Goal: Book appointment/travel/reservation: Book appointment/travel/reservation

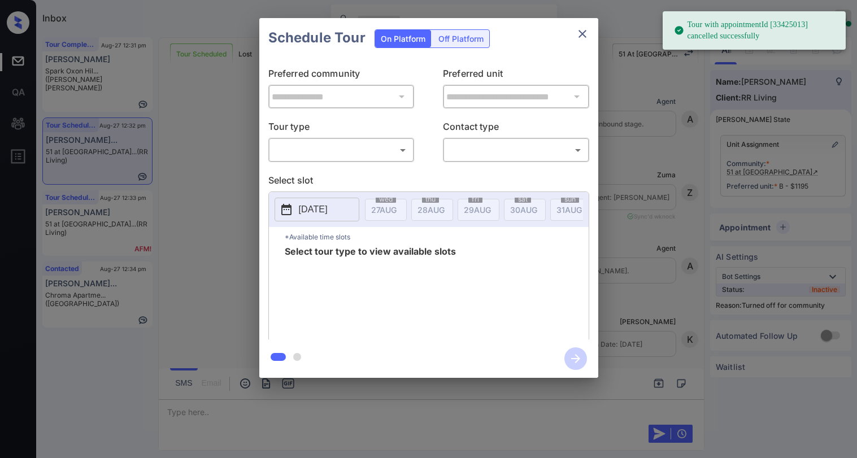
scroll to position [3211, 0]
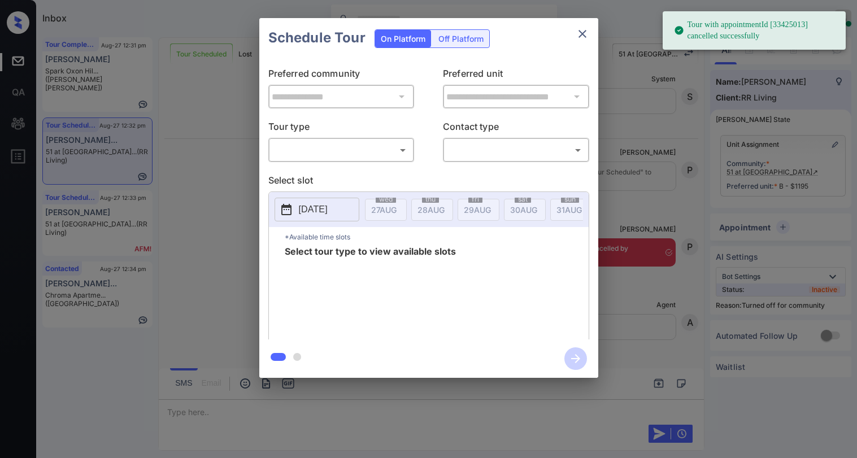
click at [359, 150] on body "Tour with appointmentId [33425013] cancelled successfully Inbox Paolo Gabriel O…" at bounding box center [428, 229] width 857 height 458
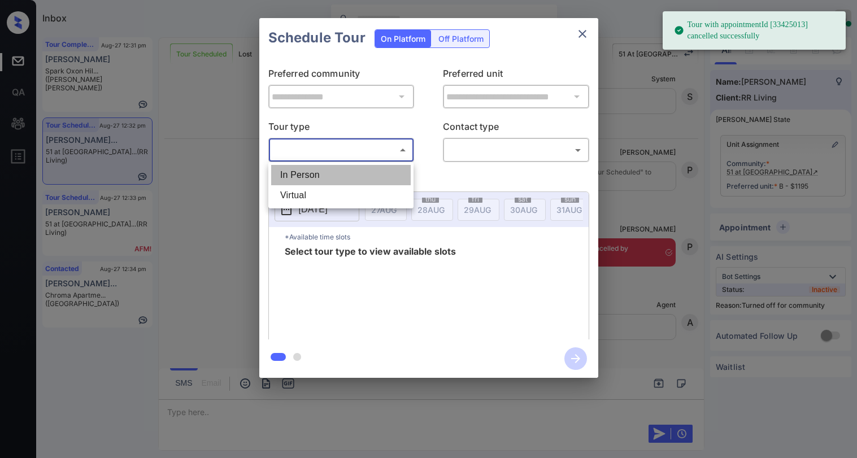
click at [345, 171] on li "In Person" at bounding box center [341, 175] width 140 height 20
type input "********"
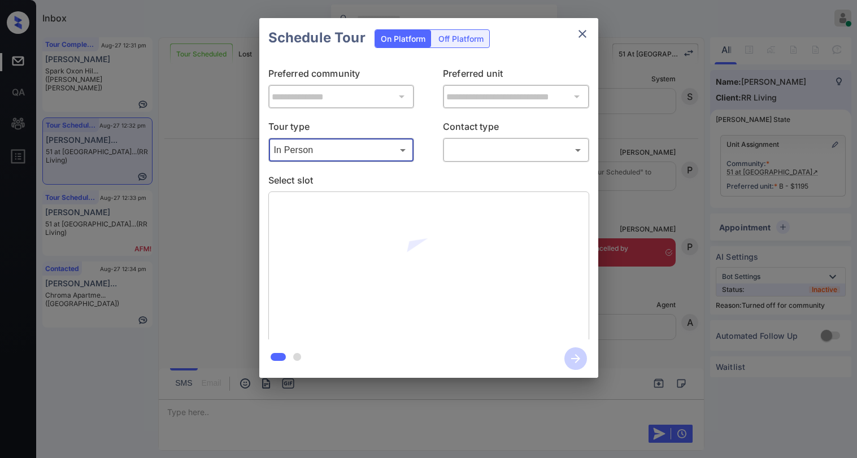
click at [455, 151] on body "Tour with appointmentId [33425013] cancelled successfully Inbox Paolo Gabriel O…" at bounding box center [428, 229] width 857 height 458
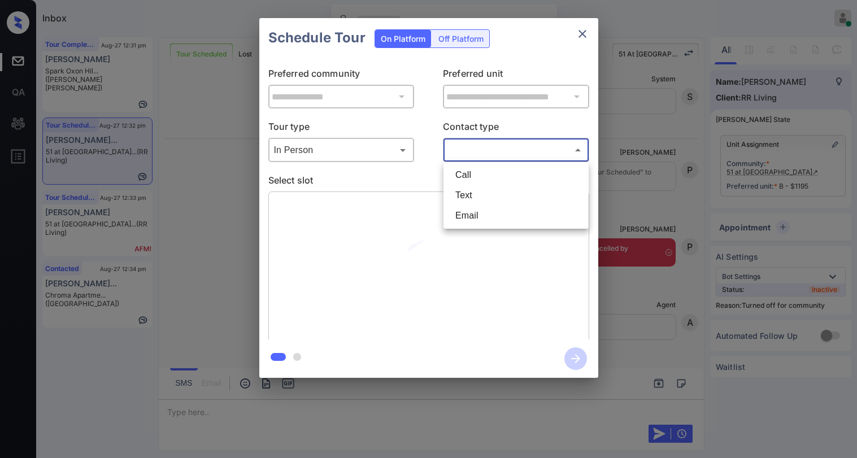
click at [464, 192] on li "Text" at bounding box center [516, 195] width 140 height 20
type input "****"
click at [583, 32] on icon "close" at bounding box center [583, 34] width 14 height 14
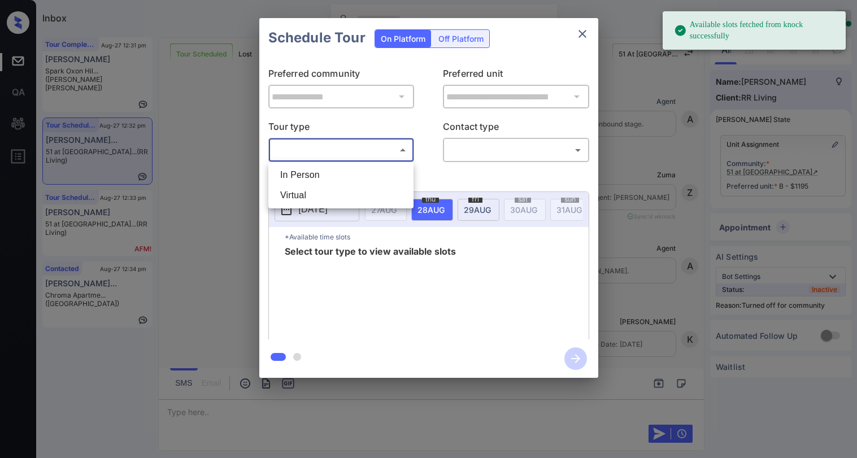
scroll to position [3154, 0]
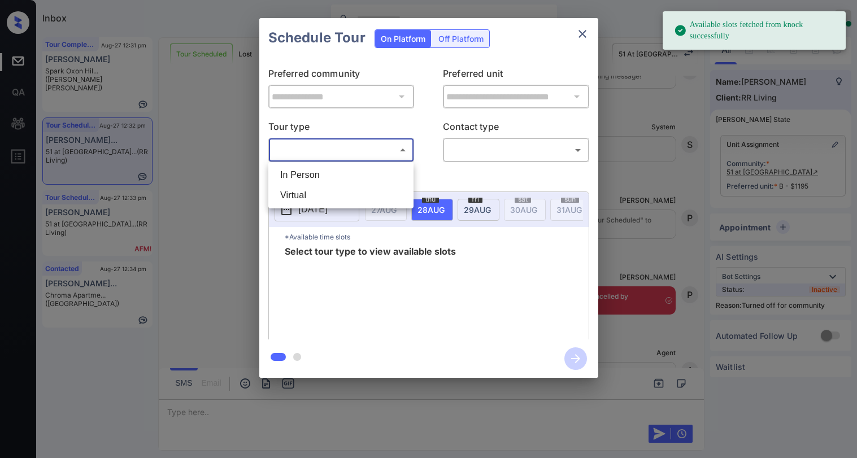
click at [333, 169] on li "In Person" at bounding box center [341, 175] width 140 height 20
type input "********"
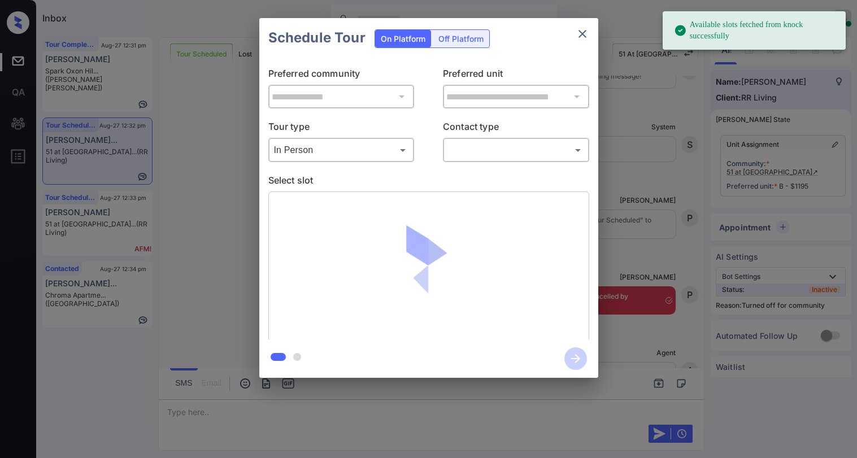
click at [468, 160] on div "​ ​" at bounding box center [516, 150] width 146 height 24
click at [483, 146] on body "Available slots fetched from knock successfully Inbox Paolo Gabriel Online Set …" at bounding box center [428, 229] width 857 height 458
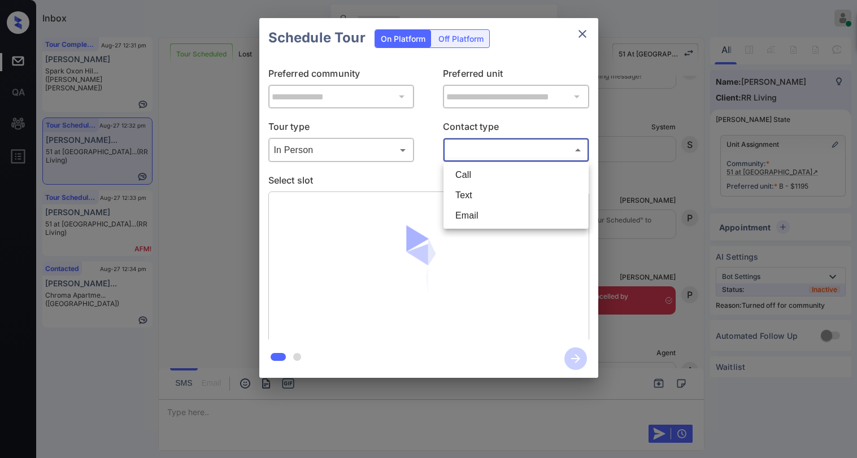
click at [464, 192] on li "Text" at bounding box center [516, 195] width 140 height 20
type input "****"
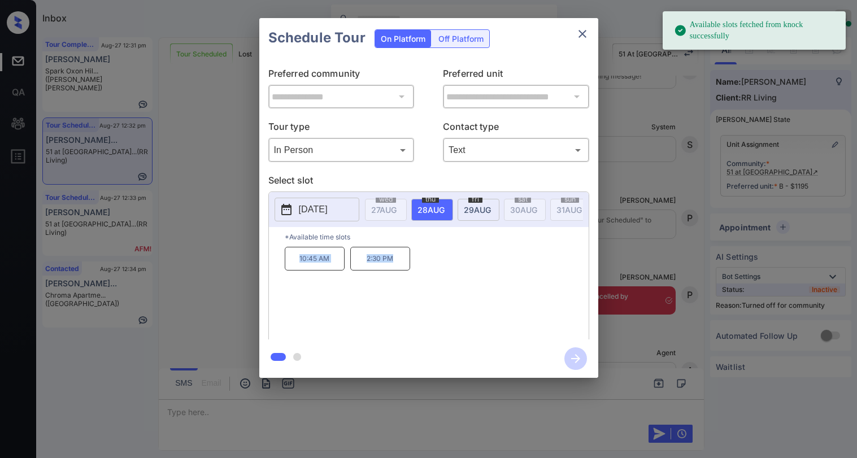
drag, startPoint x: 387, startPoint y: 269, endPoint x: 416, endPoint y: 265, distance: 29.6
click at [412, 268] on div "10:45 AM 2:30 PM" at bounding box center [437, 292] width 304 height 90
copy div "10:45 AM 2:30 PM"
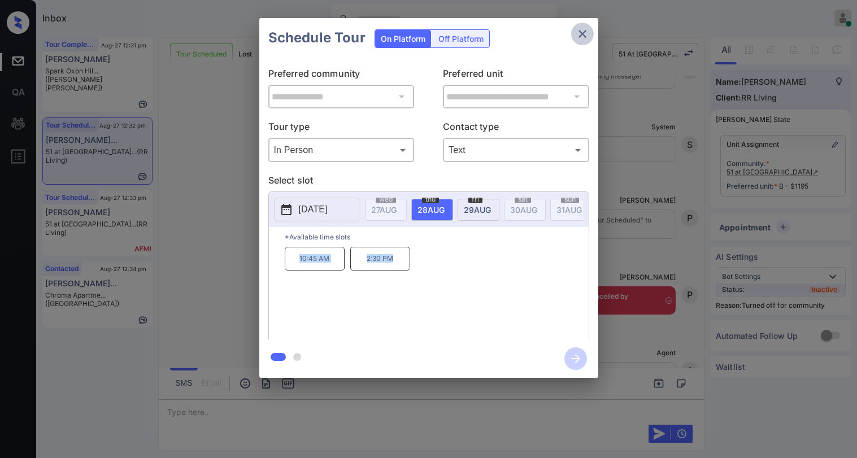
click at [573, 33] on button "close" at bounding box center [582, 34] width 23 height 23
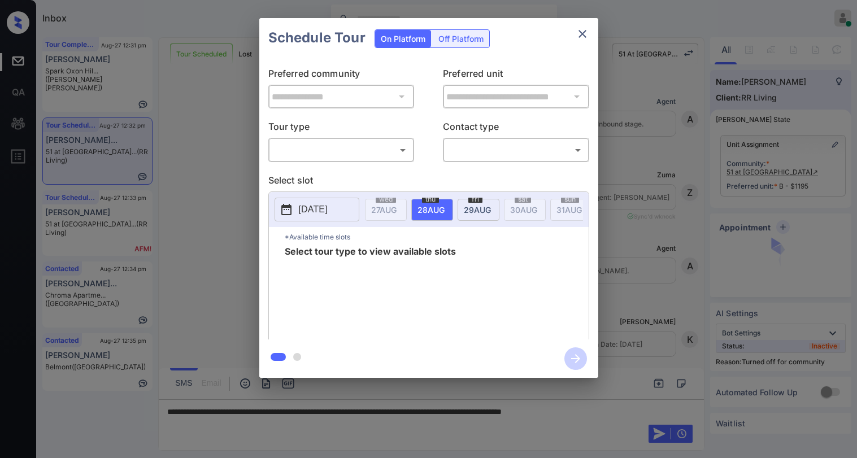
scroll to position [2928, 0]
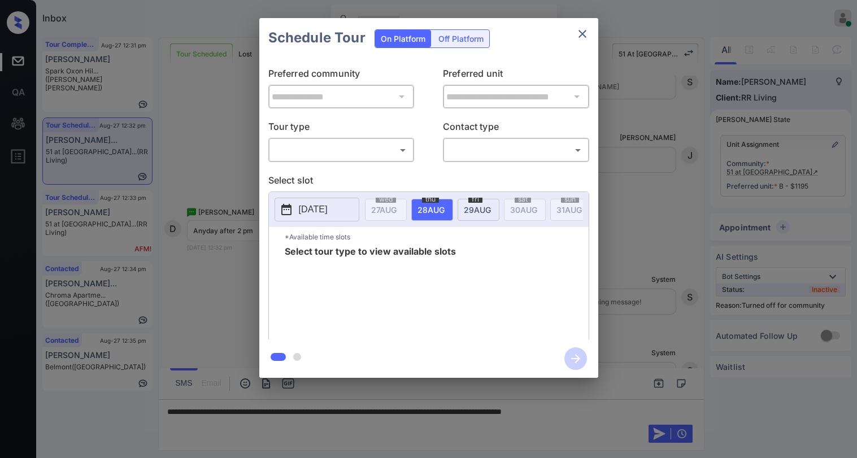
click at [587, 38] on icon "close" at bounding box center [583, 34] width 14 height 14
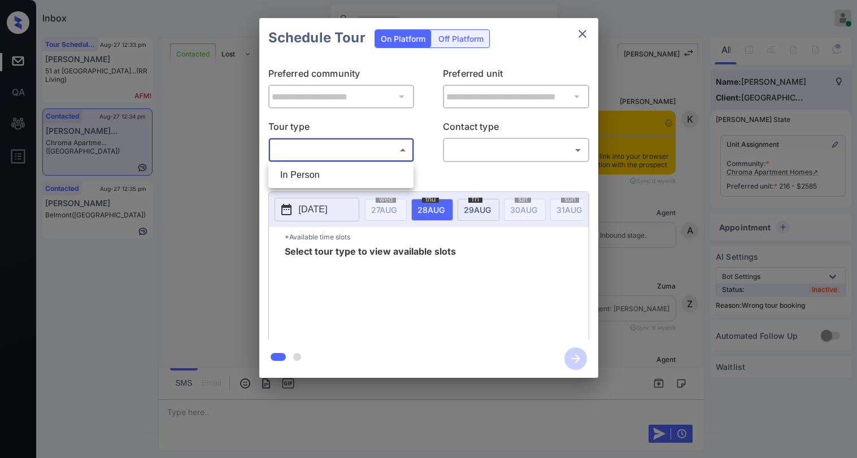
click at [324, 156] on body "Inbox [PERSON_NAME] Online Set yourself offline Set yourself on break Profile S…" at bounding box center [428, 229] width 857 height 458
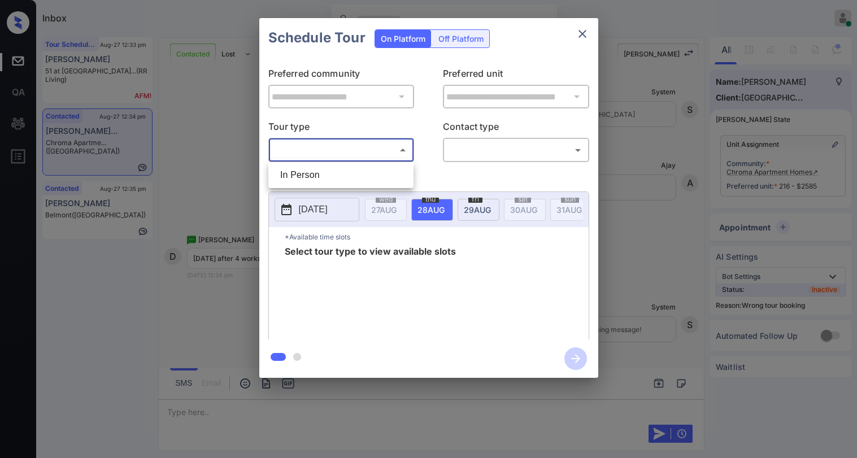
drag, startPoint x: 321, startPoint y: 173, endPoint x: 414, endPoint y: 161, distance: 92.9
click at [323, 173] on li "In Person" at bounding box center [341, 175] width 140 height 20
type input "********"
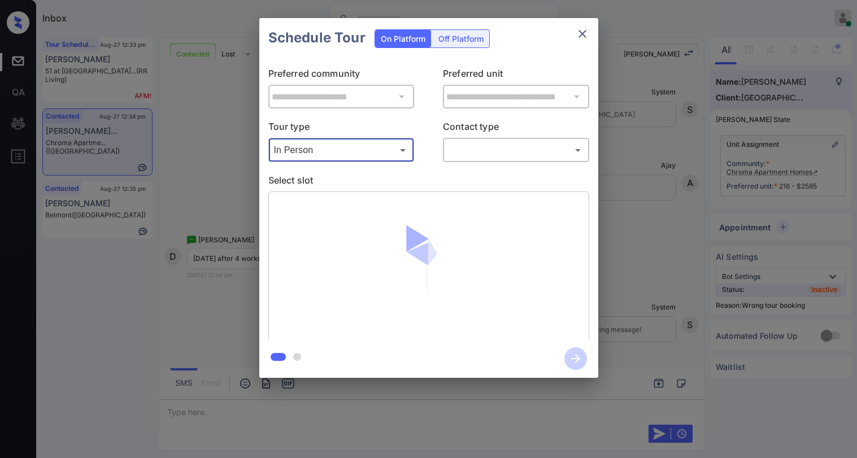
click at [454, 153] on body "Inbox Paolo Gabriel Online Set yourself offline Set yourself on break Profile S…" at bounding box center [428, 229] width 857 height 458
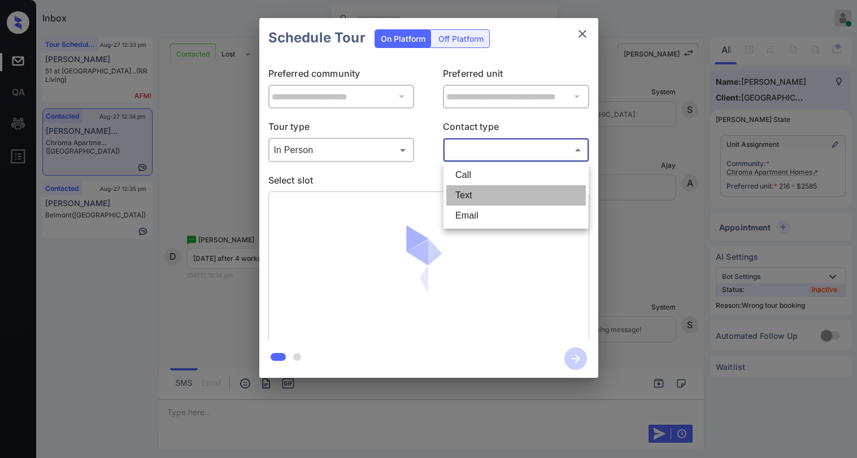
click at [462, 194] on li "Text" at bounding box center [516, 195] width 140 height 20
type input "****"
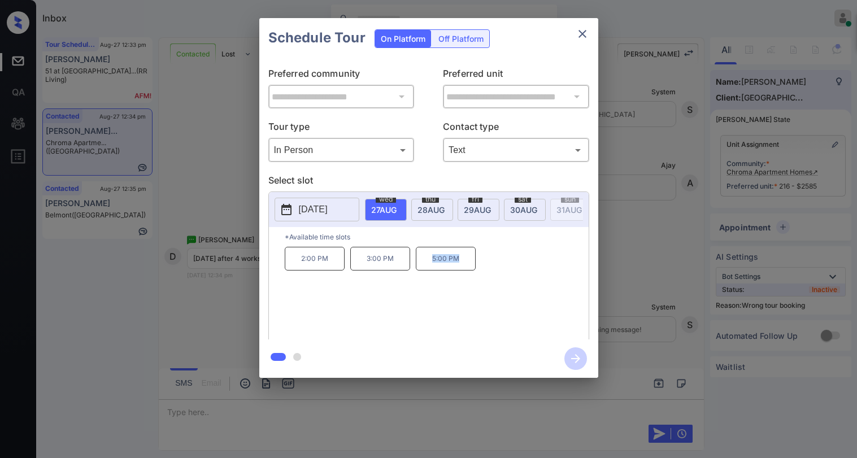
drag, startPoint x: 455, startPoint y: 263, endPoint x: 469, endPoint y: 263, distance: 14.7
click at [469, 263] on p "5:00 PM" at bounding box center [446, 259] width 60 height 24
copy p "5:00 PM"
click at [583, 31] on icon "close" at bounding box center [583, 34] width 14 height 14
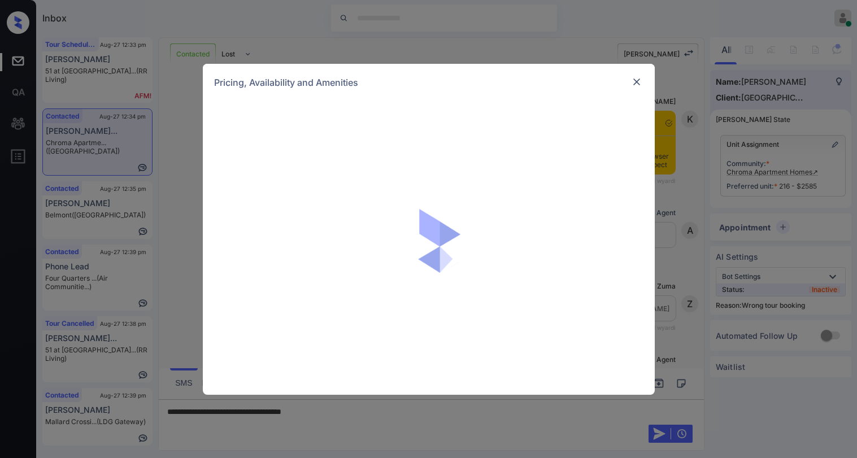
scroll to position [2723, 0]
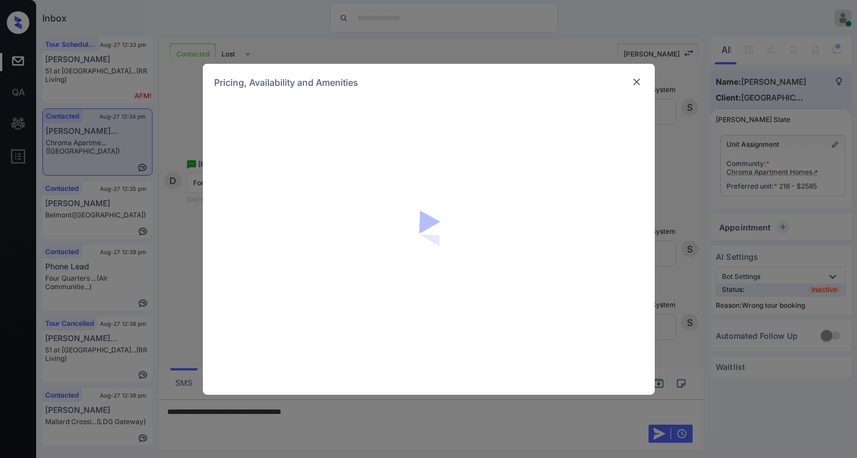
click at [637, 82] on img at bounding box center [636, 81] width 11 height 11
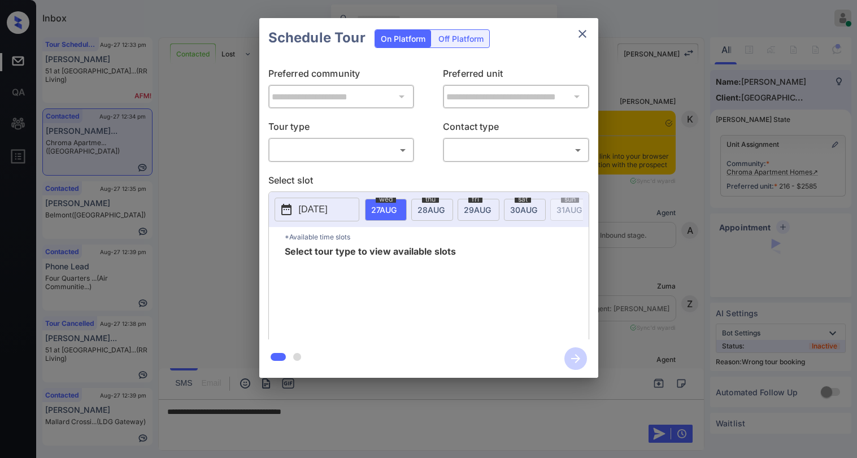
click at [308, 153] on body "Inbox Paolo Gabriel Online Set yourself offline Set yourself on break Profile S…" at bounding box center [428, 229] width 857 height 458
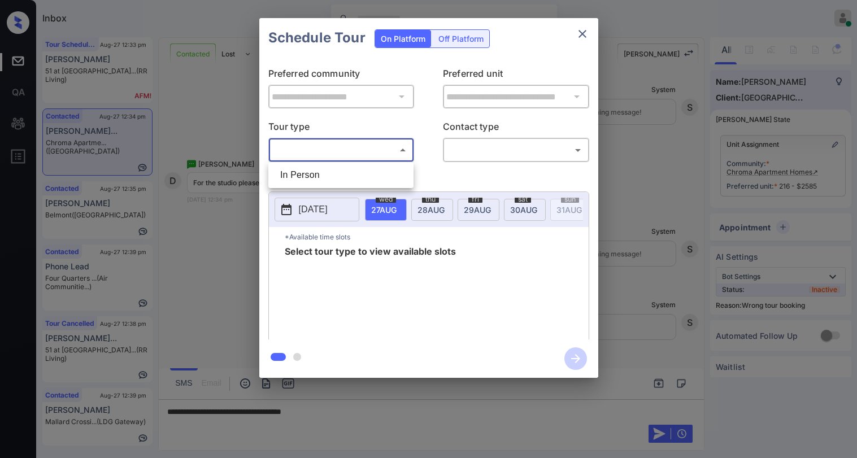
drag, startPoint x: 312, startPoint y: 179, endPoint x: 442, endPoint y: 172, distance: 130.1
click at [317, 177] on li "In Person" at bounding box center [341, 175] width 140 height 20
type input "********"
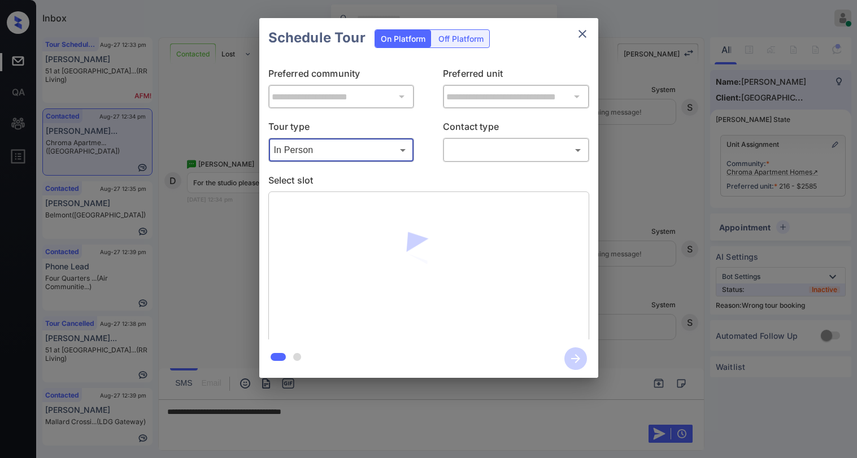
click at [472, 151] on body "Inbox Paolo Gabriel Online Set yourself offline Set yourself on break Profile S…" at bounding box center [428, 229] width 857 height 458
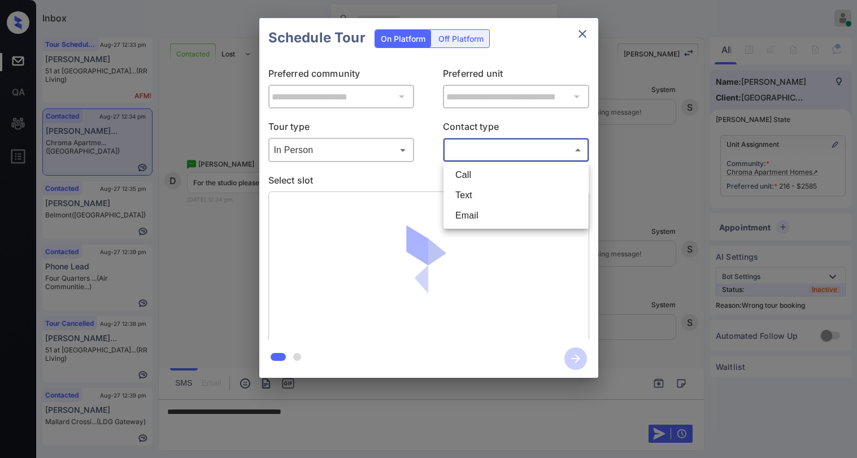
click at [479, 195] on li "Text" at bounding box center [516, 195] width 140 height 20
type input "****"
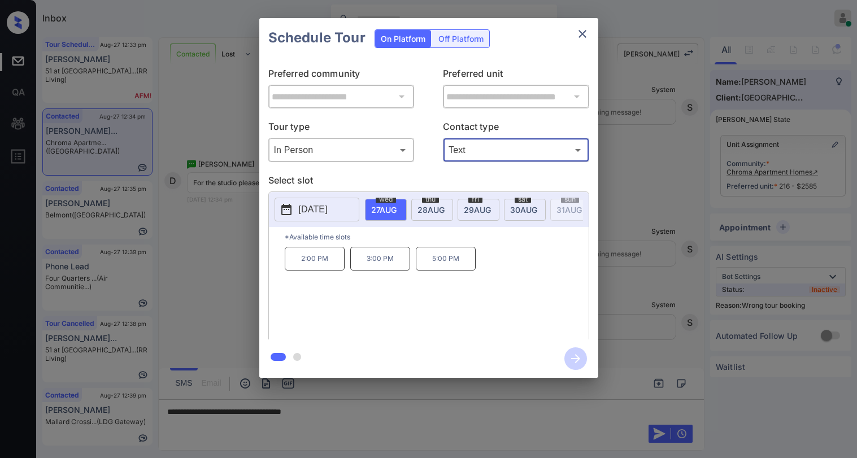
click at [580, 36] on icon "close" at bounding box center [583, 34] width 8 height 8
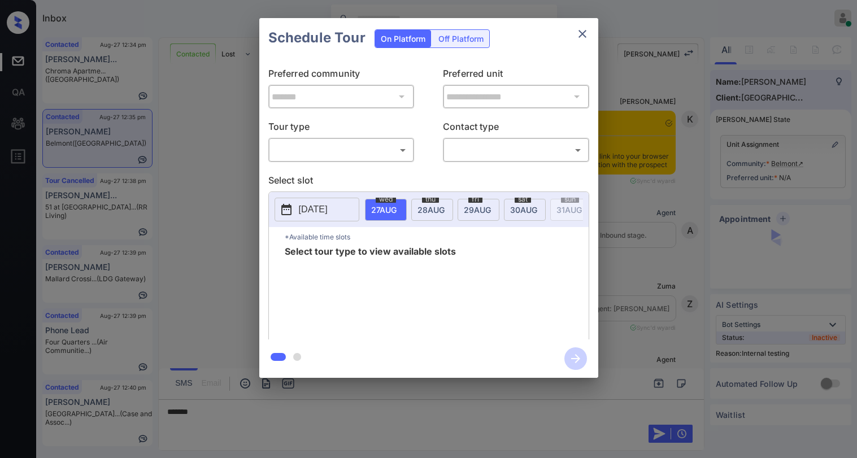
scroll to position [1795, 0]
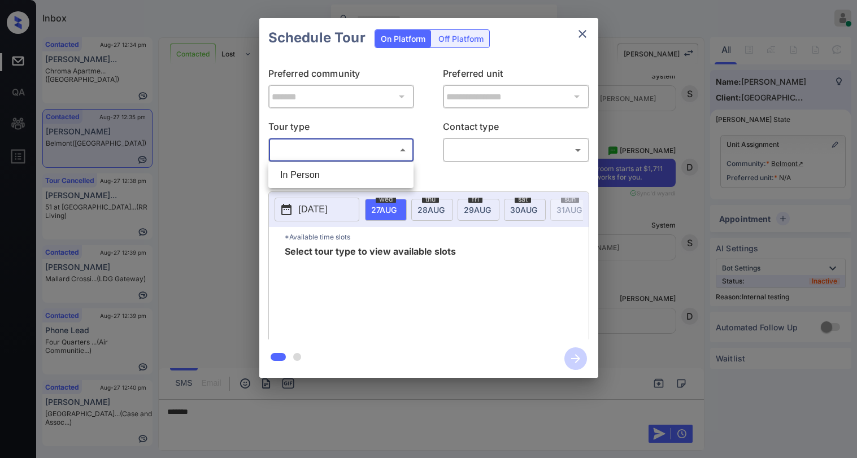
click at [303, 141] on body "Inbox Paolo Gabriel Online Set yourself offline Set yourself on break Profile S…" at bounding box center [428, 229] width 857 height 458
drag, startPoint x: 317, startPoint y: 180, endPoint x: 408, endPoint y: 161, distance: 93.5
click at [319, 177] on li "In Person" at bounding box center [341, 175] width 140 height 20
type input "********"
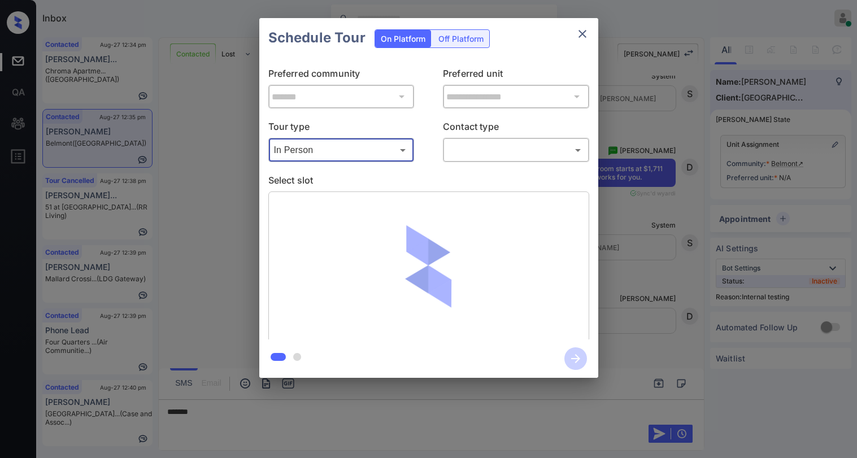
click at [479, 158] on body "Inbox Paolo Gabriel Online Set yourself offline Set yourself on break Profile S…" at bounding box center [428, 229] width 857 height 458
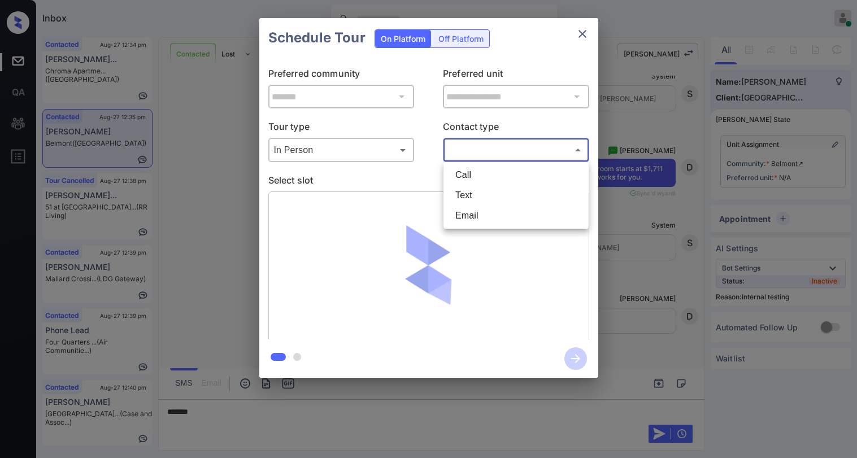
click at [491, 192] on li "Text" at bounding box center [516, 195] width 140 height 20
type input "****"
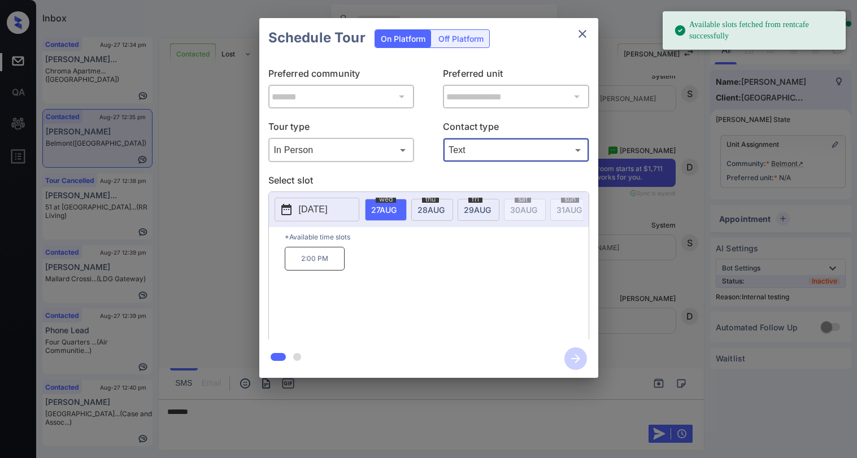
click at [418, 210] on div "thu 28 AUG" at bounding box center [432, 210] width 42 height 22
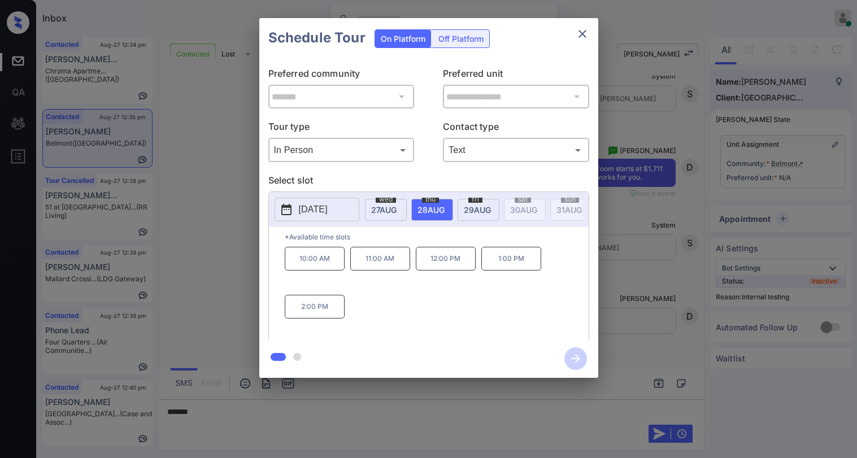
click at [585, 42] on button "close" at bounding box center [582, 34] width 23 height 23
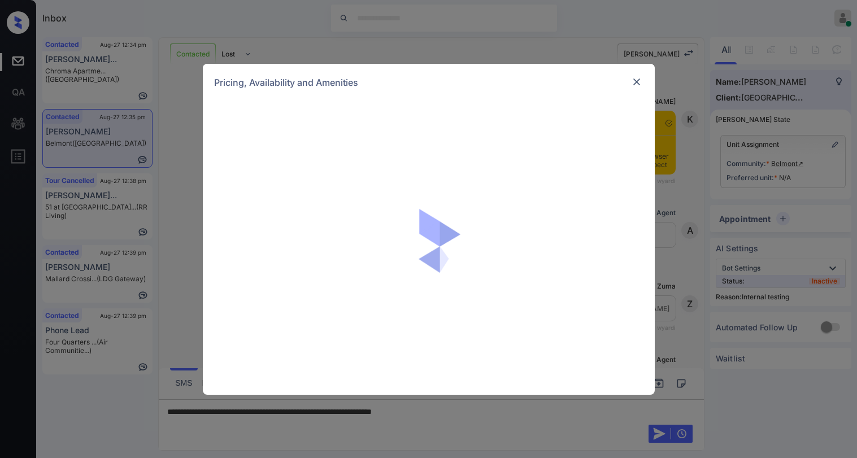
scroll to position [1755, 0]
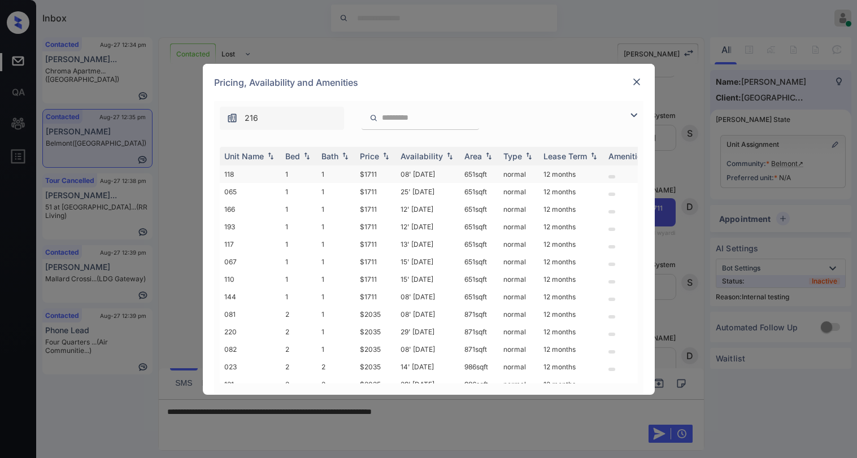
click at [376, 173] on td "$1711" at bounding box center [375, 175] width 41 height 18
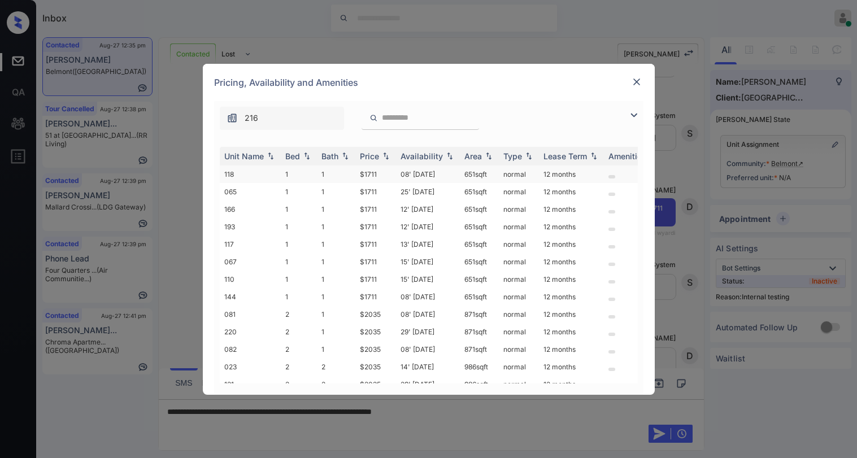
click at [376, 173] on td "$1711" at bounding box center [375, 175] width 41 height 18
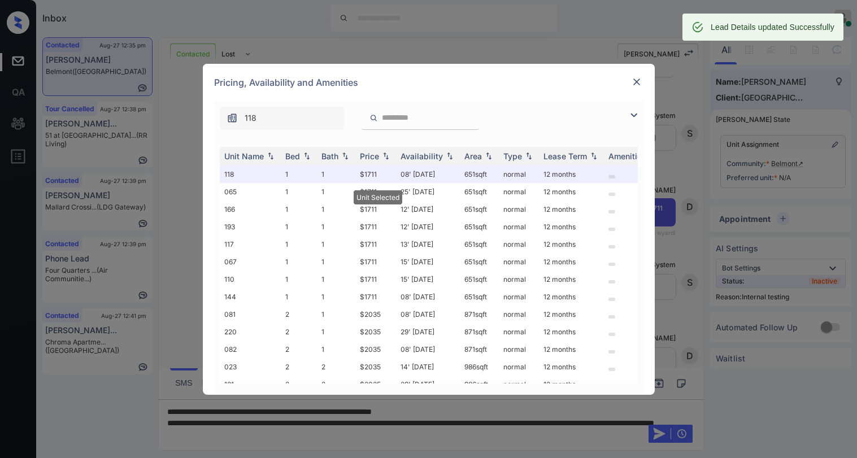
click at [632, 88] on div at bounding box center [637, 82] width 14 height 14
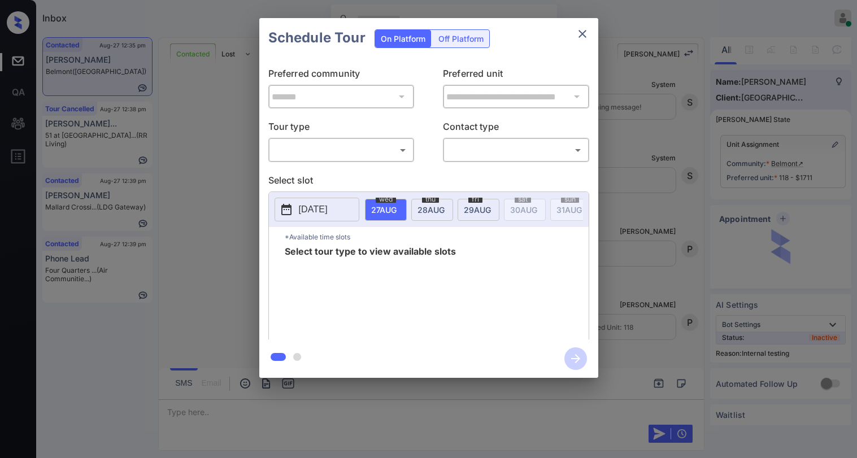
click at [340, 159] on body "Inbox Paolo Gabriel Online Set yourself offline Set yourself on break Profile S…" at bounding box center [428, 229] width 857 height 458
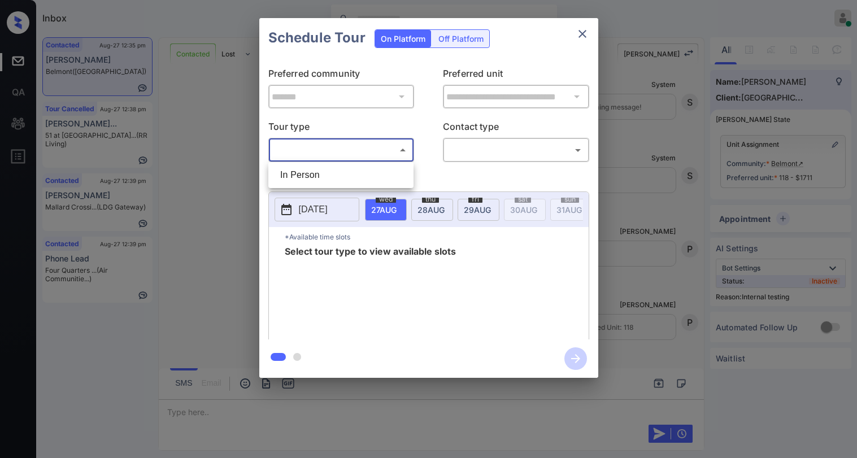
click at [323, 171] on li "In Person" at bounding box center [341, 175] width 140 height 20
type input "********"
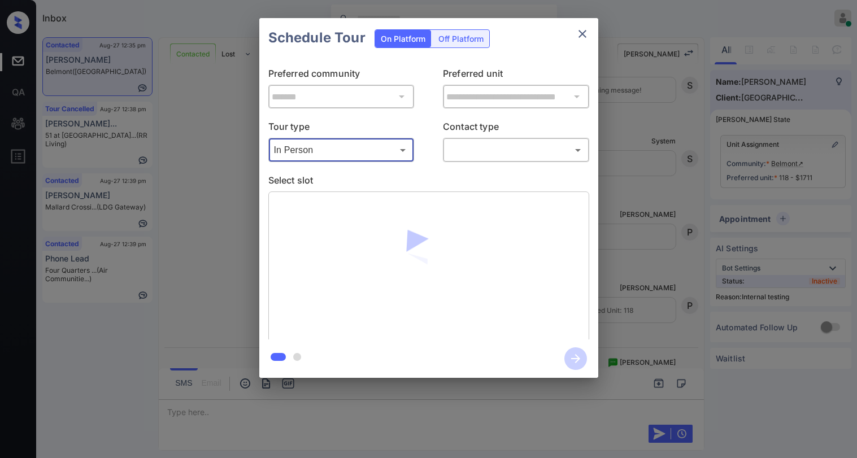
scroll to position [2235, 0]
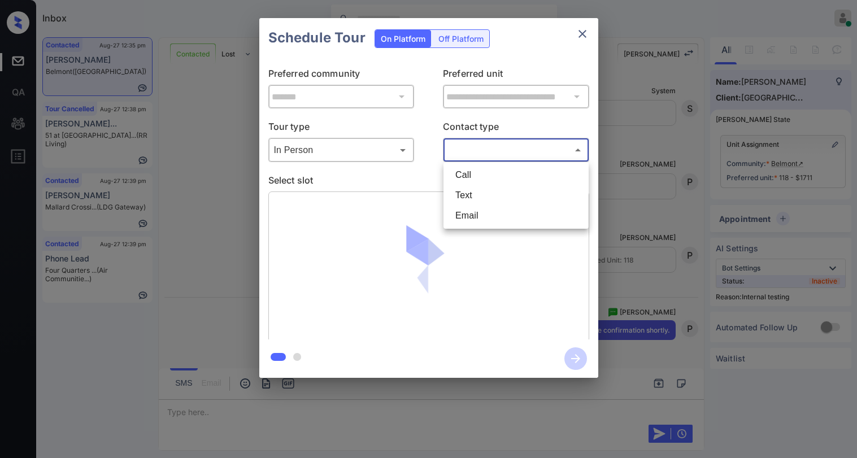
drag, startPoint x: 459, startPoint y: 150, endPoint x: 460, endPoint y: 161, distance: 11.3
click at [461, 149] on body "Inbox Paolo Gabriel Online Set yourself offline Set yourself on break Profile S…" at bounding box center [428, 229] width 857 height 458
click at [455, 187] on li "Text" at bounding box center [516, 195] width 140 height 20
type input "****"
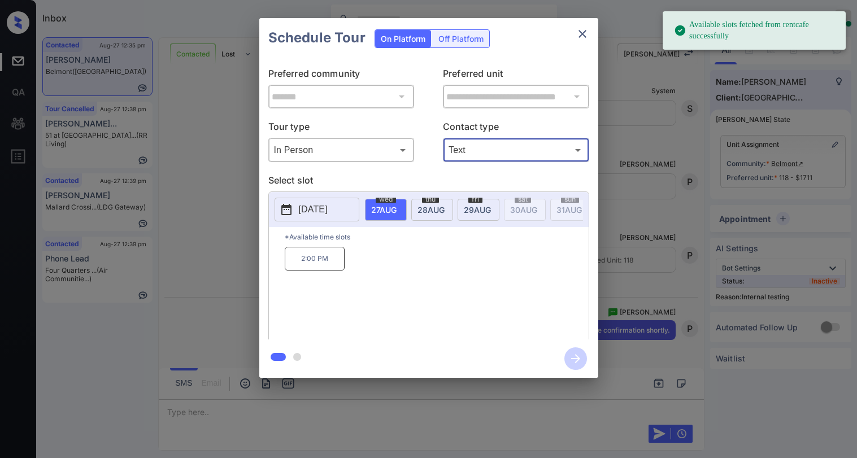
click at [429, 207] on span "28 AUG" at bounding box center [431, 210] width 27 height 10
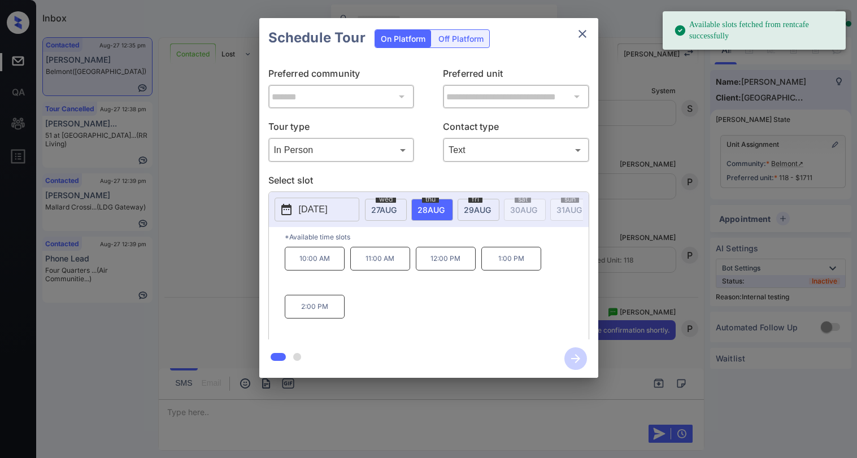
click at [298, 268] on p "10:00 AM" at bounding box center [315, 259] width 60 height 24
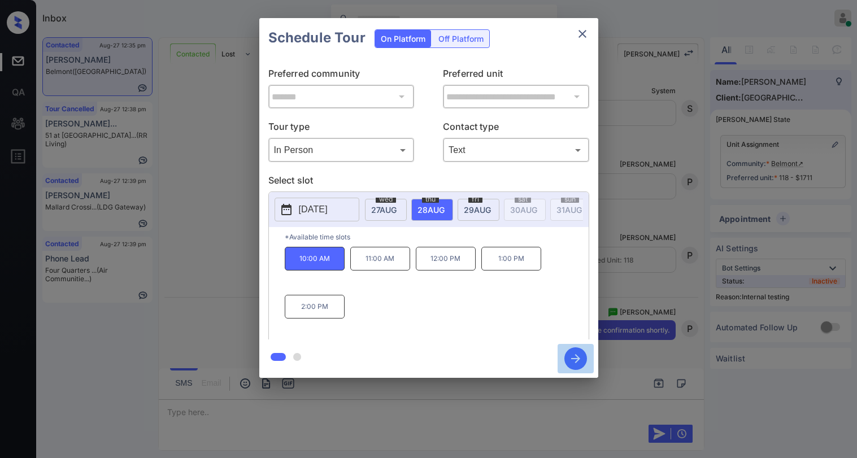
drag, startPoint x: 569, startPoint y: 355, endPoint x: 573, endPoint y: 334, distance: 21.4
click at [569, 355] on icon "button" at bounding box center [575, 358] width 23 height 23
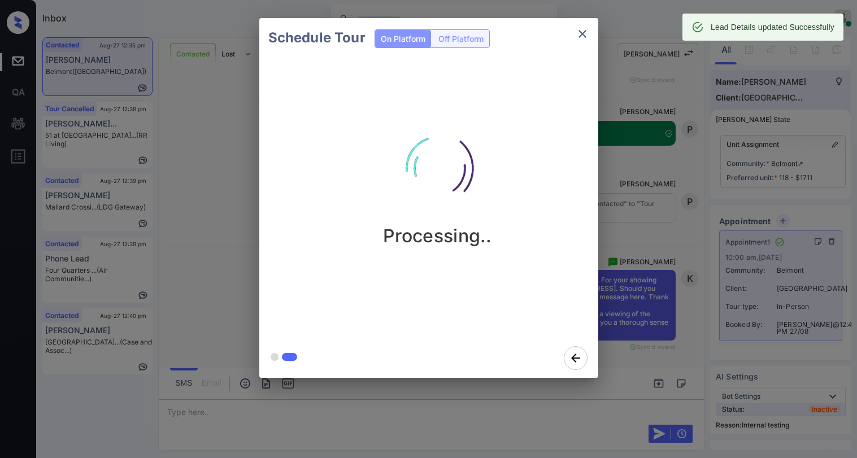
scroll to position [2502, 0]
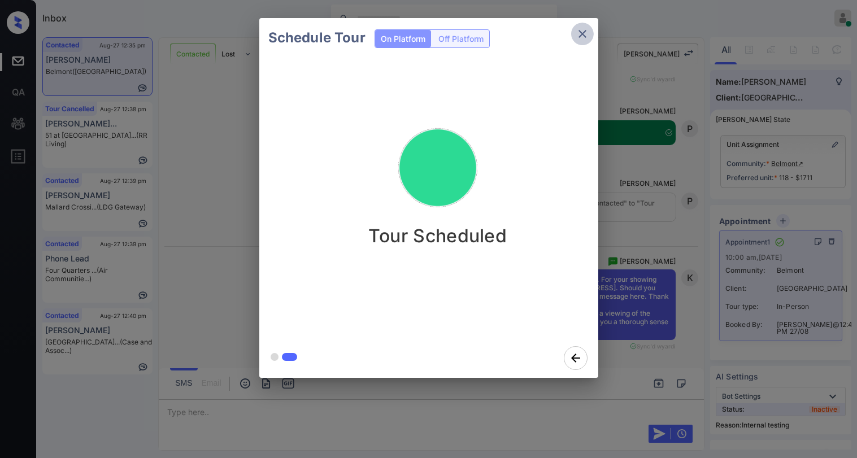
click at [584, 37] on icon "close" at bounding box center [583, 34] width 14 height 14
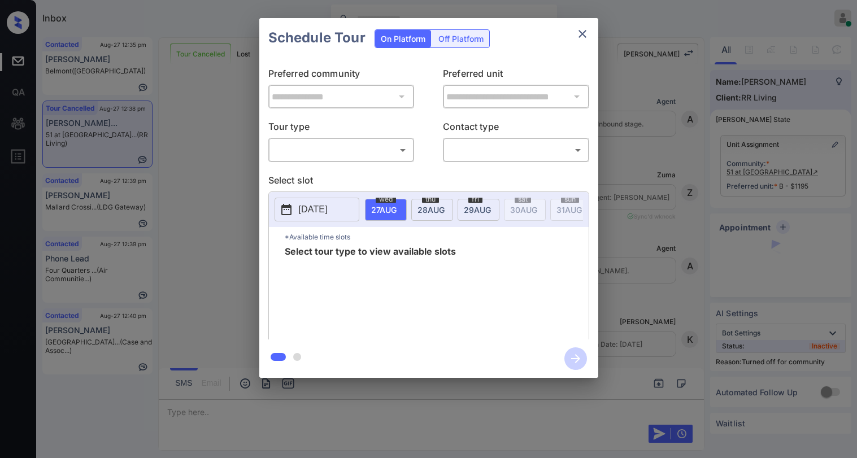
scroll to position [3796, 0]
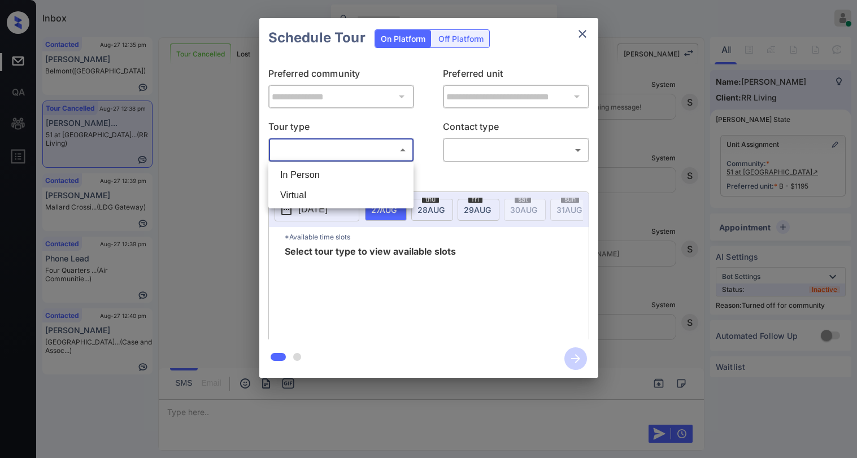
click at [355, 148] on body "Inbox [PERSON_NAME] Online Set yourself offline Set yourself on break Profile S…" at bounding box center [428, 229] width 857 height 458
click at [347, 169] on li "In Person" at bounding box center [341, 175] width 140 height 20
type input "********"
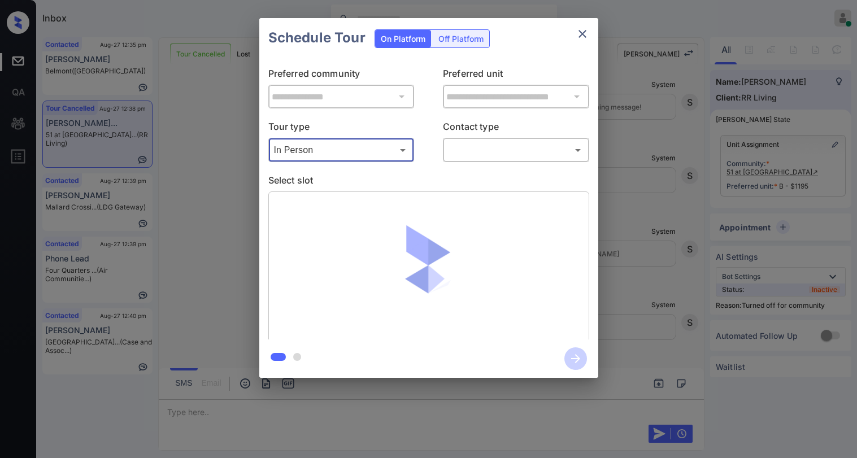
click at [581, 36] on icon "close" at bounding box center [583, 34] width 14 height 14
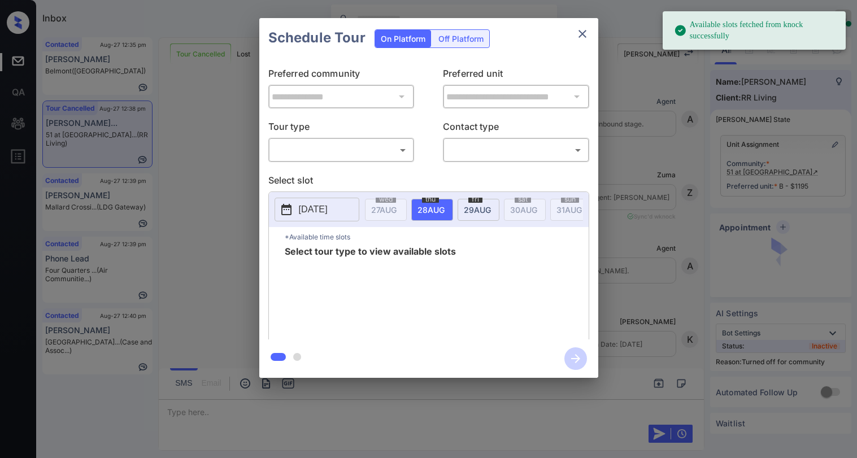
scroll to position [3796, 0]
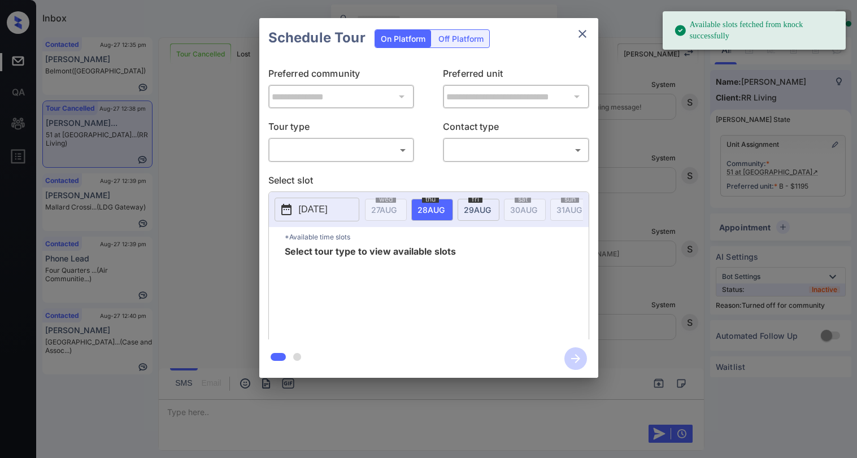
click at [377, 153] on body "Available slots fetched from knock successfully Inbox [PERSON_NAME] Online Set …" at bounding box center [428, 229] width 857 height 458
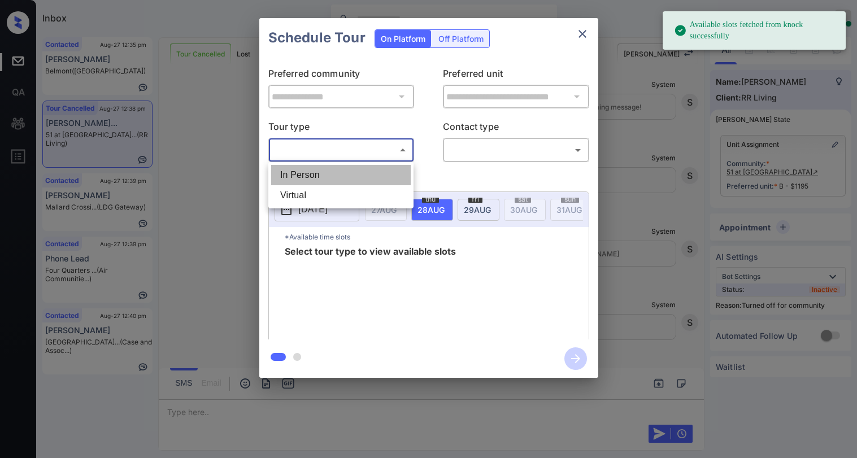
drag, startPoint x: 347, startPoint y: 175, endPoint x: 423, endPoint y: 169, distance: 76.5
click at [348, 175] on li "In Person" at bounding box center [341, 175] width 140 height 20
type input "********"
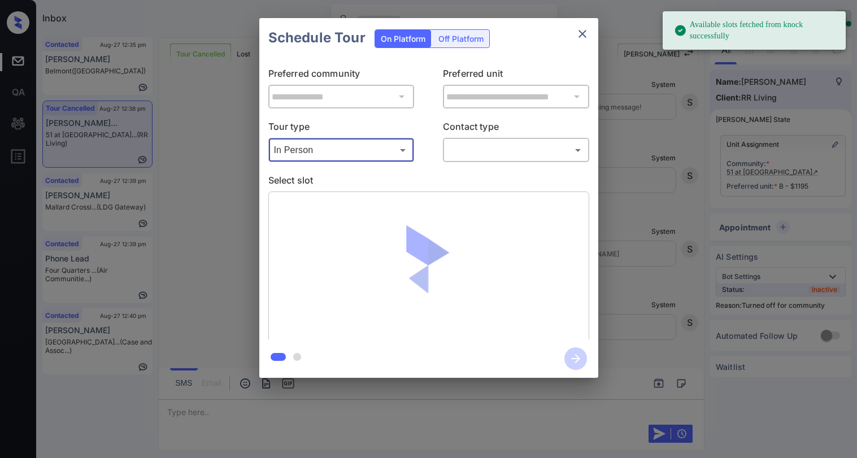
click at [467, 158] on div "​ ​" at bounding box center [516, 150] width 146 height 24
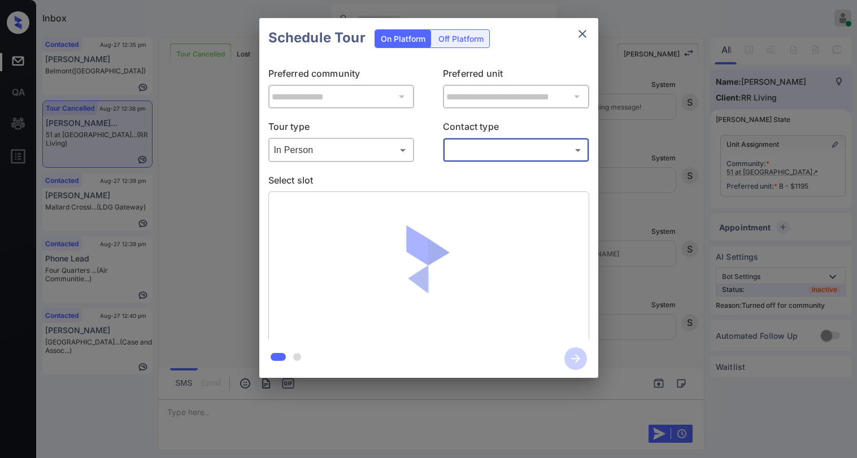
click at [468, 160] on div "​ ​" at bounding box center [516, 150] width 146 height 24
click at [471, 156] on body "Inbox Paolo Gabriel Online Set yourself offline Set yourself on break Profile S…" at bounding box center [428, 229] width 857 height 458
click at [471, 193] on li "Text" at bounding box center [516, 195] width 140 height 20
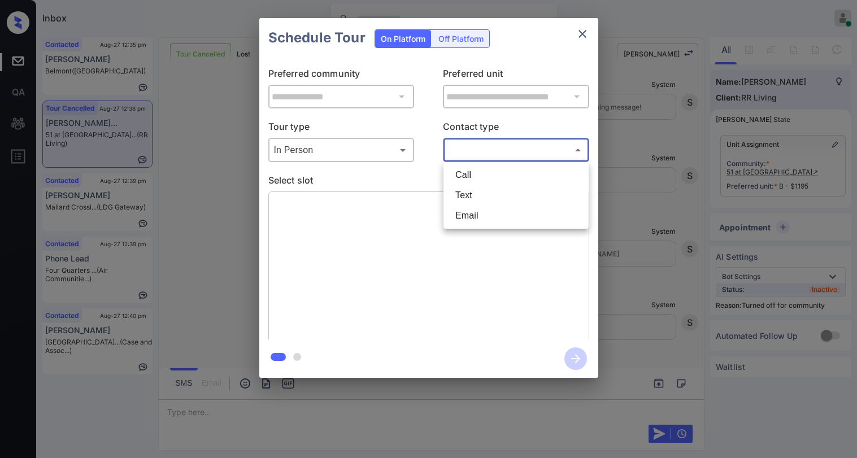
type input "****"
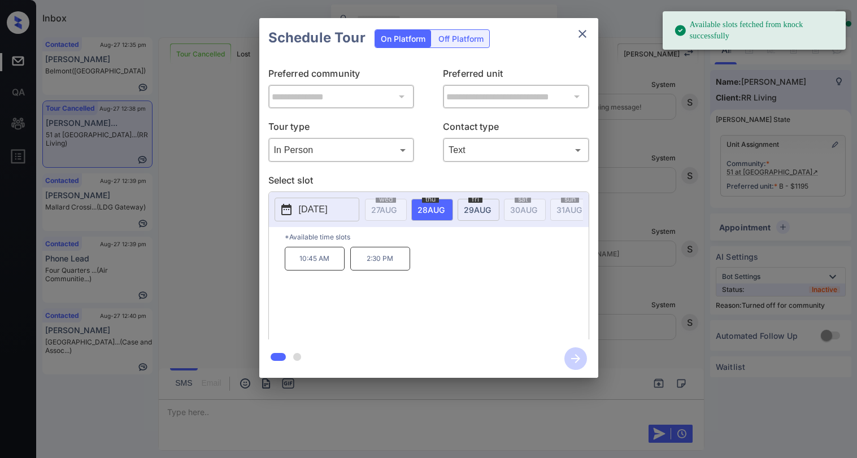
click at [388, 268] on p "2:30 PM" at bounding box center [380, 259] width 60 height 24
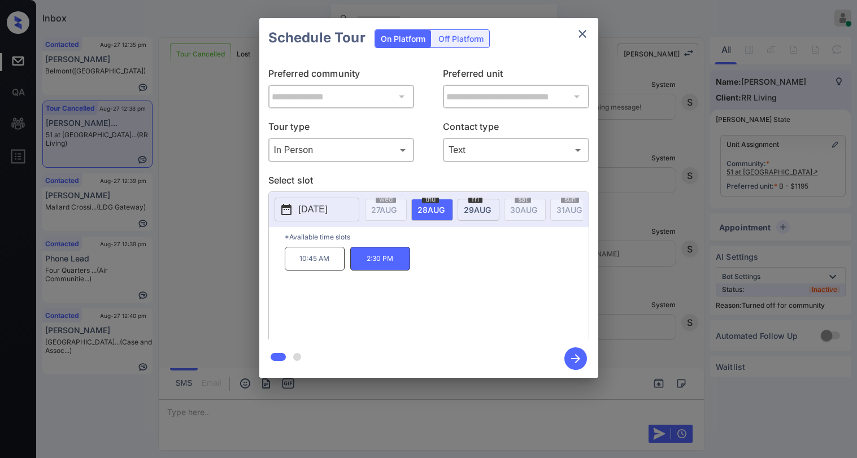
click at [582, 358] on icon "button" at bounding box center [575, 358] width 23 height 23
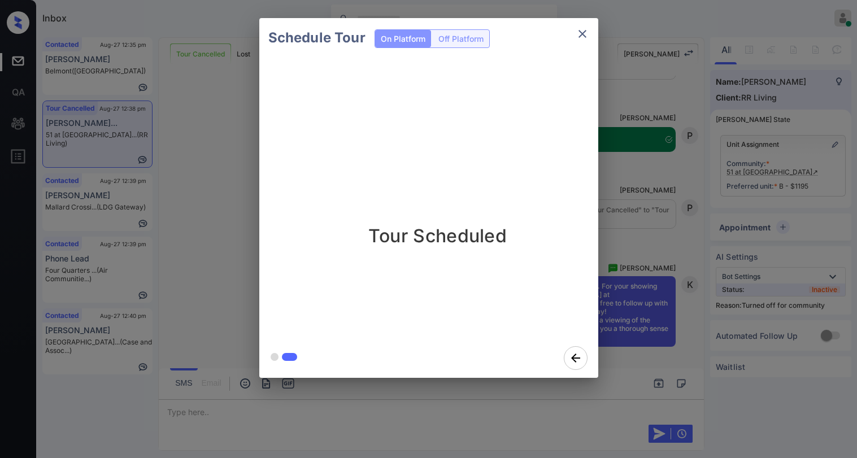
scroll to position [4063, 0]
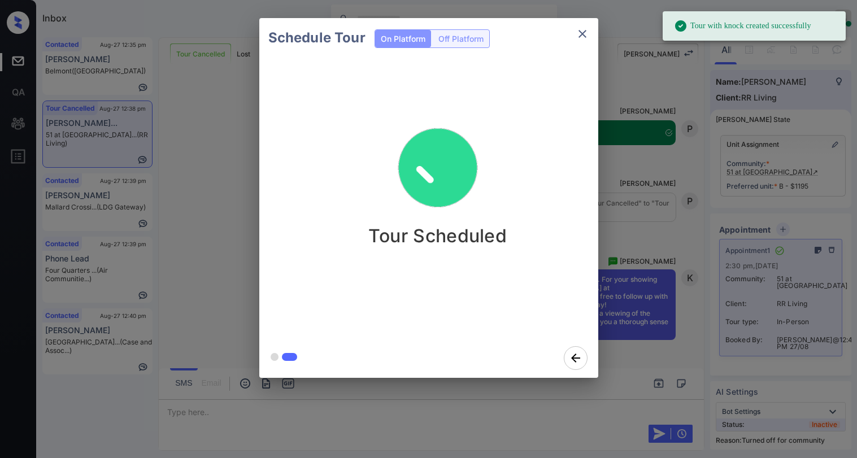
click at [585, 32] on icon "close" at bounding box center [583, 34] width 14 height 14
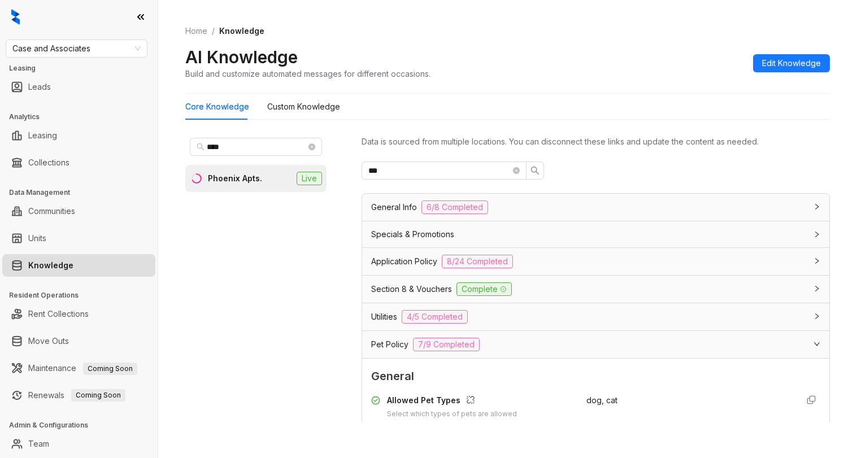
scroll to position [371, 0]
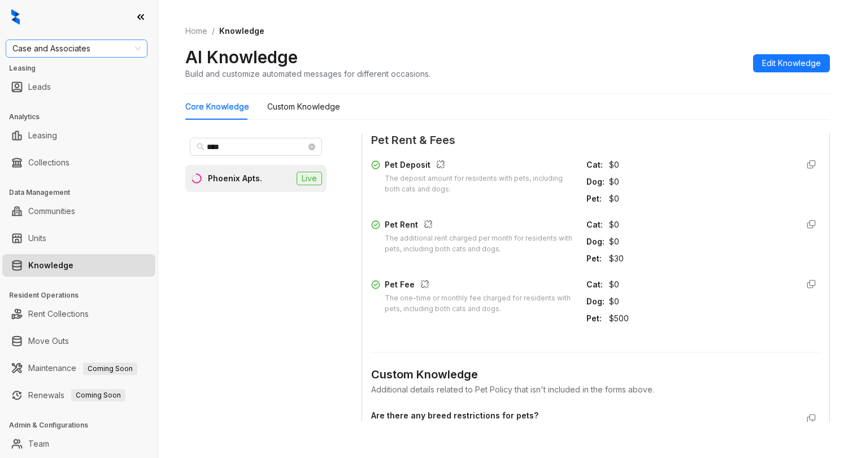
click at [107, 47] on span "Case and Associates" at bounding box center [76, 48] width 128 height 17
type input "***"
click at [70, 105] on div "LDG Multifamily" at bounding box center [77, 107] width 124 height 12
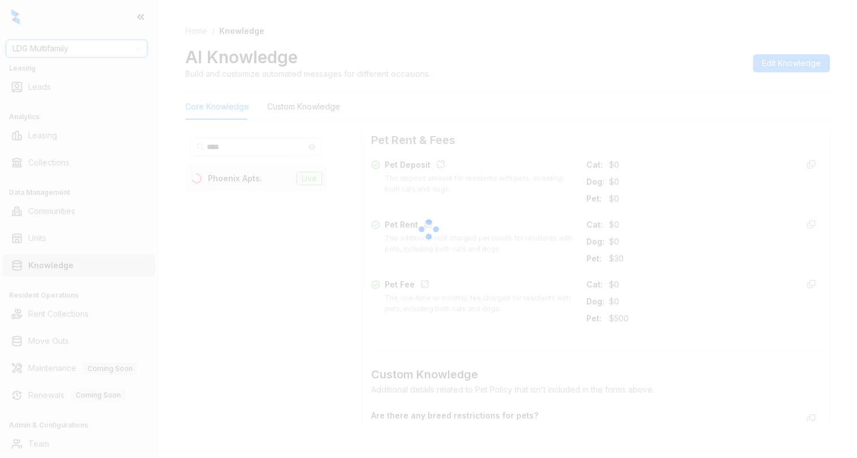
click at [95, 50] on div at bounding box center [428, 229] width 857 height 458
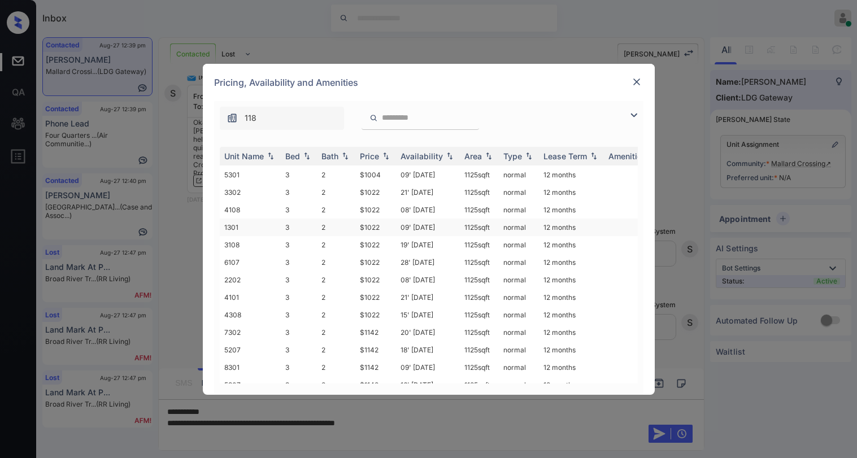
scroll to position [282, 0]
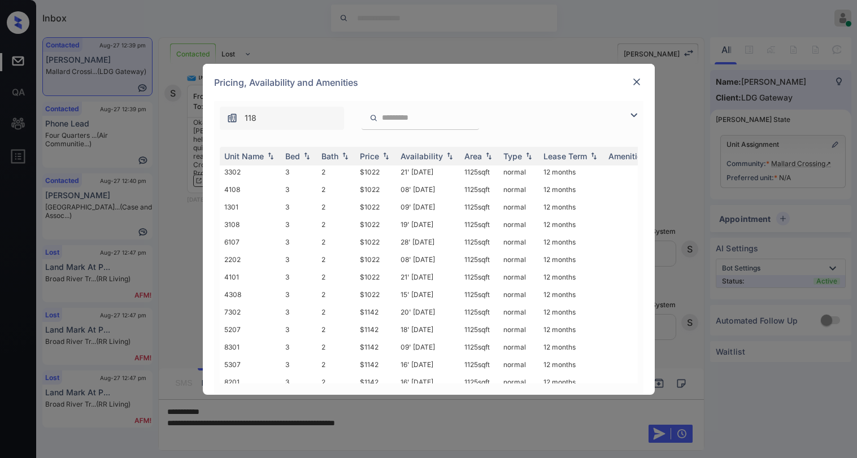
click at [640, 83] on img at bounding box center [636, 81] width 11 height 11
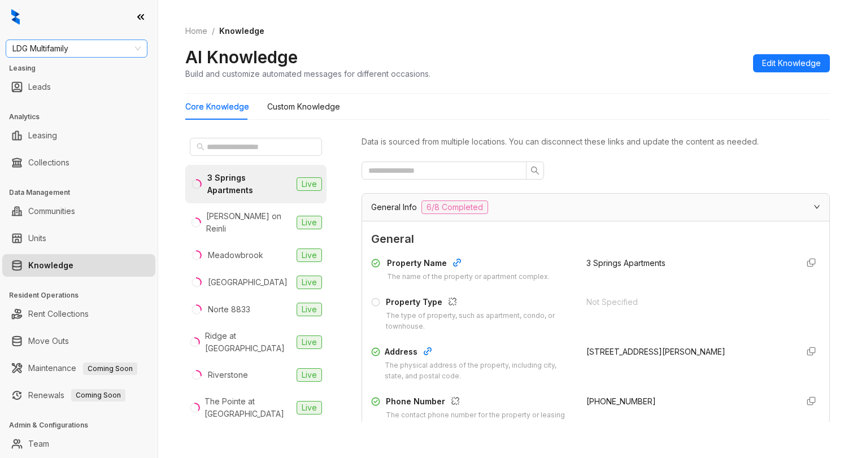
click at [102, 53] on span "LDG Multifamily" at bounding box center [76, 48] width 128 height 17
type input "***"
click at [64, 85] on div "LDG Gateway" at bounding box center [77, 89] width 124 height 12
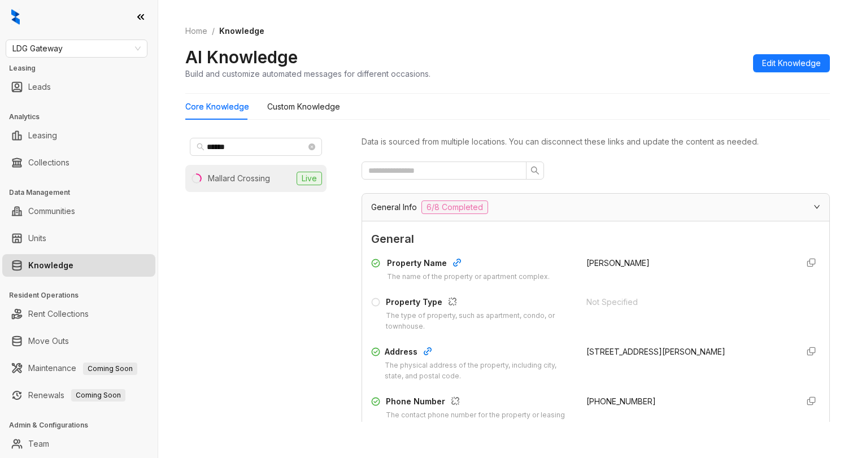
type input "******"
click at [238, 186] on li "Mallard Crossing Live" at bounding box center [255, 178] width 141 height 27
click at [429, 175] on input "text" at bounding box center [439, 170] width 142 height 12
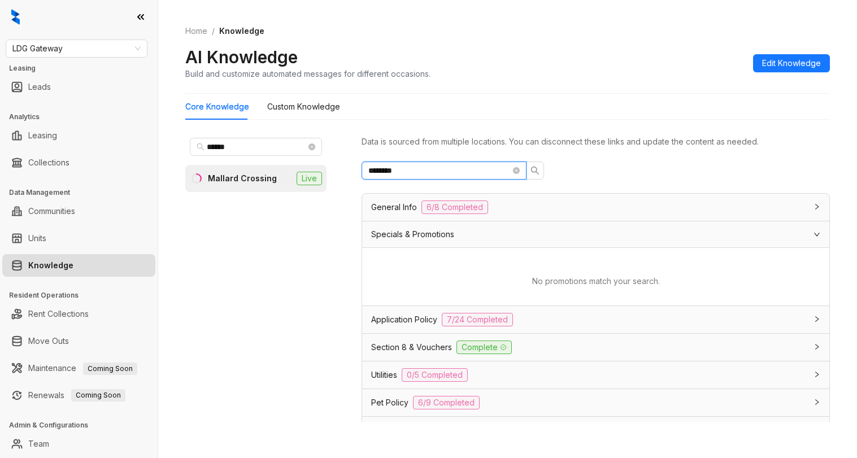
type input "********"
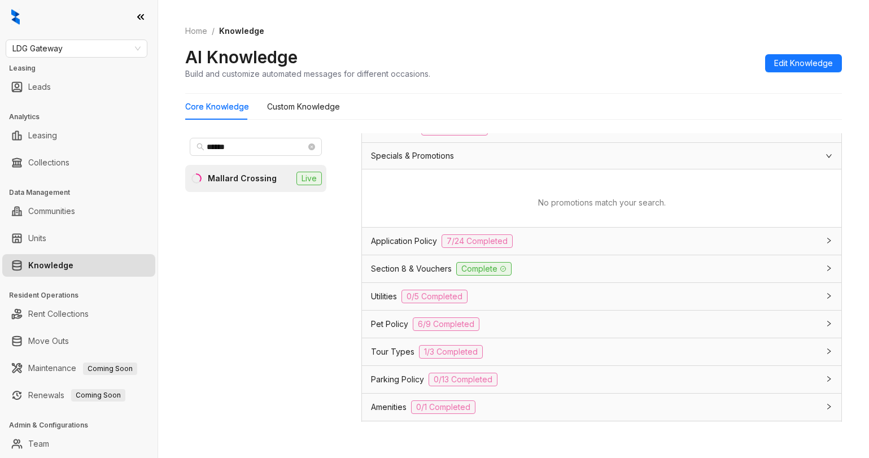
scroll to position [184, 0]
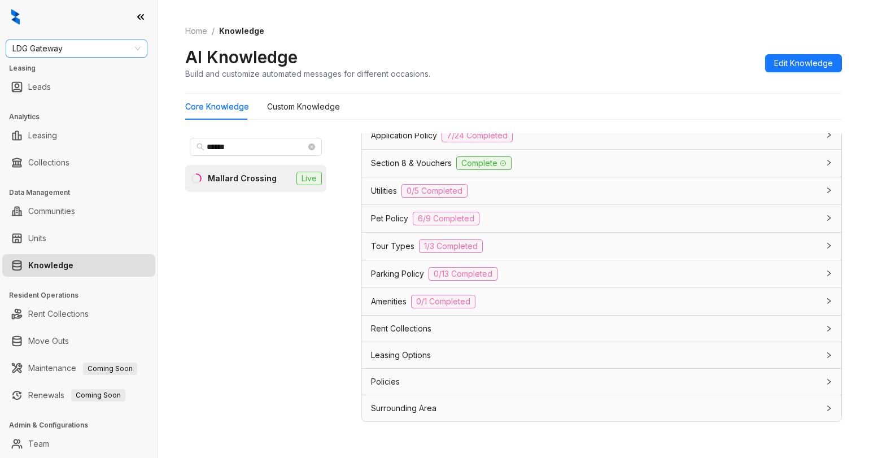
click at [111, 47] on span "LDG Gateway" at bounding box center [76, 48] width 128 height 17
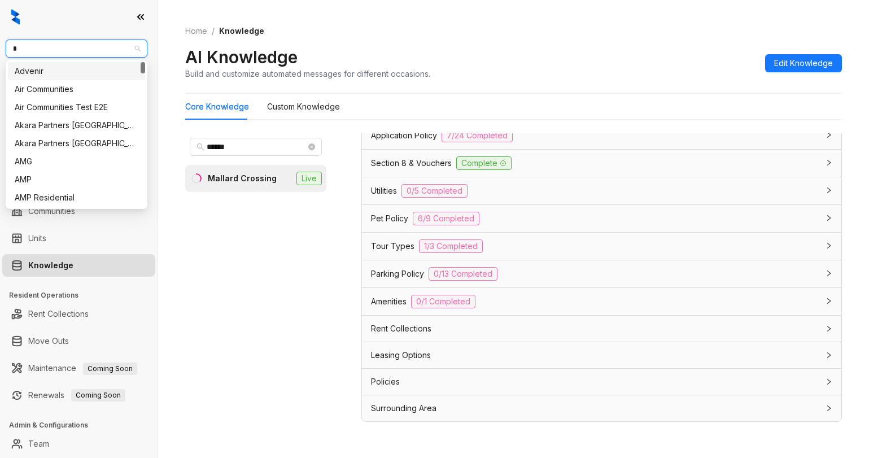
type input "**"
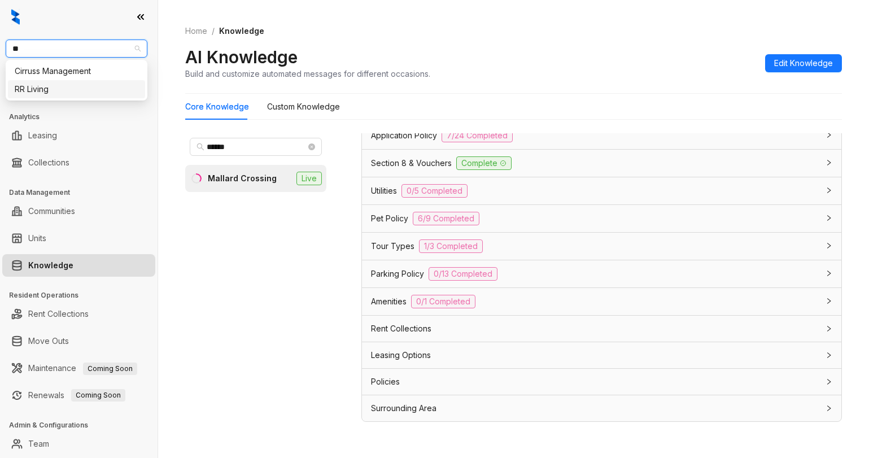
click at [95, 89] on div "RR Living" at bounding box center [77, 89] width 124 height 12
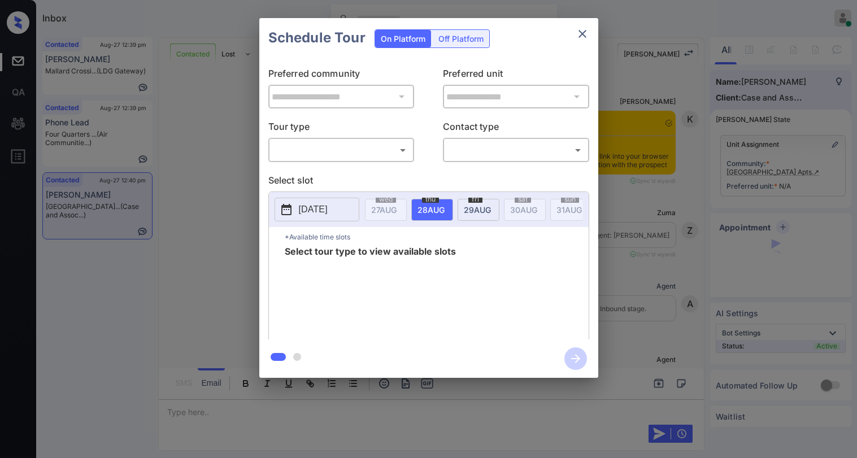
scroll to position [550, 0]
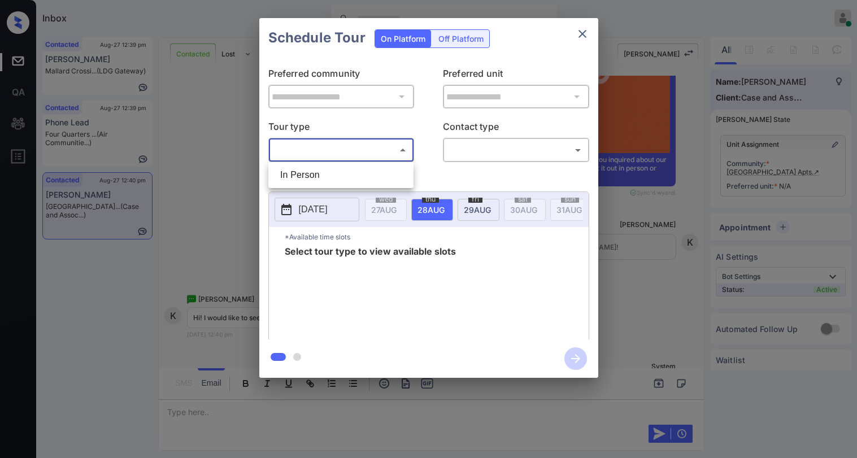
click at [333, 147] on body "Inbox Paolo Gabriel Online Set yourself offline Set yourself on break Profile S…" at bounding box center [428, 229] width 857 height 458
click at [323, 171] on li "In Person" at bounding box center [341, 175] width 140 height 20
type input "********"
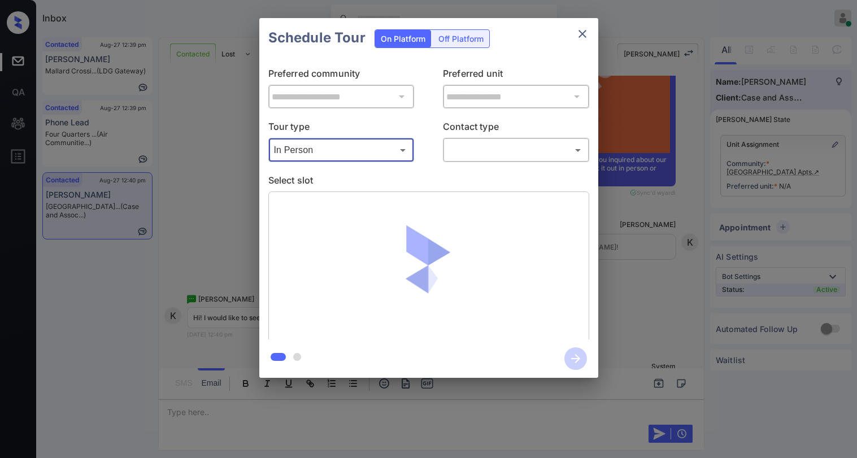
click at [483, 155] on body "Inbox Paolo Gabriel Online Set yourself offline Set yourself on break Profile S…" at bounding box center [428, 229] width 857 height 458
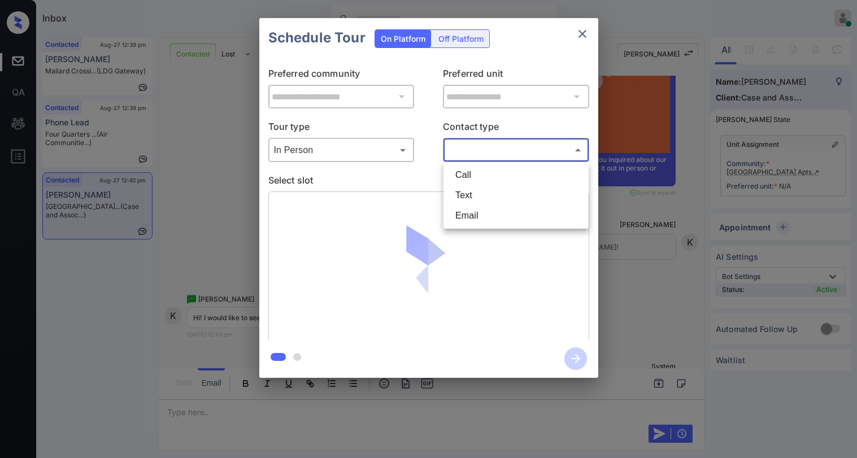
click at [471, 196] on li "Text" at bounding box center [516, 195] width 140 height 20
type input "****"
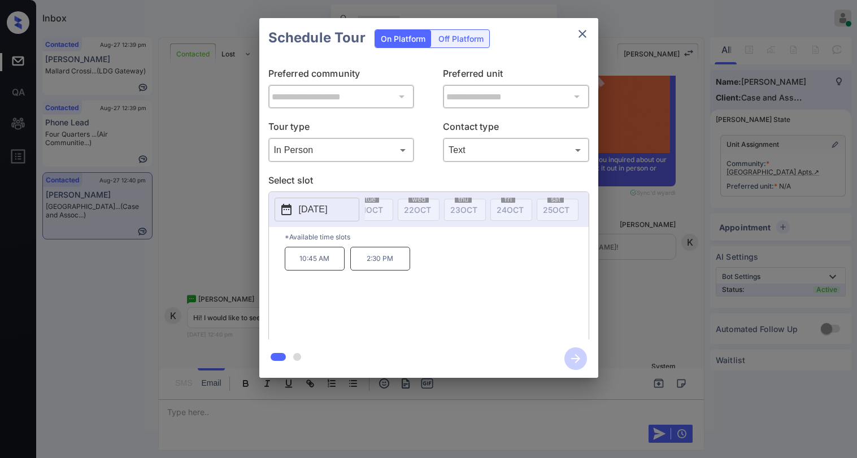
scroll to position [0, 166]
click at [585, 28] on icon "close" at bounding box center [583, 34] width 14 height 14
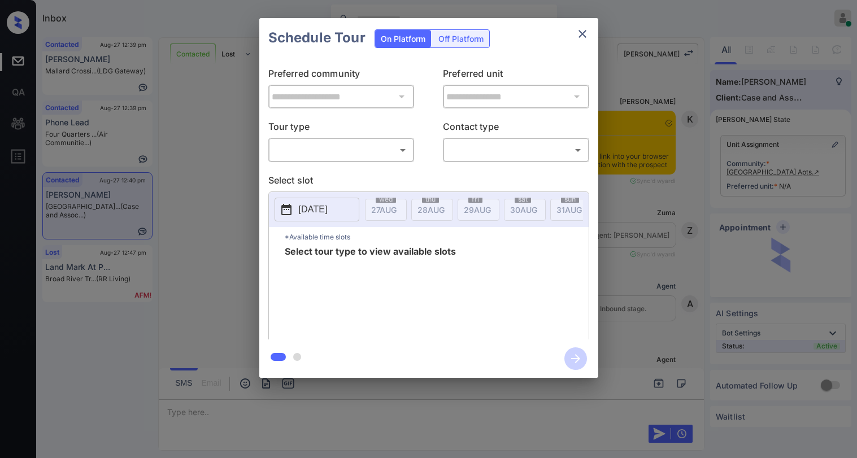
scroll to position [776, 0]
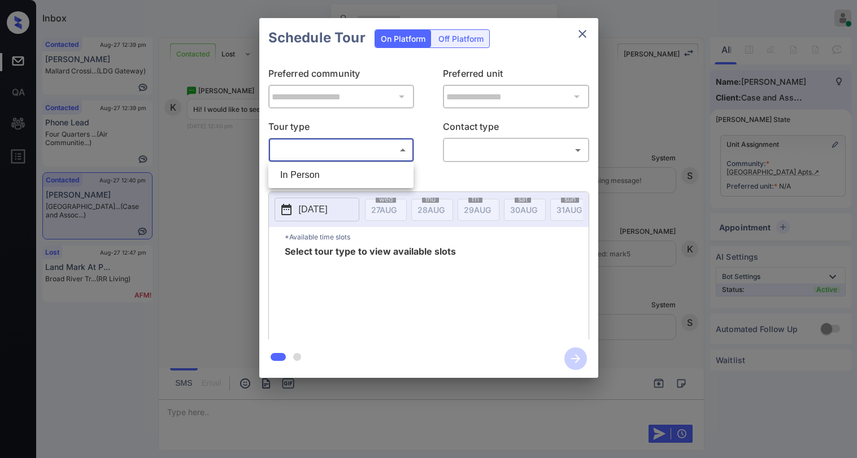
click at [376, 154] on body "Inbox Paolo Gabriel Online Set yourself offline Set yourself on break Profile S…" at bounding box center [428, 229] width 857 height 458
click at [348, 181] on li "In Person" at bounding box center [341, 175] width 140 height 20
type input "********"
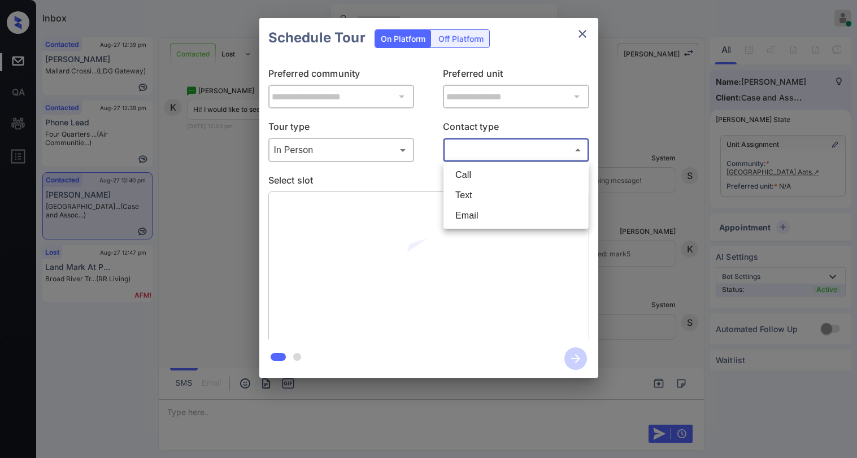
click at [453, 150] on body "Inbox Paolo Gabriel Online Set yourself offline Set yourself on break Profile S…" at bounding box center [428, 229] width 857 height 458
click at [472, 199] on li "Text" at bounding box center [516, 195] width 140 height 20
type input "****"
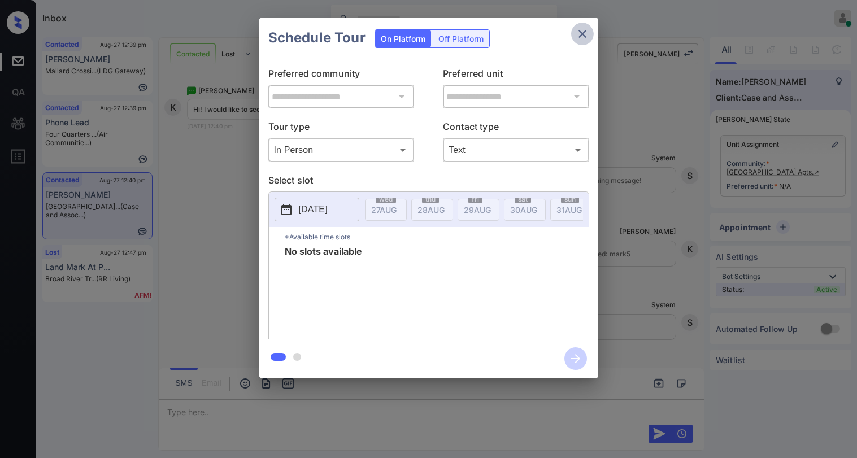
click at [584, 34] on icon "close" at bounding box center [583, 34] width 14 height 14
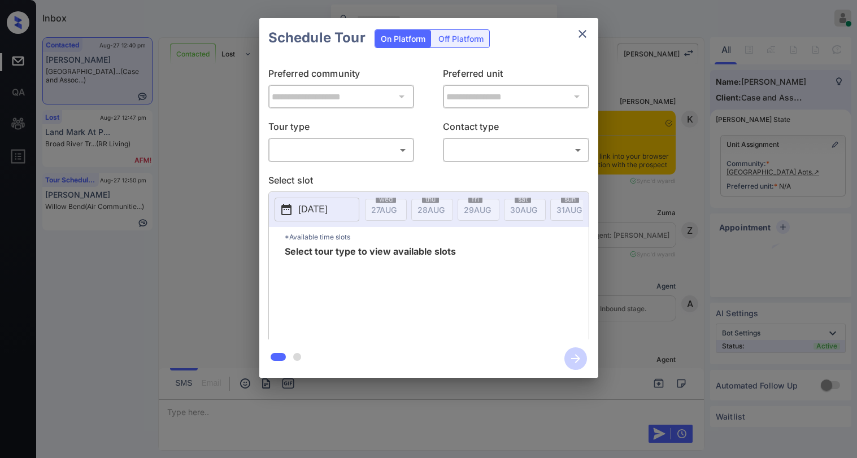
scroll to position [776, 0]
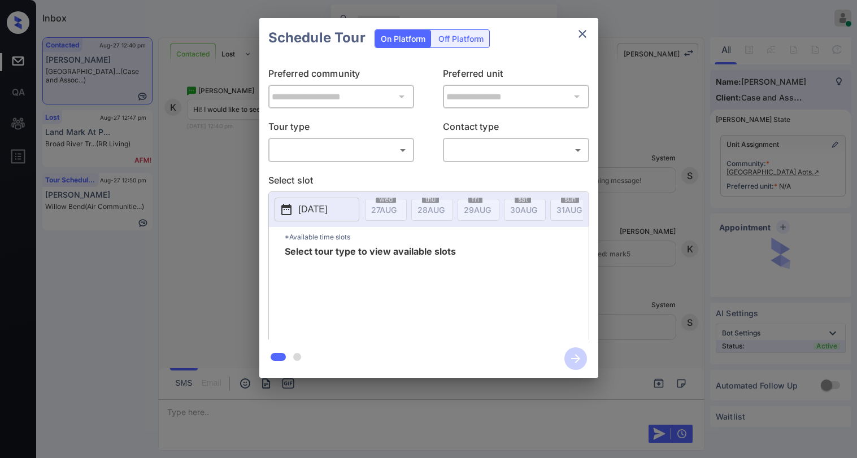
click at [321, 144] on body "Inbox [PERSON_NAME] Online Set yourself offline Set yourself on break Profile S…" at bounding box center [428, 229] width 857 height 458
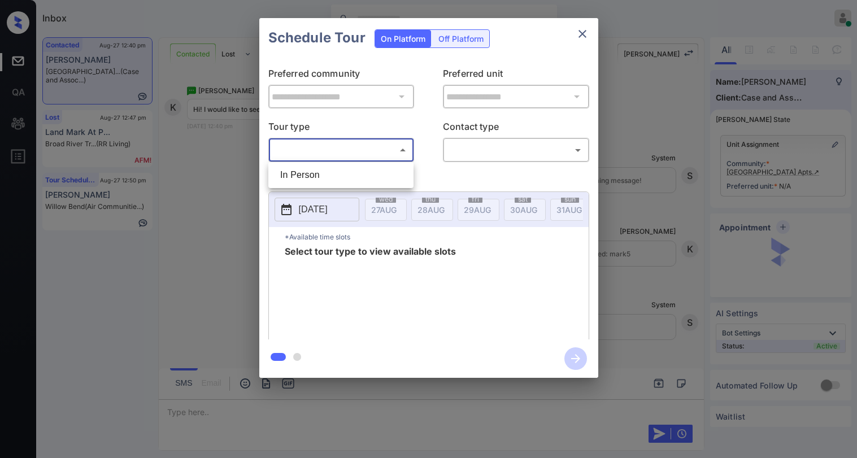
click at [324, 179] on li "In Person" at bounding box center [341, 175] width 140 height 20
type input "********"
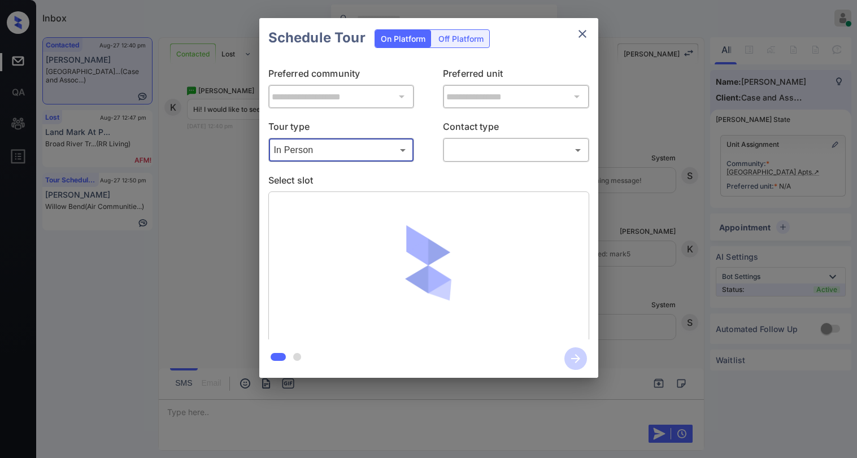
click at [481, 156] on body "Inbox [PERSON_NAME] Online Set yourself offline Set yourself on break Profile S…" at bounding box center [428, 229] width 857 height 458
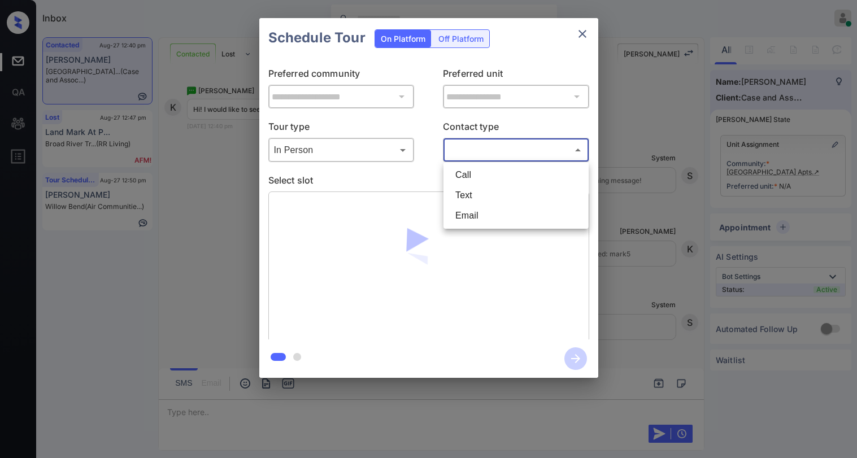
click at [482, 198] on li "Text" at bounding box center [516, 195] width 140 height 20
type input "****"
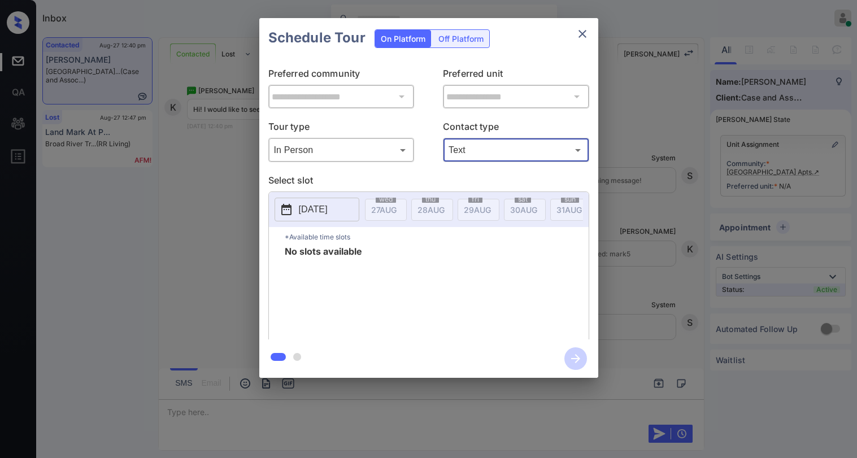
click at [215, 187] on div "**********" at bounding box center [428, 198] width 857 height 396
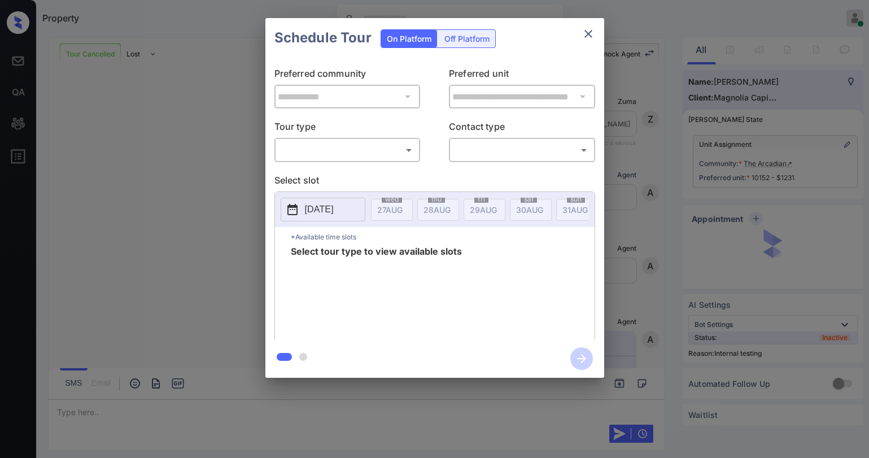
click at [363, 146] on body "Property [PERSON_NAME] Online Set yourself offline Set yourself on break Profil…" at bounding box center [434, 229] width 869 height 458
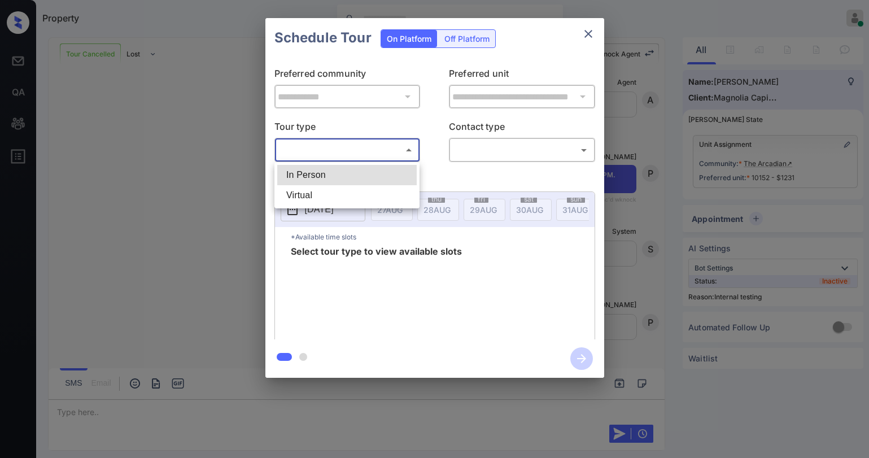
click at [340, 172] on li "In Person" at bounding box center [347, 175] width 140 height 20
type input "********"
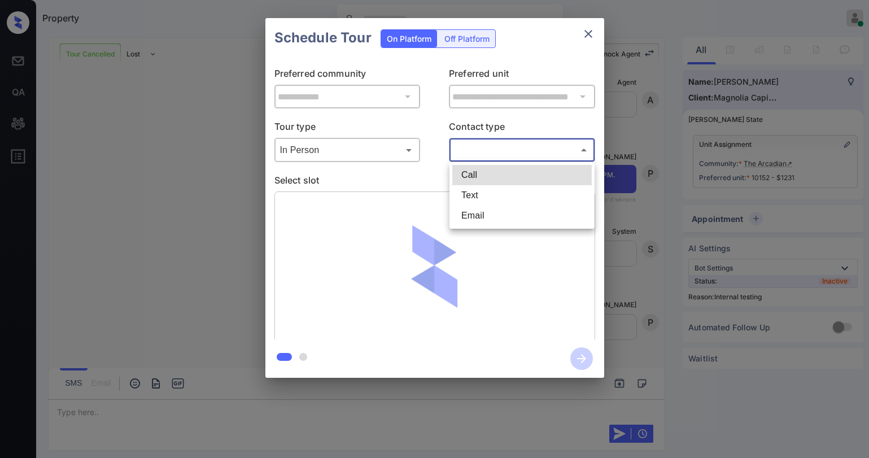
drag, startPoint x: 477, startPoint y: 156, endPoint x: 482, endPoint y: 173, distance: 17.2
click at [477, 156] on body "Property Paolo Gabriel Online Set yourself offline Set yourself on break Profil…" at bounding box center [434, 229] width 869 height 458
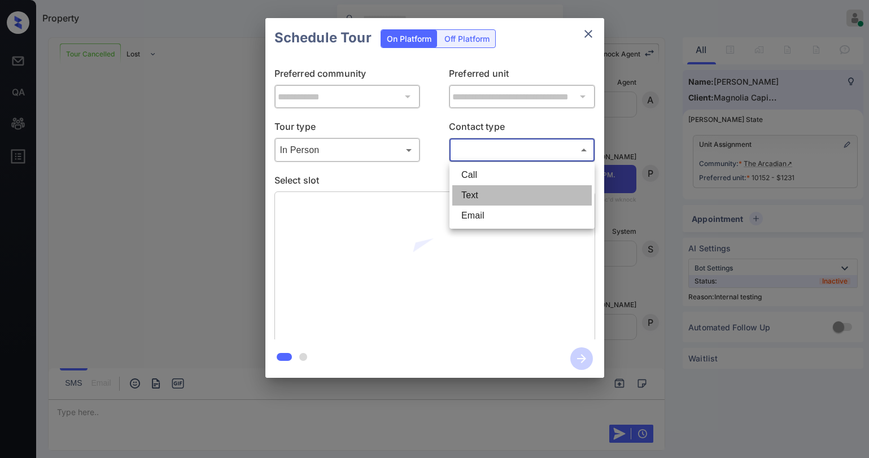
click at [482, 195] on li "Text" at bounding box center [523, 195] width 140 height 20
type input "****"
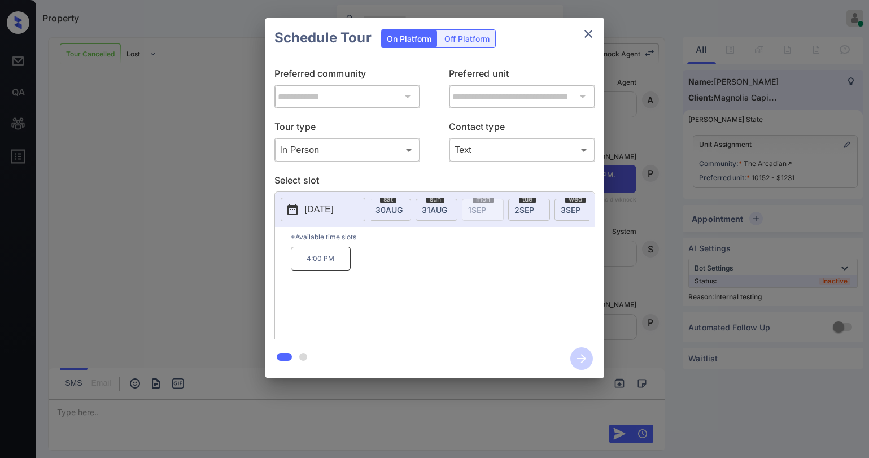
scroll to position [0, 116]
click at [407, 214] on span "30 AUG" at bounding box center [414, 210] width 27 height 10
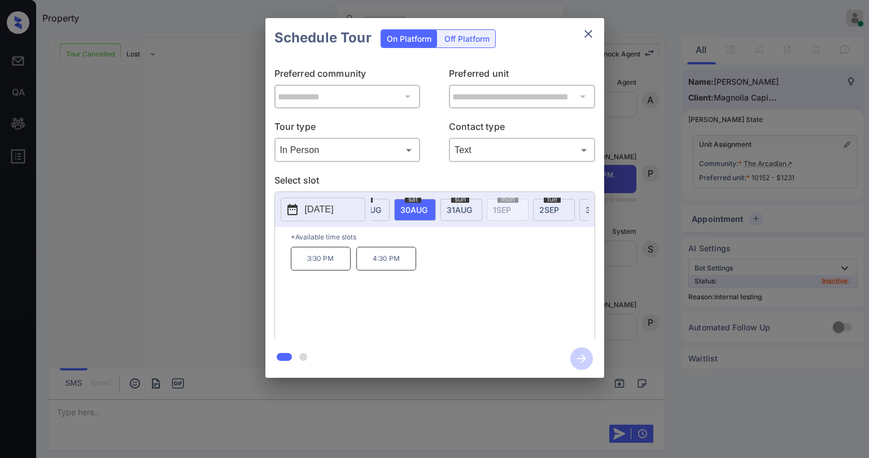
click at [448, 214] on div "sun 31 AUG" at bounding box center [462, 210] width 42 height 22
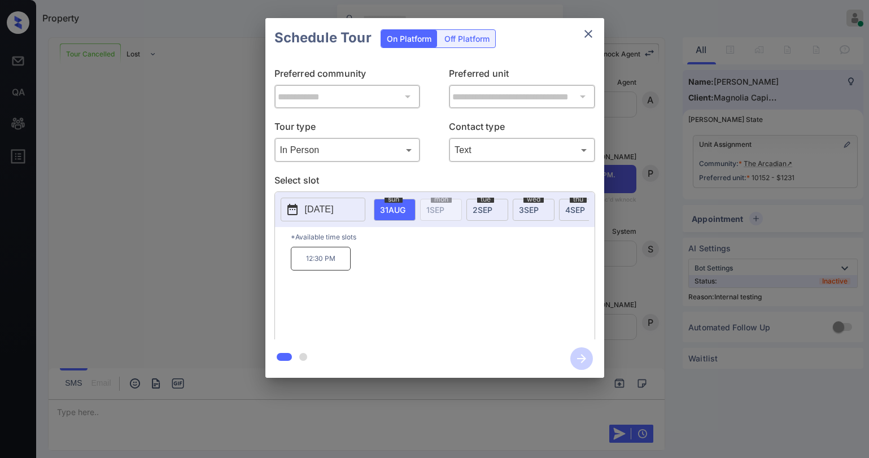
scroll to position [0, 232]
click at [444, 211] on div "tue 2 SEP" at bounding box center [438, 210] width 42 height 22
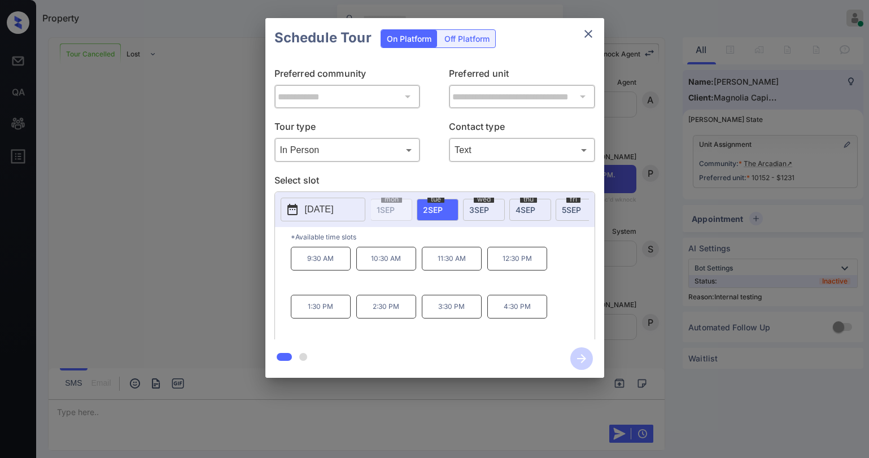
scroll to position [0, 0]
click at [433, 213] on span "28 AUG" at bounding box center [437, 210] width 27 height 10
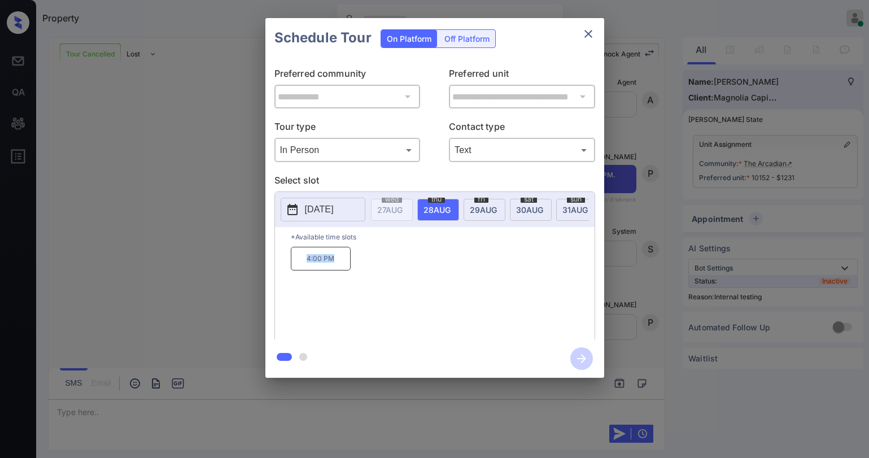
drag, startPoint x: 302, startPoint y: 263, endPoint x: 342, endPoint y: 258, distance: 40.4
click at [342, 261] on p "4:00 PM" at bounding box center [321, 259] width 60 height 24
copy p "4:00 PM"
click at [589, 39] on icon "close" at bounding box center [589, 34] width 14 height 14
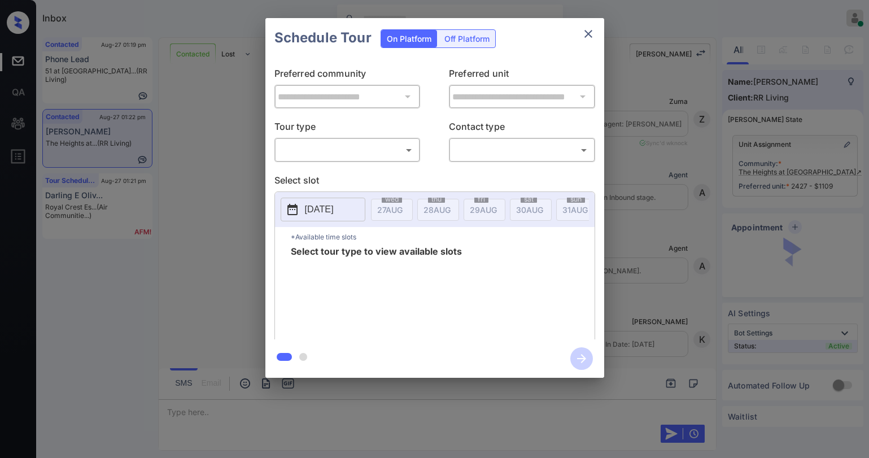
scroll to position [847, 0]
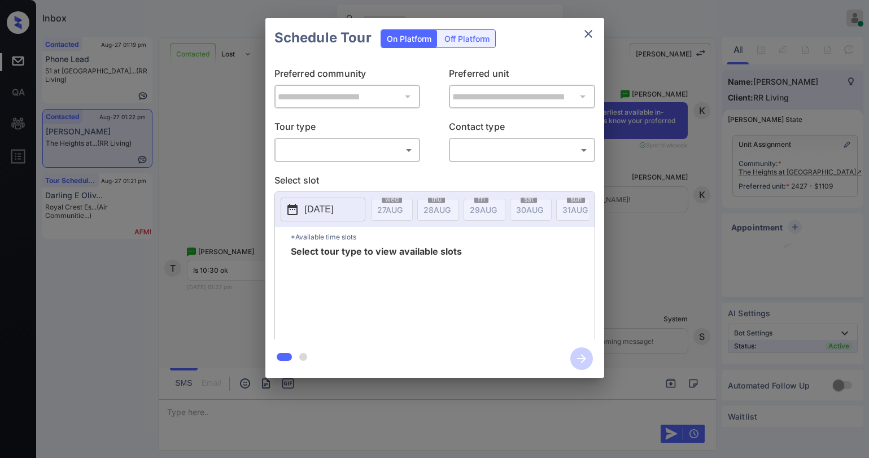
click at [348, 148] on body "Inbox Paolo Gabriel Online Set yourself offline Set yourself on break Profile S…" at bounding box center [434, 229] width 869 height 458
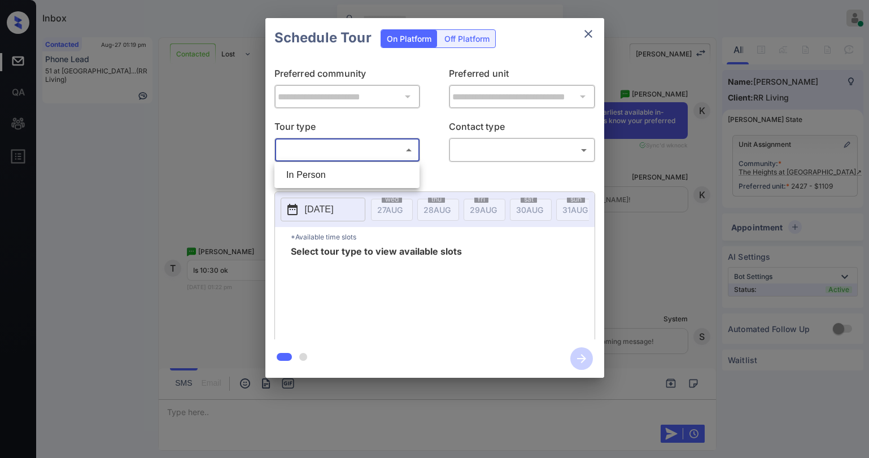
click at [348, 180] on li "In Person" at bounding box center [347, 175] width 140 height 20
type input "********"
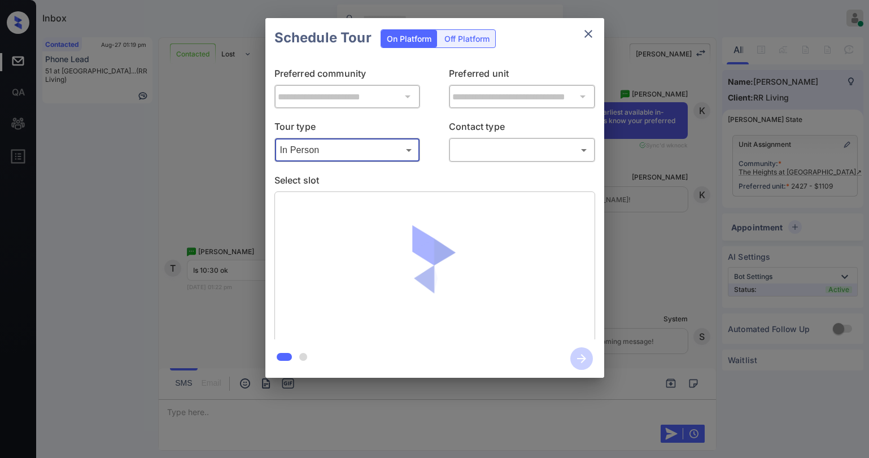
click at [505, 150] on body "Inbox Paolo Gabriel Online Set yourself offline Set yourself on break Profile S…" at bounding box center [434, 229] width 869 height 458
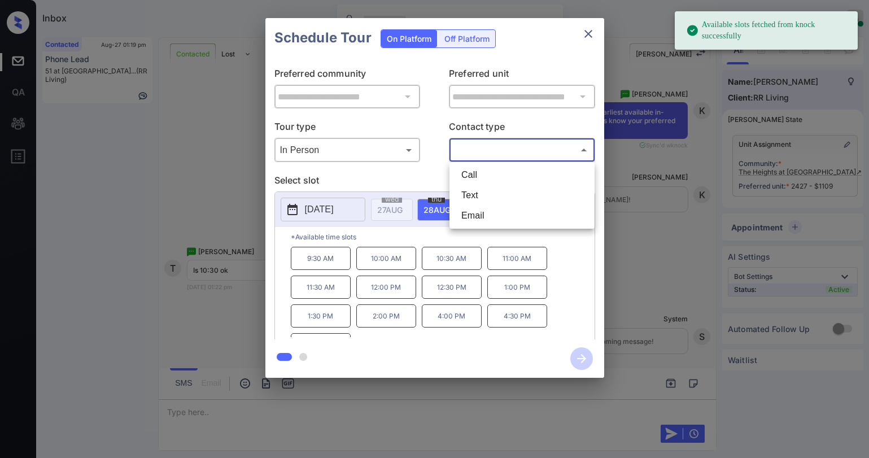
click at [485, 195] on li "Text" at bounding box center [523, 195] width 140 height 20
type input "****"
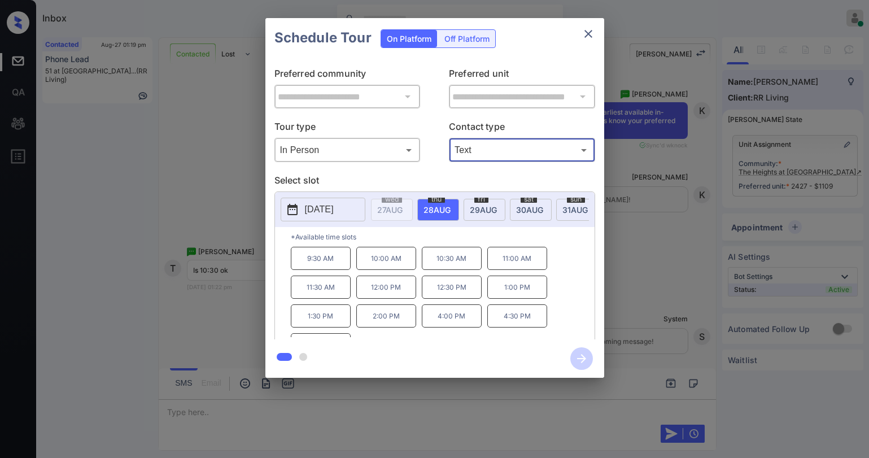
click at [579, 31] on button "close" at bounding box center [588, 34] width 23 height 23
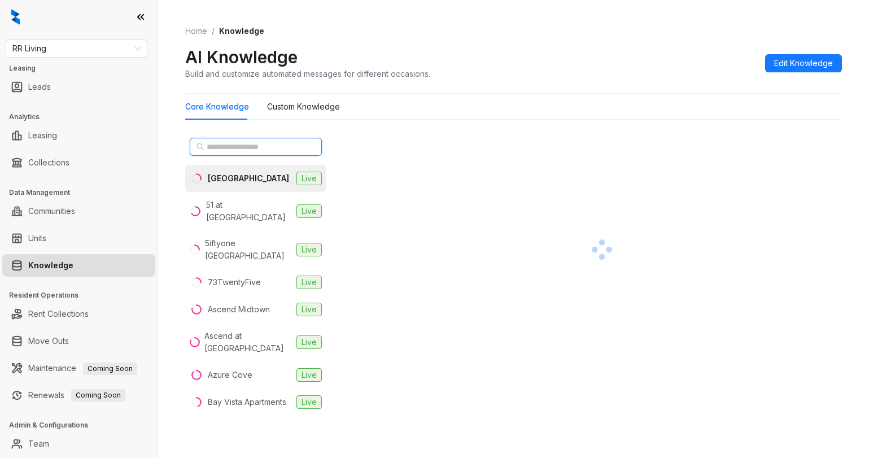
click at [240, 152] on input "text" at bounding box center [256, 147] width 99 height 12
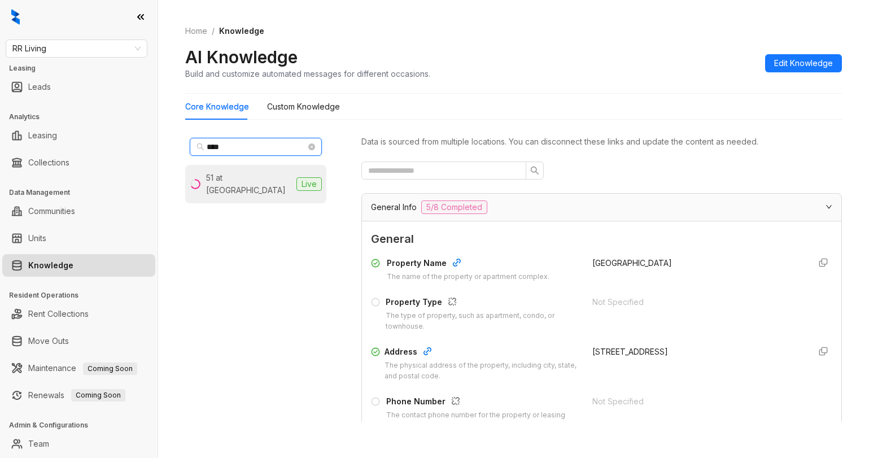
type input "****"
click at [245, 180] on div "51 at [GEOGRAPHIC_DATA]" at bounding box center [249, 184] width 86 height 25
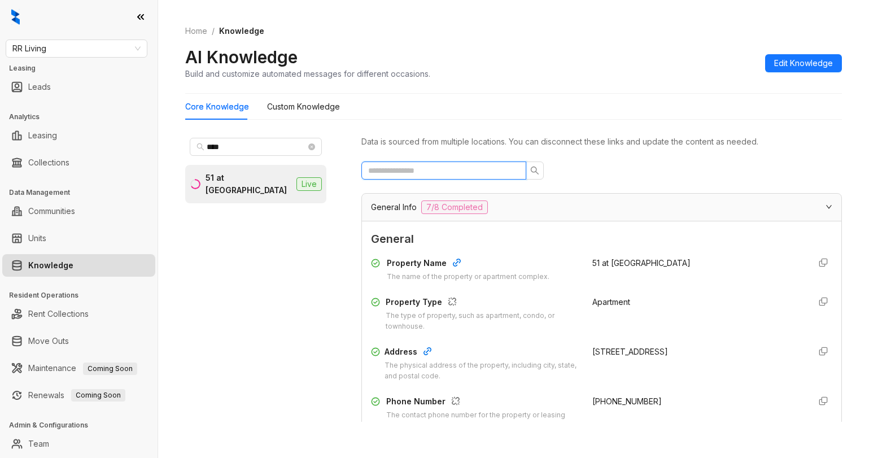
click at [458, 166] on input "text" at bounding box center [439, 170] width 142 height 12
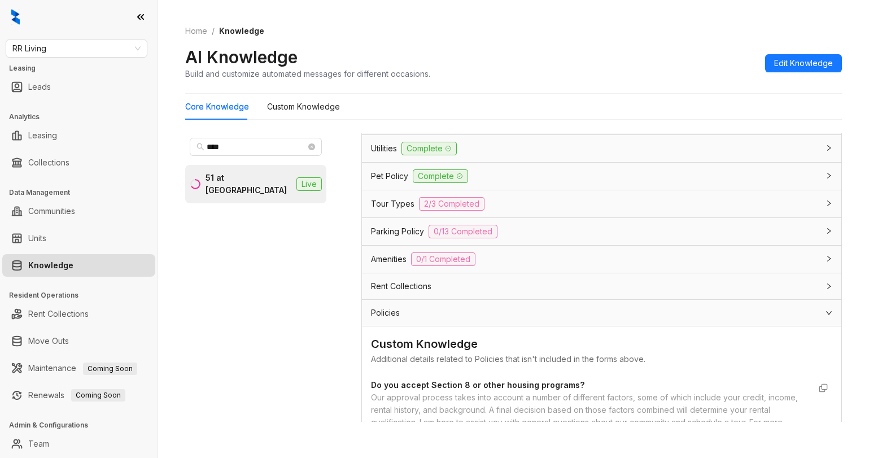
scroll to position [290, 0]
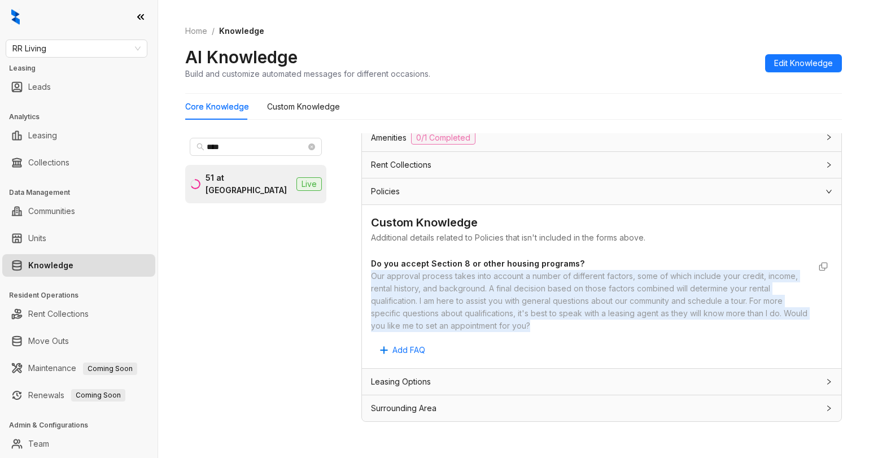
drag, startPoint x: 372, startPoint y: 275, endPoint x: 594, endPoint y: 328, distance: 228.3
click at [594, 328] on div "Our approval process takes into account a number of different factors, some of …" at bounding box center [590, 301] width 439 height 62
copy div "Our approval process takes into account a number of different factors, some of …"
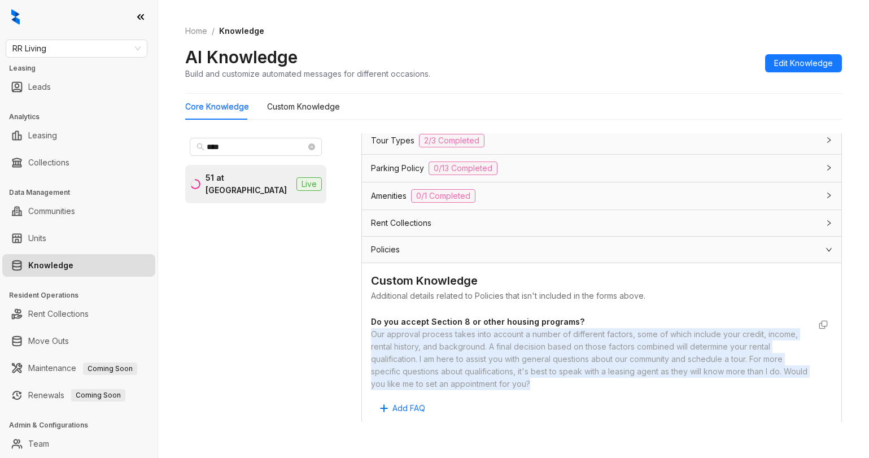
scroll to position [0, 0]
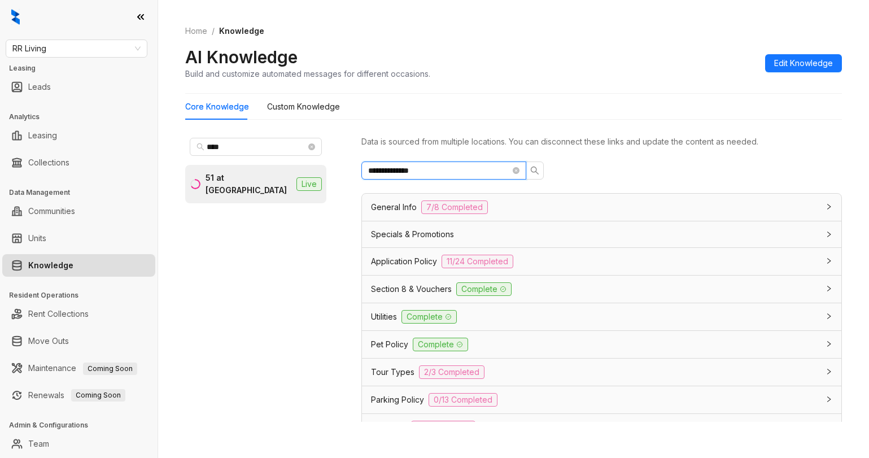
click at [450, 171] on input "**********" at bounding box center [439, 170] width 142 height 12
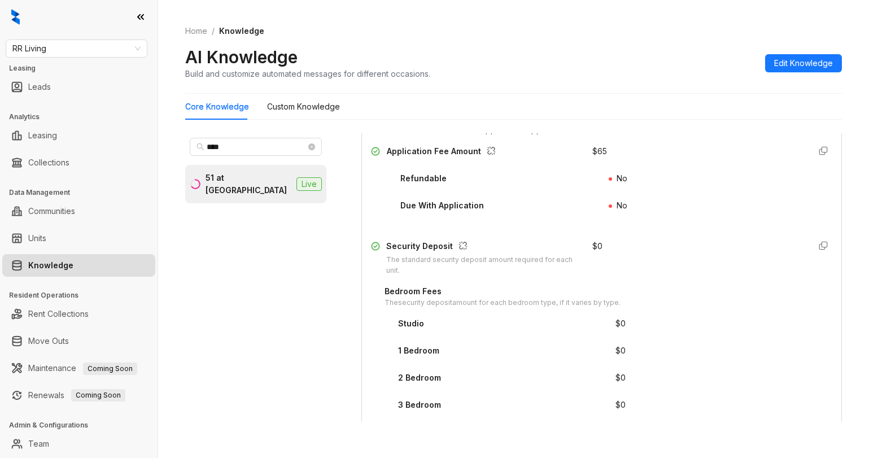
scroll to position [113, 0]
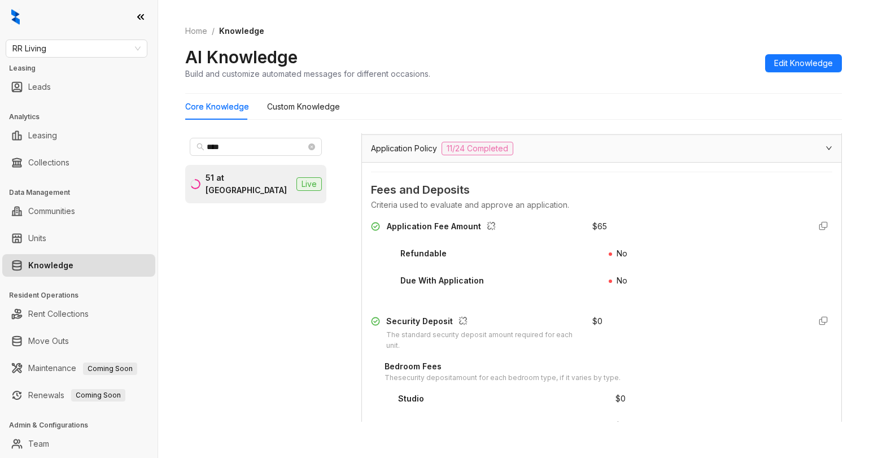
type input "***"
drag, startPoint x: 386, startPoint y: 225, endPoint x: 567, endPoint y: 247, distance: 182.6
click at [469, 233] on div "Application Fee Amount" at bounding box center [475, 229] width 208 height 18
drag, startPoint x: 581, startPoint y: 233, endPoint x: 495, endPoint y: 169, distance: 106.7
click at [594, 230] on div "Application Fee Amount $ 65" at bounding box center [602, 229] width 462 height 18
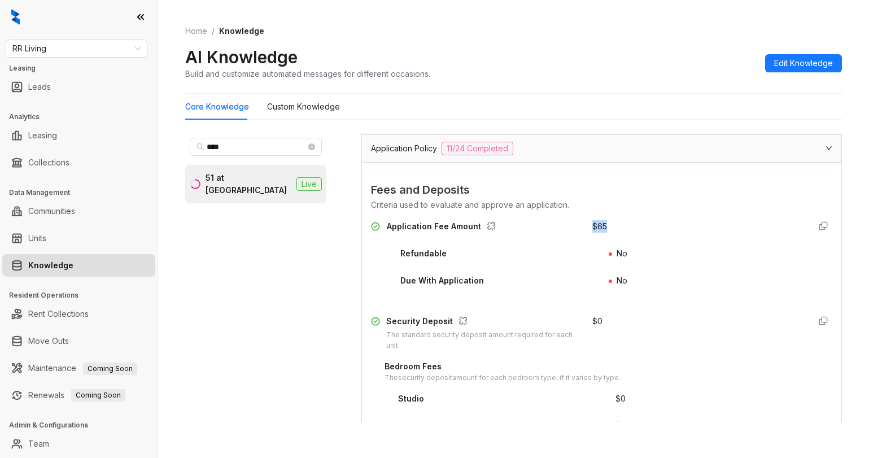
copy div "$ 65"
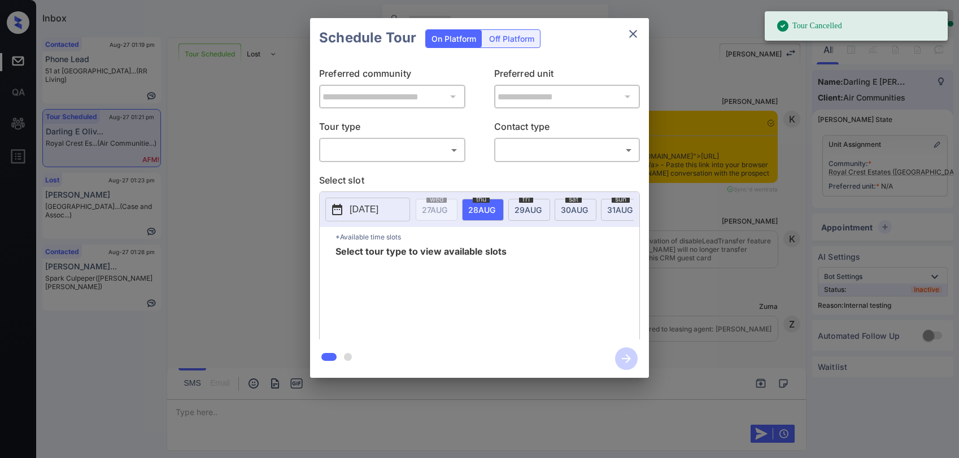
scroll to position [6221, 0]
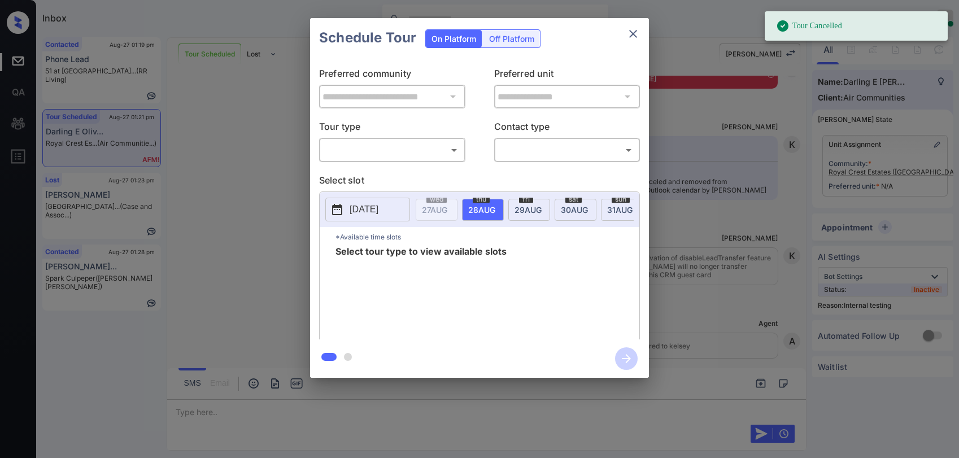
click at [411, 150] on body "Tour Cancelled Inbox Paolo Gabriel Online Set yourself offline Set yourself on …" at bounding box center [479, 229] width 959 height 458
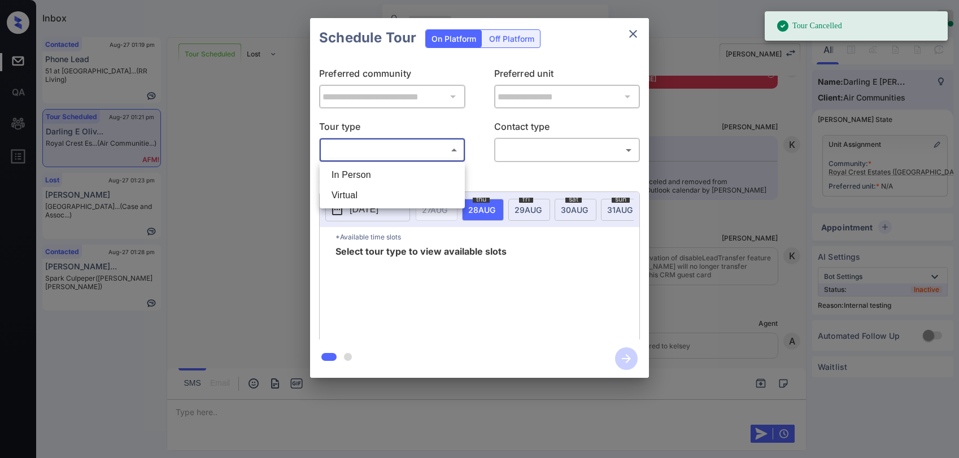
click at [367, 177] on li "In Person" at bounding box center [393, 175] width 140 height 20
type input "********"
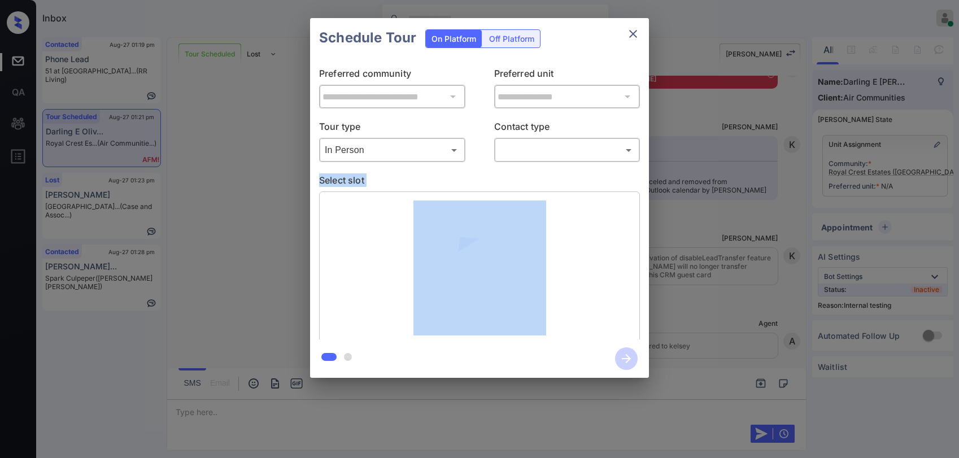
click at [535, 158] on body "Inbox Paolo Gabriel Online Set yourself offline Set yourself on break Profile S…" at bounding box center [479, 229] width 959 height 458
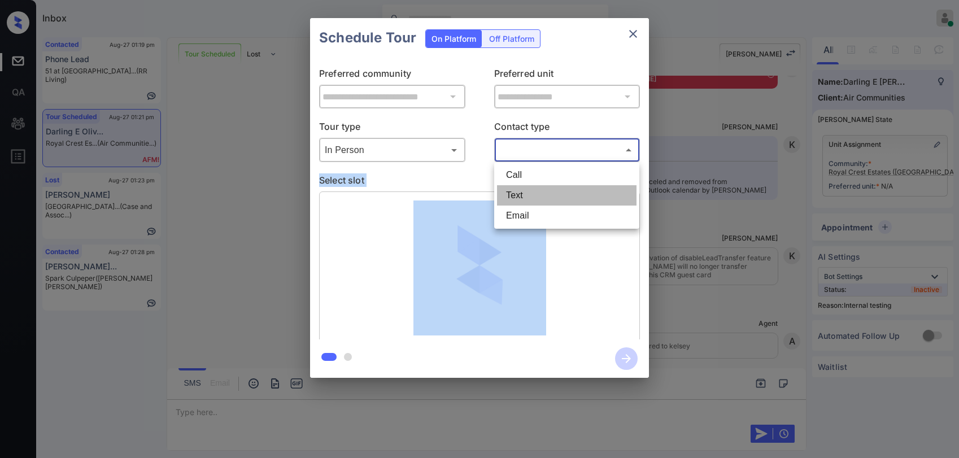
drag, startPoint x: 523, startPoint y: 186, endPoint x: 464, endPoint y: 190, distance: 58.9
click at [523, 187] on li "Text" at bounding box center [567, 195] width 140 height 20
type input "****"
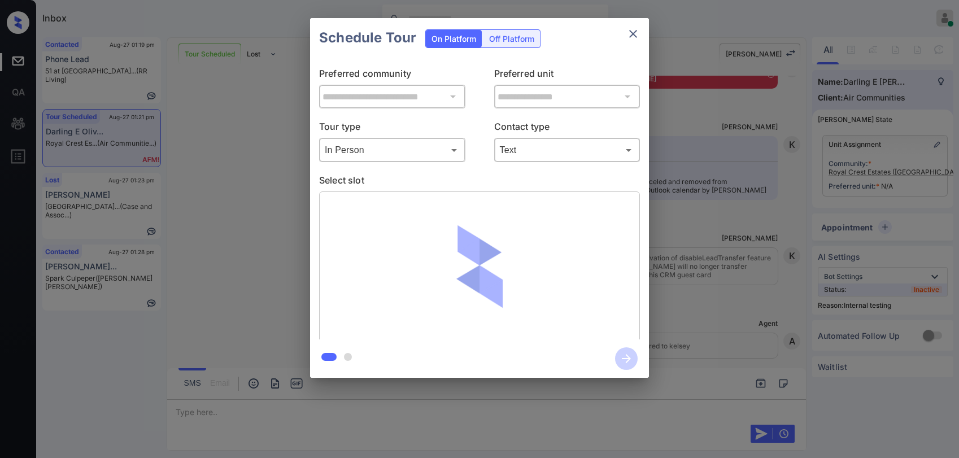
click at [464, 190] on div "Call Text Email" at bounding box center [479, 229] width 959 height 458
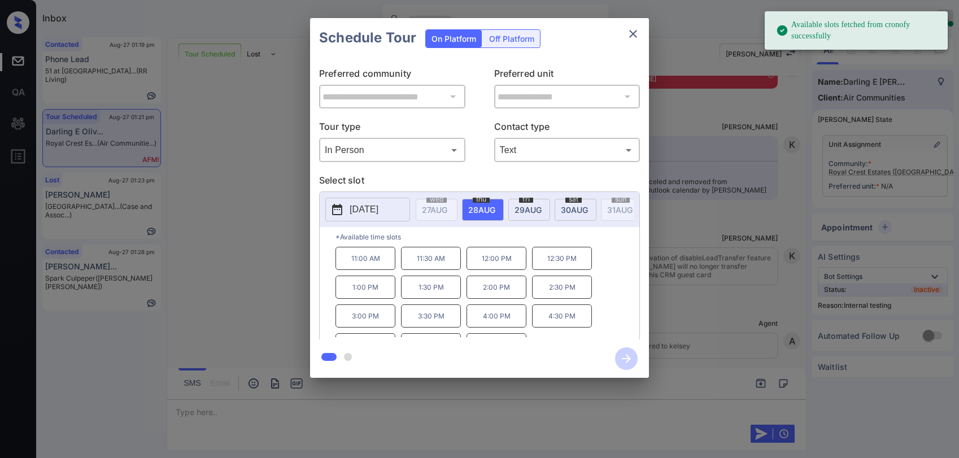
click at [536, 207] on span "29 AUG" at bounding box center [528, 210] width 27 height 10
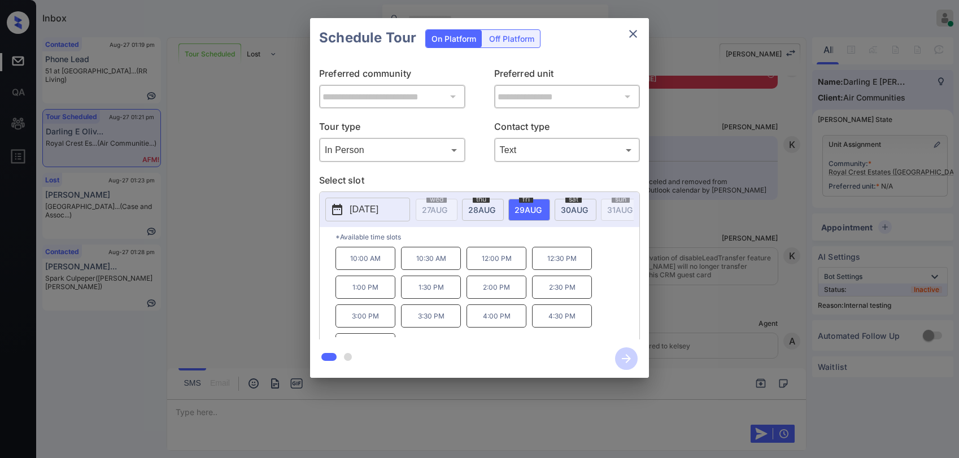
click at [631, 44] on button "close" at bounding box center [633, 34] width 23 height 23
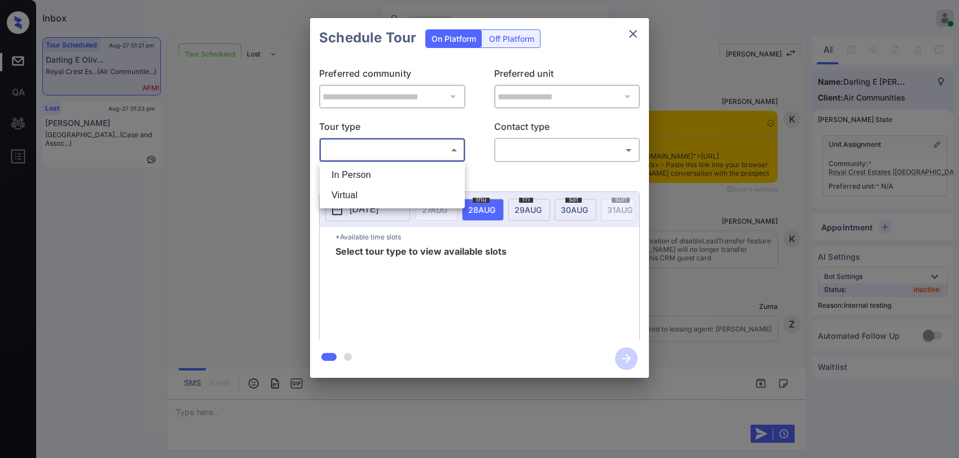
scroll to position [6221, 0]
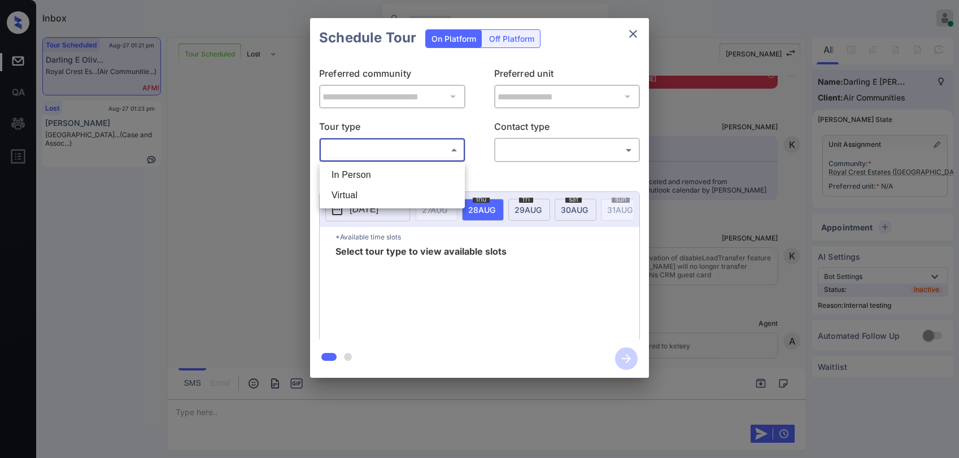
click at [381, 153] on body "Inbox Paolo Gabriel Online Set yourself offline Set yourself on break Profile S…" at bounding box center [479, 229] width 959 height 458
drag, startPoint x: 364, startPoint y: 178, endPoint x: 444, endPoint y: 172, distance: 80.5
click at [364, 177] on li "In Person" at bounding box center [393, 175] width 140 height 20
type input "********"
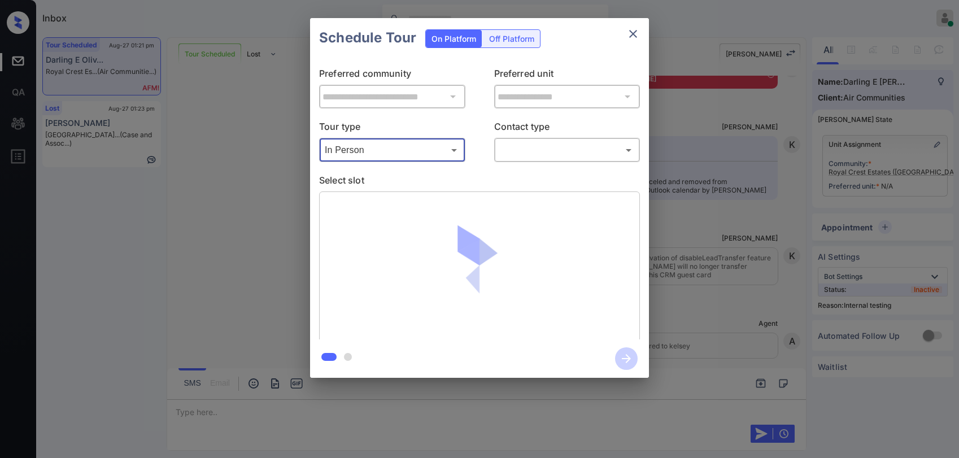
click at [526, 156] on body "Inbox Paolo Gabriel Online Set yourself offline Set yourself on break Profile S…" at bounding box center [479, 229] width 959 height 458
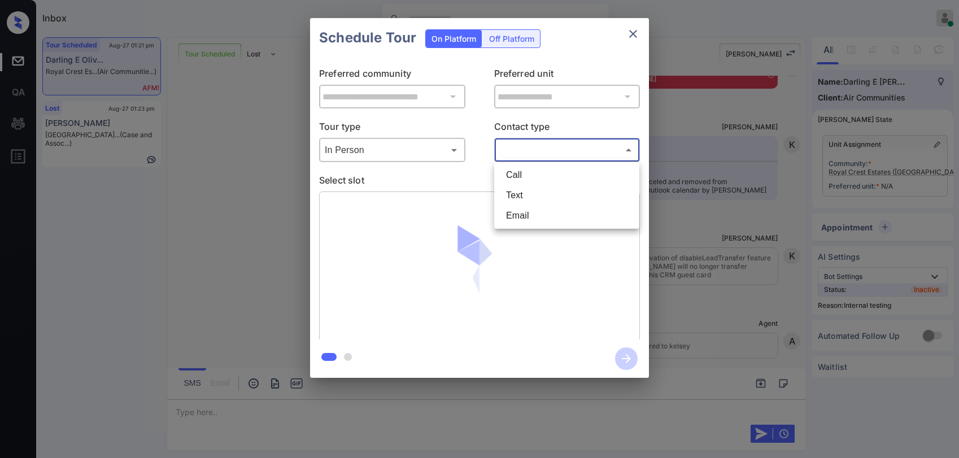
click at [515, 190] on li "Text" at bounding box center [567, 195] width 140 height 20
type input "****"
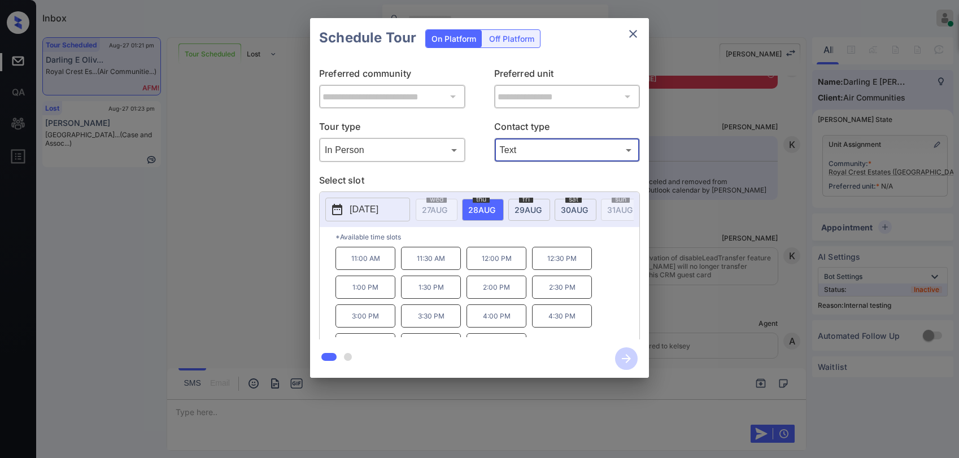
click at [529, 214] on span "[DATE]" at bounding box center [528, 210] width 27 height 10
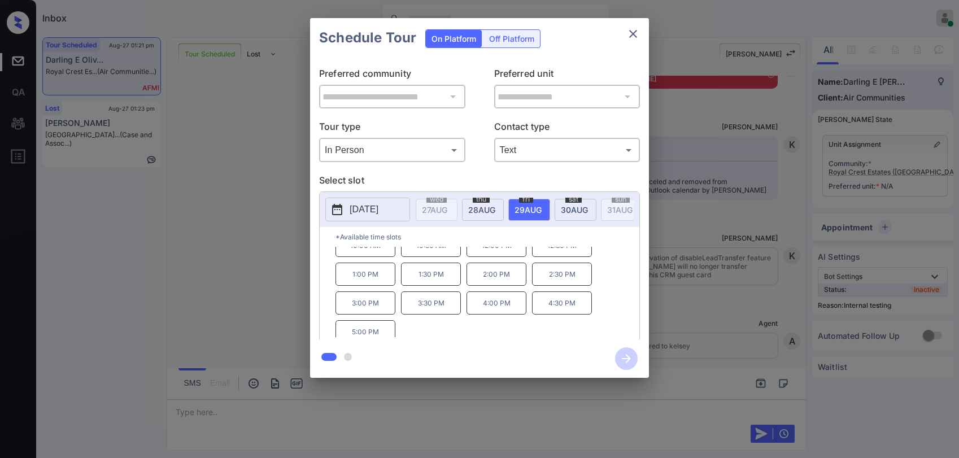
scroll to position [19, 0]
click at [636, 38] on icon "close" at bounding box center [634, 34] width 14 height 14
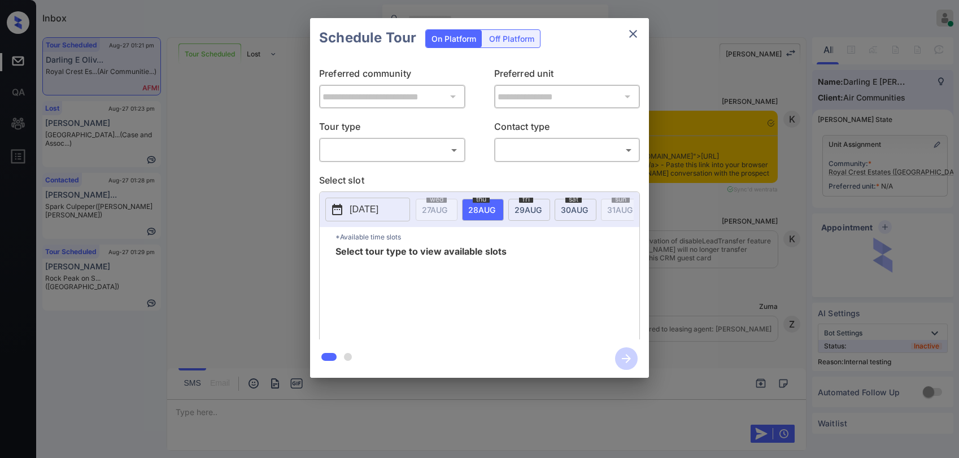
click at [385, 151] on body "Inbox [PERSON_NAME] Online Set yourself offline Set yourself on break Profile S…" at bounding box center [479, 229] width 959 height 458
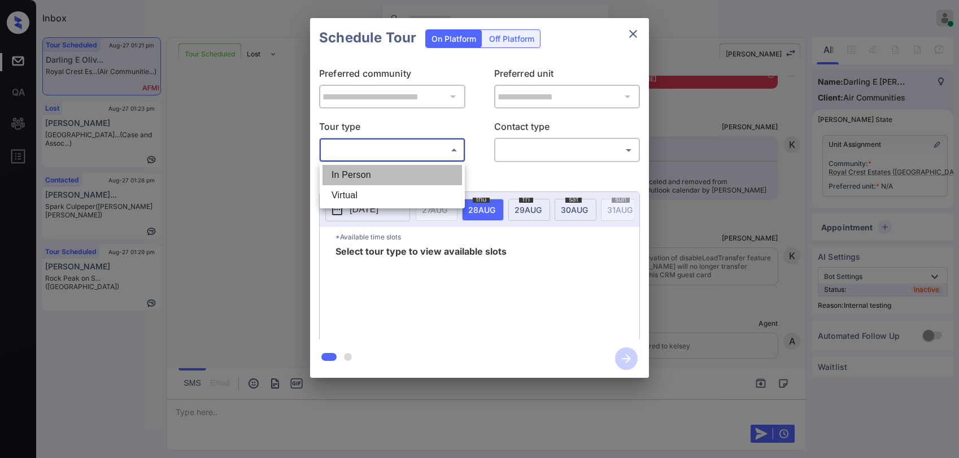
click at [372, 174] on li "In Person" at bounding box center [393, 175] width 140 height 20
type input "********"
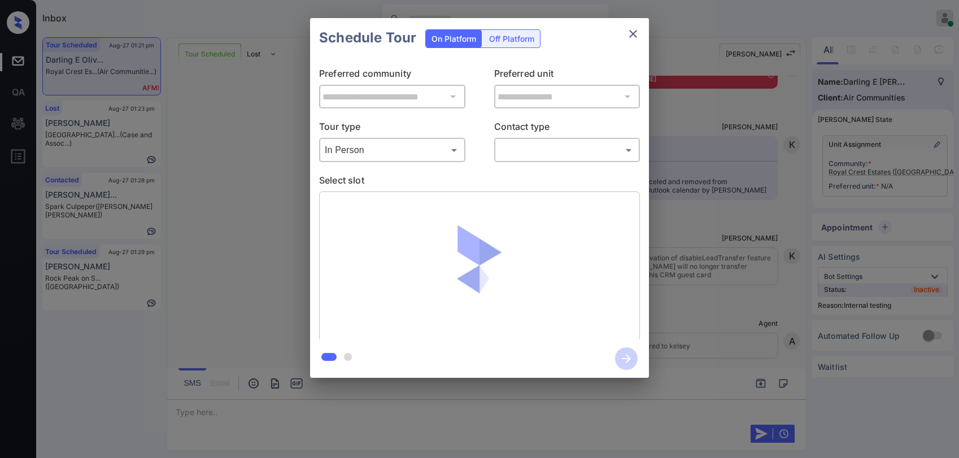
click at [547, 157] on body "Inbox [PERSON_NAME] Online Set yourself offline Set yourself on break Profile S…" at bounding box center [479, 229] width 959 height 458
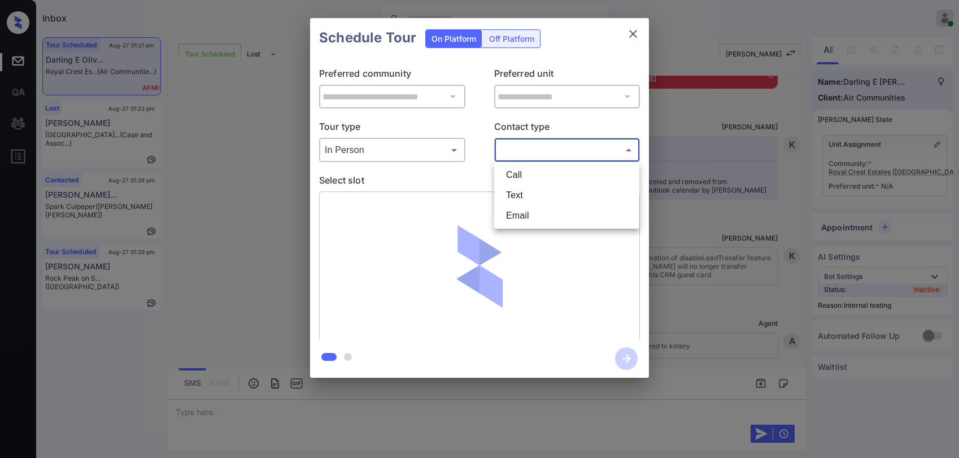
click at [528, 195] on li "Text" at bounding box center [567, 195] width 140 height 20
type input "****"
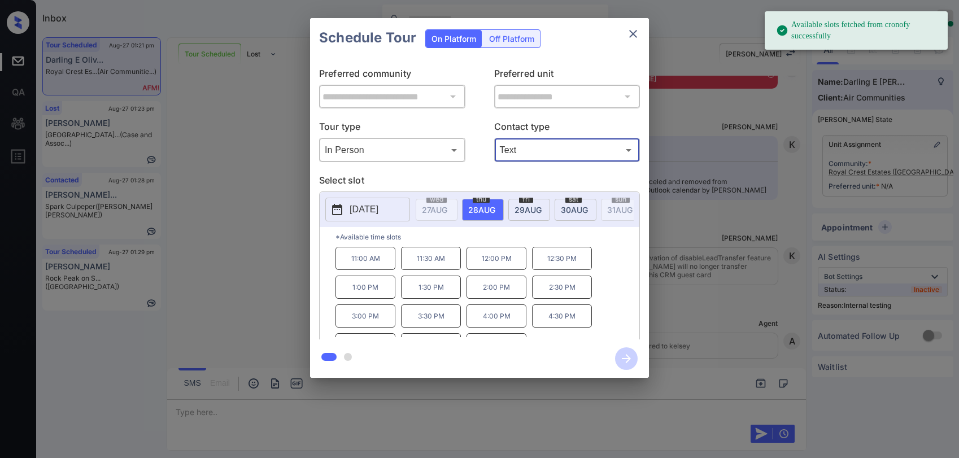
click at [527, 209] on span "[DATE]" at bounding box center [528, 210] width 27 height 10
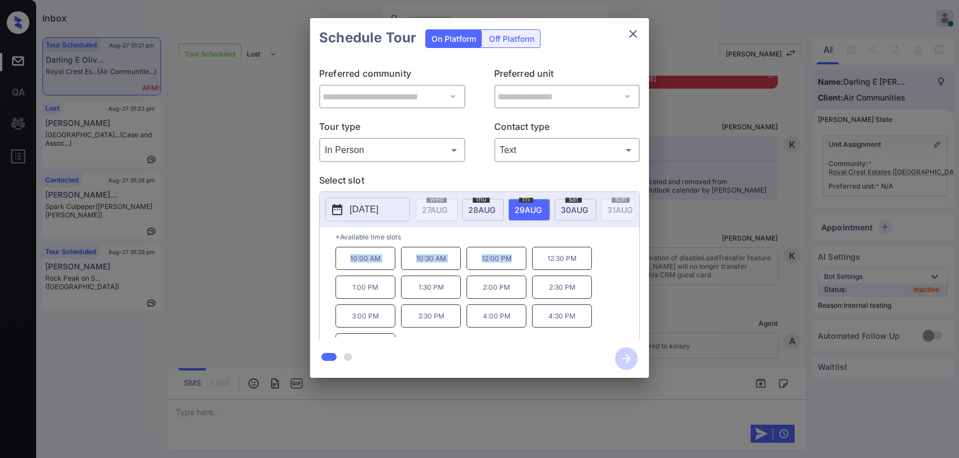
drag, startPoint x: 396, startPoint y: 267, endPoint x: 549, endPoint y: 237, distance: 155.6
click at [514, 271] on div "10:00 AM 10:30 AM 12:00 PM 12:30 PM 1:00 PM 1:30 PM 2:00 PM 2:30 PM 3:00 PM 3:3…" at bounding box center [488, 292] width 304 height 90
copy div "10:00 AM 10:30 AM 12:00 PM"
click at [636, 33] on icon "close" at bounding box center [634, 34] width 14 height 14
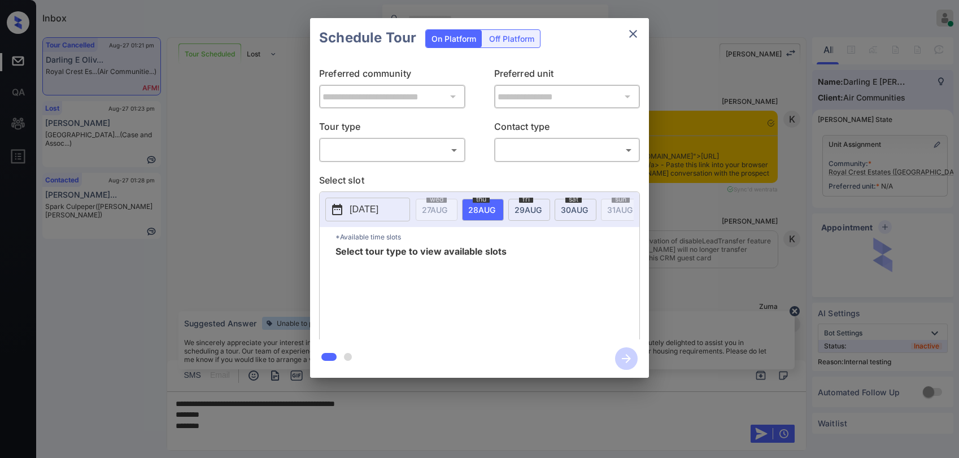
scroll to position [6221, 0]
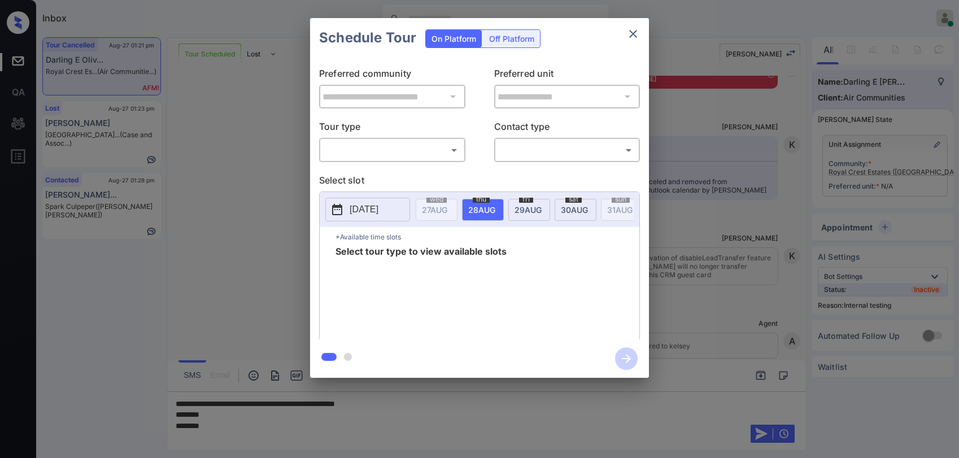
click at [389, 148] on body "Inbox Paolo Gabriel Online Set yourself offline Set yourself on break Profile S…" at bounding box center [479, 229] width 959 height 458
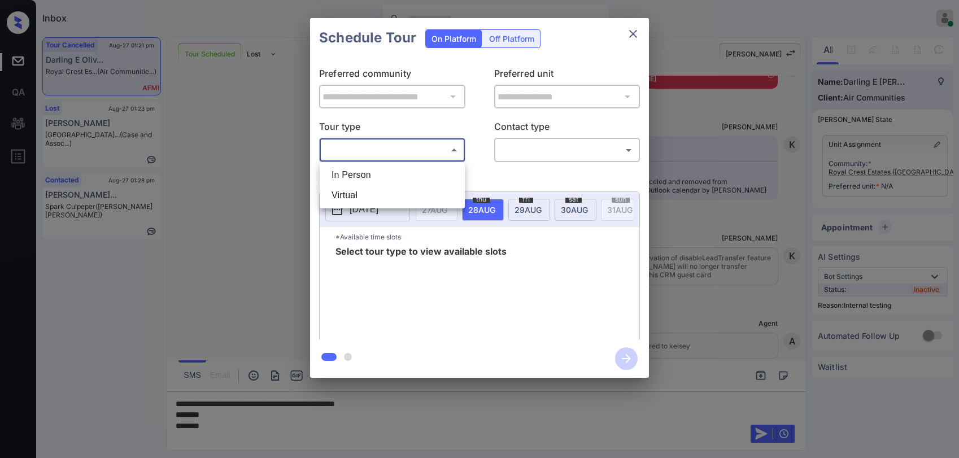
click at [355, 176] on li "In Person" at bounding box center [393, 175] width 140 height 20
type input "********"
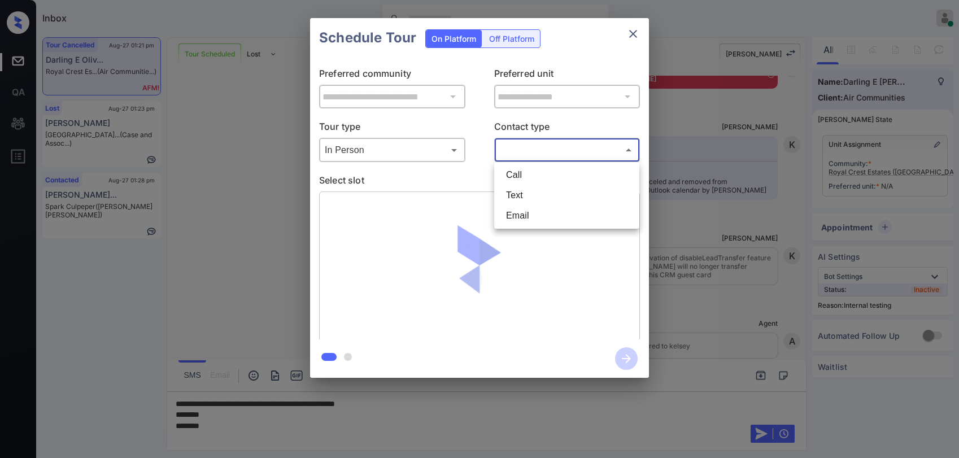
click at [515, 148] on body "Inbox Paolo Gabriel Online Set yourself offline Set yourself on break Profile S…" at bounding box center [479, 229] width 959 height 458
click at [524, 189] on li "Text" at bounding box center [567, 195] width 140 height 20
type input "****"
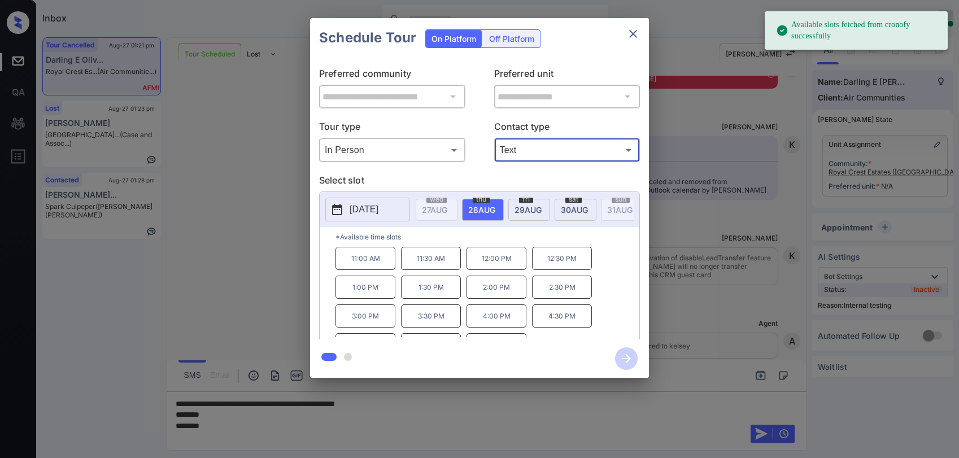
click at [529, 212] on span "29 AUG" at bounding box center [528, 210] width 27 height 10
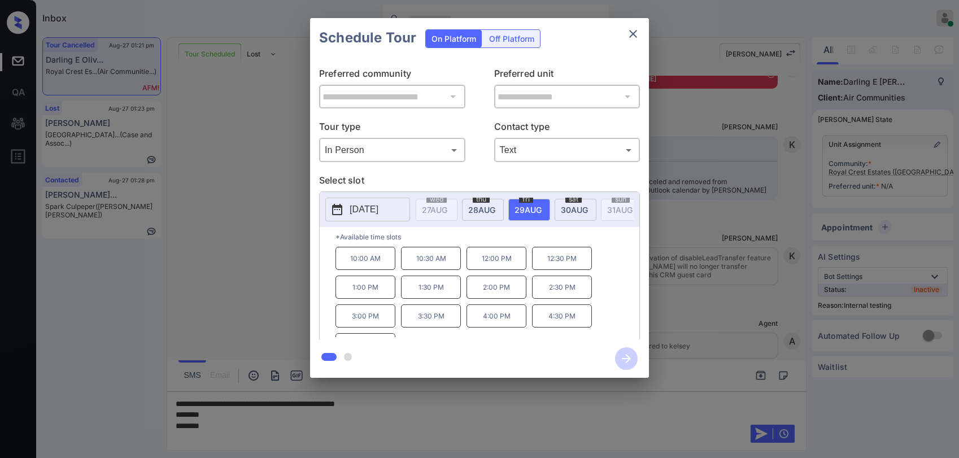
click at [631, 35] on icon "close" at bounding box center [634, 34] width 14 height 14
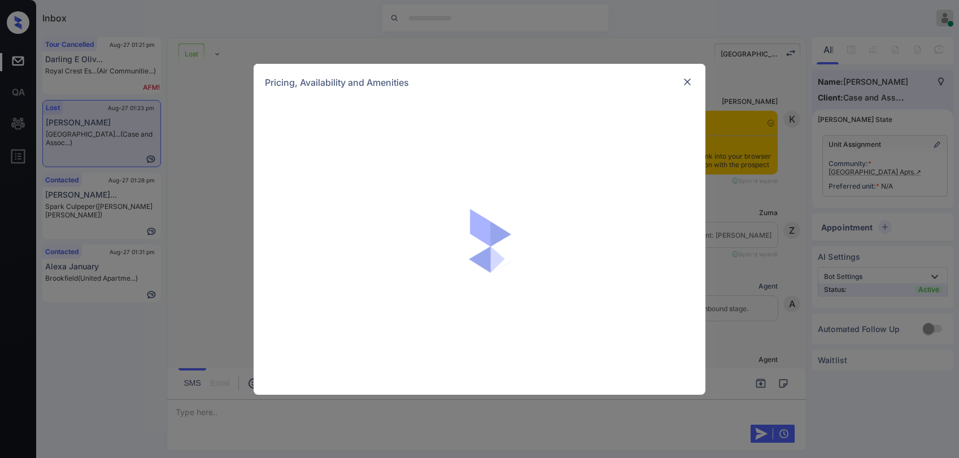
scroll to position [1780, 0]
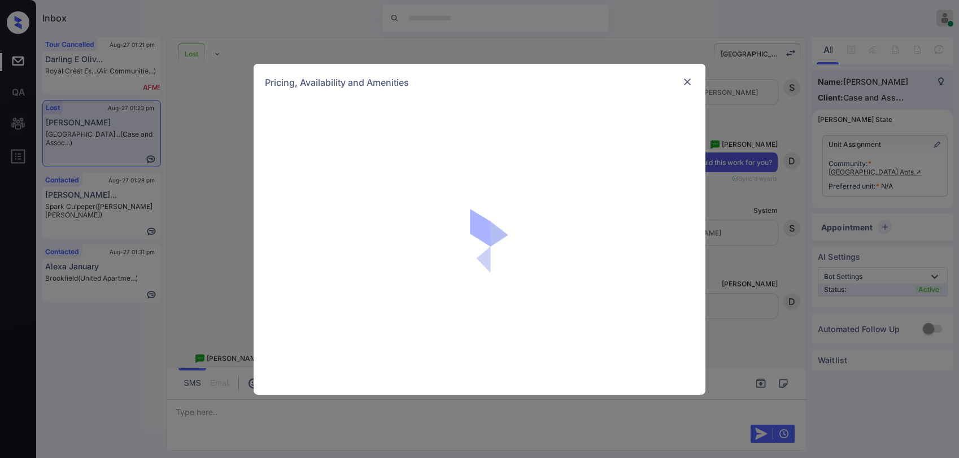
click at [697, 84] on div "Pricing, Availability and Amenities" at bounding box center [480, 82] width 452 height 37
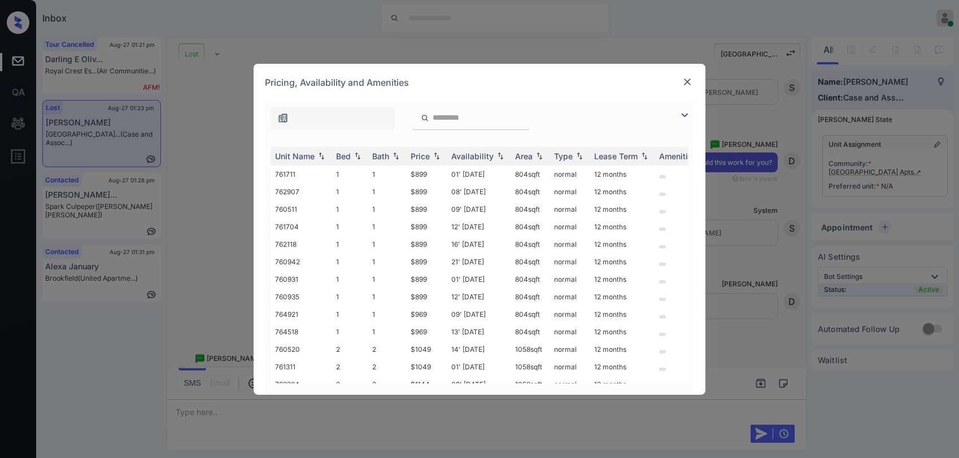
click at [689, 82] on img at bounding box center [687, 81] width 11 height 11
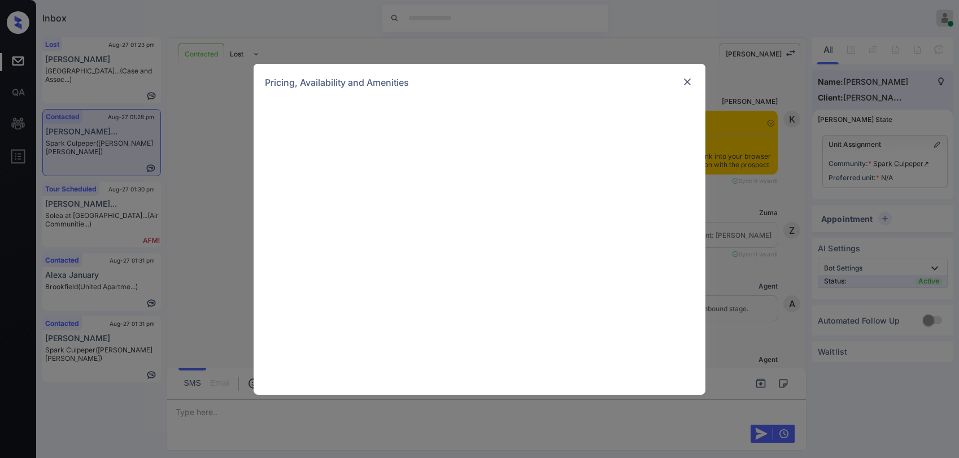
scroll to position [1541, 0]
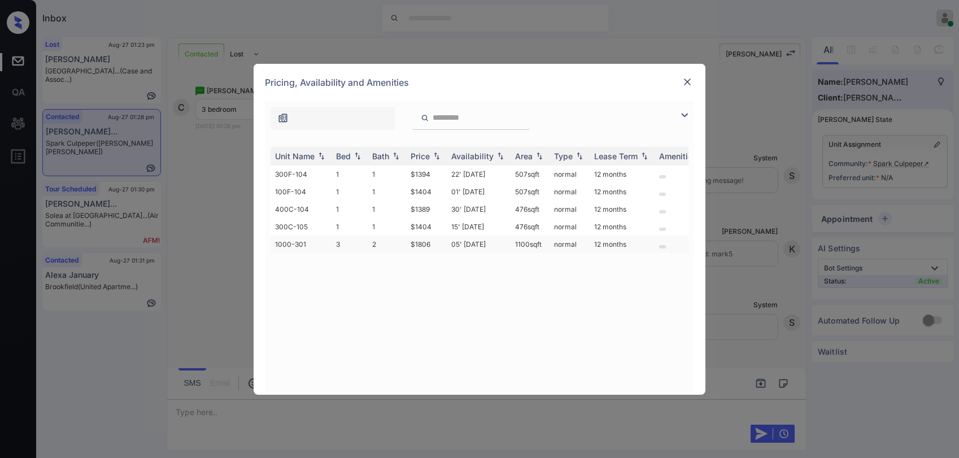
click at [419, 244] on td "$1806" at bounding box center [426, 245] width 41 height 18
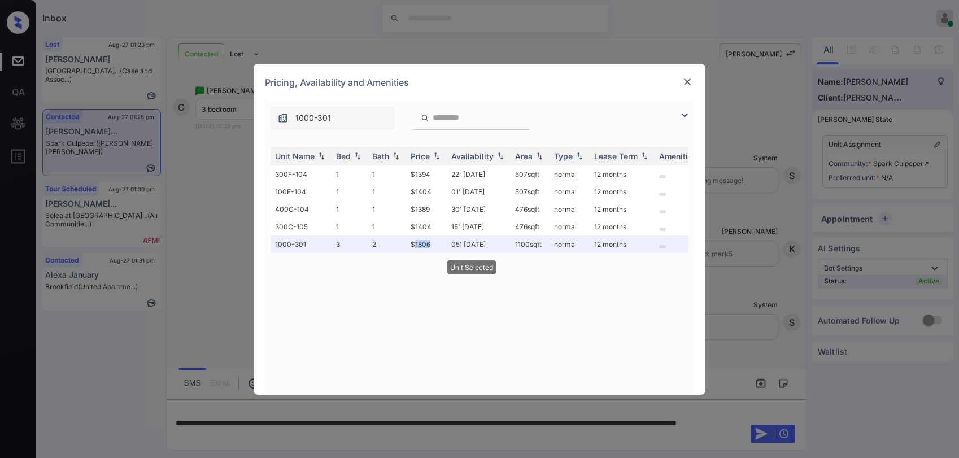
click at [689, 83] on img at bounding box center [687, 81] width 11 height 11
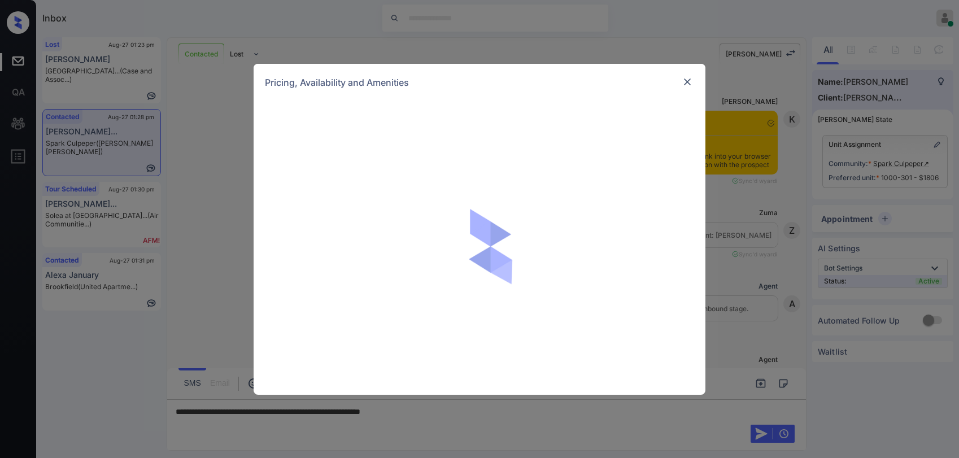
scroll to position [1614, 0]
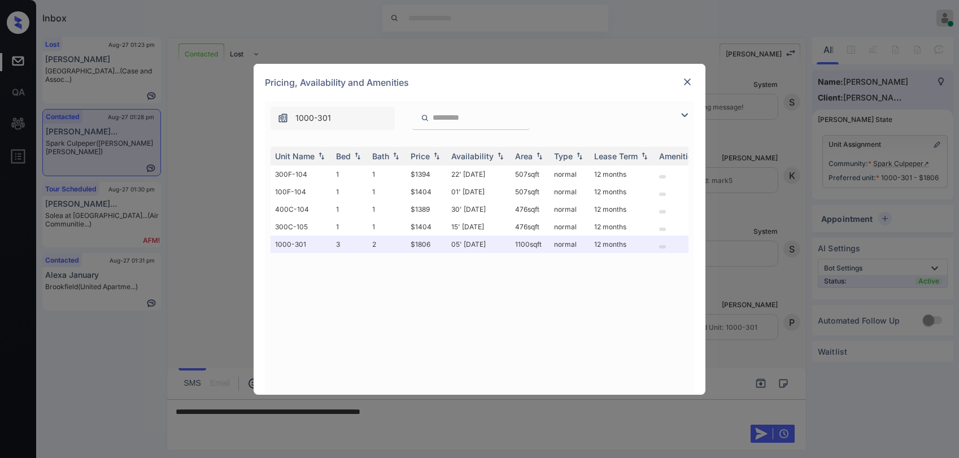
click at [688, 81] on img at bounding box center [687, 81] width 11 height 11
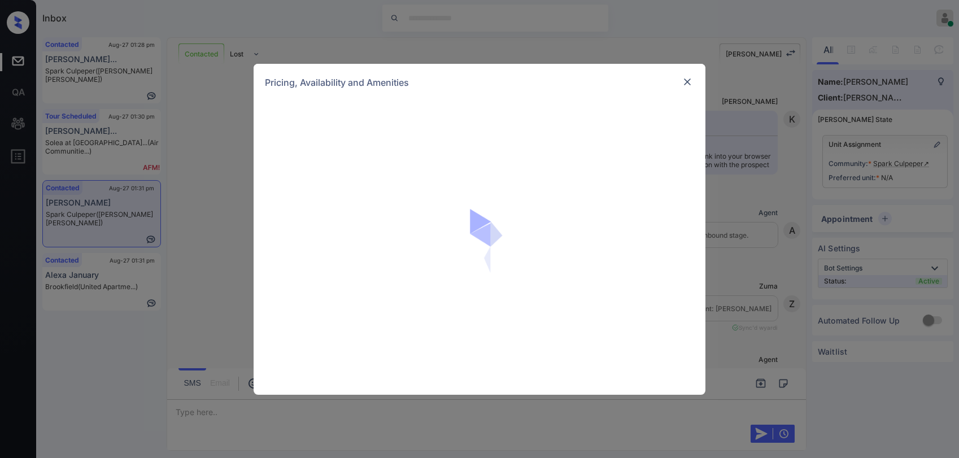
scroll to position [695, 0]
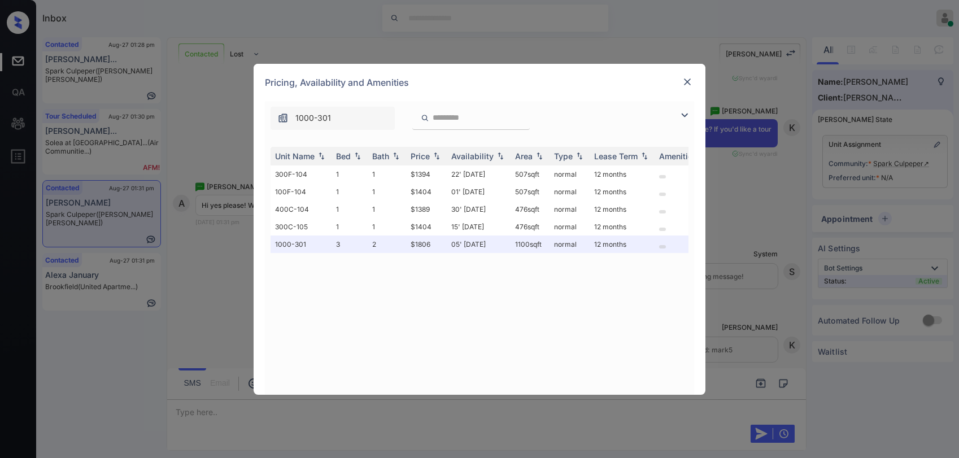
click at [685, 80] on img at bounding box center [687, 81] width 11 height 11
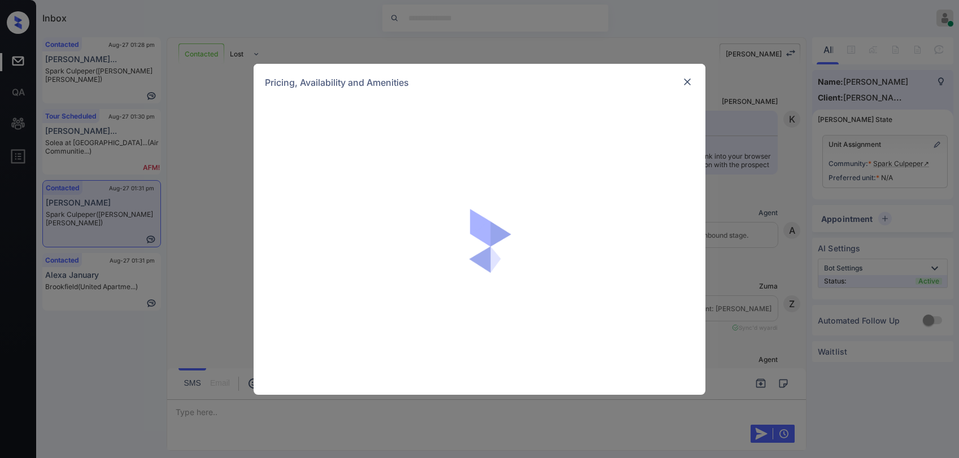
scroll to position [808, 0]
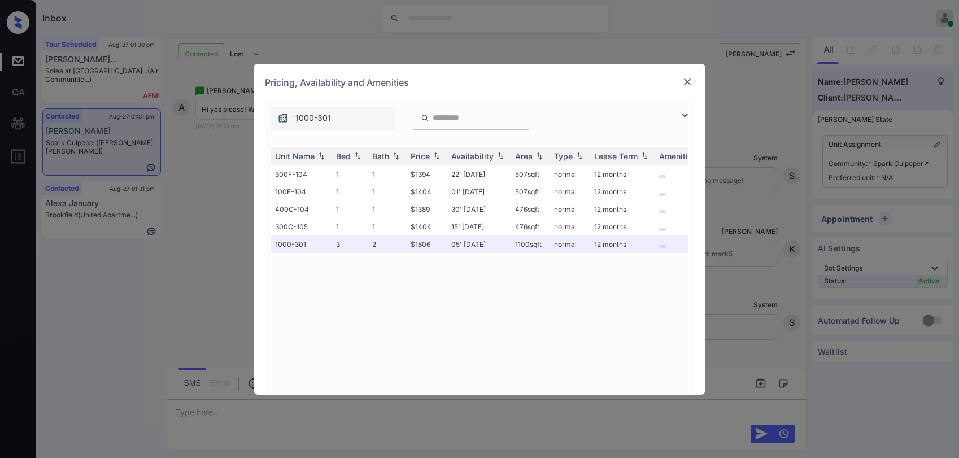
click at [685, 86] on img at bounding box center [687, 81] width 11 height 11
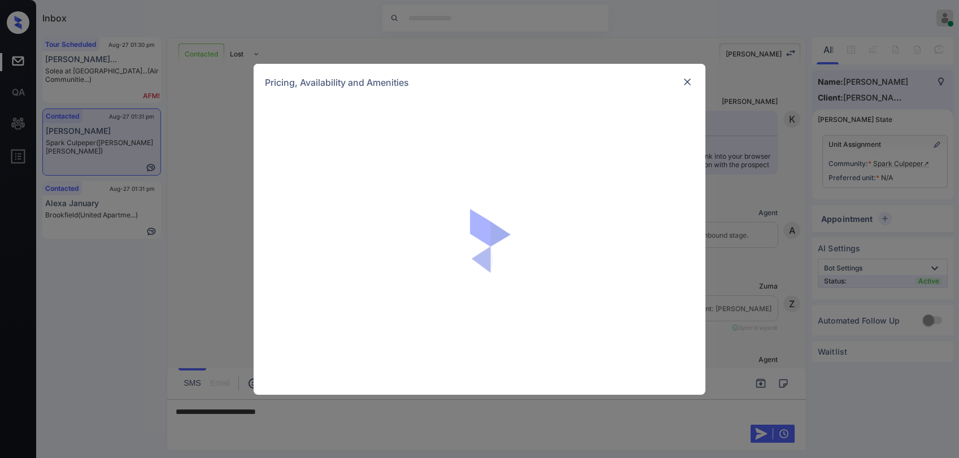
scroll to position [808, 0]
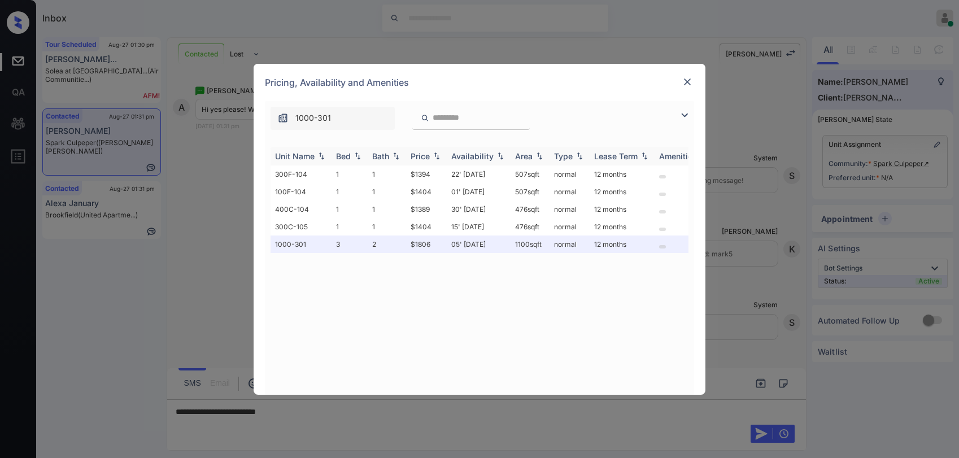
click at [425, 154] on div "Price" at bounding box center [420, 156] width 19 height 10
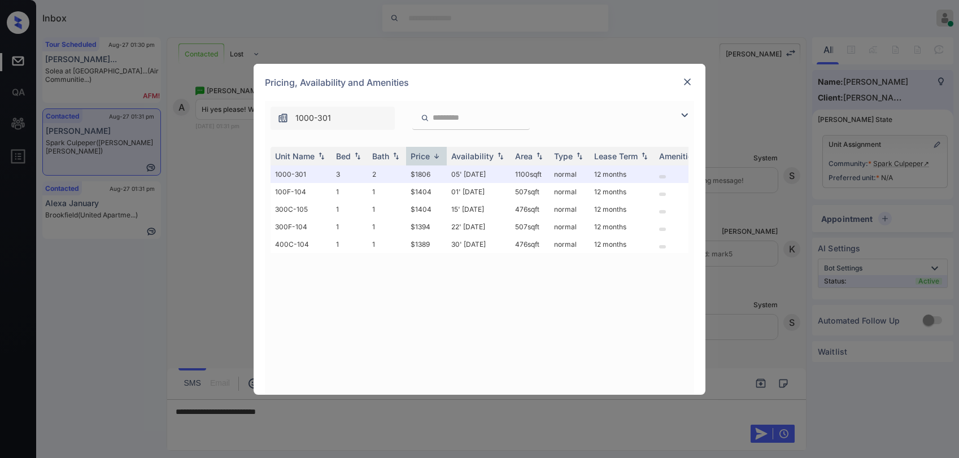
click at [686, 115] on img at bounding box center [685, 115] width 14 height 14
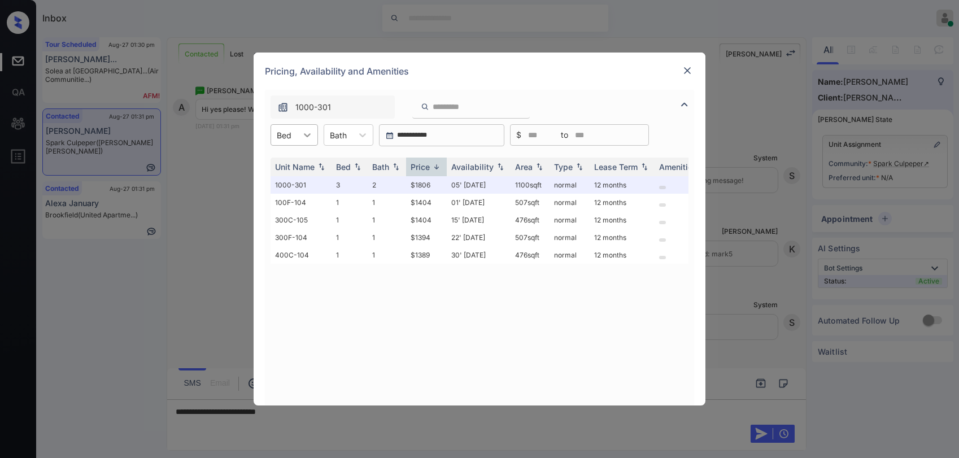
click at [302, 144] on div at bounding box center [307, 135] width 20 height 20
click at [292, 159] on div "1" at bounding box center [294, 163] width 47 height 20
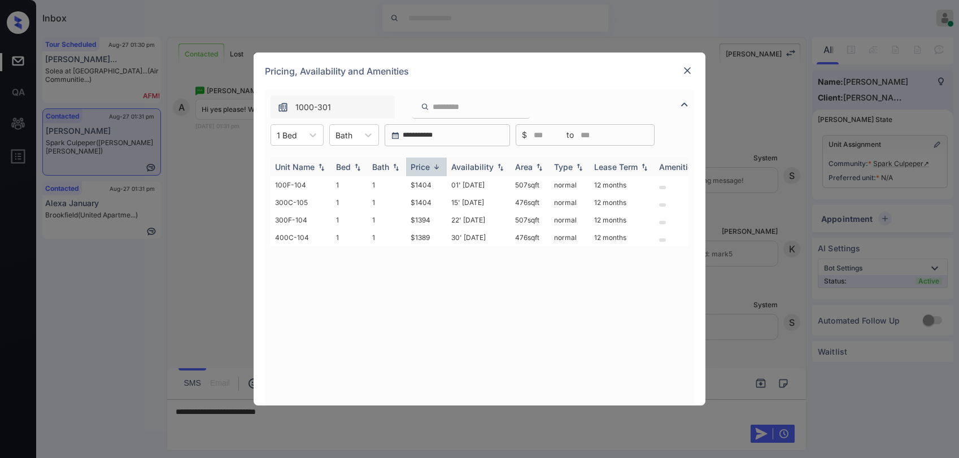
click at [412, 162] on th "Price" at bounding box center [426, 167] width 41 height 19
click at [414, 162] on th "Price" at bounding box center [426, 167] width 41 height 19
click at [418, 162] on div "Price" at bounding box center [420, 167] width 19 height 10
click at [420, 162] on div "Price" at bounding box center [420, 167] width 19 height 10
click at [423, 162] on div "Price" at bounding box center [420, 167] width 19 height 10
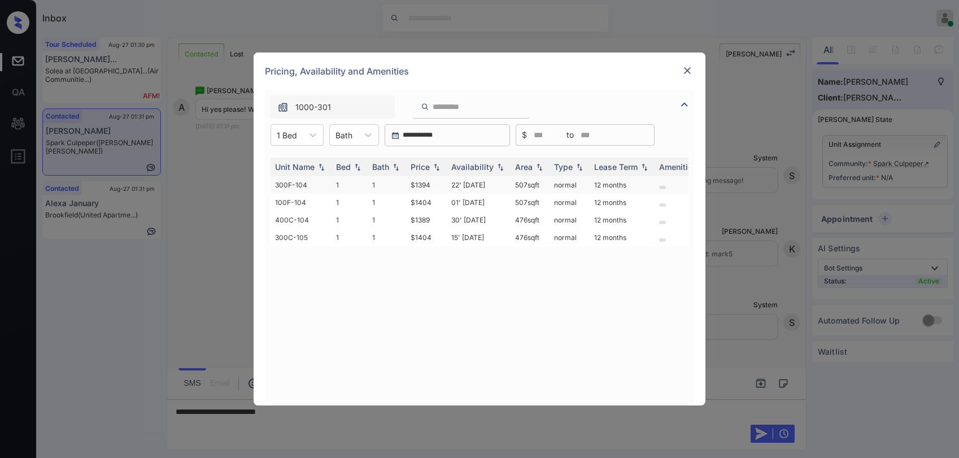
click at [430, 187] on td "$1394" at bounding box center [426, 185] width 41 height 18
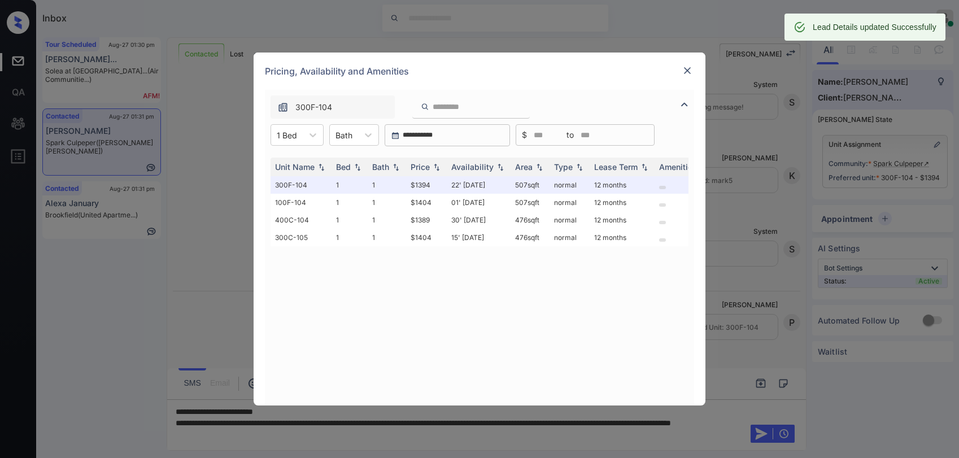
click at [685, 74] on img at bounding box center [687, 70] width 11 height 11
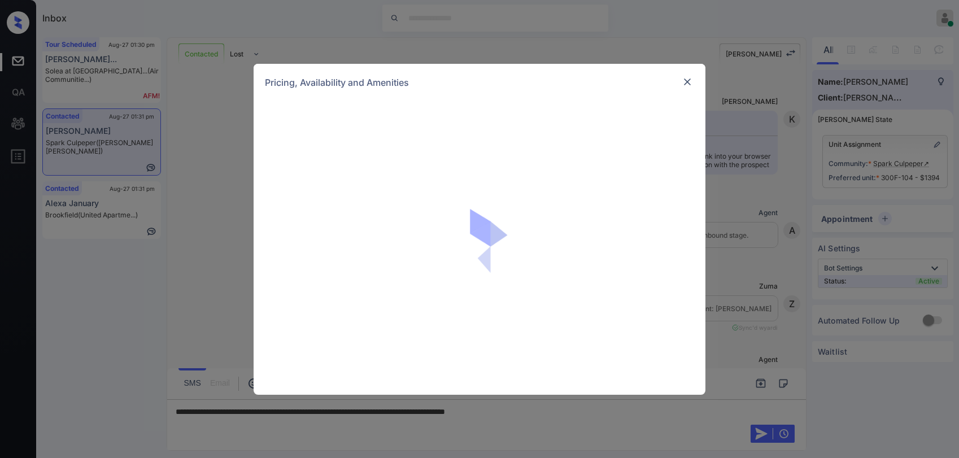
scroll to position [881, 0]
click at [692, 84] on img at bounding box center [687, 81] width 11 height 11
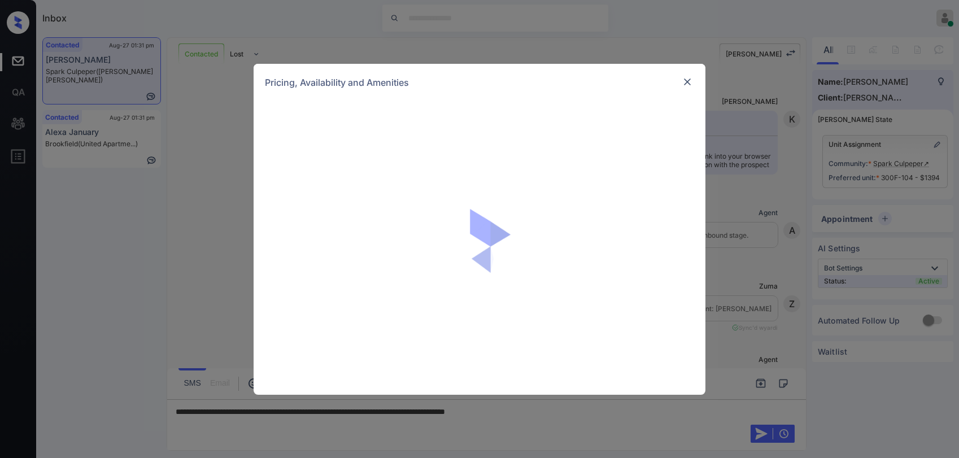
scroll to position [881, 0]
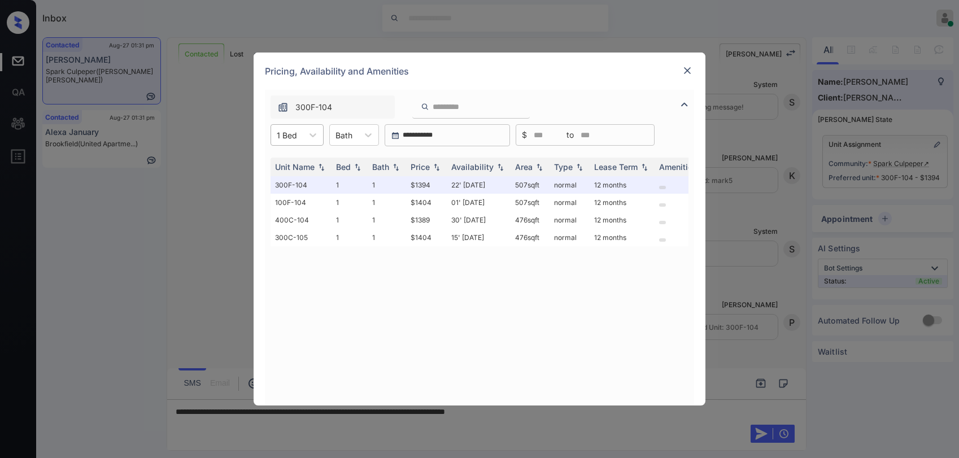
click at [301, 136] on div "1 Bed" at bounding box center [287, 135] width 32 height 16
click at [284, 177] on div "3" at bounding box center [297, 183] width 53 height 20
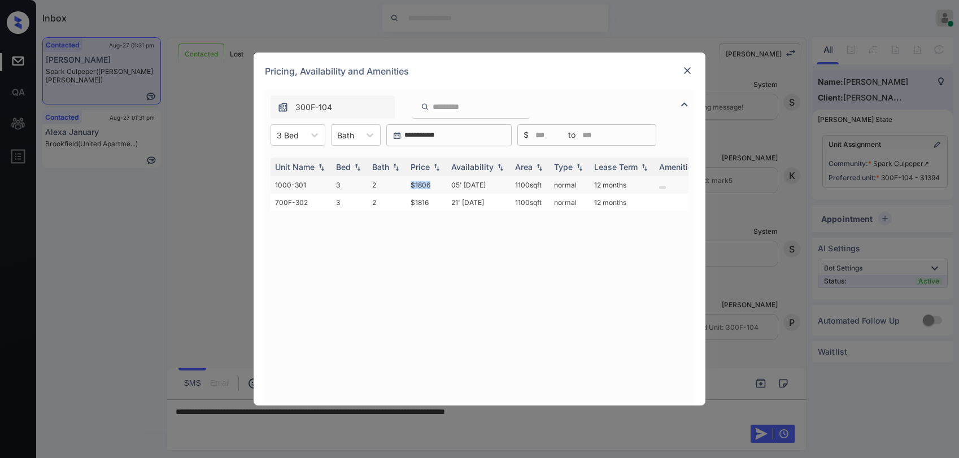
drag, startPoint x: 410, startPoint y: 185, endPoint x: 433, endPoint y: 182, distance: 22.8
click at [433, 182] on td "$1806" at bounding box center [426, 185] width 41 height 18
copy td "$1806"
click at [688, 72] on img at bounding box center [687, 70] width 11 height 11
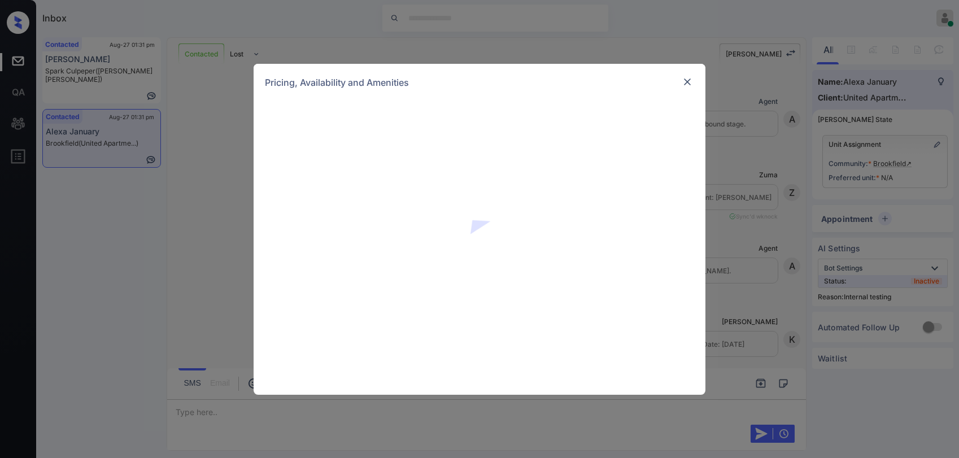
scroll to position [2393, 0]
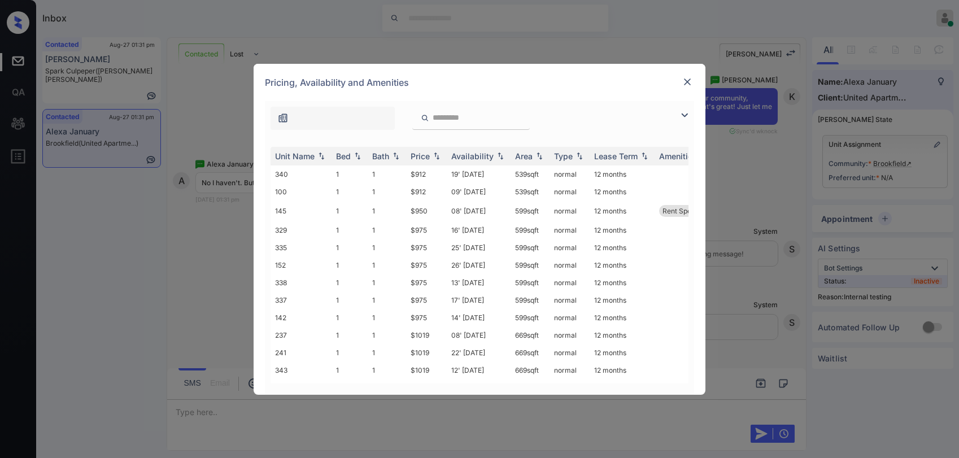
click at [689, 115] on img at bounding box center [685, 115] width 14 height 14
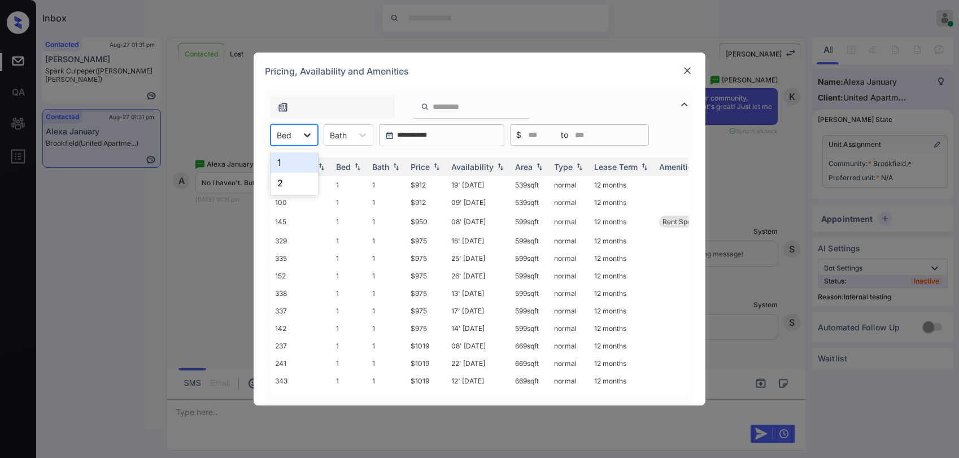
click at [307, 137] on icon at bounding box center [307, 135] width 7 height 4
click at [281, 182] on div "2" at bounding box center [294, 183] width 47 height 20
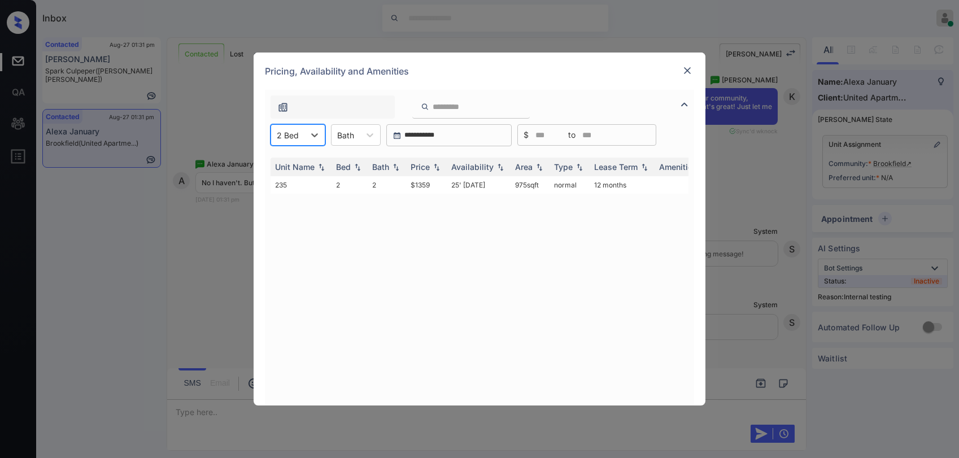
click at [688, 71] on img at bounding box center [687, 70] width 11 height 11
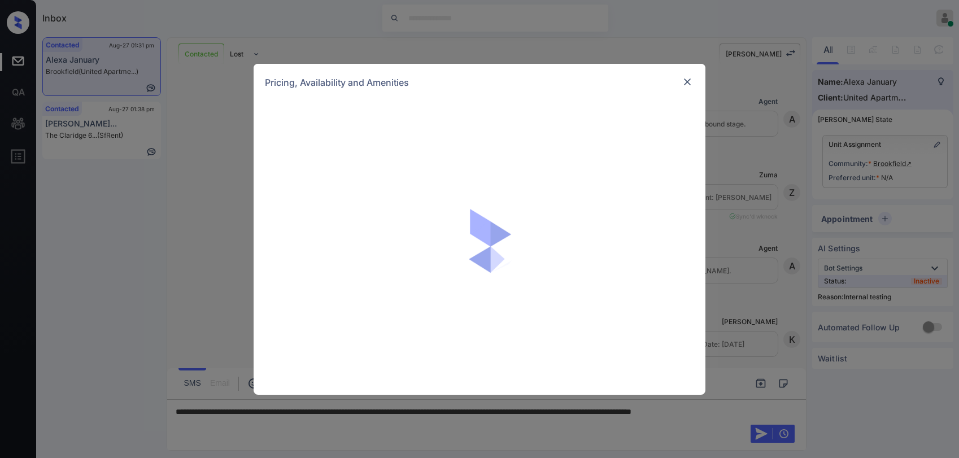
scroll to position [2393, 0]
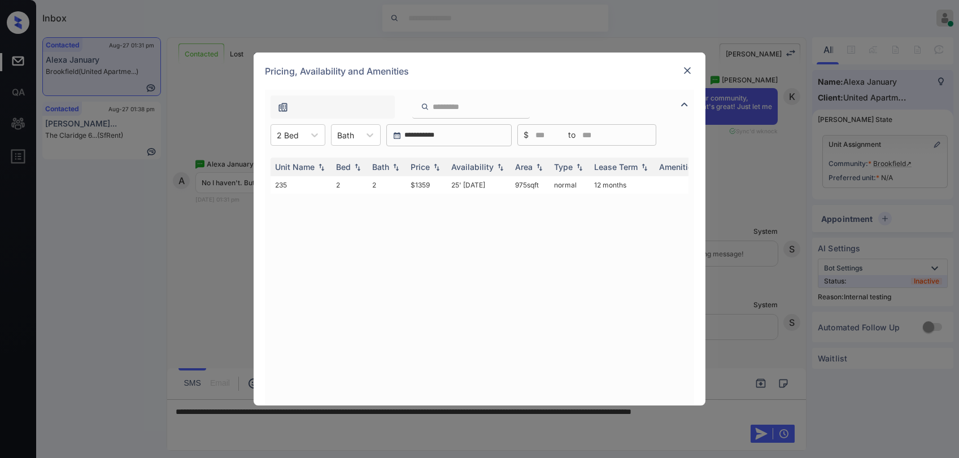
click at [689, 74] on img at bounding box center [687, 70] width 11 height 11
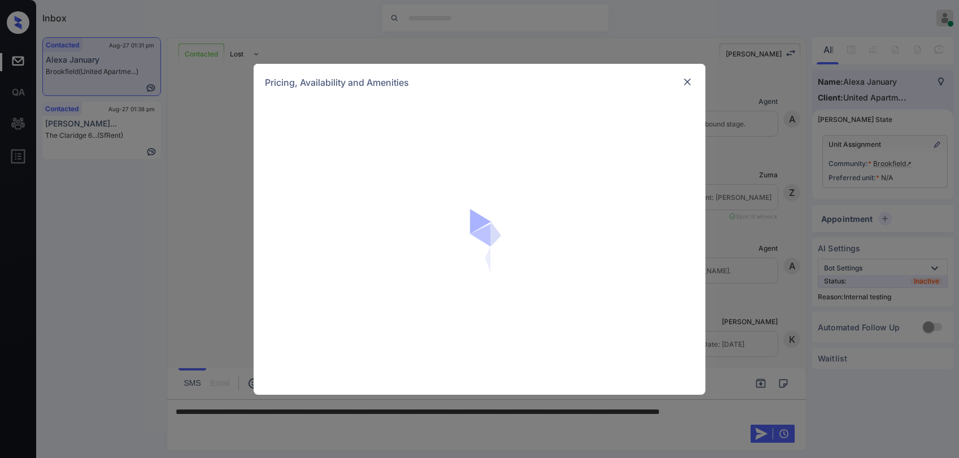
scroll to position [2393, 0]
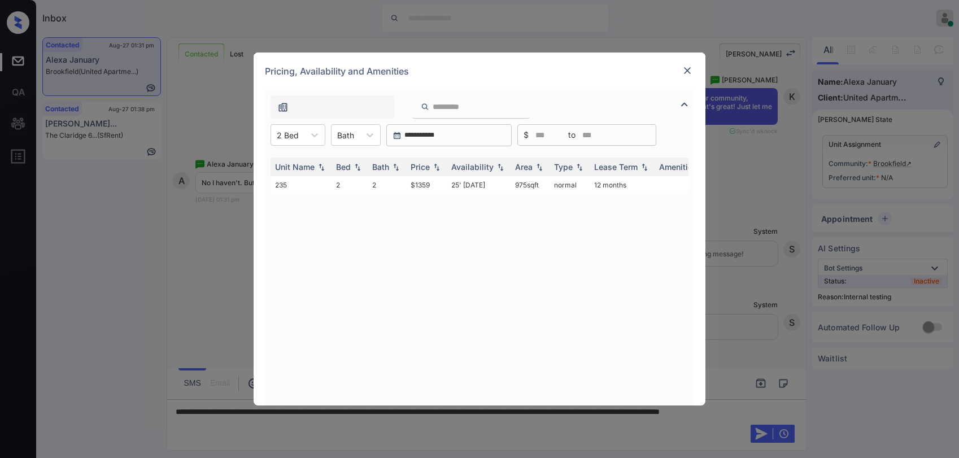
click at [689, 73] on img at bounding box center [687, 70] width 11 height 11
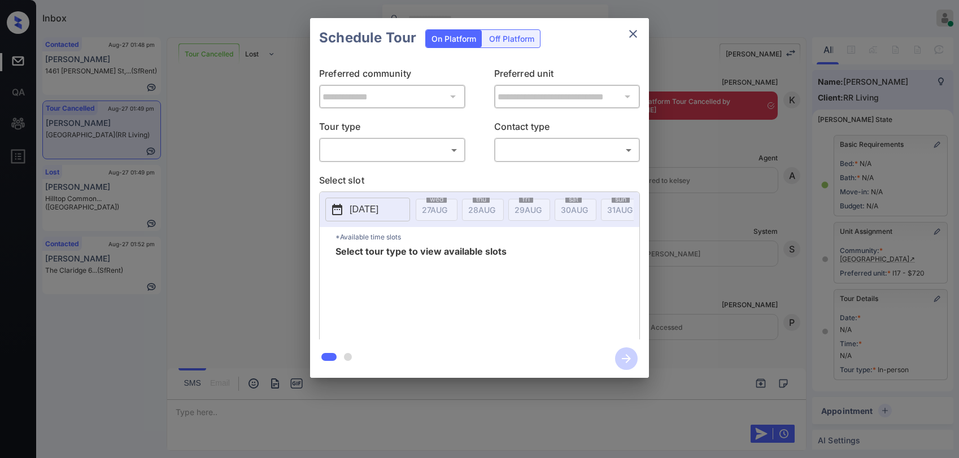
scroll to position [105, 0]
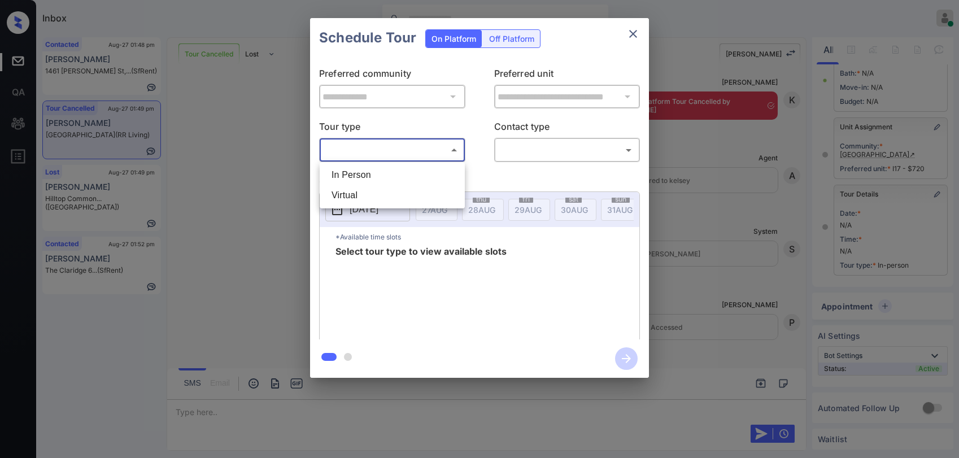
click at [415, 155] on body "Inbox [PERSON_NAME] Online Set yourself offline Set yourself on break Profile S…" at bounding box center [479, 229] width 959 height 458
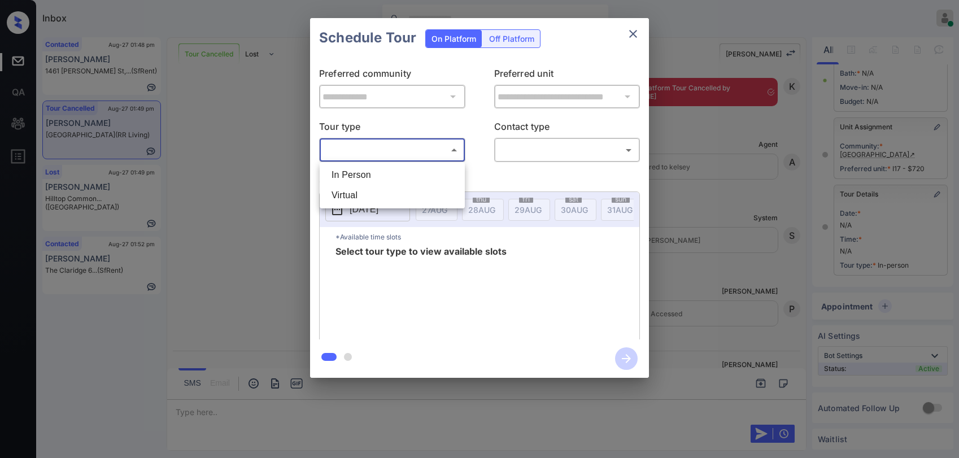
scroll to position [3718, 0]
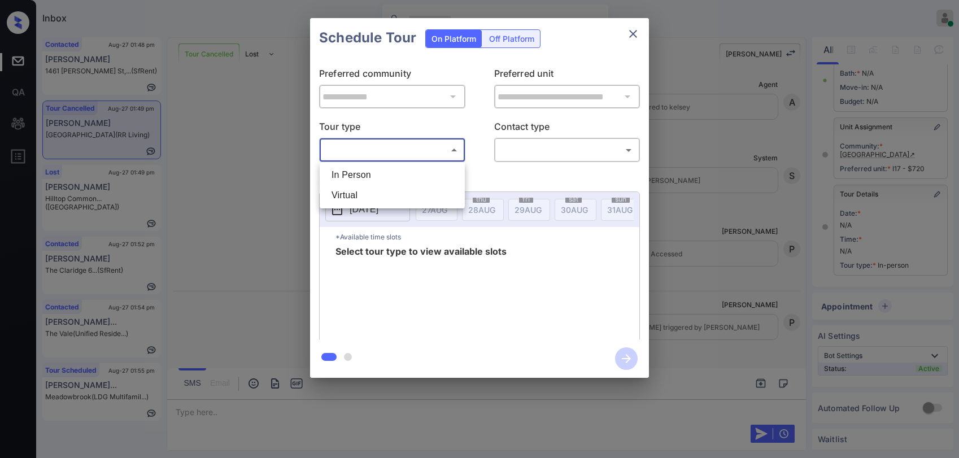
click at [629, 34] on div at bounding box center [479, 229] width 959 height 458
click at [632, 38] on icon "close" at bounding box center [634, 34] width 14 height 14
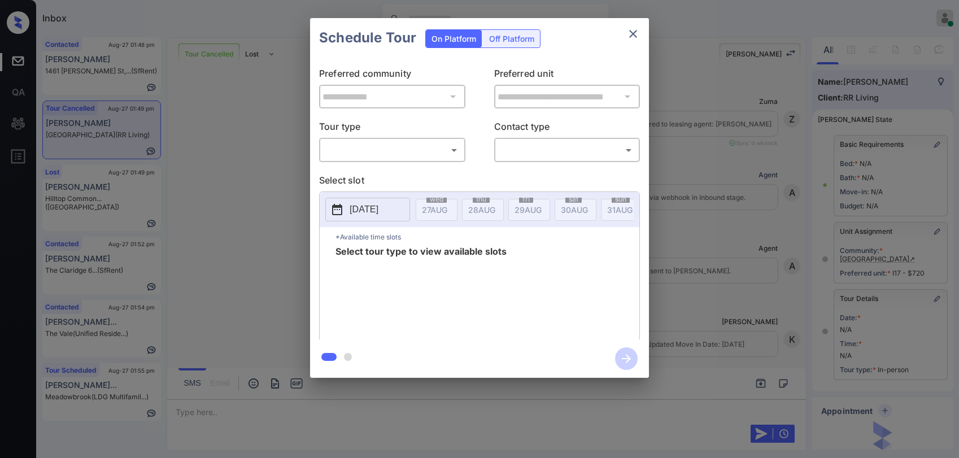
scroll to position [105, 0]
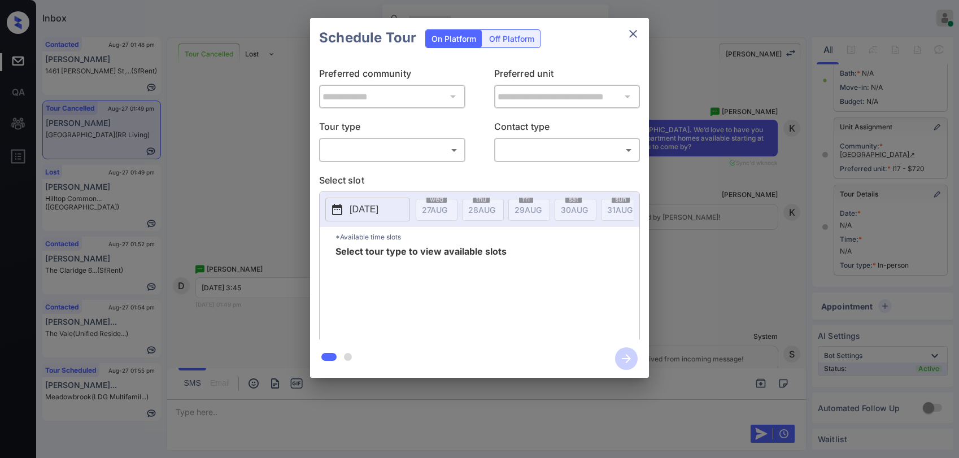
click at [376, 146] on body "Inbox Paolo Gabriel Online Set yourself offline Set yourself on break Profile S…" at bounding box center [479, 229] width 959 height 458
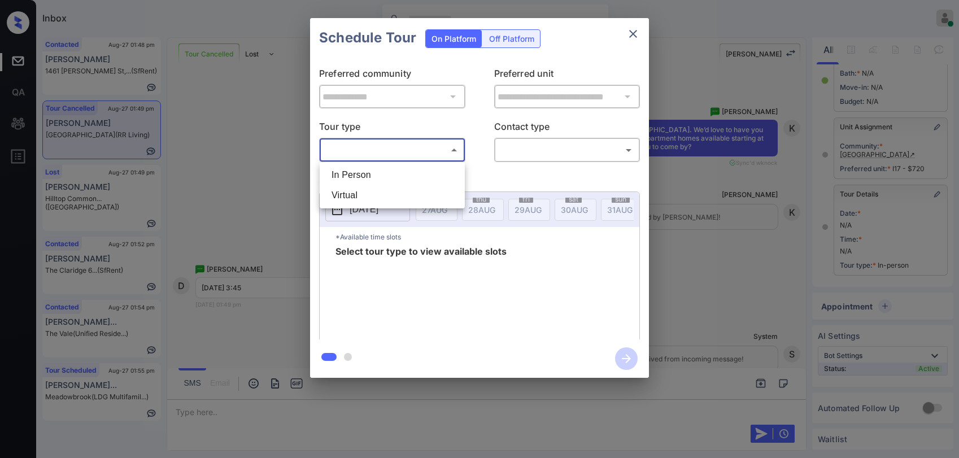
click at [378, 171] on li "In Person" at bounding box center [393, 175] width 140 height 20
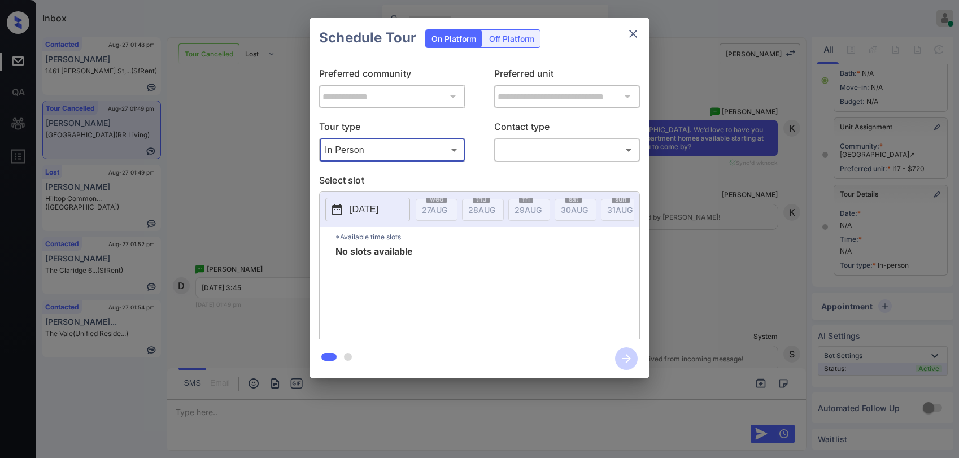
type input "********"
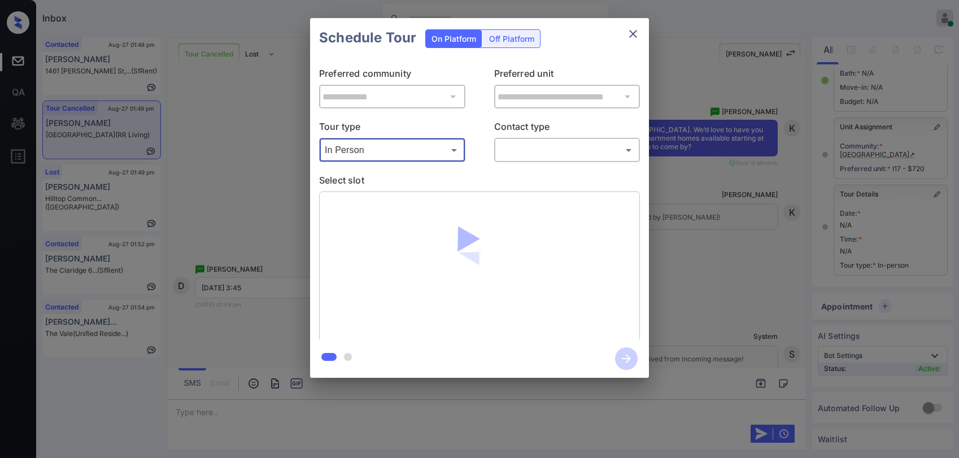
click at [514, 151] on body "Inbox Paolo Gabriel Online Set yourself offline Set yourself on break Profile S…" at bounding box center [479, 229] width 959 height 458
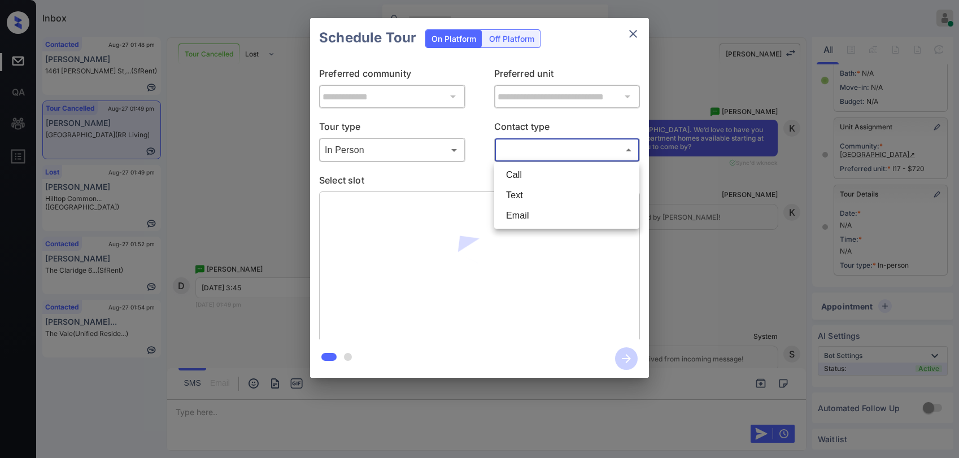
click at [529, 204] on li "Text" at bounding box center [567, 195] width 140 height 20
type input "****"
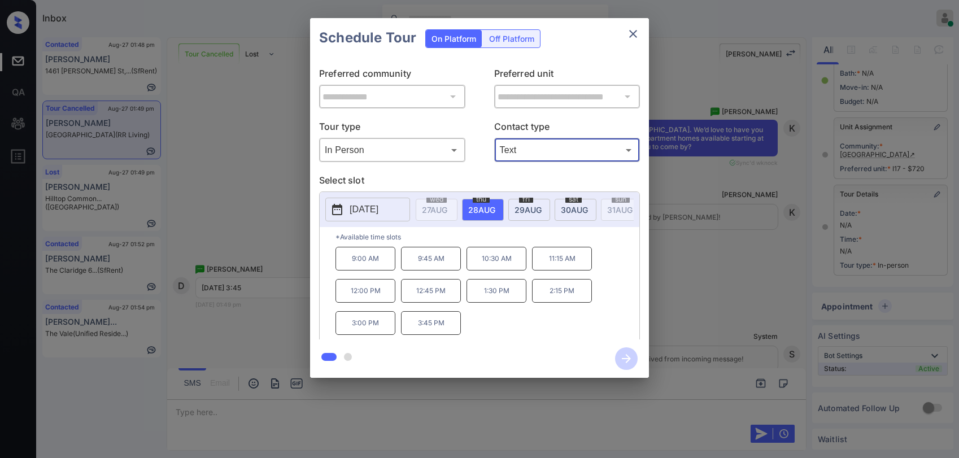
click at [434, 328] on p "3:45 PM" at bounding box center [431, 323] width 60 height 24
click at [627, 354] on icon "button" at bounding box center [626, 358] width 9 height 9
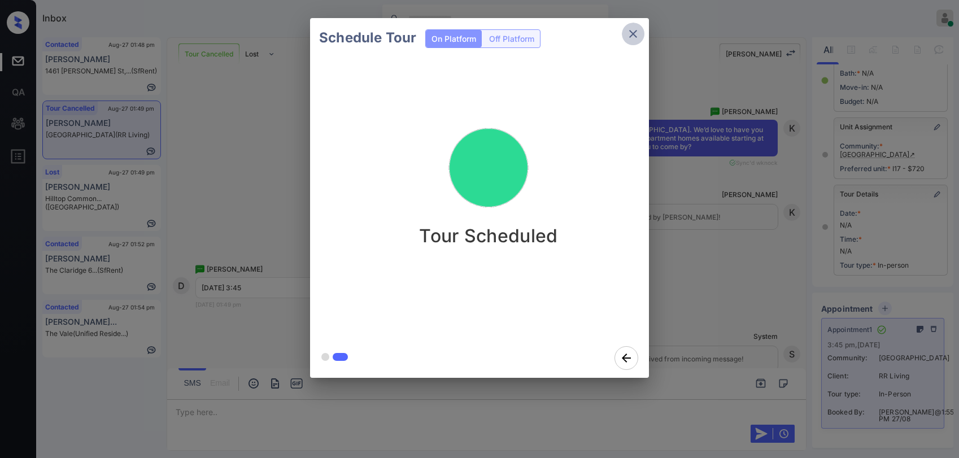
click at [637, 37] on icon "close" at bounding box center [633, 34] width 8 height 8
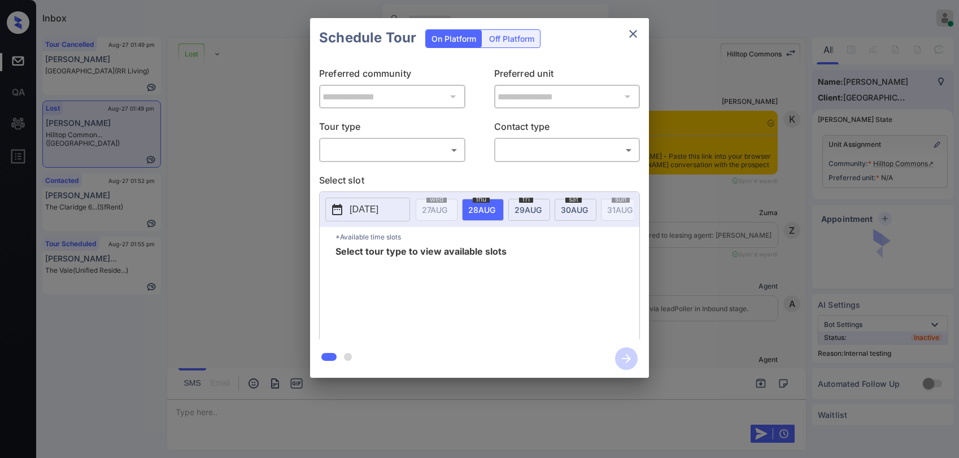
scroll to position [2488, 0]
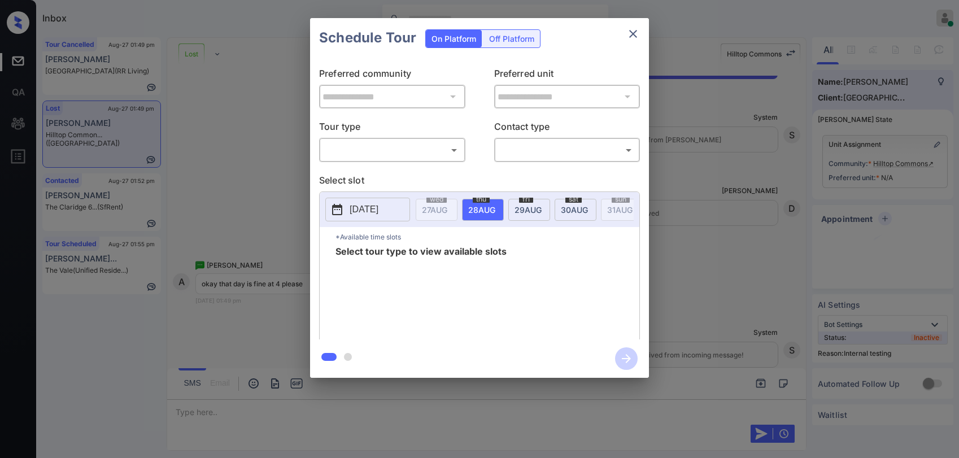
click at [368, 145] on body "Inbox [PERSON_NAME] Online Set yourself offline Set yourself on break Profile S…" at bounding box center [479, 229] width 959 height 458
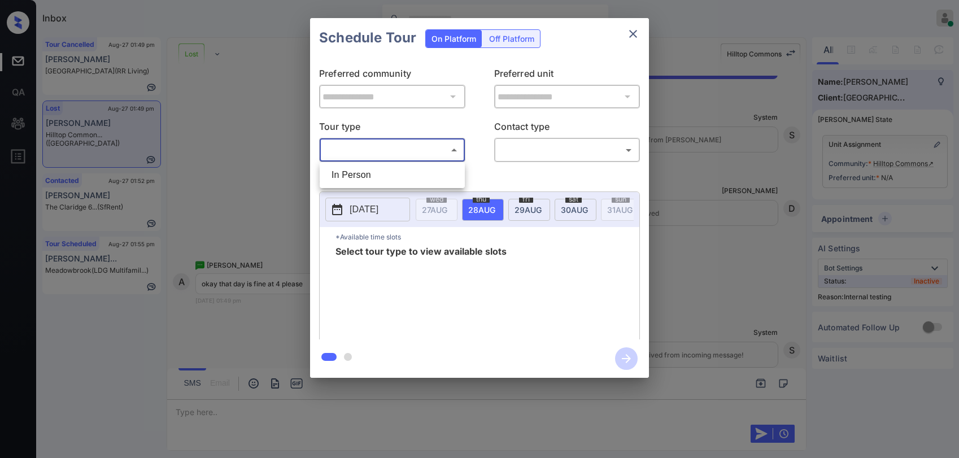
click at [632, 37] on div at bounding box center [479, 229] width 959 height 458
click at [630, 38] on icon "close" at bounding box center [634, 34] width 14 height 14
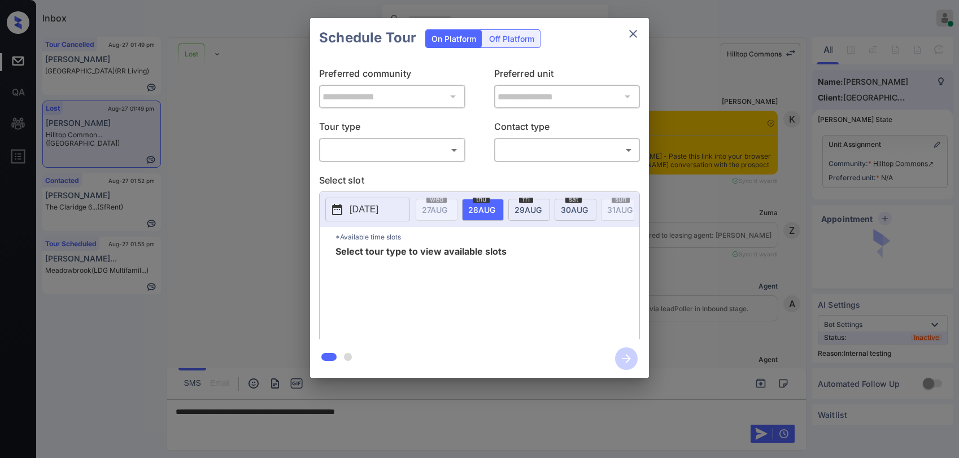
scroll to position [2601, 0]
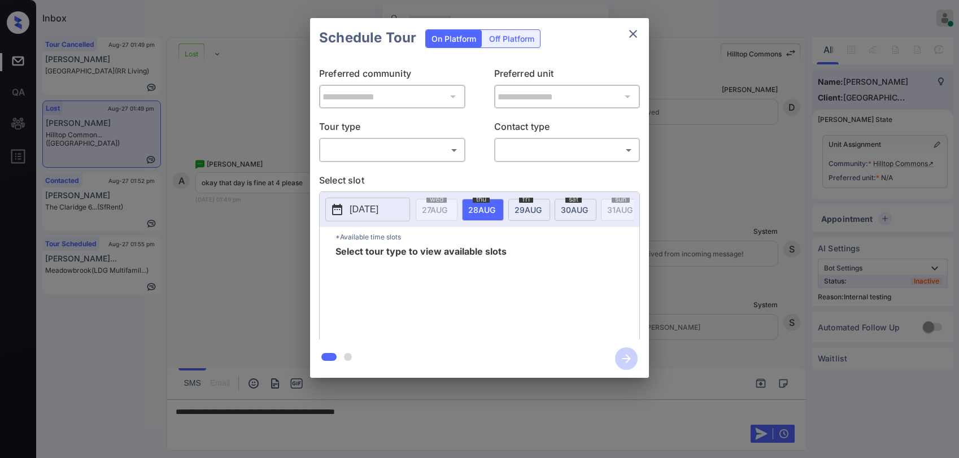
click at [405, 155] on body "Inbox [PERSON_NAME] Online Set yourself offline Set yourself on break Profile S…" at bounding box center [479, 229] width 959 height 458
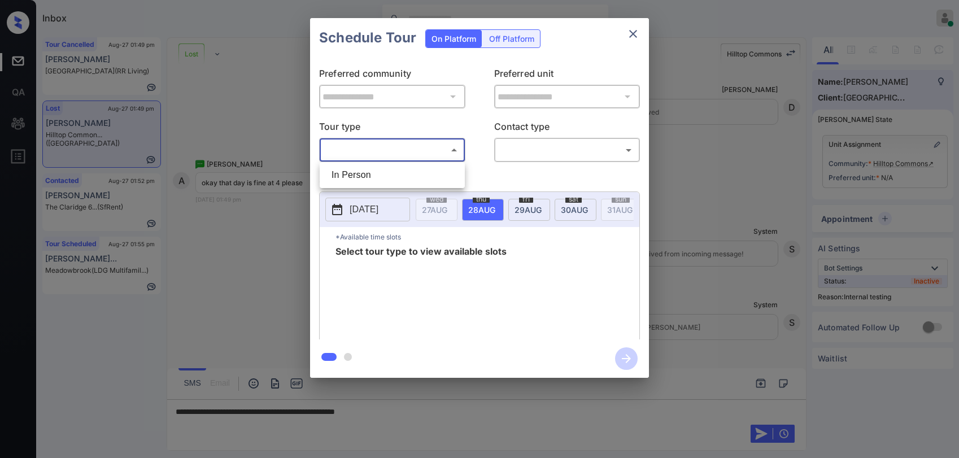
click at [394, 170] on li "In Person" at bounding box center [393, 175] width 140 height 20
type input "********"
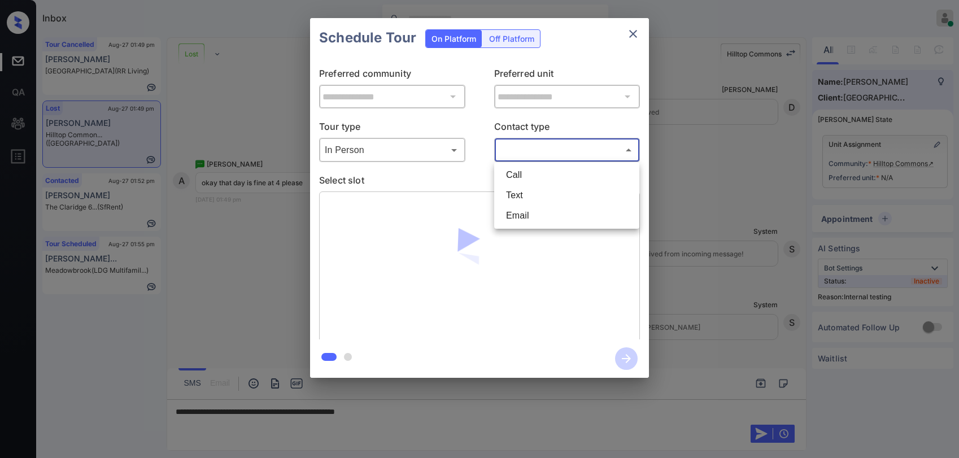
click at [497, 151] on body "Inbox [PERSON_NAME] Online Set yourself offline Set yourself on break Profile S…" at bounding box center [479, 229] width 959 height 458
click at [522, 187] on li "Text" at bounding box center [567, 195] width 140 height 20
type input "****"
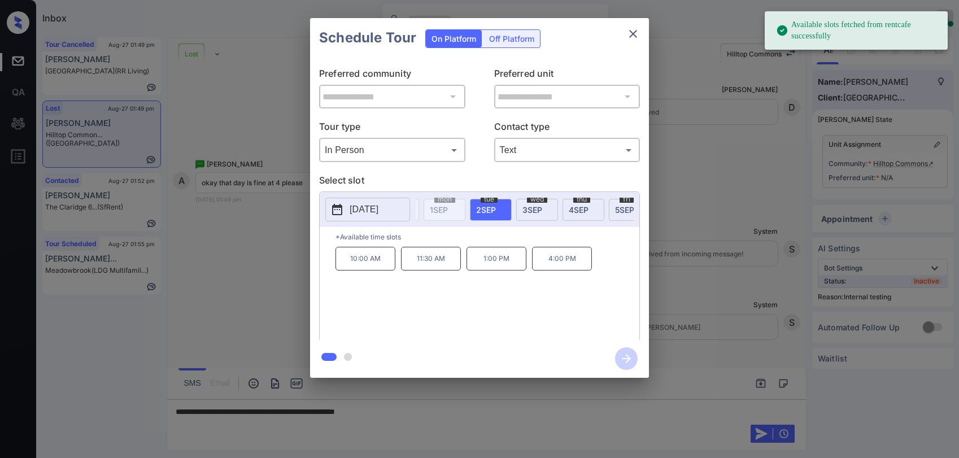
scroll to position [0, 232]
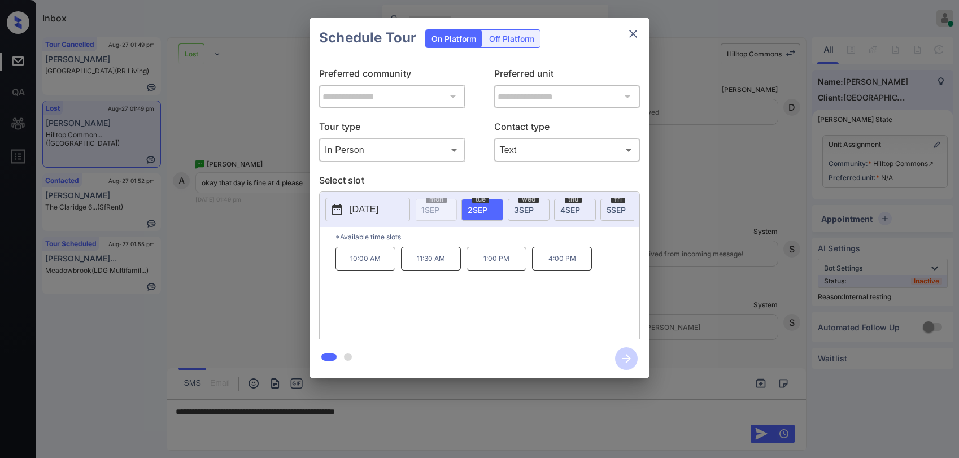
click at [636, 40] on icon "close" at bounding box center [634, 34] width 14 height 14
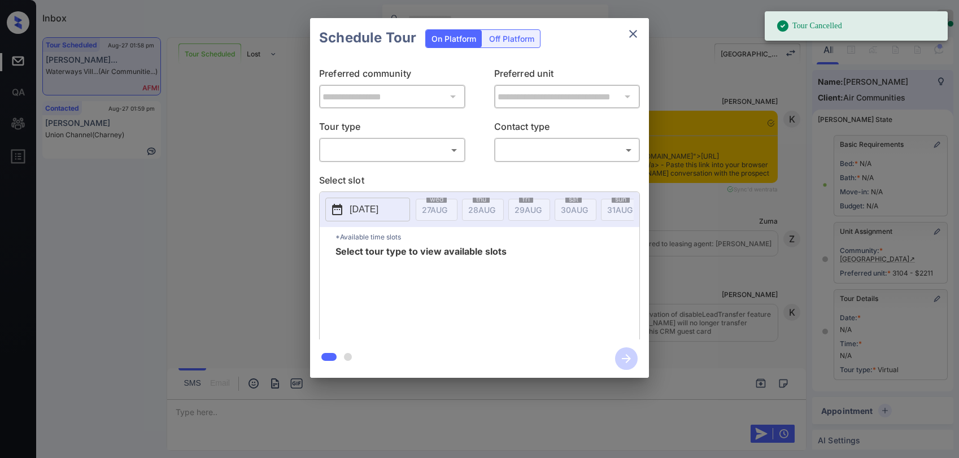
scroll to position [113, 0]
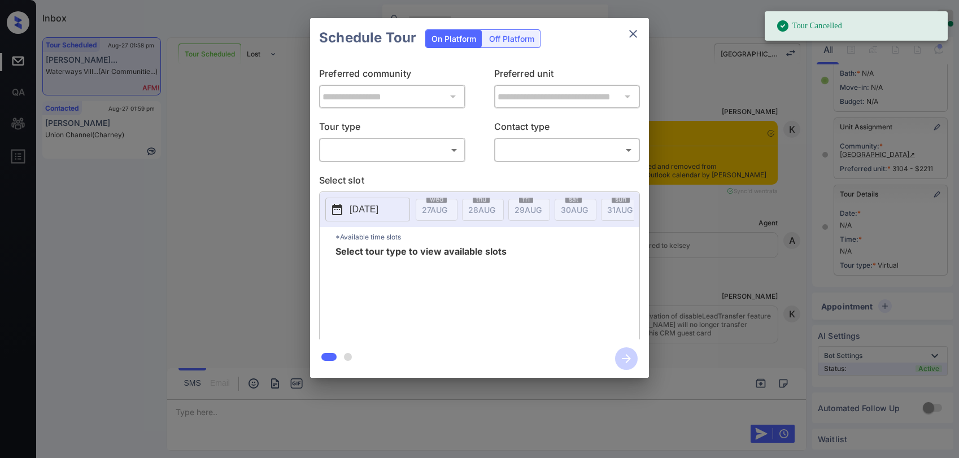
click at [445, 140] on div "​ ​" at bounding box center [392, 150] width 146 height 24
click at [420, 151] on body "Tour Cancelled Inbox Paolo Gabriel Online Set yourself offline Set yourself on …" at bounding box center [479, 229] width 959 height 458
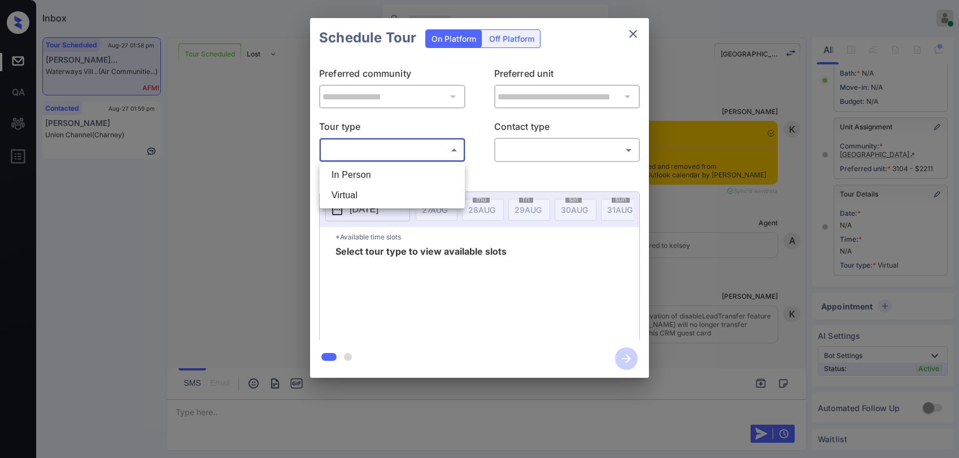
click at [389, 190] on li "Virtual" at bounding box center [393, 195] width 140 height 20
type input "*******"
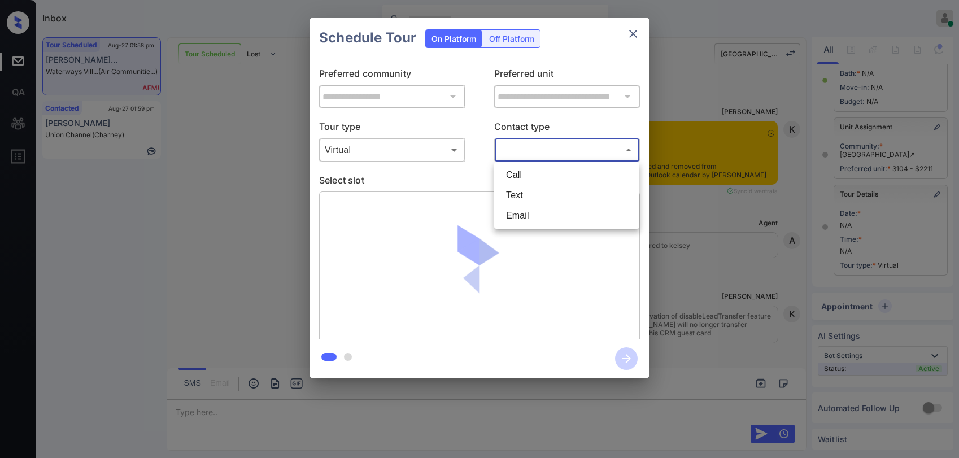
click at [525, 157] on body "Inbox [PERSON_NAME] Online Set yourself offline Set yourself on break Profile S…" at bounding box center [479, 229] width 959 height 458
click at [523, 191] on li "Text" at bounding box center [567, 195] width 140 height 20
type input "****"
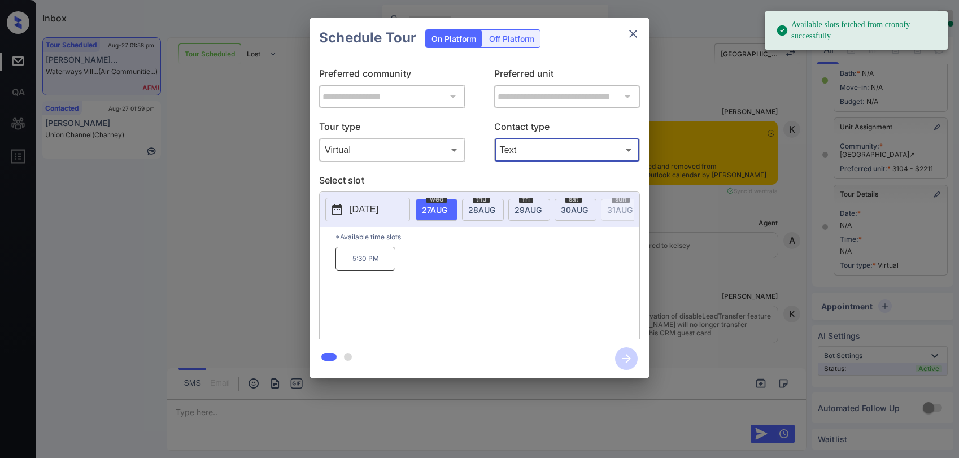
click at [473, 207] on span "28 AUG" at bounding box center [481, 210] width 27 height 10
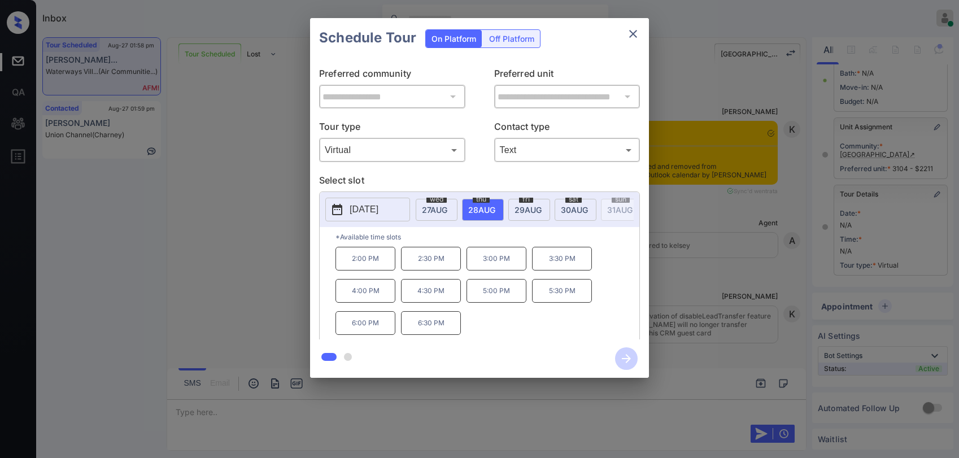
click at [434, 211] on span "27 AUG" at bounding box center [434, 210] width 25 height 10
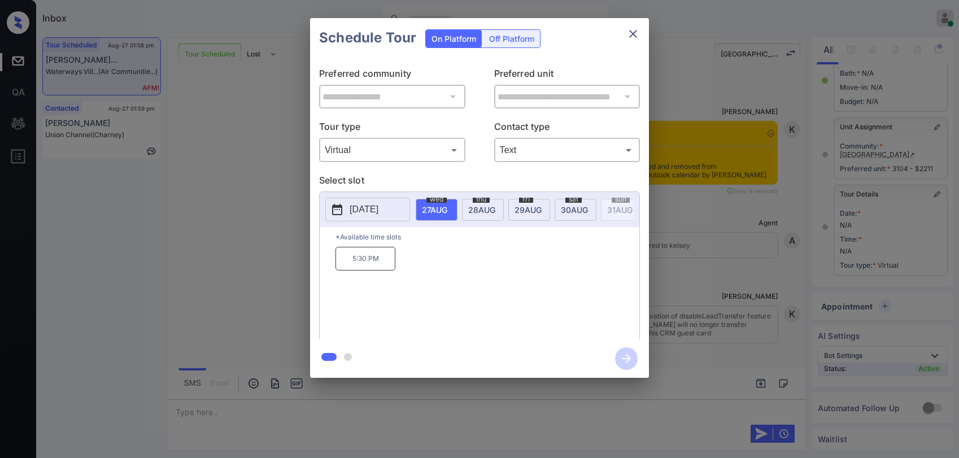
click at [468, 212] on span "28 AUG" at bounding box center [481, 210] width 27 height 10
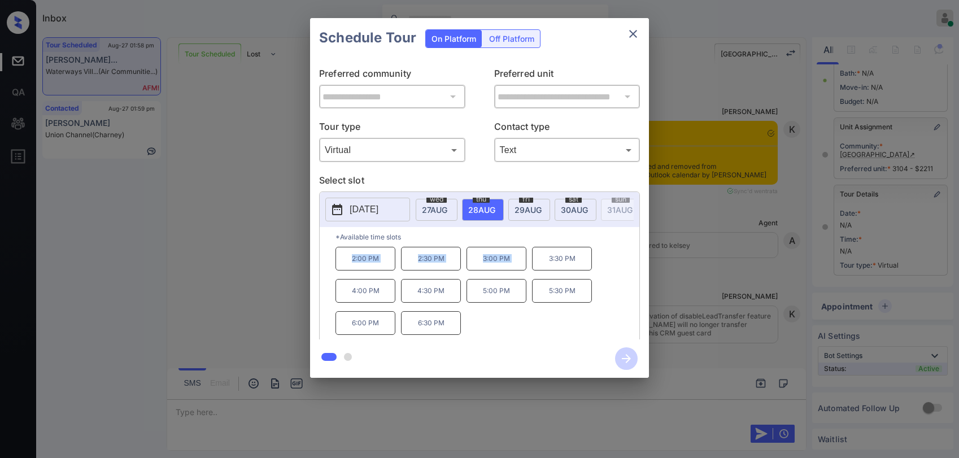
drag, startPoint x: 413, startPoint y: 266, endPoint x: 533, endPoint y: 263, distance: 119.8
click at [533, 263] on div "2:00 PM 2:30 PM 3:00 PM 3:30 PM 4:00 PM 4:30 PM 5:00 PM 5:30 PM 6:00 PM 6:30 PM" at bounding box center [488, 292] width 304 height 90
copy div "2:00 PM 2:30 PM 3:00 PM"
click at [437, 211] on span "27 AUG" at bounding box center [434, 210] width 25 height 10
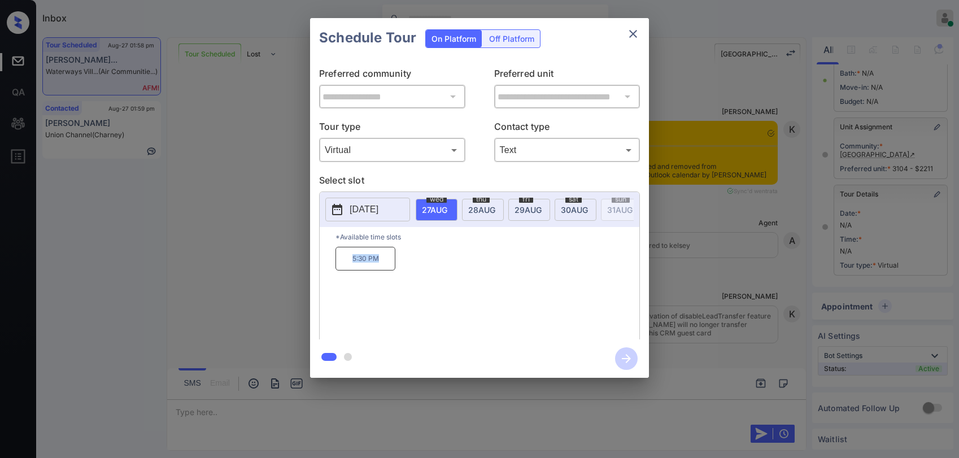
drag, startPoint x: 354, startPoint y: 269, endPoint x: 406, endPoint y: 266, distance: 52.6
click at [406, 266] on div "5:30 PM" at bounding box center [488, 292] width 304 height 90
copy p "5:30 PM"
click at [625, 34] on button "close" at bounding box center [633, 34] width 23 height 23
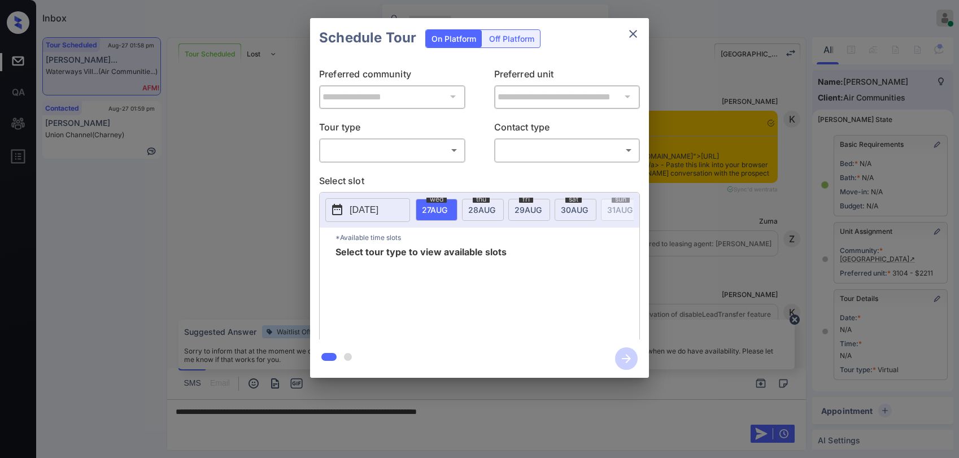
click at [405, 154] on body "Inbox Paolo Gabriel Online Set yourself offline Set yourself on break Profile S…" at bounding box center [479, 229] width 959 height 458
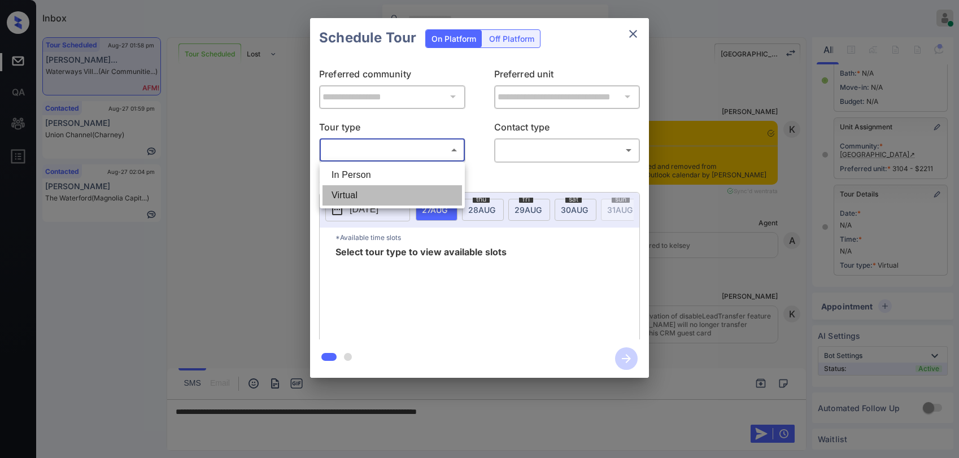
drag, startPoint x: 385, startPoint y: 192, endPoint x: 480, endPoint y: 166, distance: 98.4
click at [386, 192] on li "Virtual" at bounding box center [393, 195] width 140 height 20
type input "*******"
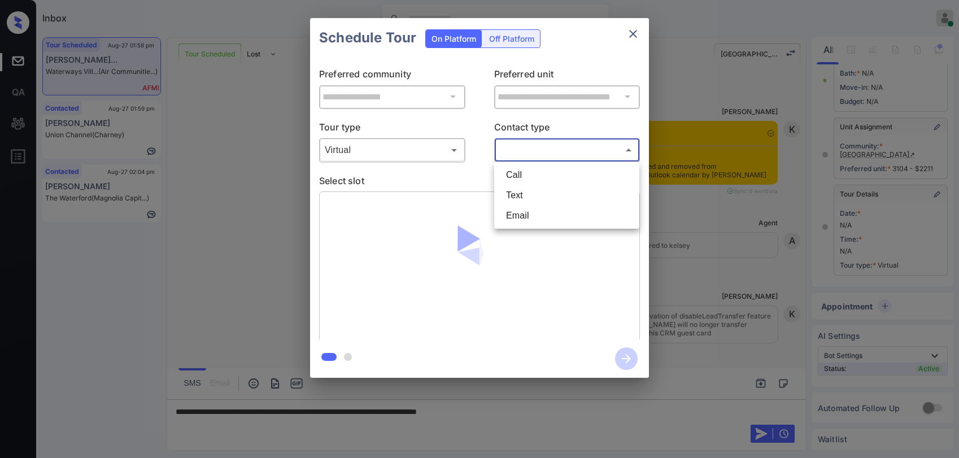
click at [527, 154] on body "Inbox Paolo Gabriel Online Set yourself offline Set yourself on break Profile S…" at bounding box center [479, 229] width 959 height 458
click at [521, 198] on li "Text" at bounding box center [567, 195] width 140 height 20
type input "****"
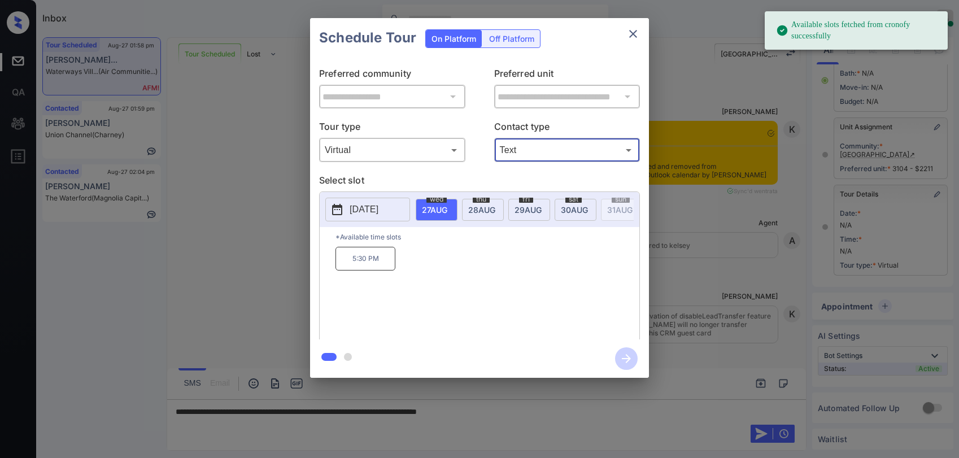
click at [627, 37] on icon "close" at bounding box center [634, 34] width 14 height 14
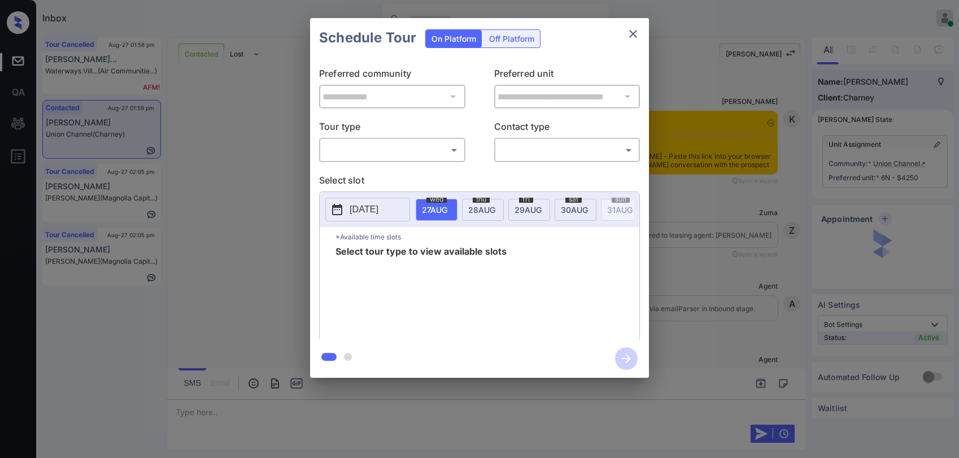
scroll to position [2916, 0]
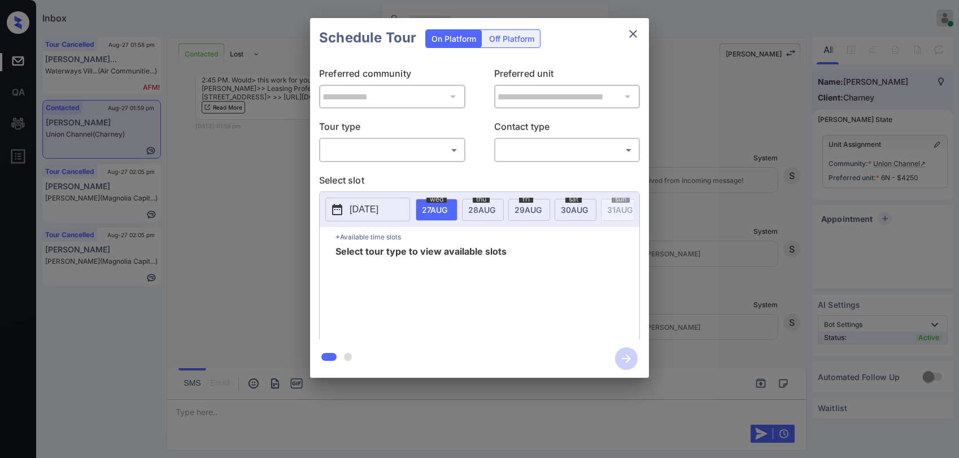
click at [393, 156] on body "Inbox [PERSON_NAME] Online Set yourself offline Set yourself on break Profile S…" at bounding box center [479, 229] width 959 height 458
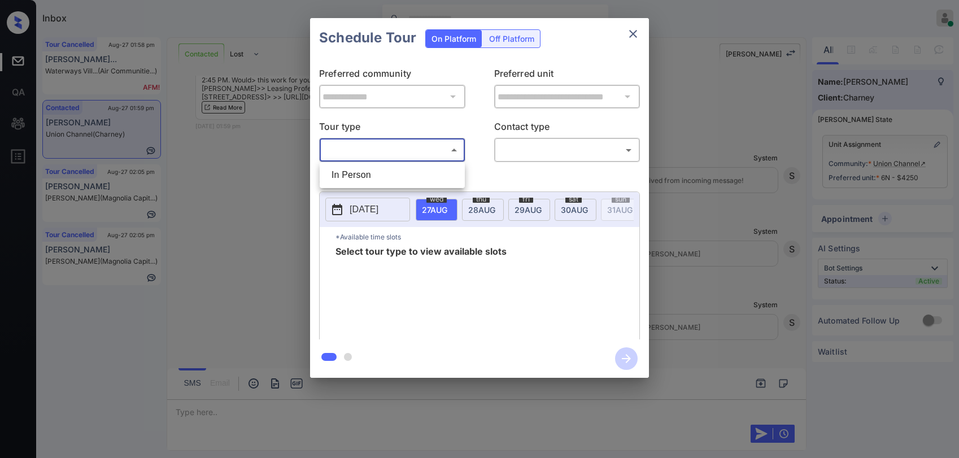
click at [382, 169] on li "In Person" at bounding box center [393, 175] width 140 height 20
type input "********"
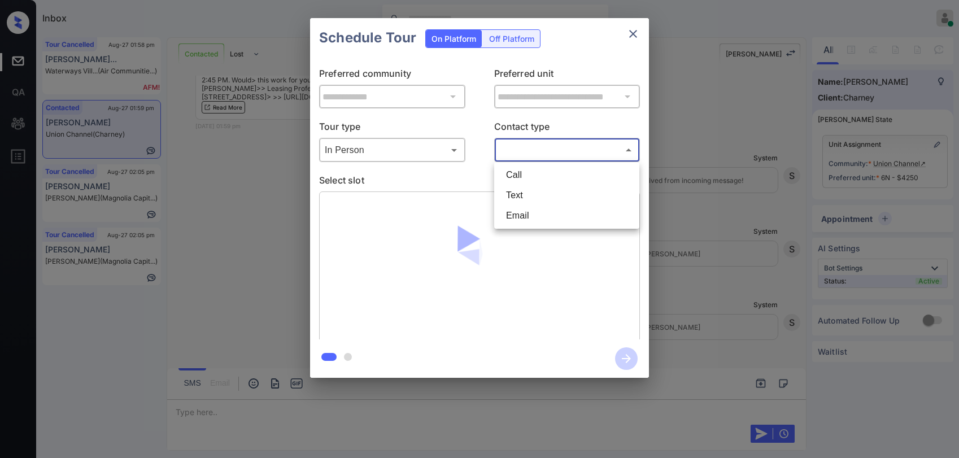
click at [555, 150] on body "Inbox Paolo Gabriel Online Set yourself offline Set yourself on break Profile S…" at bounding box center [479, 229] width 959 height 458
click at [515, 213] on li "Email" at bounding box center [567, 216] width 140 height 20
type input "*****"
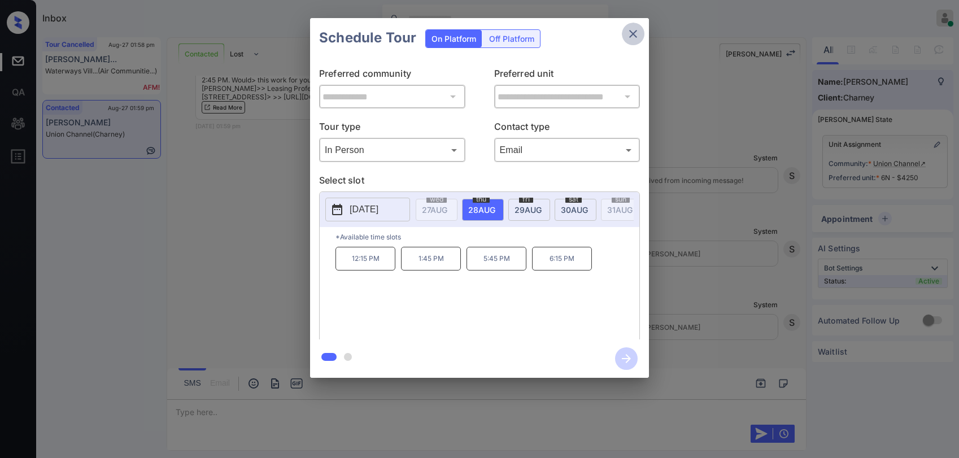
click at [636, 36] on icon "close" at bounding box center [634, 34] width 14 height 14
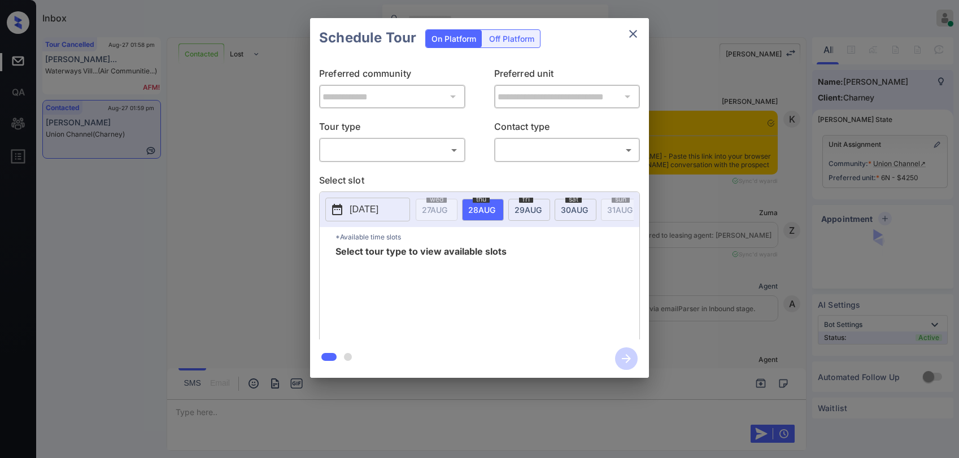
scroll to position [2859, 0]
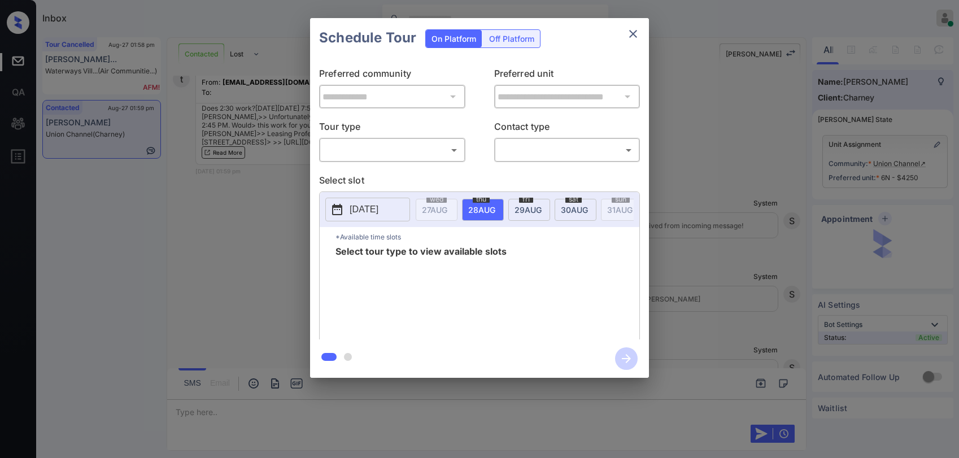
click at [381, 158] on body "Inbox [PERSON_NAME] Online Set yourself offline Set yourself on break Profile S…" at bounding box center [479, 229] width 959 height 458
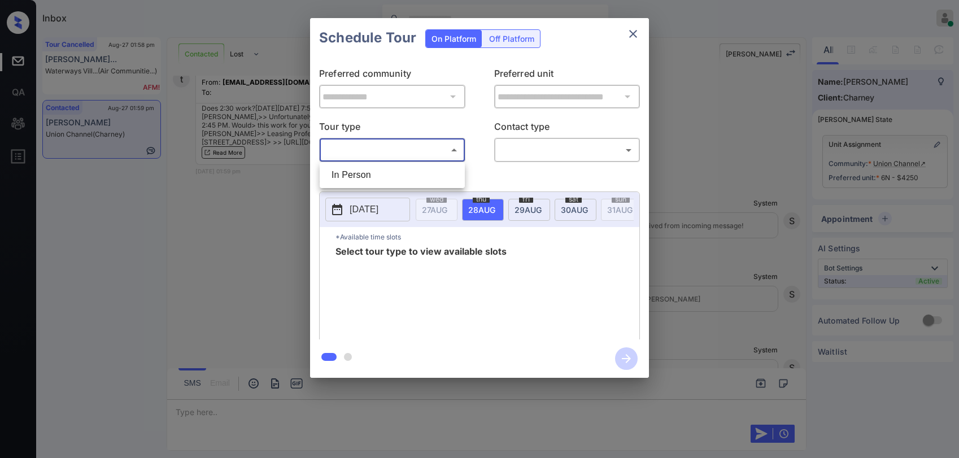
drag, startPoint x: 375, startPoint y: 177, endPoint x: 468, endPoint y: 172, distance: 93.4
click at [377, 176] on li "In Person" at bounding box center [393, 175] width 140 height 20
type input "********"
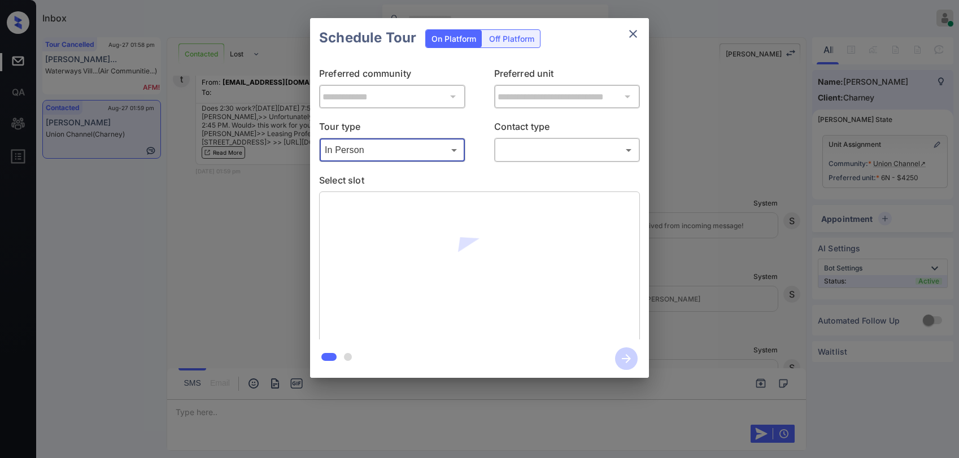
click at [587, 160] on div "​ ​" at bounding box center [567, 150] width 146 height 24
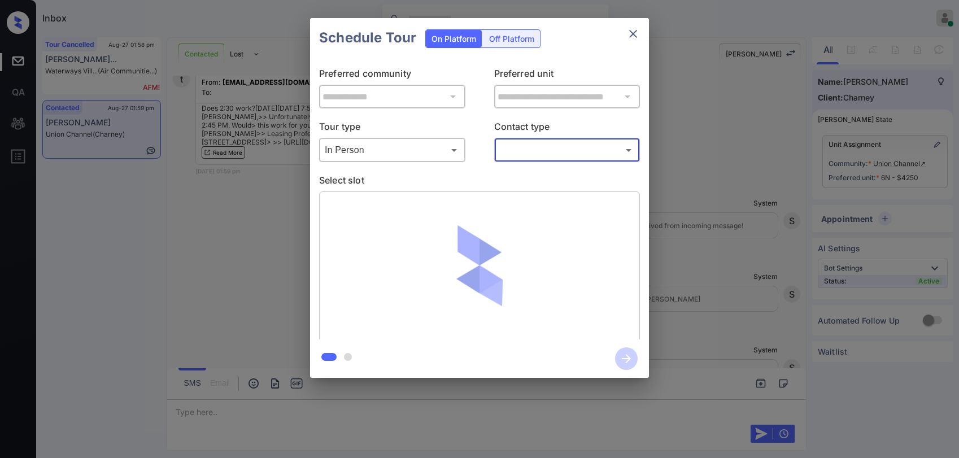
click at [553, 159] on body "Inbox [PERSON_NAME] Online Set yourself offline Set yourself on break Profile S…" at bounding box center [479, 229] width 959 height 458
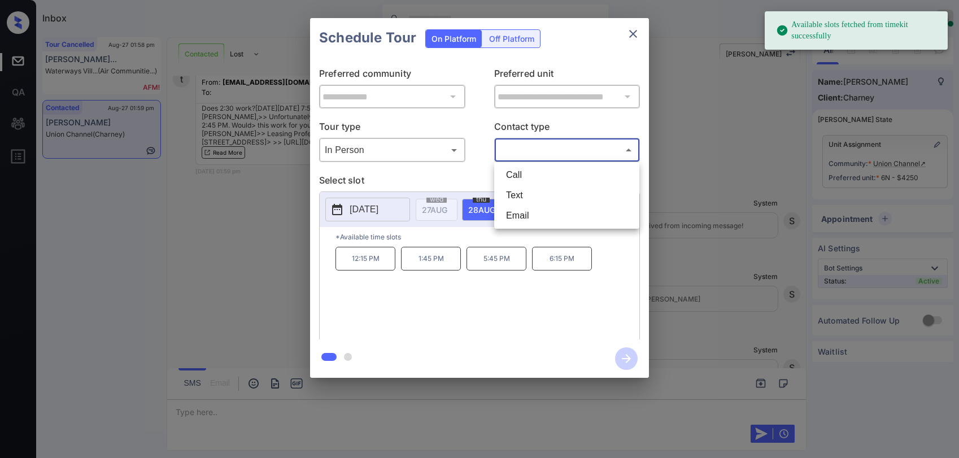
click at [516, 210] on li "Email" at bounding box center [567, 216] width 140 height 20
type input "*****"
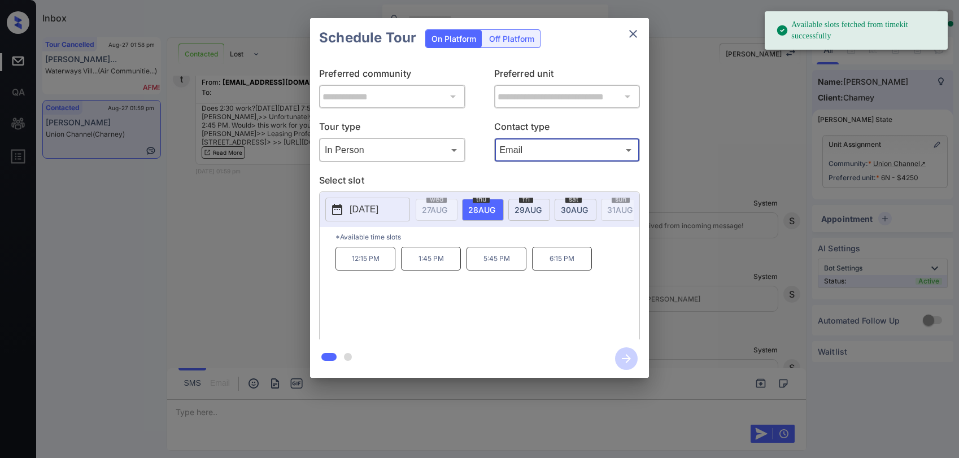
click at [584, 212] on span "[DATE]" at bounding box center [574, 210] width 27 height 10
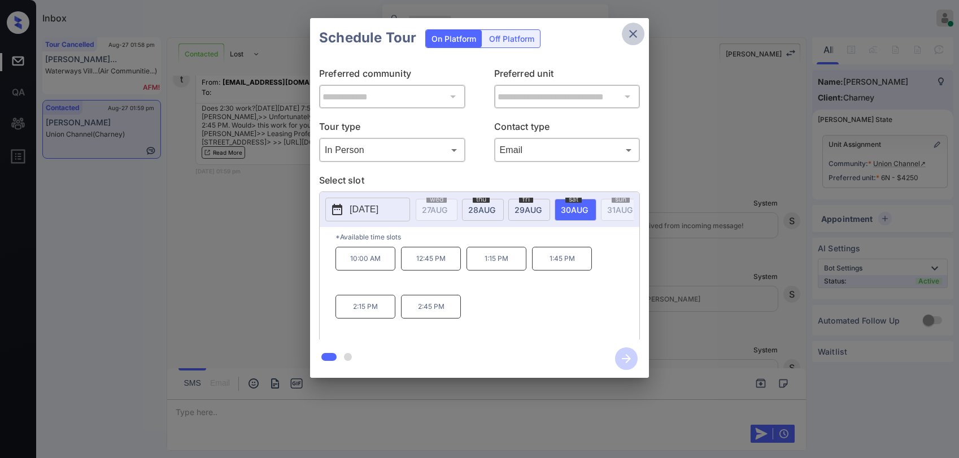
click at [629, 37] on icon "close" at bounding box center [634, 34] width 14 height 14
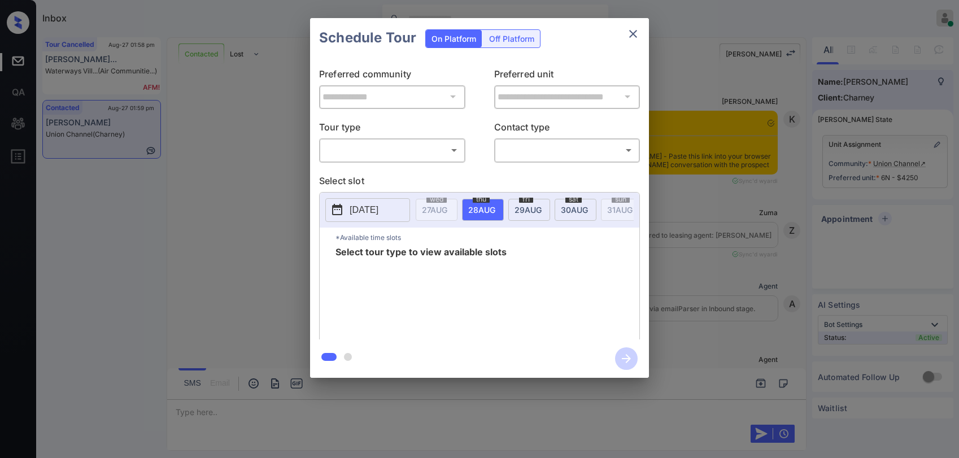
scroll to position [2916, 0]
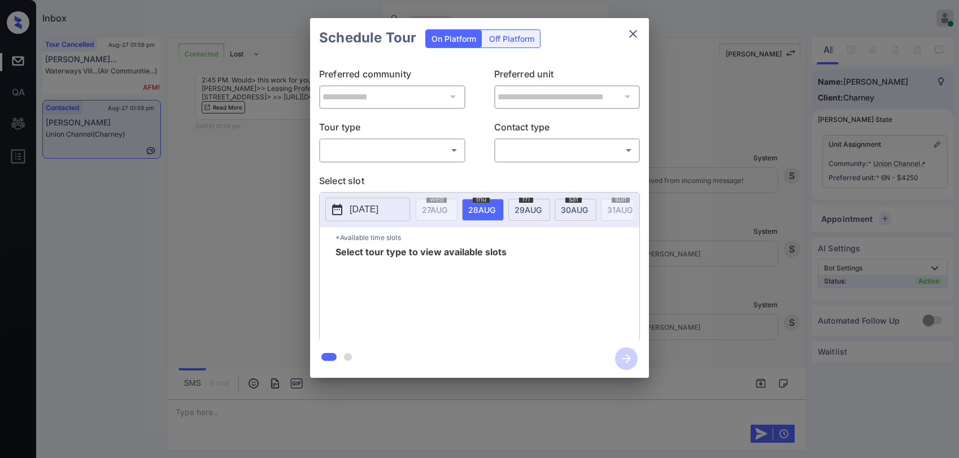
click at [428, 154] on body "Inbox [PERSON_NAME] Online Set yourself offline Set yourself on break Profile S…" at bounding box center [479, 229] width 959 height 458
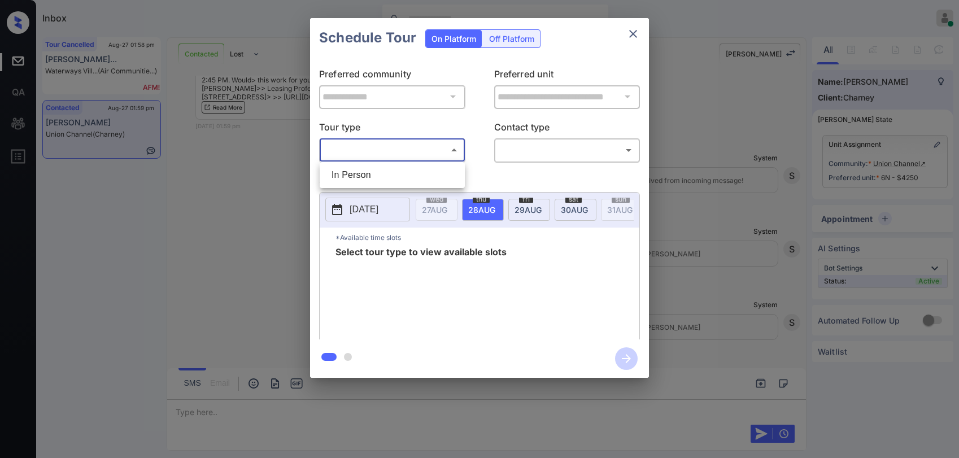
click at [630, 32] on div at bounding box center [479, 229] width 959 height 458
click at [629, 38] on icon "close" at bounding box center [634, 34] width 14 height 14
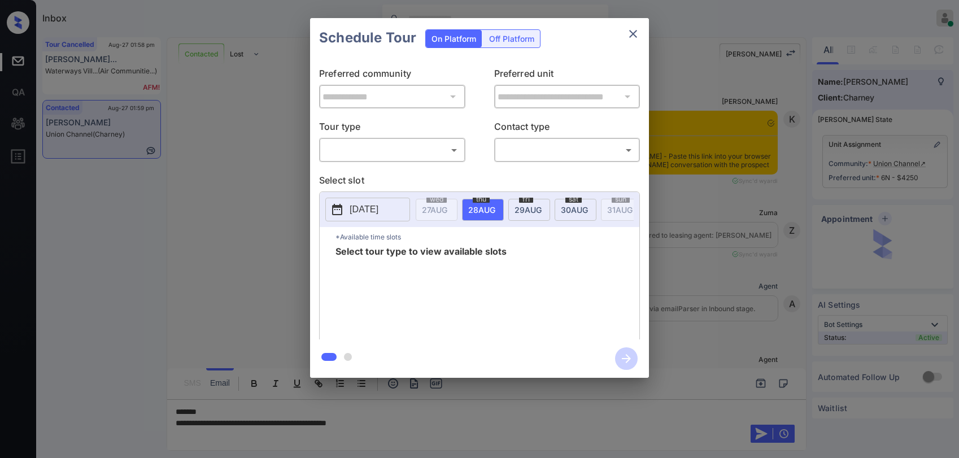
scroll to position [2633, 0]
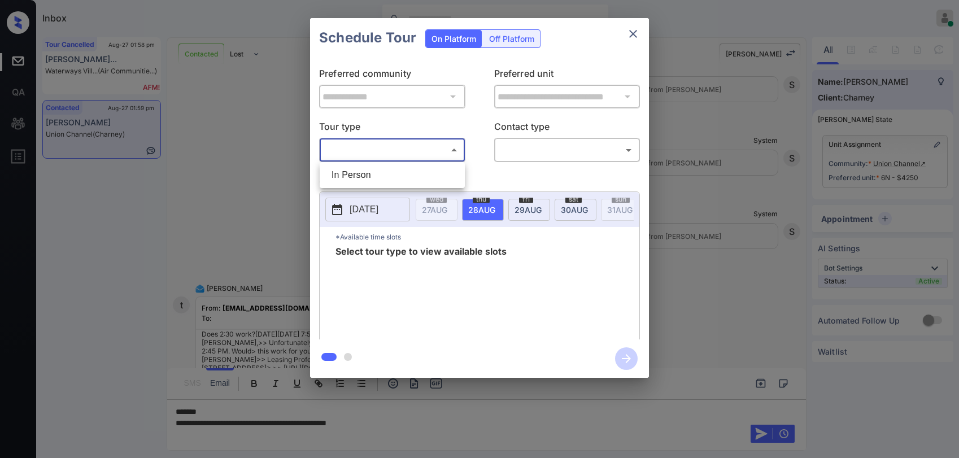
click at [418, 145] on body "Inbox Paolo Gabriel Online Set yourself offline Set yourself on break Profile S…" at bounding box center [479, 229] width 959 height 458
drag, startPoint x: 380, startPoint y: 182, endPoint x: 433, endPoint y: 171, distance: 53.7
click at [381, 182] on li "In Person" at bounding box center [393, 175] width 140 height 20
type input "********"
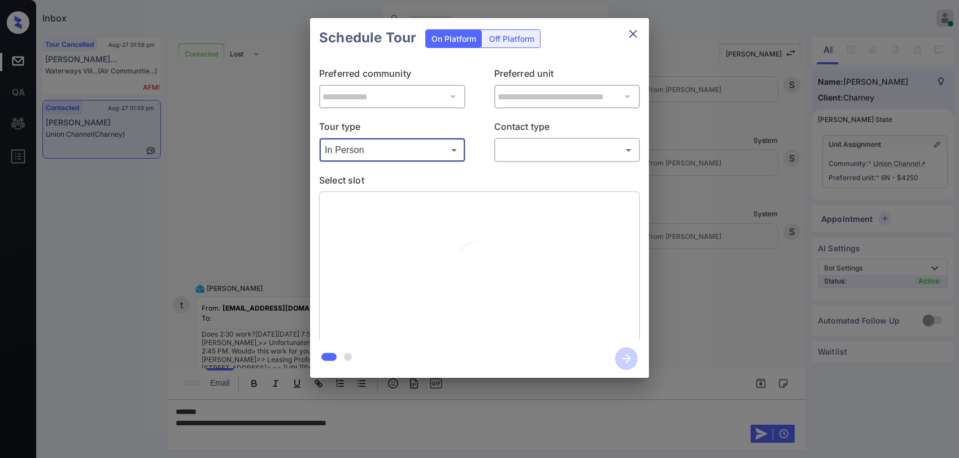
click at [497, 156] on div "​ ​" at bounding box center [567, 150] width 146 height 24
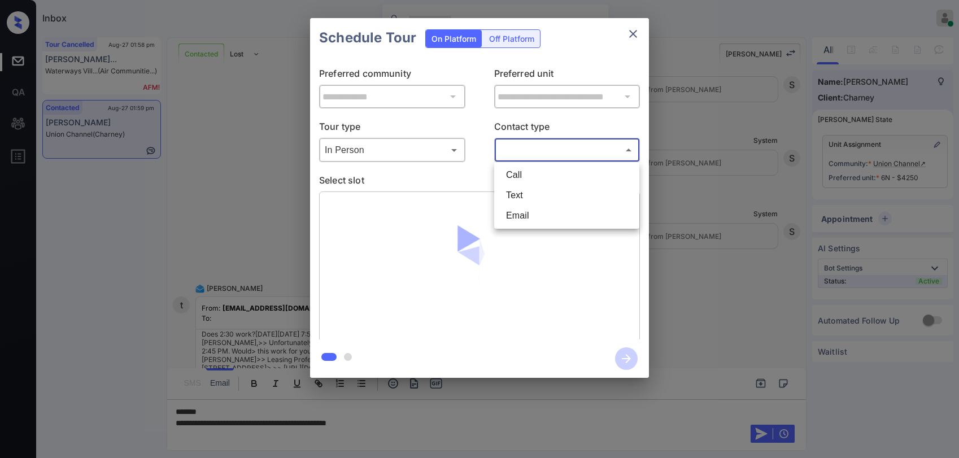
click at [506, 153] on body "Inbox Paolo Gabriel Online Set yourself offline Set yourself on break Profile S…" at bounding box center [479, 229] width 959 height 458
click at [515, 195] on li "Text" at bounding box center [567, 195] width 140 height 20
type input "****"
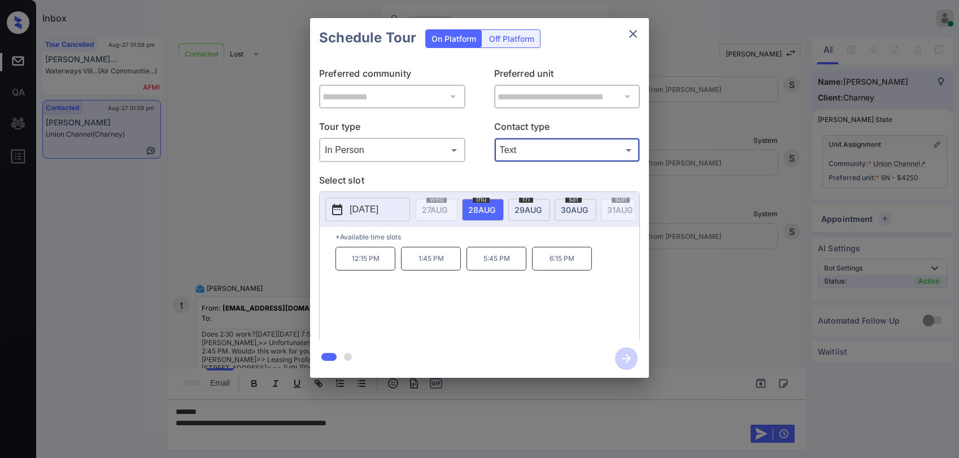
click at [575, 210] on span "30 AUG" at bounding box center [574, 210] width 27 height 10
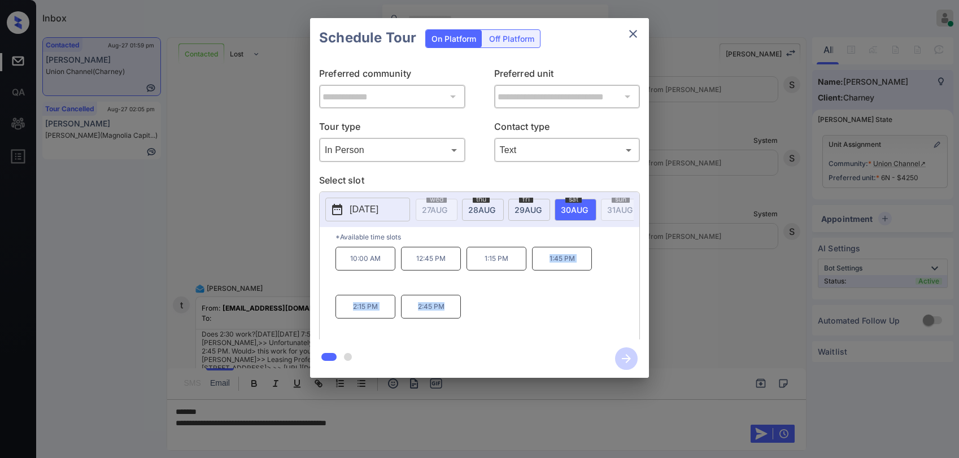
drag, startPoint x: 563, startPoint y: 266, endPoint x: 459, endPoint y: 322, distance: 117.8
click at [459, 322] on div "10:00 AM 12:45 PM 1:15 PM 1:45 PM 2:15 PM 2:45 PM" at bounding box center [488, 292] width 304 height 90
copy div "1:45 PM 2:15 PM 2:45 PM"
click at [633, 40] on icon "close" at bounding box center [634, 34] width 14 height 14
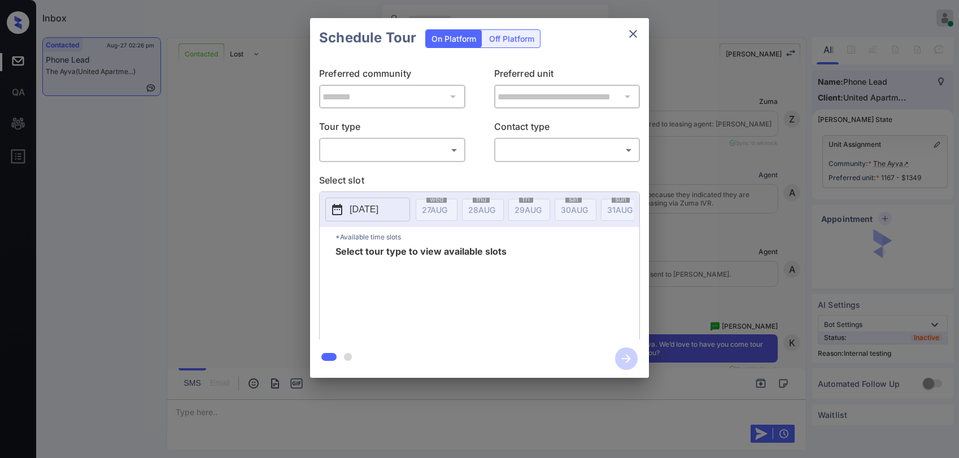
scroll to position [4596, 0]
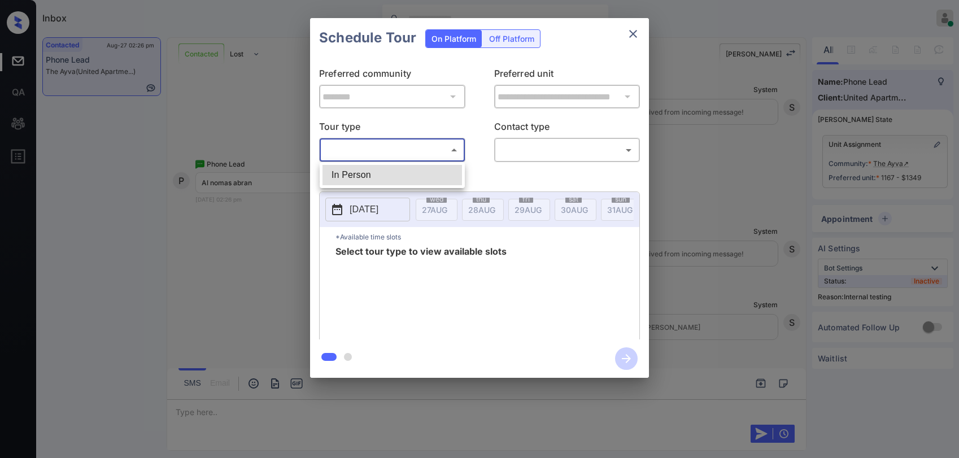
click at [414, 155] on body "Inbox [PERSON_NAME] Online Set yourself offline Set yourself on break Profile S…" at bounding box center [479, 229] width 959 height 458
click at [398, 180] on li "In Person" at bounding box center [393, 175] width 140 height 20
type input "********"
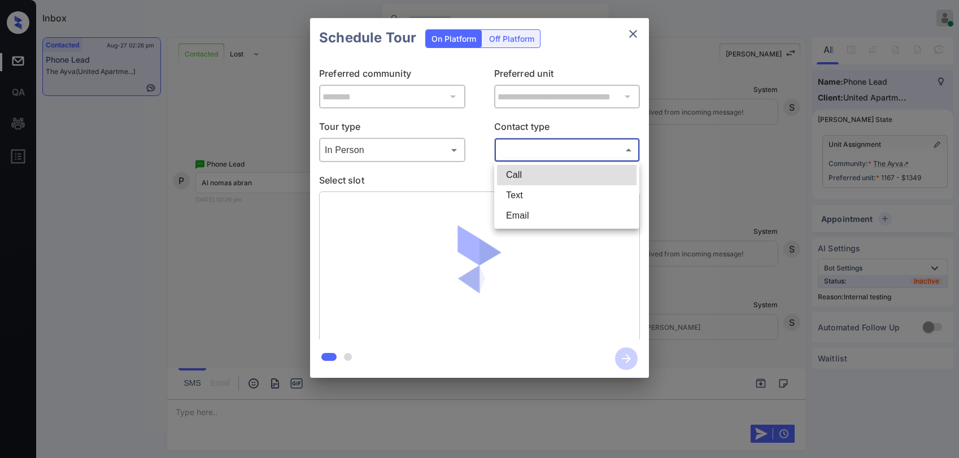
click at [513, 142] on body "Inbox [PERSON_NAME] Online Set yourself offline Set yourself on break Profile S…" at bounding box center [479, 229] width 959 height 458
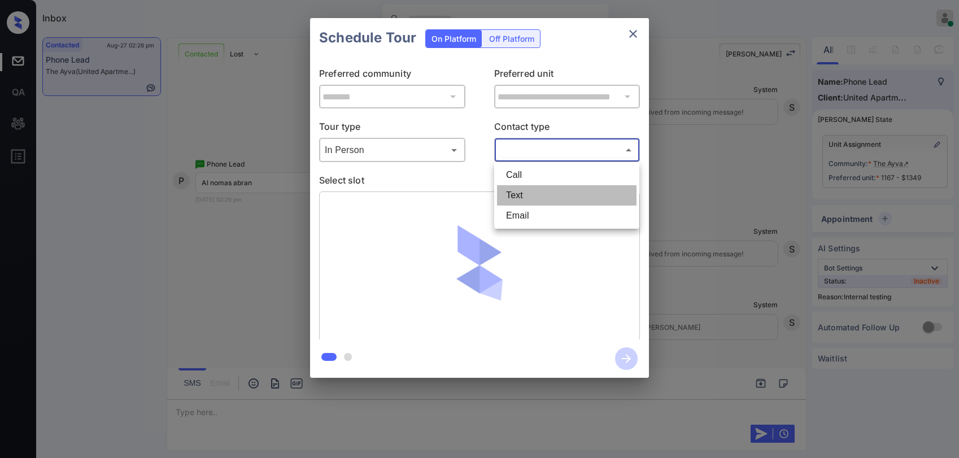
click at [523, 186] on li "Text" at bounding box center [567, 195] width 140 height 20
type input "****"
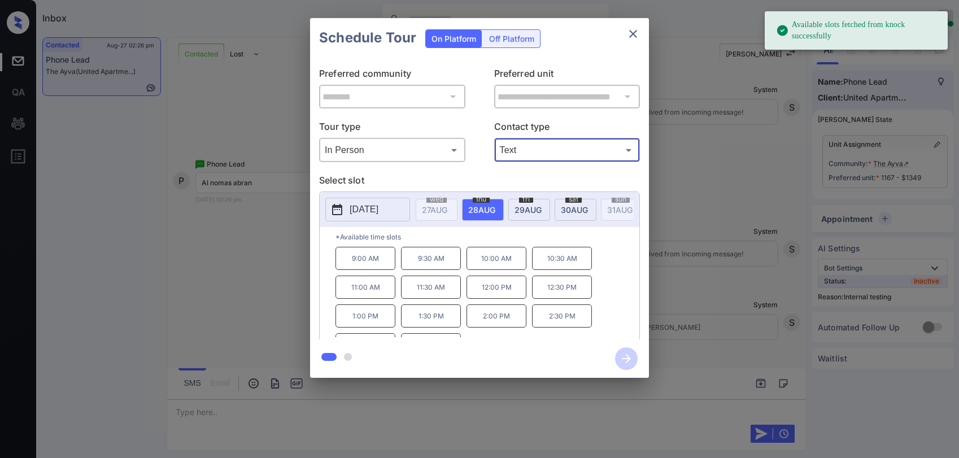
click at [575, 206] on span "[DATE]" at bounding box center [574, 210] width 27 height 10
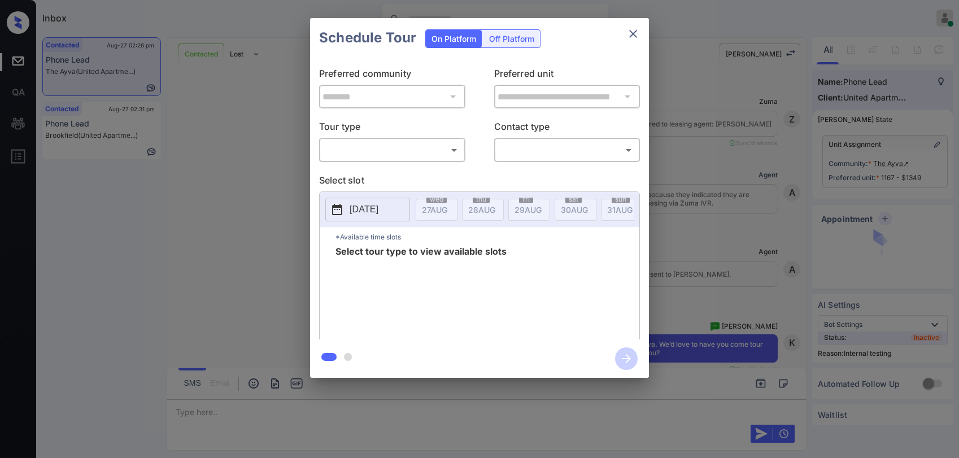
scroll to position [4596, 0]
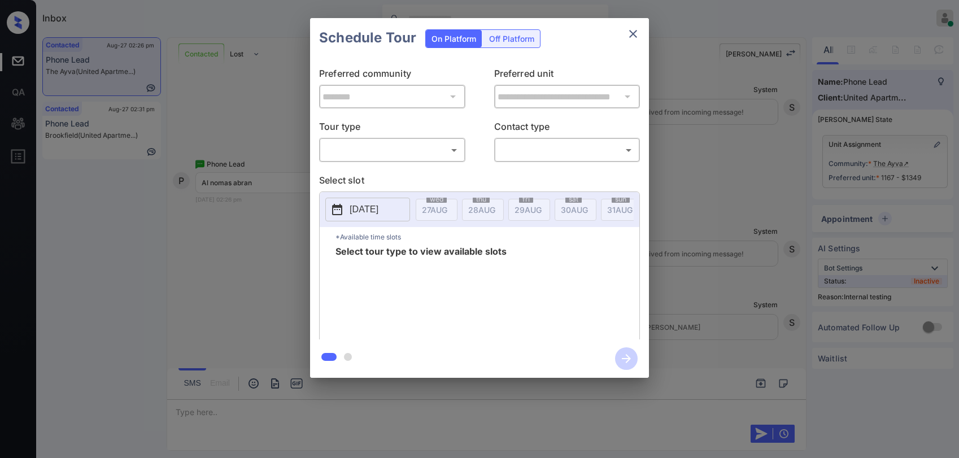
click at [380, 146] on body "Inbox Paolo Gabriel Online Set yourself offline Set yourself on break Profile S…" at bounding box center [479, 229] width 959 height 458
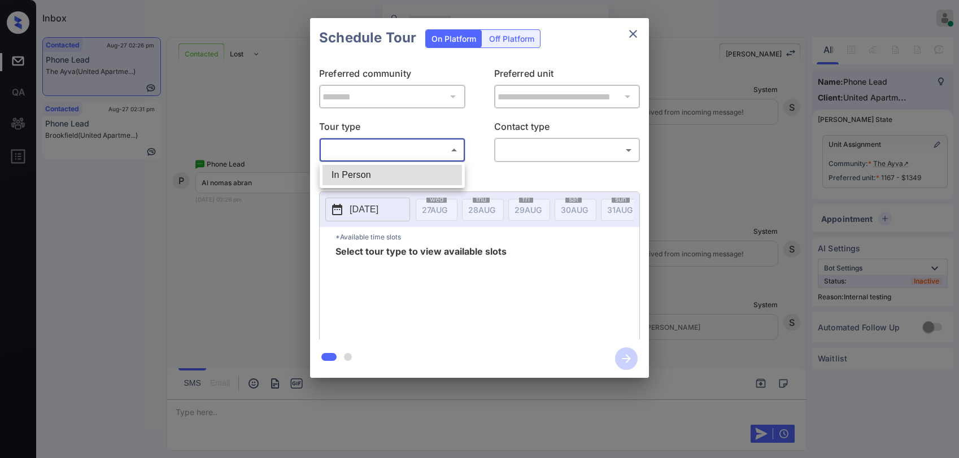
drag, startPoint x: 387, startPoint y: 177, endPoint x: 457, endPoint y: 172, distance: 69.7
click at [389, 177] on li "In Person" at bounding box center [393, 175] width 140 height 20
type input "********"
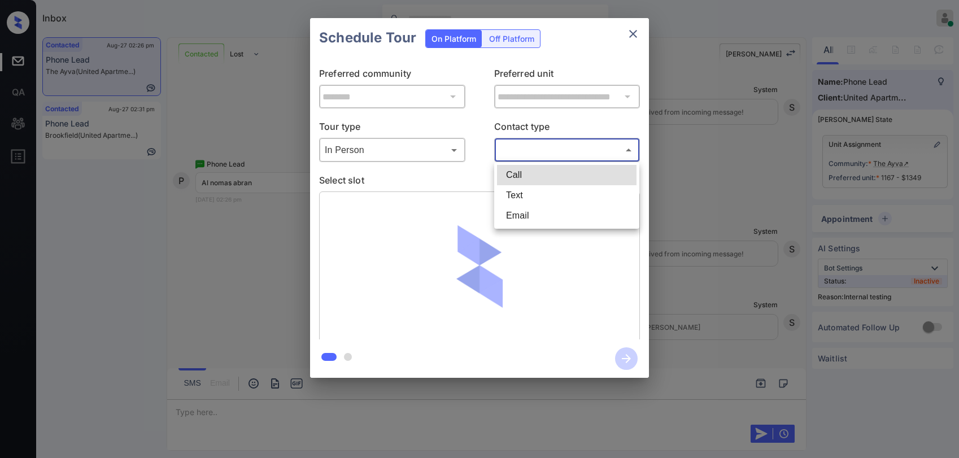
click at [509, 156] on body "Inbox Paolo Gabriel Online Set yourself offline Set yourself on break Profile S…" at bounding box center [479, 229] width 959 height 458
click at [520, 199] on li "Text" at bounding box center [567, 195] width 140 height 20
type input "****"
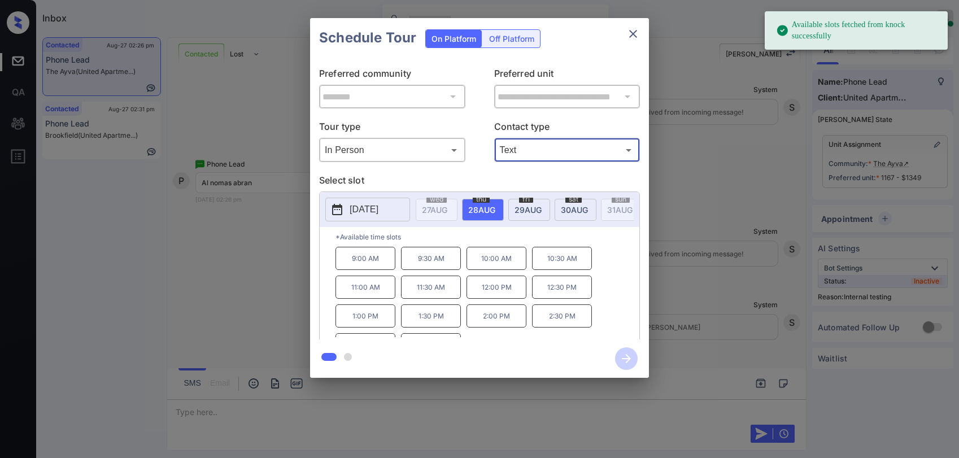
click at [526, 206] on span "29 AUG" at bounding box center [528, 210] width 27 height 10
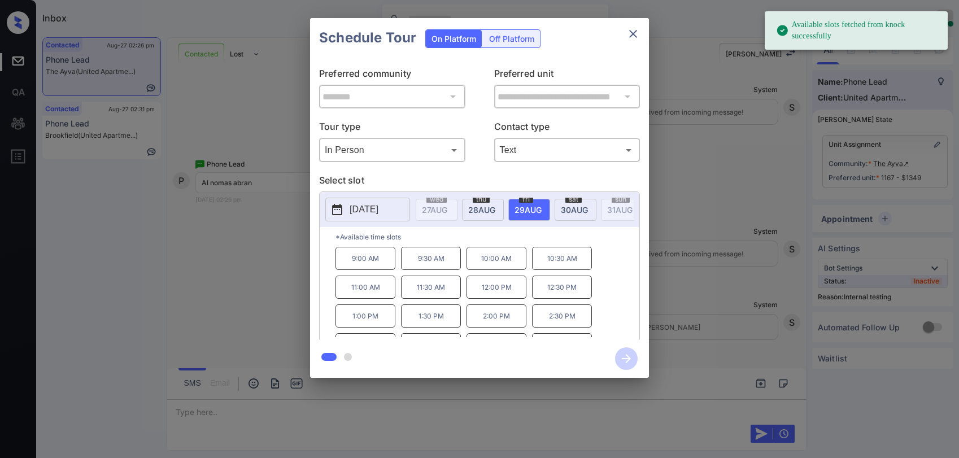
click at [586, 206] on span "30 AUG" at bounding box center [574, 210] width 27 height 10
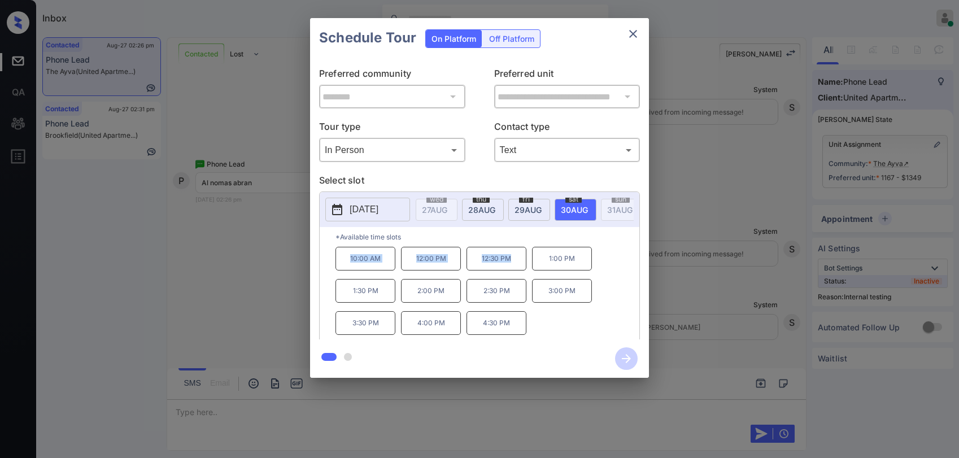
drag, startPoint x: 347, startPoint y: 263, endPoint x: 550, endPoint y: 243, distance: 204.4
click at [515, 265] on div "10:00 AM 12:00 PM 12:30 PM 1:00 PM 1:30 PM 2:00 PM 2:30 PM 3:00 PM 3:30 PM 4:00…" at bounding box center [488, 292] width 304 height 90
copy div "10:00 AM 12:00 PM 12:30 PM"
click at [630, 38] on icon "close" at bounding box center [634, 34] width 14 height 14
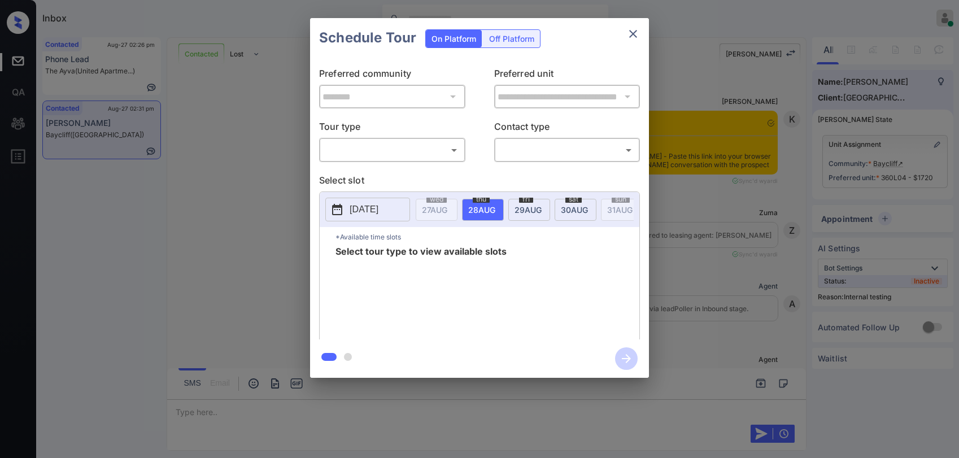
scroll to position [2594, 0]
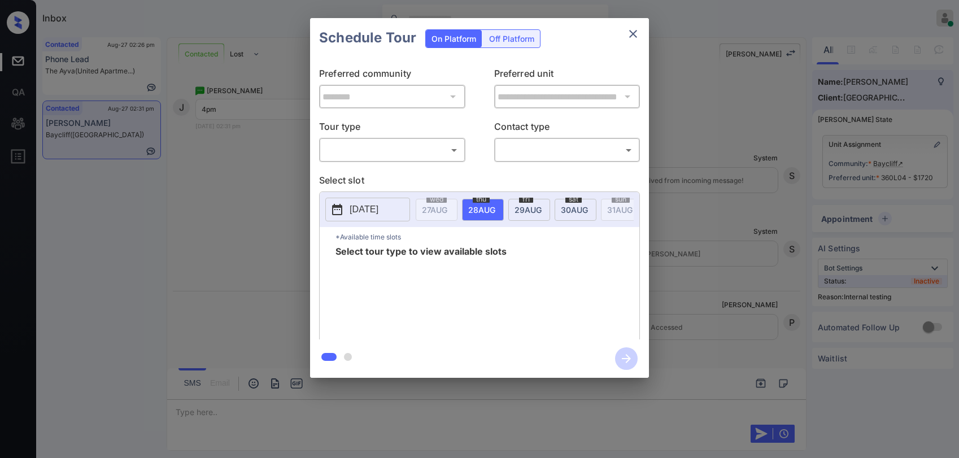
drag, startPoint x: 417, startPoint y: 179, endPoint x: 399, endPoint y: 172, distance: 18.6
click at [415, 177] on p "Select slot" at bounding box center [479, 182] width 321 height 18
click at [398, 168] on div "**********" at bounding box center [479, 199] width 339 height 282
click at [395, 158] on body "Inbox [PERSON_NAME] Online Set yourself offline Set yourself on break Profile S…" at bounding box center [479, 229] width 959 height 458
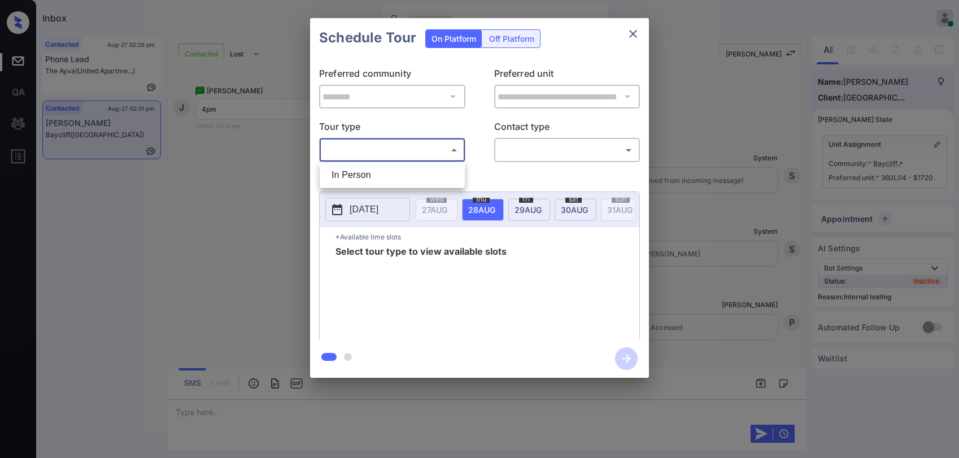
click at [395, 177] on li "In Person" at bounding box center [393, 175] width 140 height 20
type input "********"
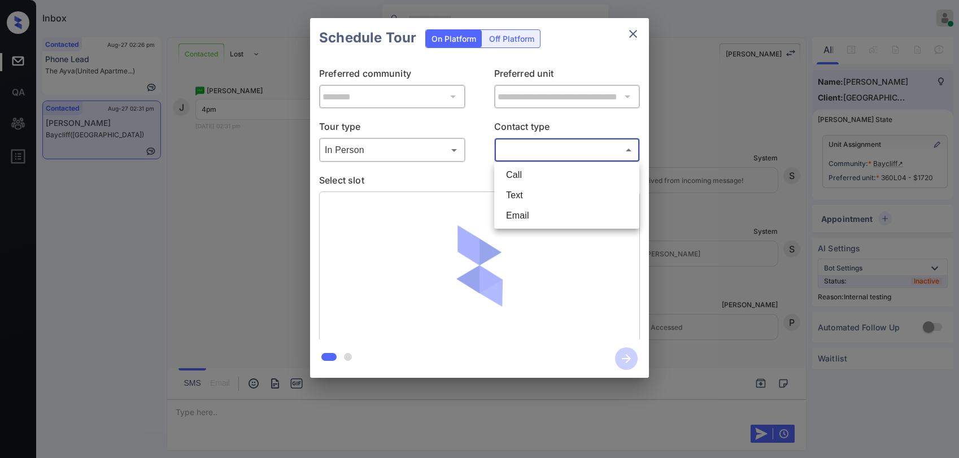
click at [533, 157] on body "Inbox [PERSON_NAME] Online Set yourself offline Set yourself on break Profile S…" at bounding box center [479, 229] width 959 height 458
click at [514, 192] on li "Text" at bounding box center [567, 195] width 140 height 20
type input "****"
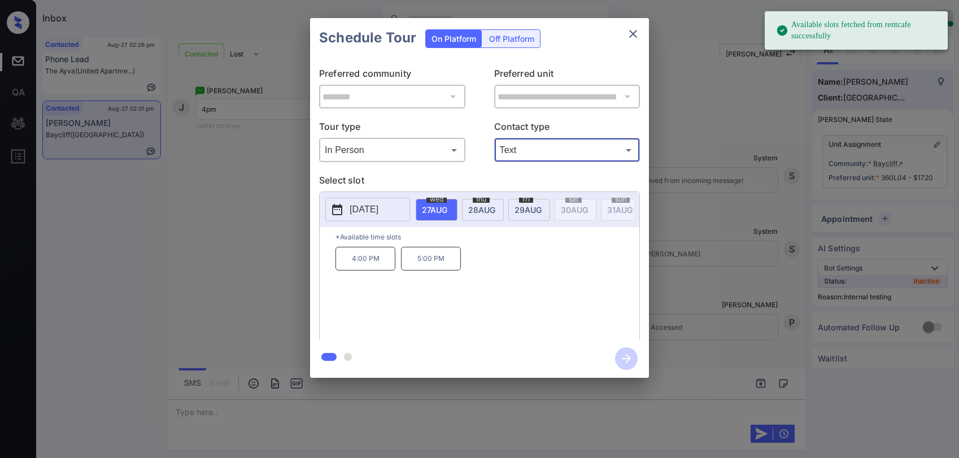
click at [363, 269] on p "4:00 PM" at bounding box center [366, 259] width 60 height 24
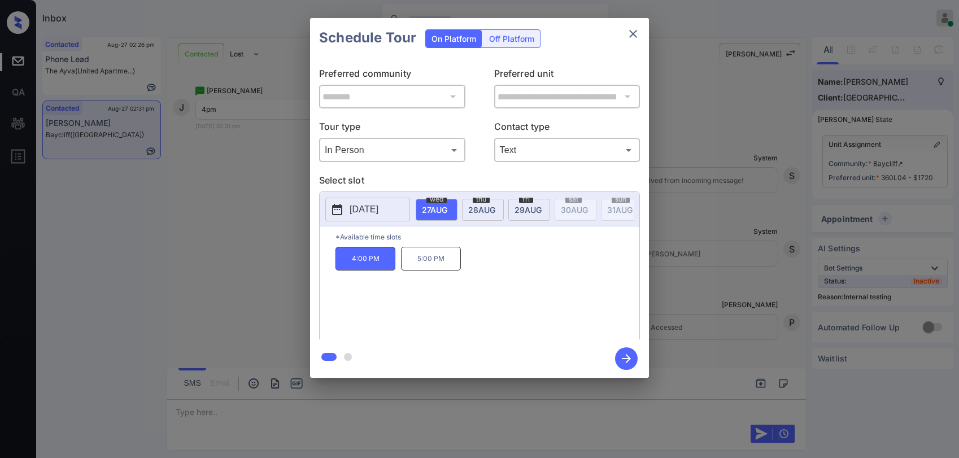
click at [632, 37] on icon "close" at bounding box center [634, 34] width 14 height 14
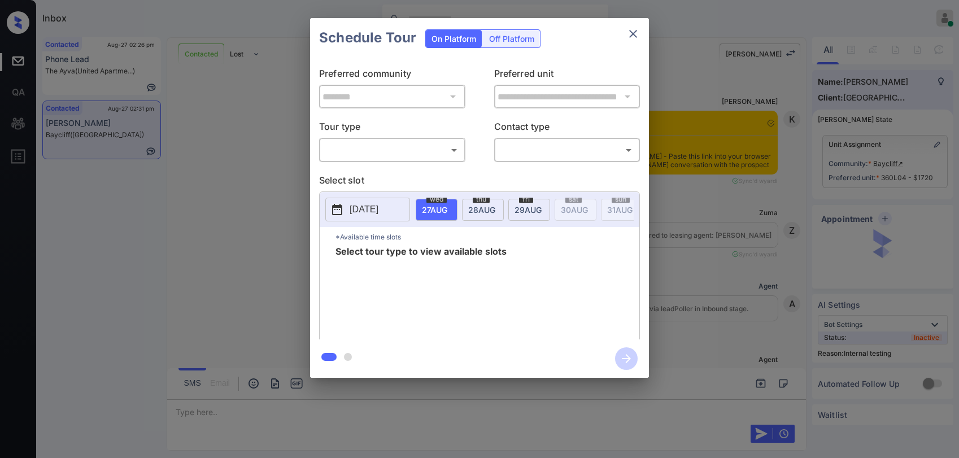
scroll to position [2594, 0]
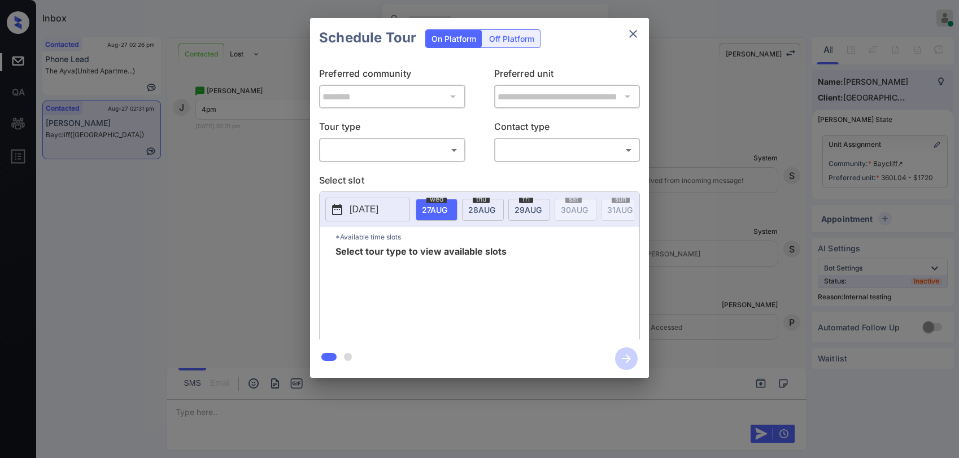
click at [399, 149] on body "Inbox [PERSON_NAME] Online Set yourself offline Set yourself on break Profile S…" at bounding box center [479, 229] width 959 height 458
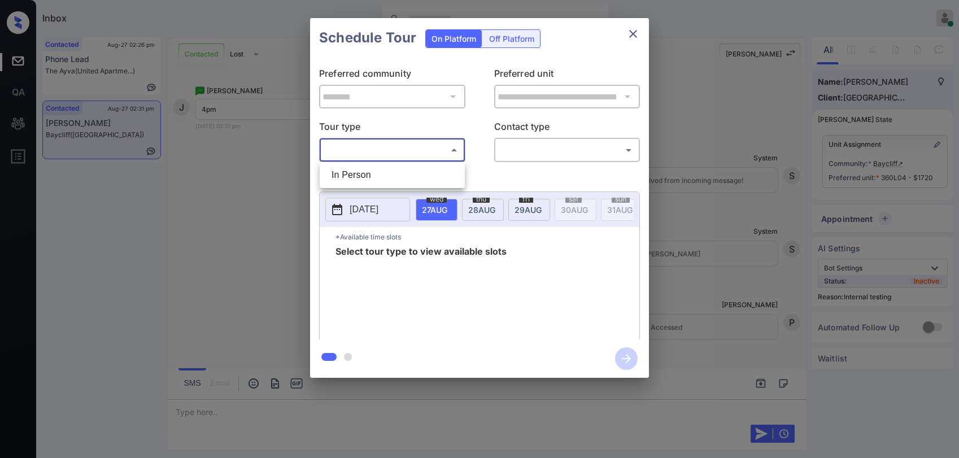
click at [368, 177] on li "In Person" at bounding box center [393, 175] width 140 height 20
type input "********"
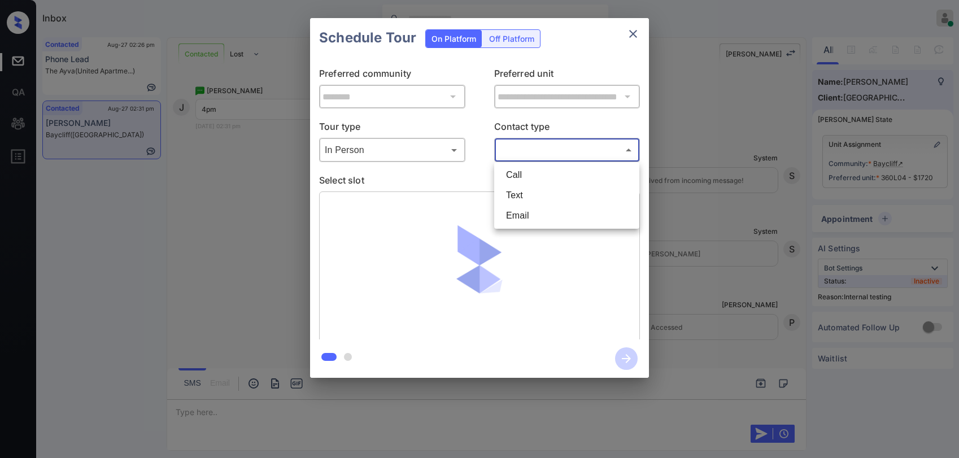
click at [541, 153] on body "Inbox [PERSON_NAME] Online Set yourself offline Set yourself on break Profile S…" at bounding box center [479, 229] width 959 height 458
click at [519, 194] on li "Text" at bounding box center [567, 195] width 140 height 20
type input "****"
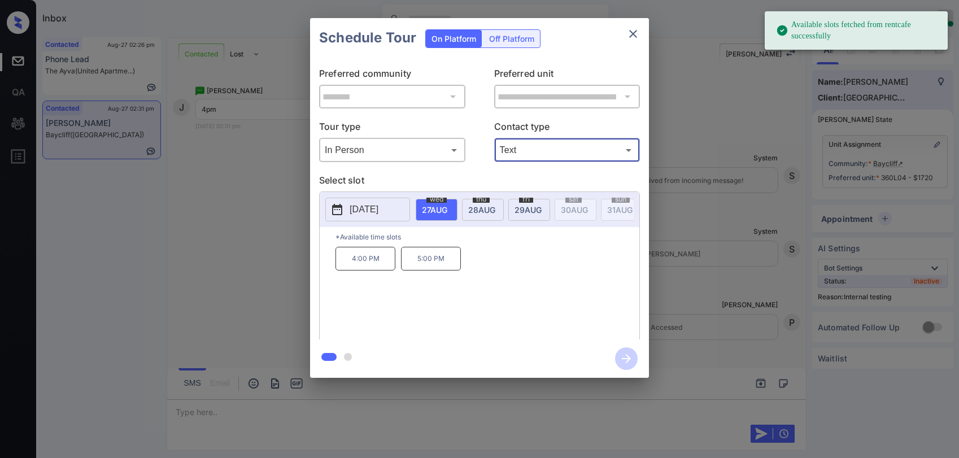
click at [366, 268] on p "4:00 PM" at bounding box center [366, 259] width 60 height 24
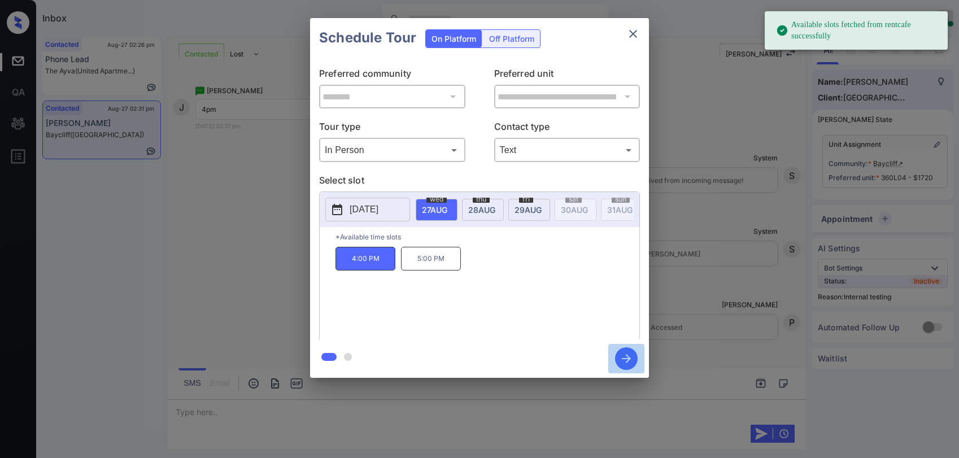
click at [627, 356] on icon "button" at bounding box center [626, 358] width 23 height 23
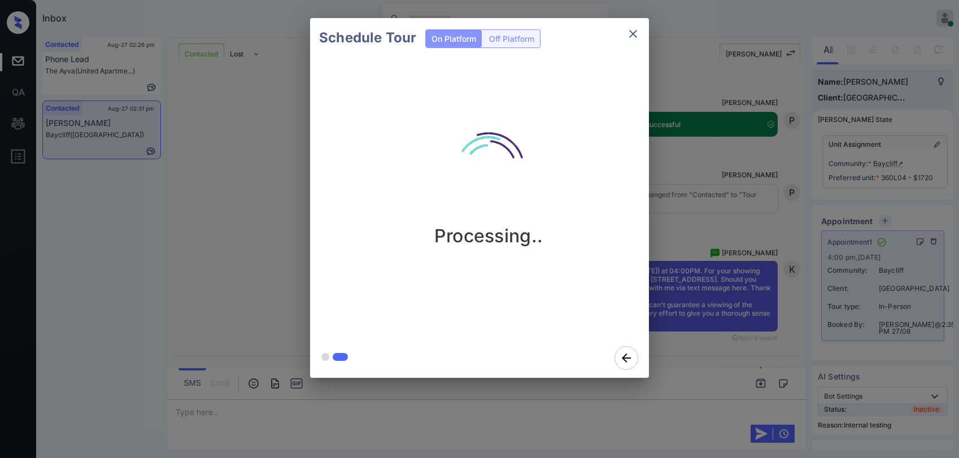
scroll to position [2935, 0]
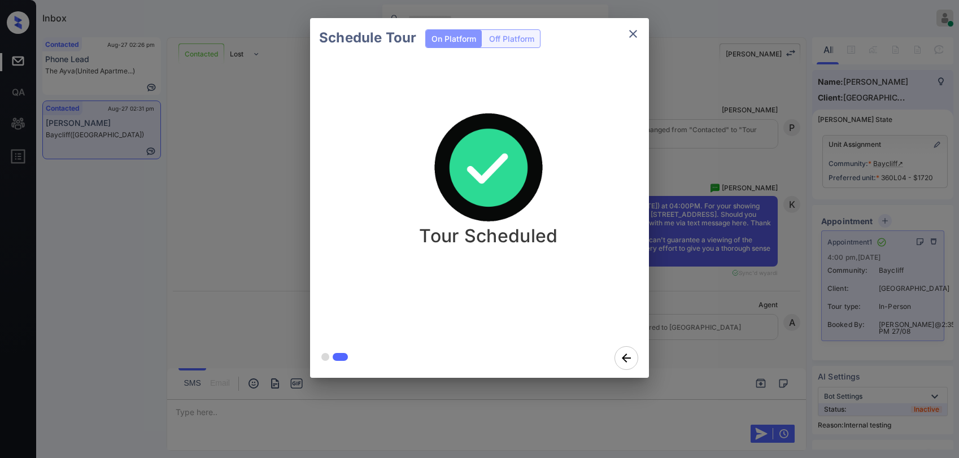
click at [633, 32] on icon "close" at bounding box center [634, 34] width 14 height 14
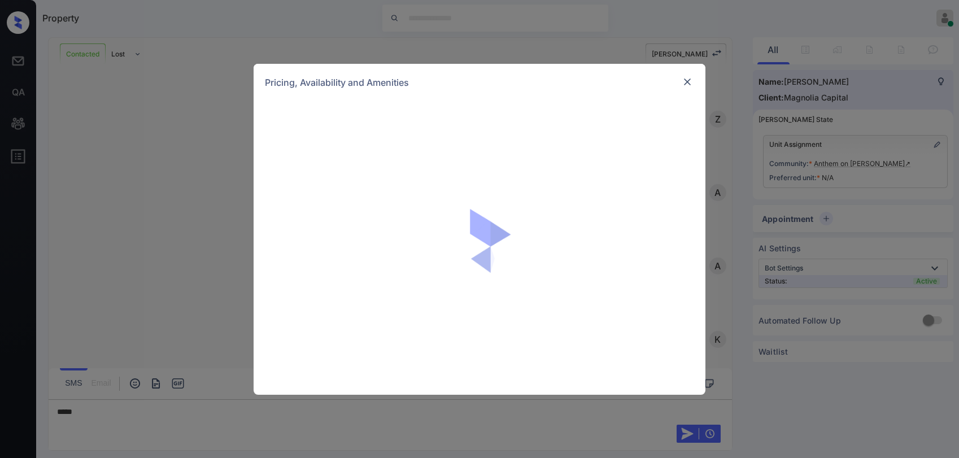
scroll to position [489, 0]
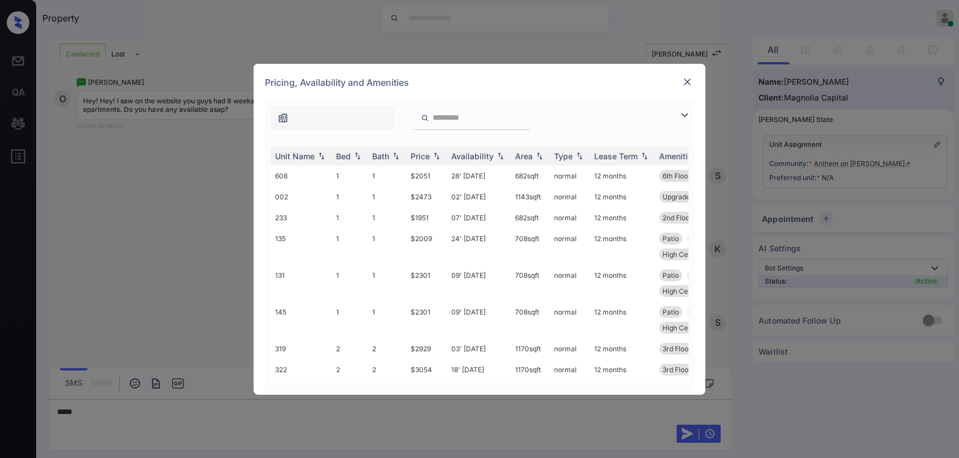
click at [679, 115] on img at bounding box center [685, 115] width 14 height 14
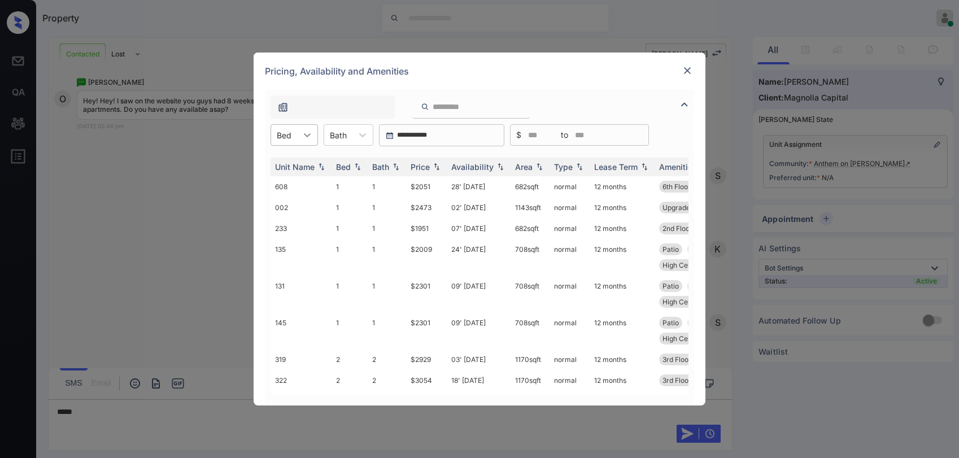
click at [303, 134] on icon at bounding box center [307, 134] width 11 height 11
click at [682, 72] on img at bounding box center [687, 70] width 11 height 11
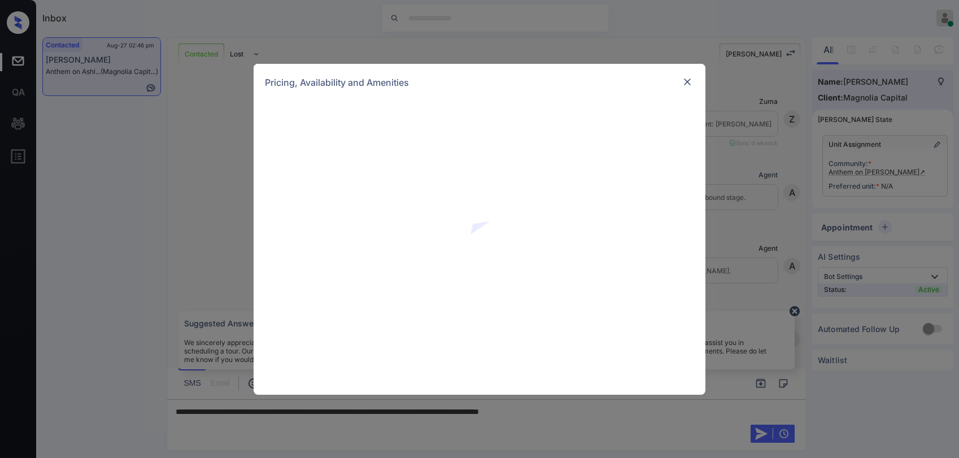
scroll to position [432, 0]
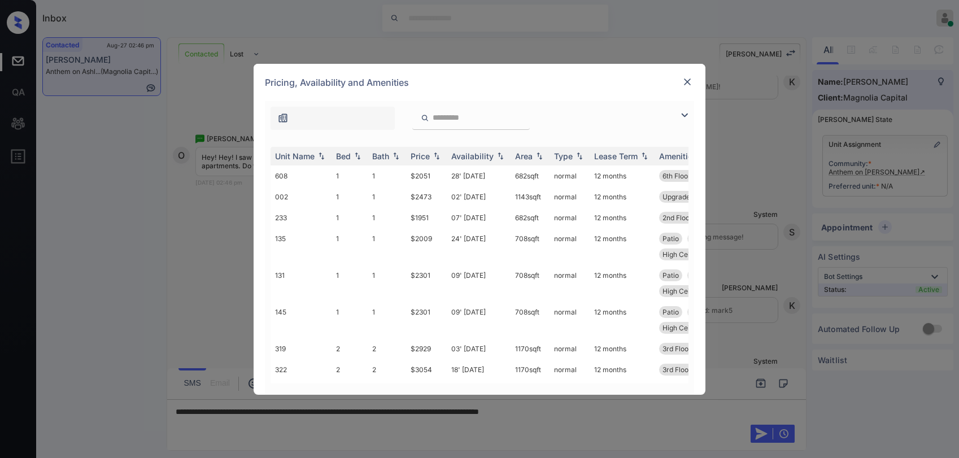
click at [689, 112] on img at bounding box center [685, 115] width 14 height 14
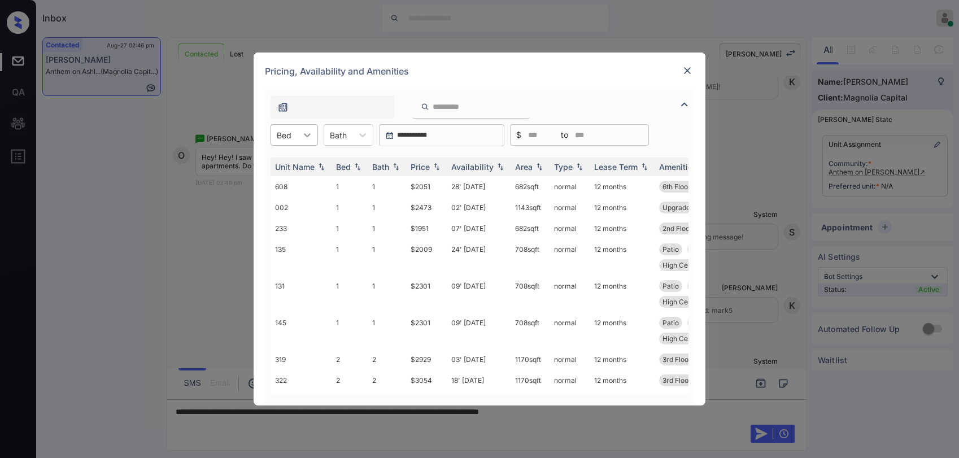
click at [300, 132] on div at bounding box center [307, 135] width 20 height 20
drag, startPoint x: 573, startPoint y: 93, endPoint x: 600, endPoint y: 74, distance: 32.4
click at [575, 93] on div at bounding box center [479, 104] width 429 height 29
click at [688, 71] on img at bounding box center [687, 70] width 11 height 11
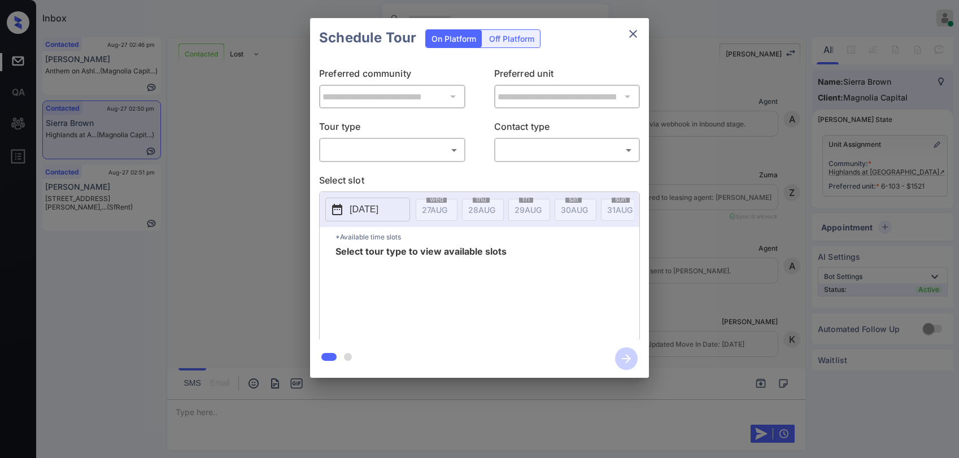
scroll to position [1370, 0]
click at [634, 36] on icon "close" at bounding box center [634, 34] width 14 height 14
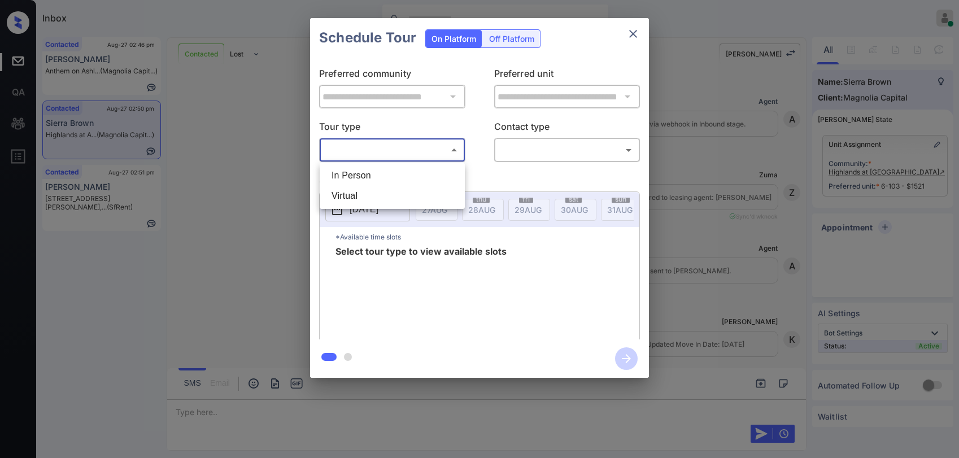
click at [367, 150] on body "Inbox [PERSON_NAME] Online Set yourself offline Set yourself on break Profile S…" at bounding box center [479, 229] width 959 height 458
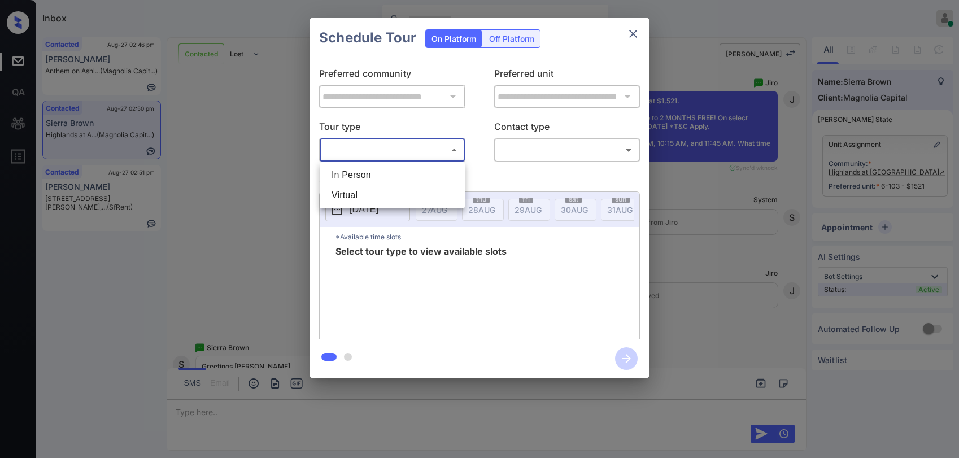
drag, startPoint x: 367, startPoint y: 176, endPoint x: 519, endPoint y: 175, distance: 152.5
click at [372, 175] on li "In Person" at bounding box center [393, 175] width 140 height 20
type input "********"
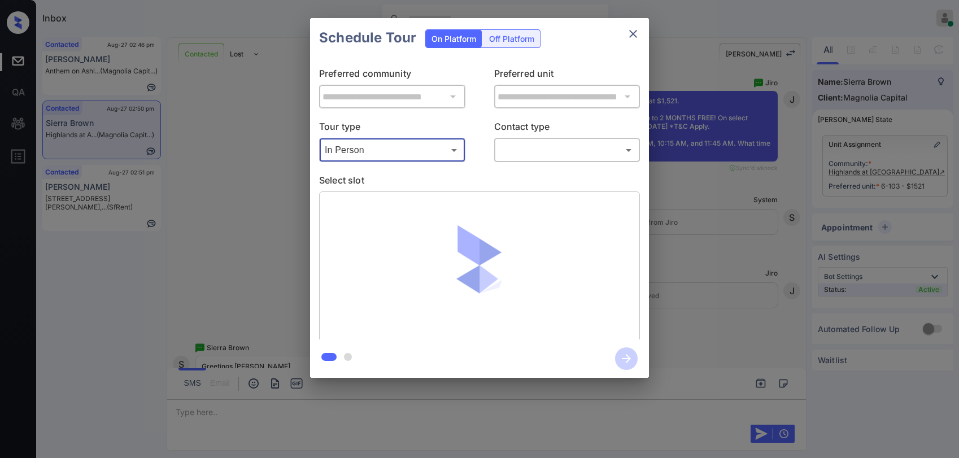
click at [555, 155] on body "Inbox [PERSON_NAME] Online Set yourself offline Set yourself on break Profile S…" at bounding box center [479, 229] width 959 height 458
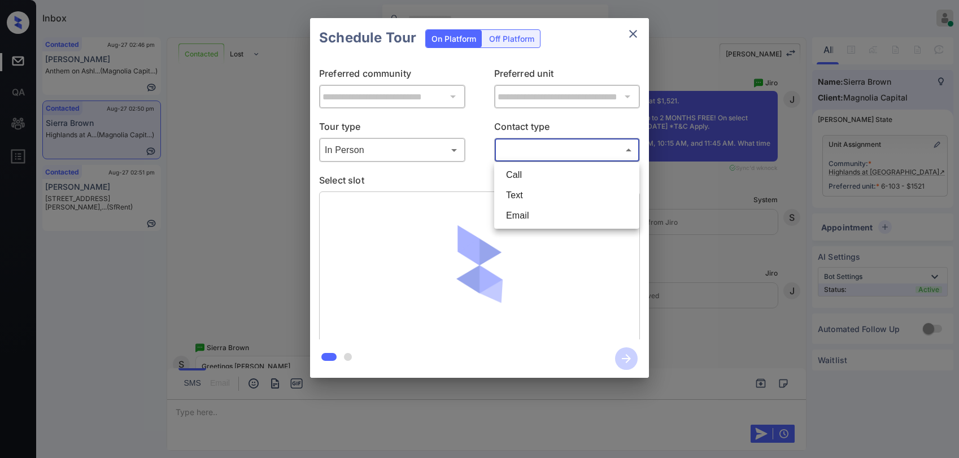
click at [529, 197] on li "Text" at bounding box center [567, 195] width 140 height 20
type input "****"
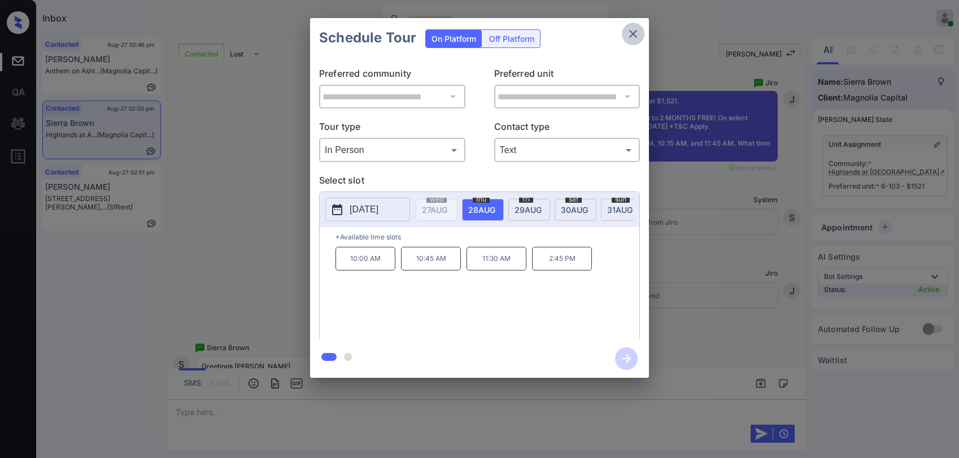
click at [638, 28] on icon "close" at bounding box center [634, 34] width 14 height 14
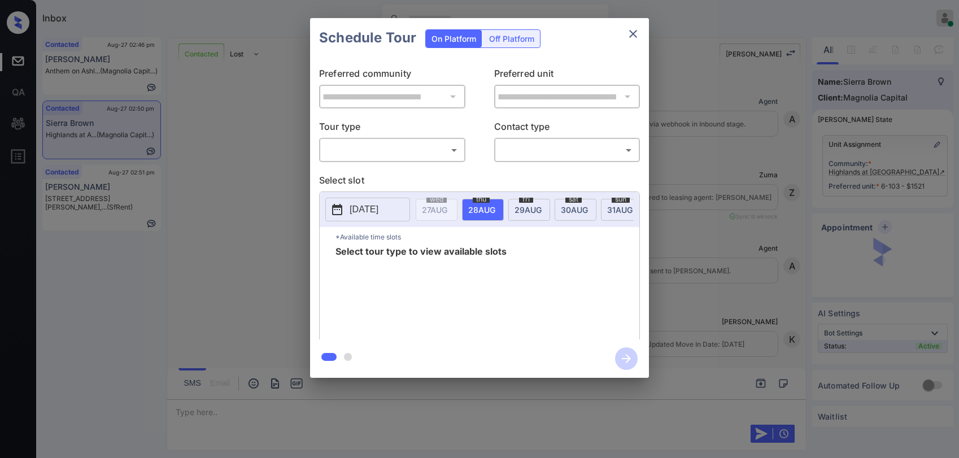
scroll to position [1257, 0]
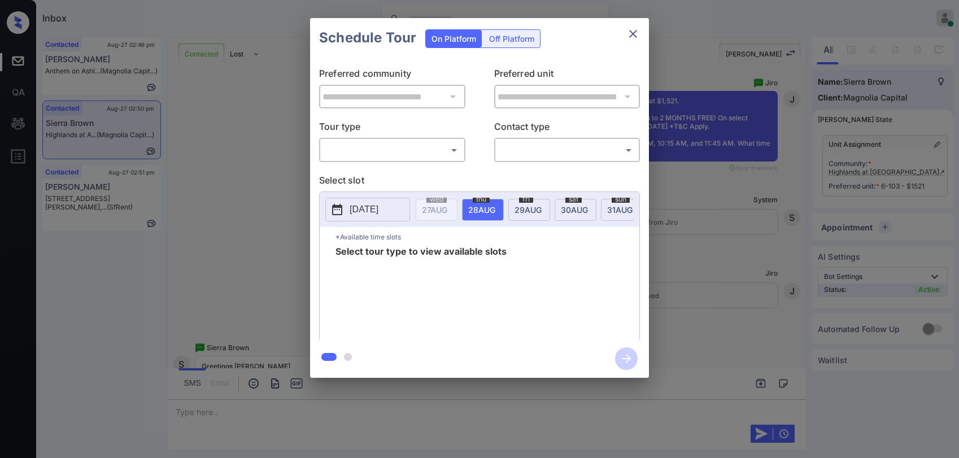
click at [399, 155] on body "Inbox Paolo Gabriel Online Set yourself offline Set yourself on break Profile S…" at bounding box center [479, 229] width 959 height 458
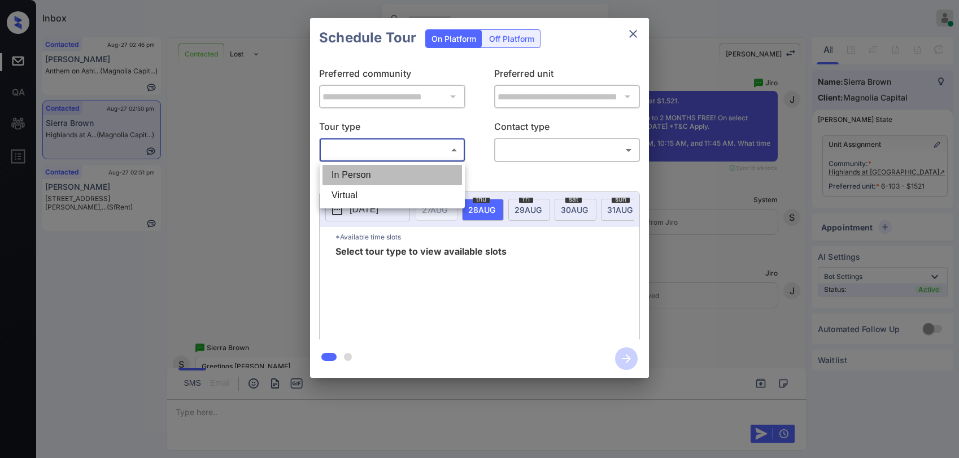
click at [386, 172] on li "In Person" at bounding box center [393, 175] width 140 height 20
type input "********"
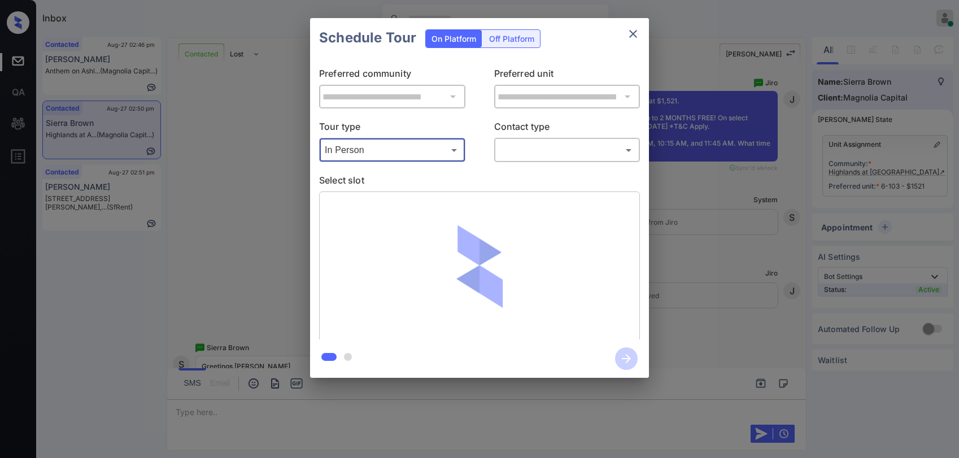
click at [545, 150] on body "Inbox Paolo Gabriel Online Set yourself offline Set yourself on break Profile S…" at bounding box center [479, 229] width 959 height 458
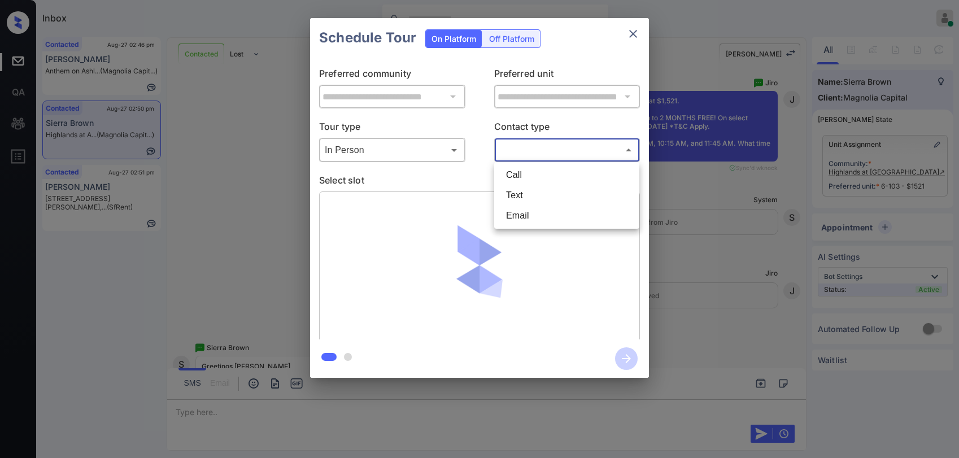
click at [529, 190] on li "Text" at bounding box center [567, 195] width 140 height 20
type input "****"
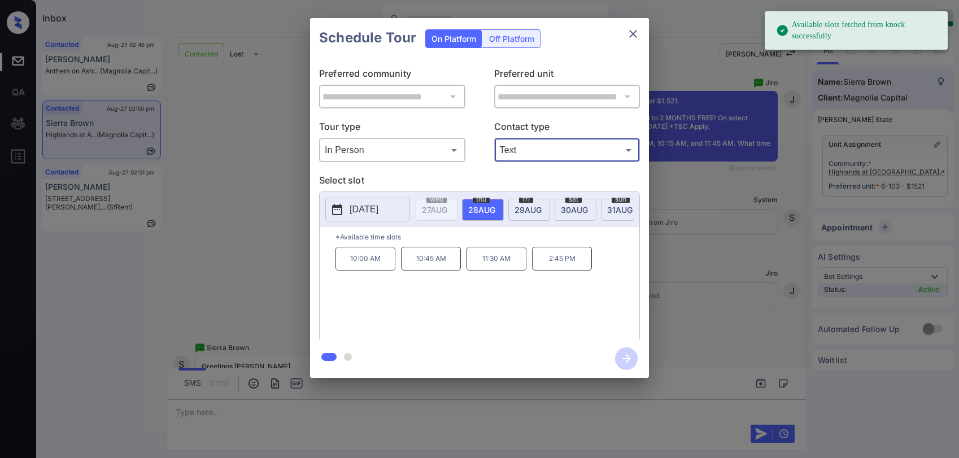
click at [527, 208] on span "[DATE]" at bounding box center [528, 210] width 27 height 10
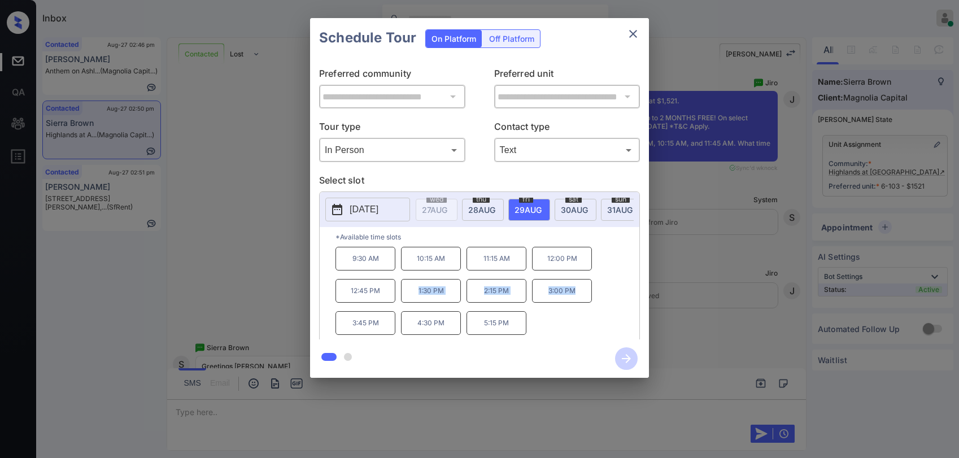
drag, startPoint x: 414, startPoint y: 295, endPoint x: 607, endPoint y: 249, distance: 198.0
click at [589, 296] on div "9:30 AM 10:15 AM 11:15 AM 12:00 PM 12:45 PM 1:30 PM 2:15 PM 3:00 PM 3:45 PM 4:3…" at bounding box center [488, 292] width 304 height 90
copy div "1:30 PM 2:15 PM 3:00 PM"
click at [637, 38] on icon "close" at bounding box center [634, 34] width 14 height 14
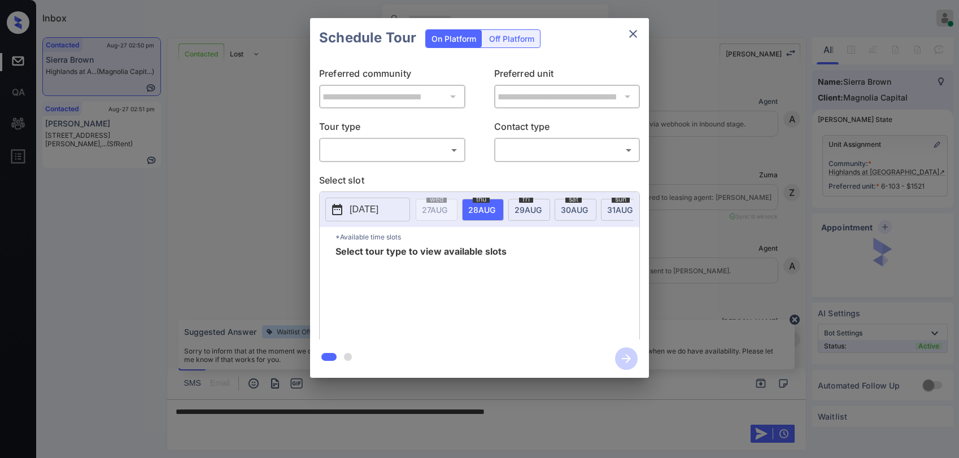
click at [397, 149] on body "Inbox [PERSON_NAME] Online Set yourself offline Set yourself on break Profile S…" at bounding box center [479, 229] width 959 height 458
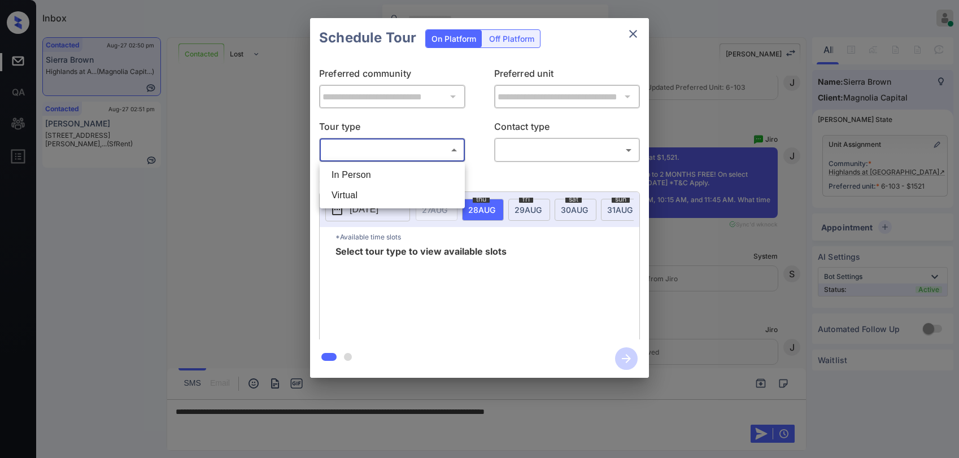
click at [390, 176] on li "In Person" at bounding box center [393, 175] width 140 height 20
type input "********"
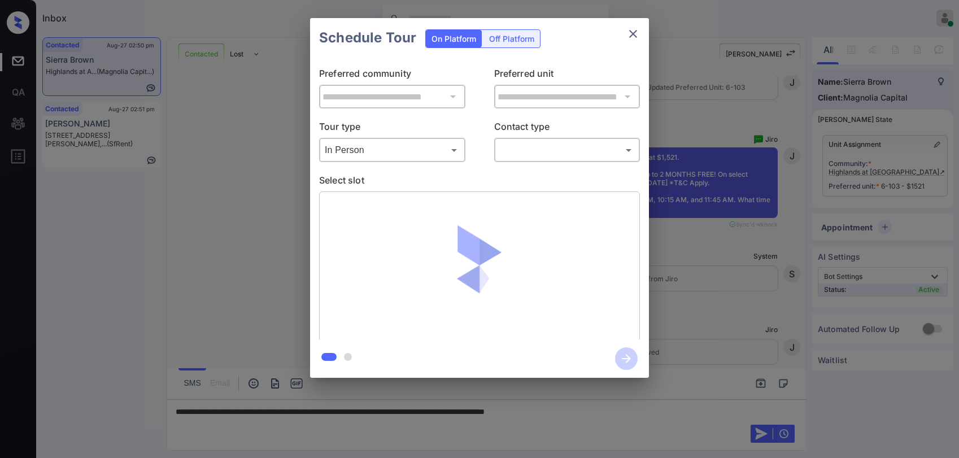
click at [512, 165] on div "**********" at bounding box center [479, 199] width 339 height 282
click at [517, 160] on div "​ ​" at bounding box center [567, 150] width 146 height 24
click at [519, 153] on body "Inbox [PERSON_NAME] Online Set yourself offline Set yourself on break Profile S…" at bounding box center [479, 229] width 959 height 458
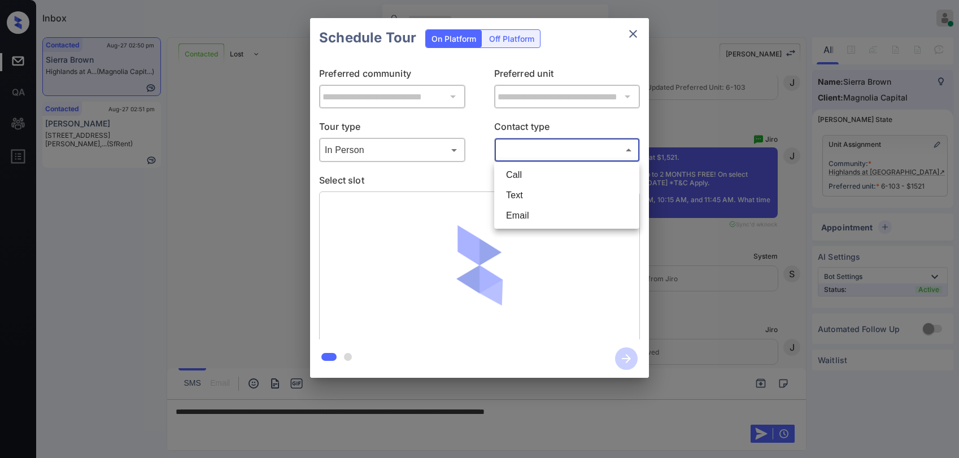
click at [524, 186] on ul "Call Text Email" at bounding box center [566, 195] width 145 height 67
click at [531, 195] on li "Text" at bounding box center [567, 195] width 140 height 20
type input "****"
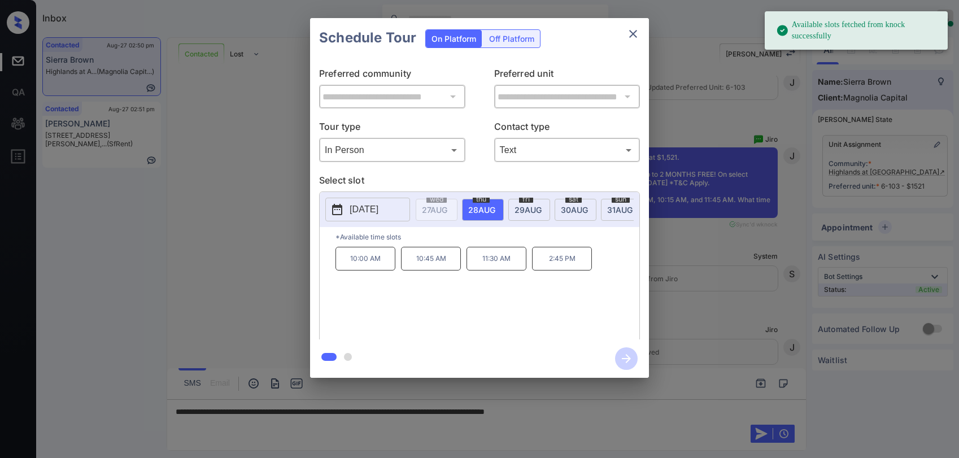
click at [535, 207] on span "29 AUG" at bounding box center [528, 210] width 27 height 10
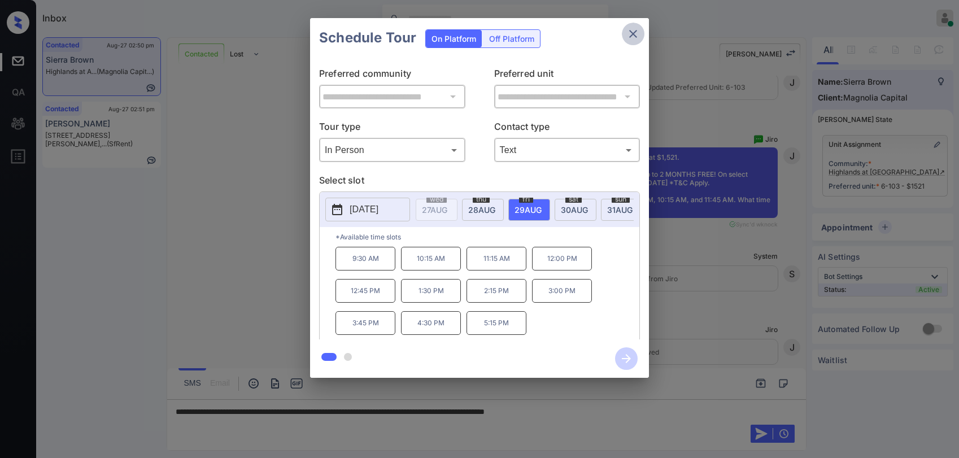
click at [638, 37] on icon "close" at bounding box center [634, 34] width 14 height 14
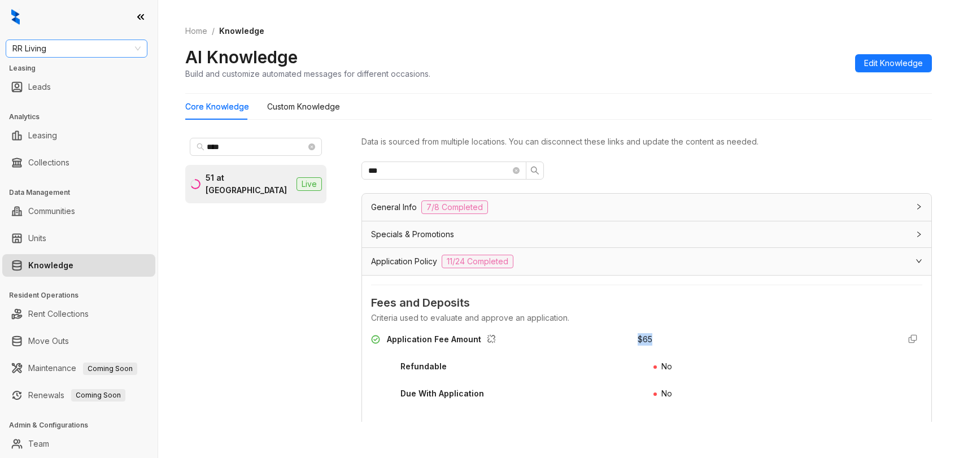
click at [67, 44] on span "RR Living" at bounding box center [76, 48] width 128 height 17
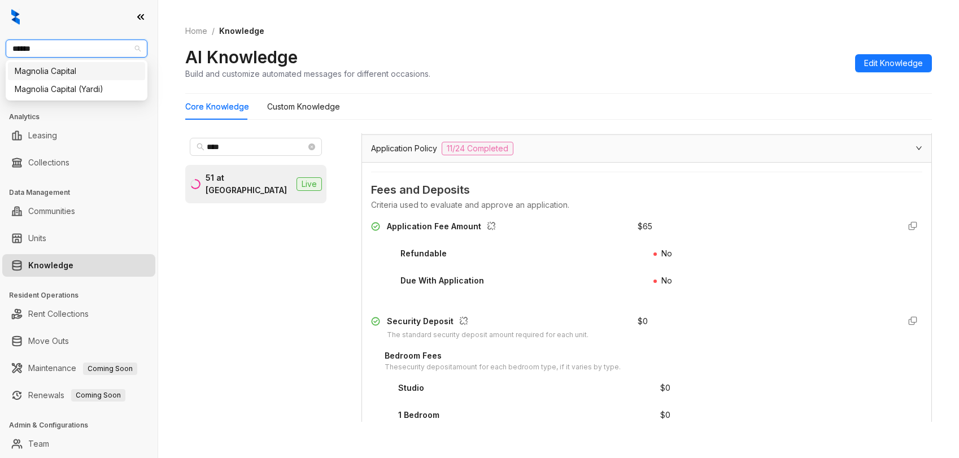
type input "*******"
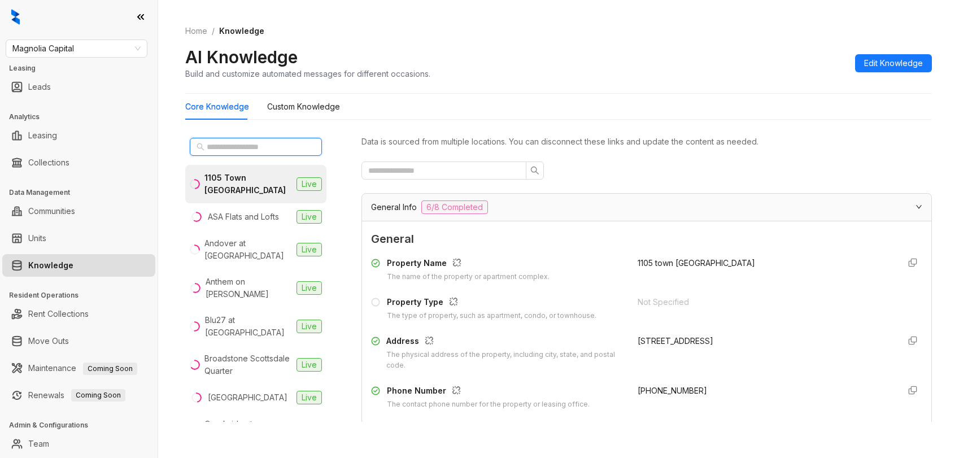
click at [253, 147] on input "text" at bounding box center [256, 147] width 99 height 12
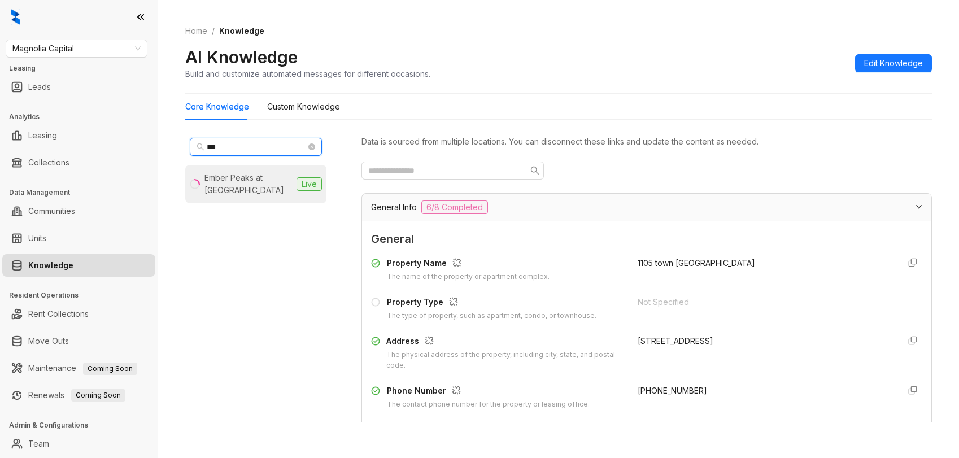
type input "***"
click at [247, 175] on div "Ember Peaks at [GEOGRAPHIC_DATA]" at bounding box center [249, 184] width 88 height 25
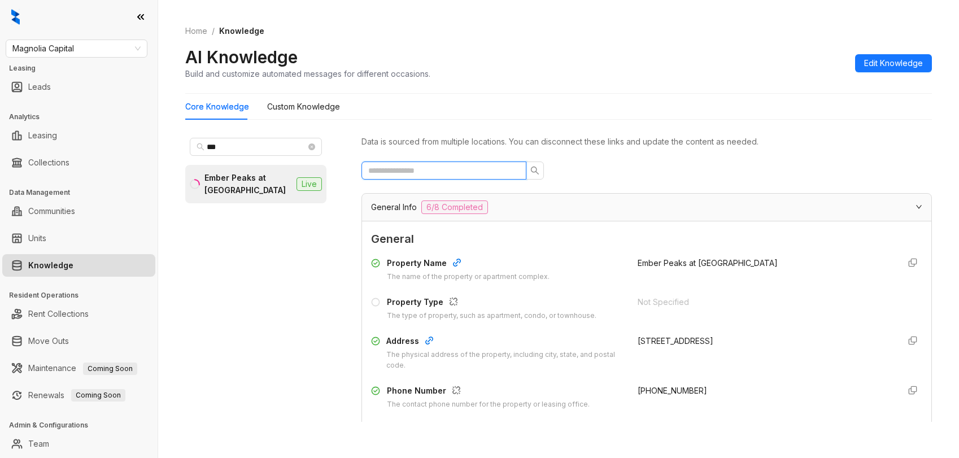
click at [451, 169] on input "text" at bounding box center [439, 170] width 142 height 12
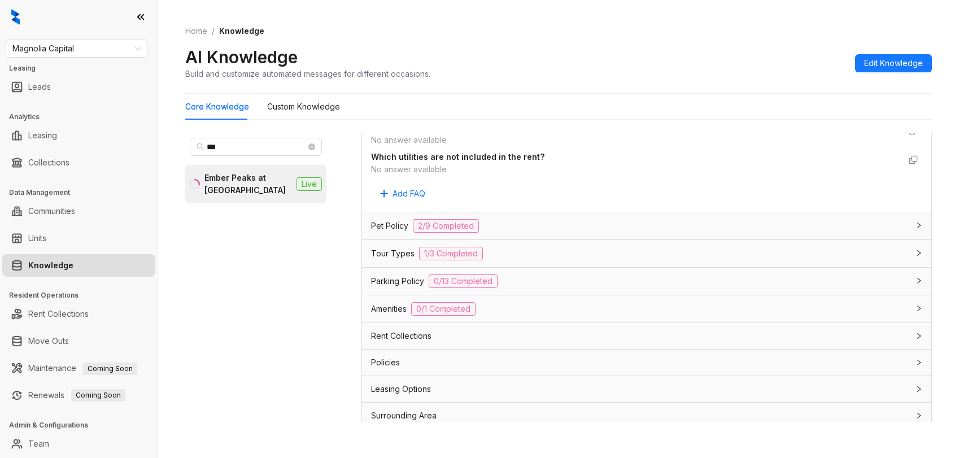
scroll to position [327, 0]
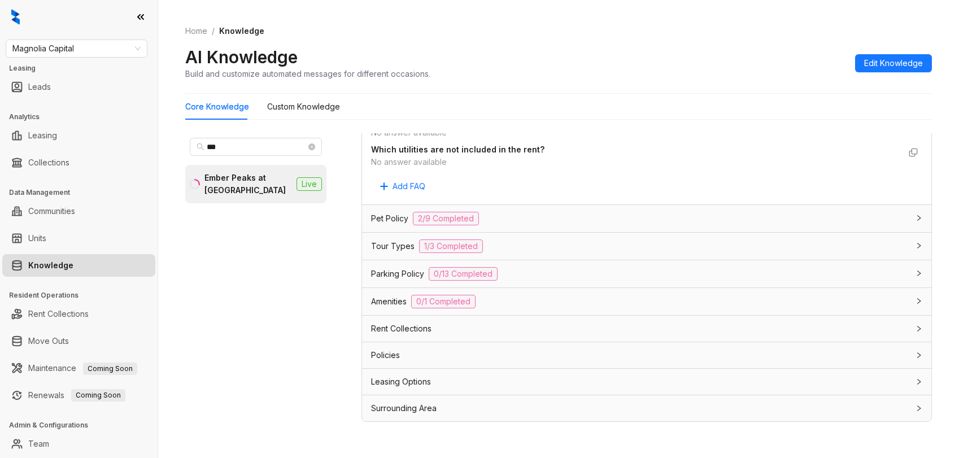
type input "*********"
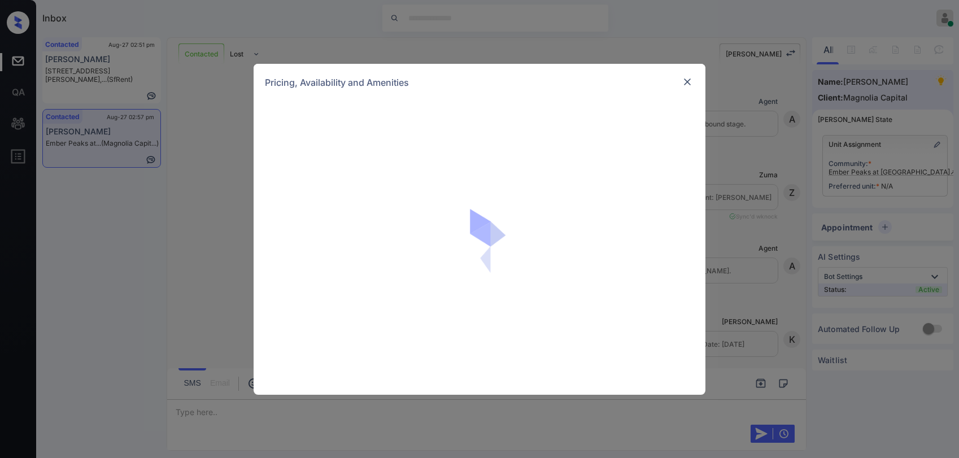
scroll to position [395, 0]
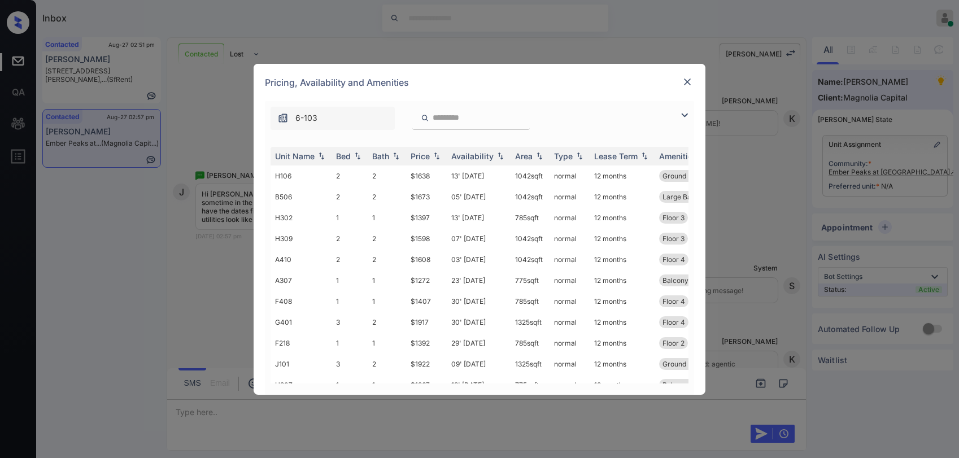
click at [686, 114] on img at bounding box center [685, 115] width 14 height 14
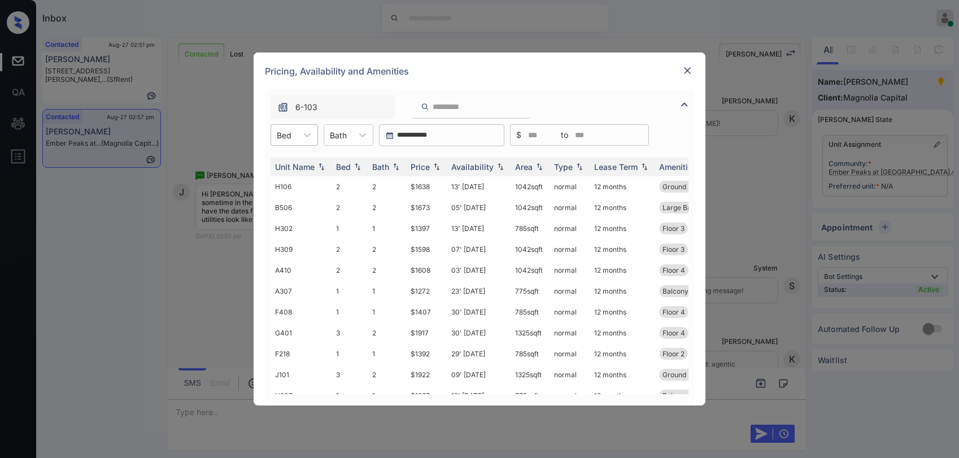
click at [287, 130] on div at bounding box center [284, 135] width 15 height 12
click at [297, 162] on div "1" at bounding box center [294, 163] width 47 height 20
click at [434, 166] on img at bounding box center [436, 167] width 11 height 8
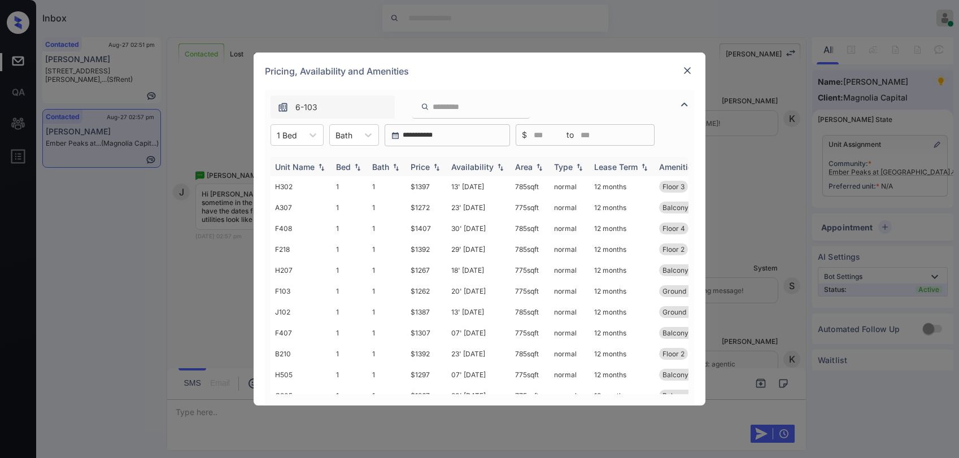
click at [434, 166] on img at bounding box center [436, 167] width 11 height 8
click at [433, 166] on img at bounding box center [436, 167] width 11 height 8
click at [432, 166] on img at bounding box center [436, 167] width 11 height 8
click at [431, 164] on div "Price" at bounding box center [427, 167] width 32 height 10
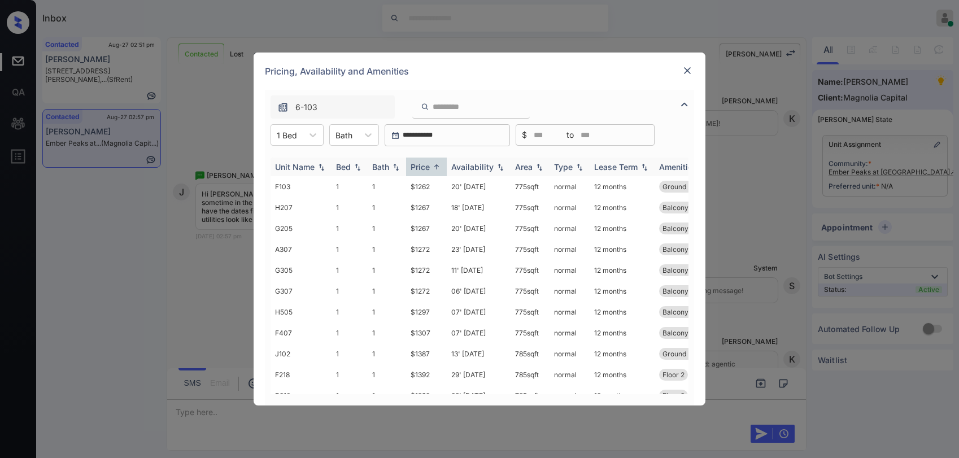
click at [420, 166] on div "Price" at bounding box center [420, 167] width 19 height 10
click at [425, 166] on div "Price" at bounding box center [420, 167] width 19 height 10
click at [425, 188] on td "$1262" at bounding box center [426, 186] width 41 height 21
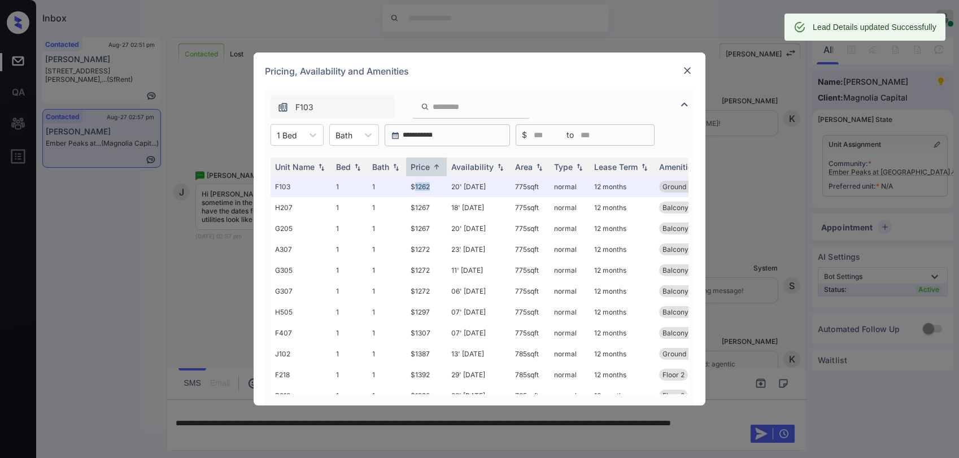
click at [682, 73] on img at bounding box center [687, 70] width 11 height 11
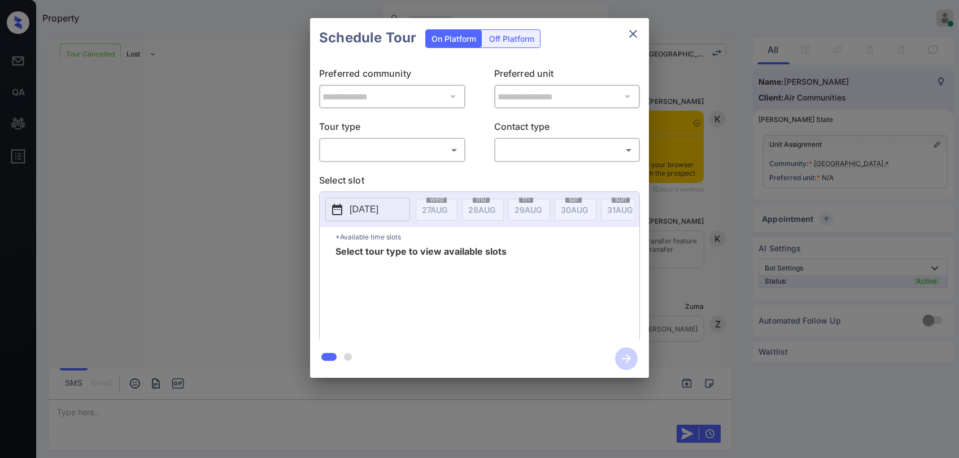
scroll to position [1950, 0]
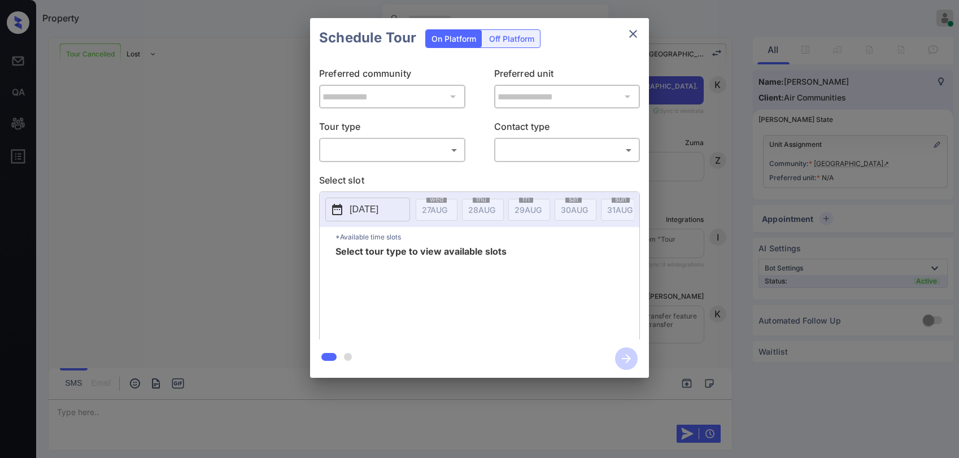
click at [368, 151] on body "Property [PERSON_NAME] Online Set yourself offline Set yourself on break Profil…" at bounding box center [479, 229] width 959 height 458
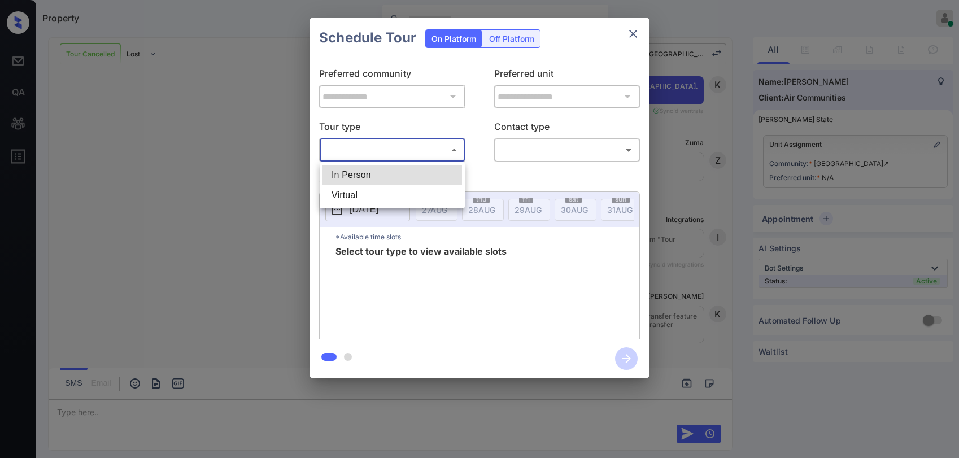
click at [374, 182] on li "In Person" at bounding box center [393, 175] width 140 height 20
type input "********"
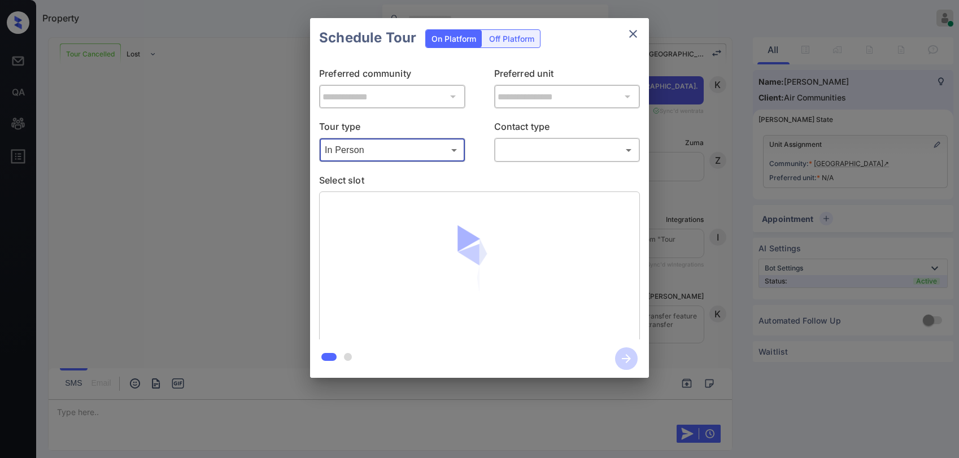
click at [510, 153] on body "Property [PERSON_NAME] Online Set yourself offline Set yourself on break Profil…" at bounding box center [479, 229] width 959 height 458
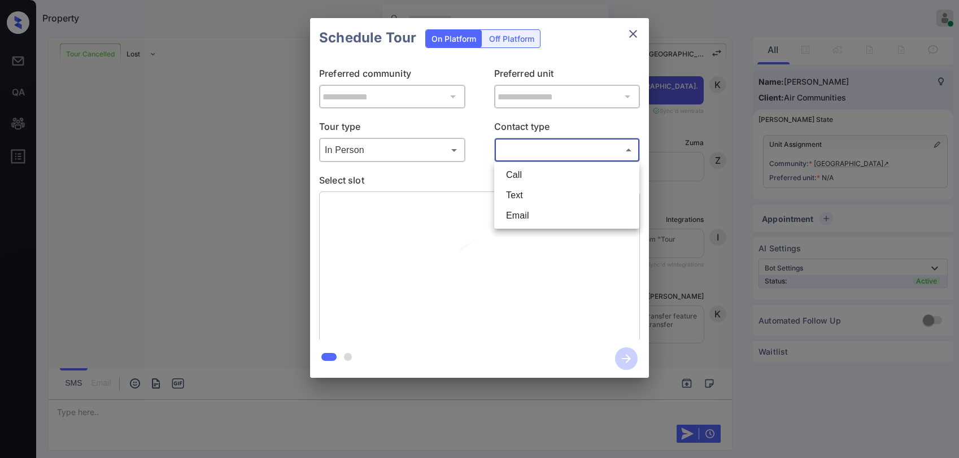
click at [521, 190] on li "Text" at bounding box center [567, 195] width 140 height 20
type input "****"
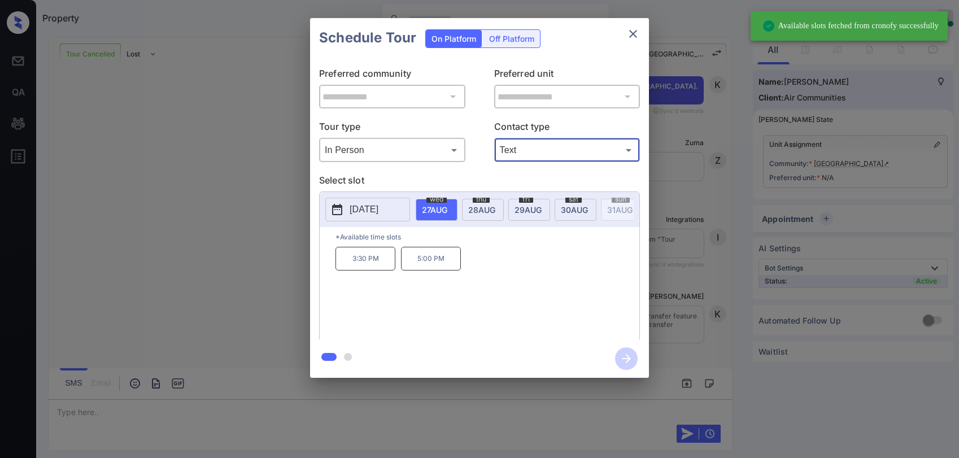
click at [478, 211] on span "[DATE]" at bounding box center [481, 210] width 27 height 10
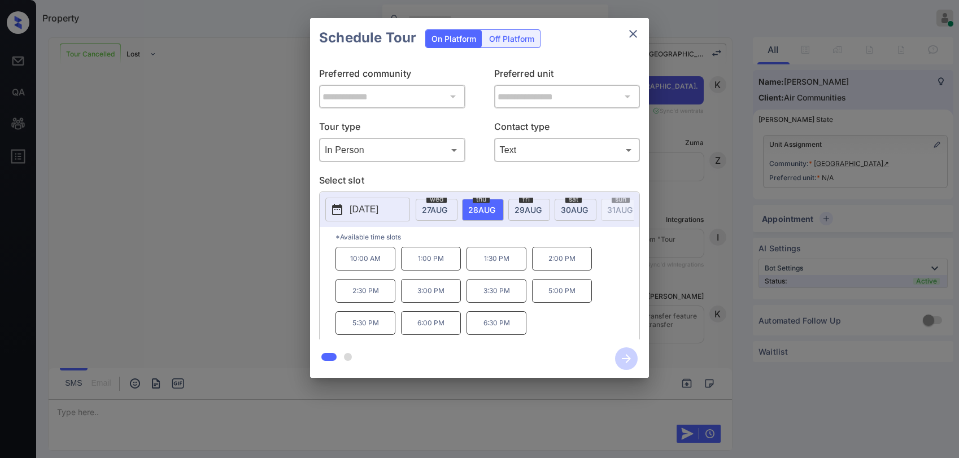
click at [636, 31] on icon "close" at bounding box center [633, 34] width 8 height 8
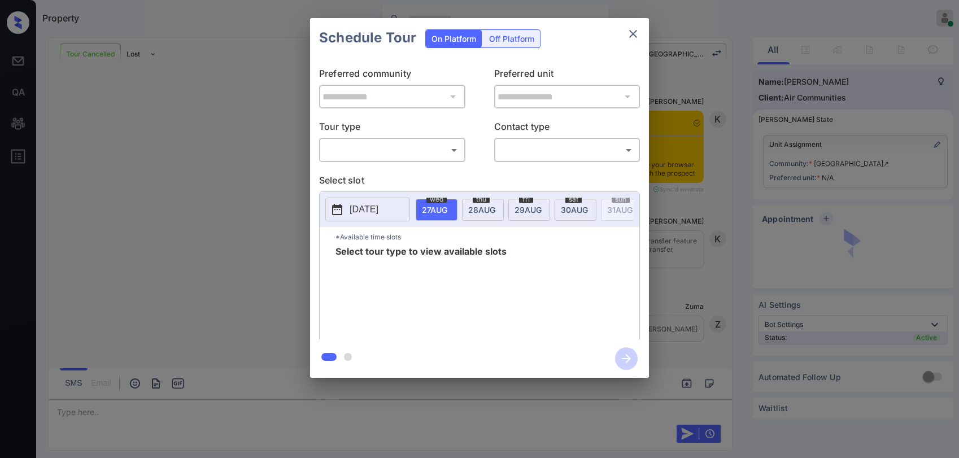
scroll to position [1950, 0]
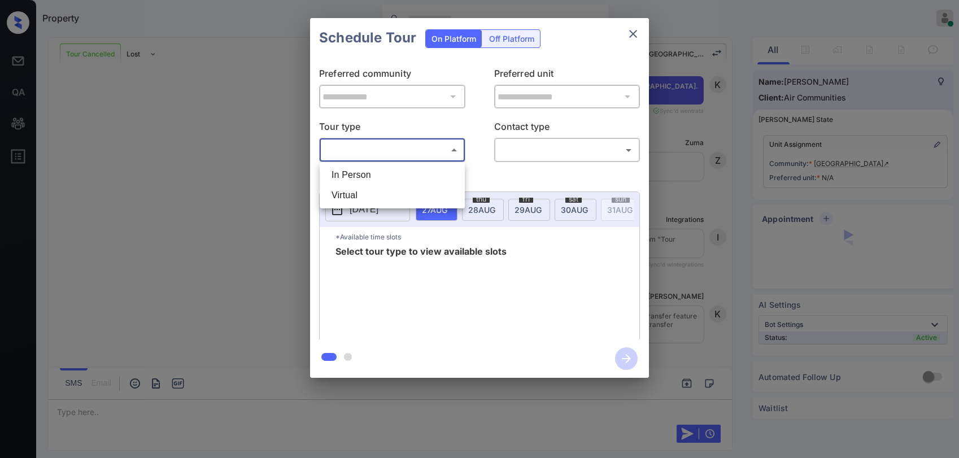
click at [347, 153] on body "Property [PERSON_NAME] Online Set yourself offline Set yourself on break Profil…" at bounding box center [479, 229] width 959 height 458
drag, startPoint x: 367, startPoint y: 178, endPoint x: 459, endPoint y: 172, distance: 92.3
click at [368, 177] on li "In Person" at bounding box center [393, 175] width 140 height 20
type input "********"
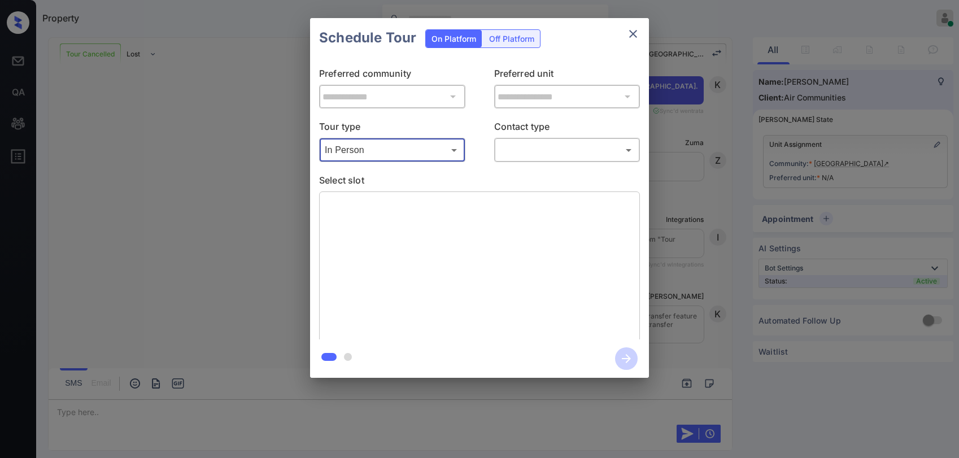
click at [533, 150] on body "Property [PERSON_NAME] Online Set yourself offline Set yourself on break Profil…" at bounding box center [479, 229] width 959 height 458
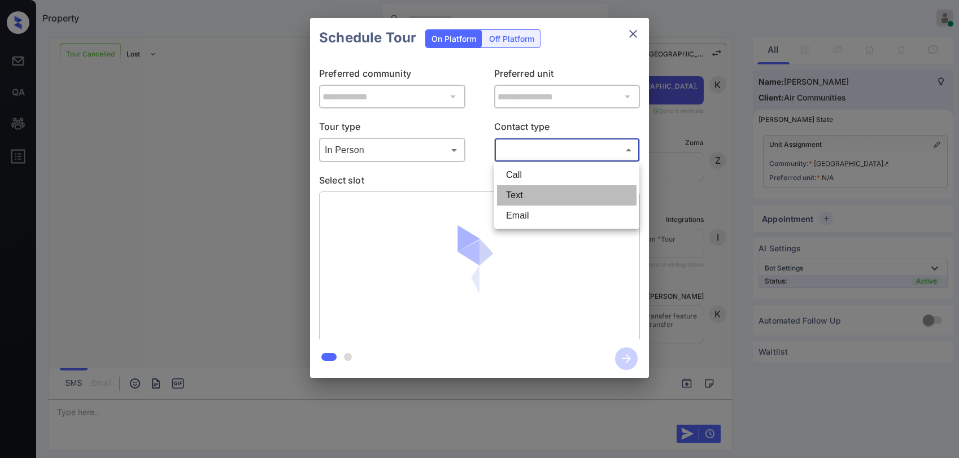
click at [531, 193] on li "Text" at bounding box center [567, 195] width 140 height 20
type input "****"
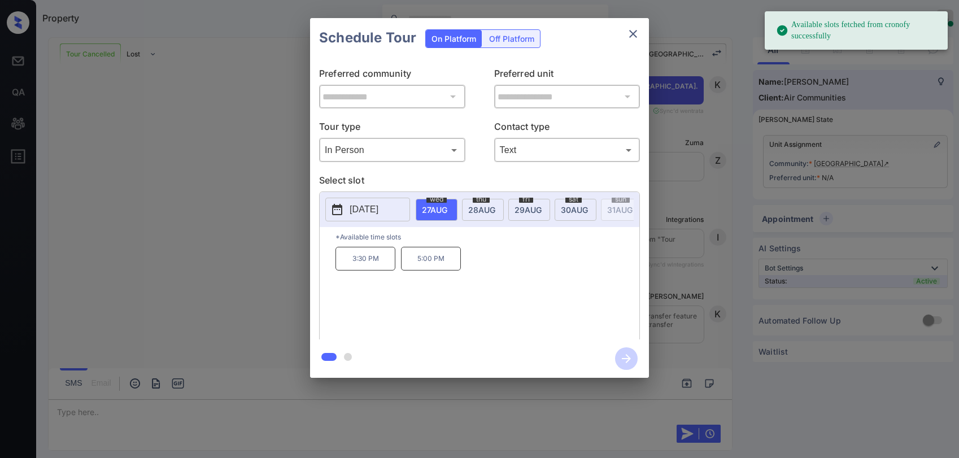
click at [486, 210] on span "28 AUG" at bounding box center [481, 210] width 27 height 10
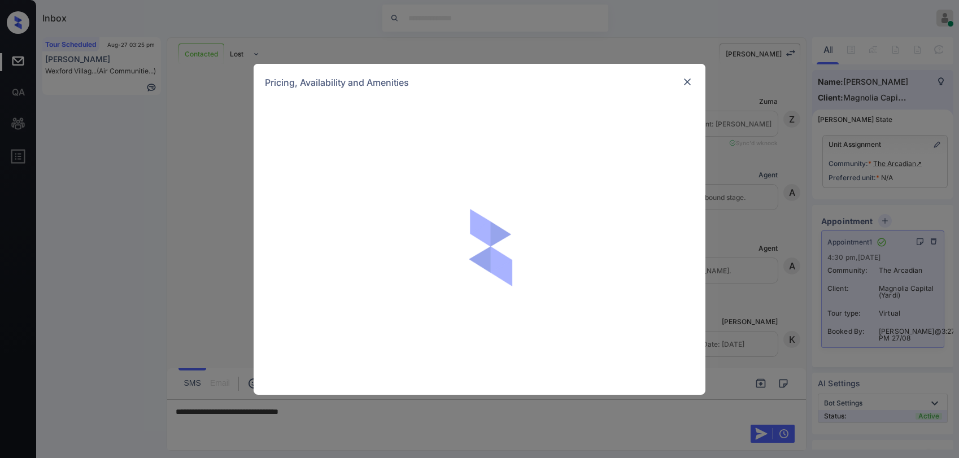
scroll to position [339, 0]
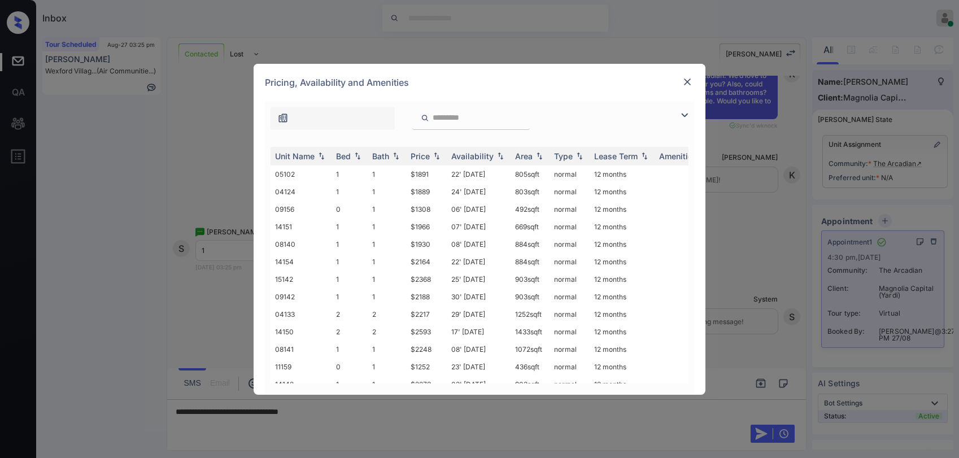
click at [682, 115] on img at bounding box center [685, 115] width 14 height 14
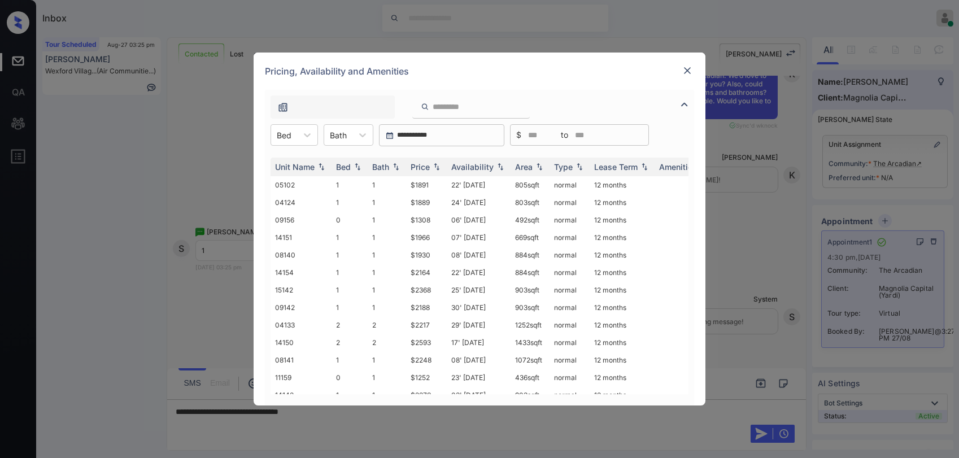
click at [321, 131] on div "**********" at bounding box center [479, 135] width 429 height 22
click at [307, 147] on div "Unit Name Bed Bath Price Availability Area Type Lease Term Amenities 05102 1 1 …" at bounding box center [479, 275] width 429 height 259
click at [311, 123] on div "**********" at bounding box center [479, 248] width 429 height 316
click at [311, 134] on icon at bounding box center [307, 134] width 11 height 11
click at [291, 177] on div "1" at bounding box center [294, 183] width 47 height 20
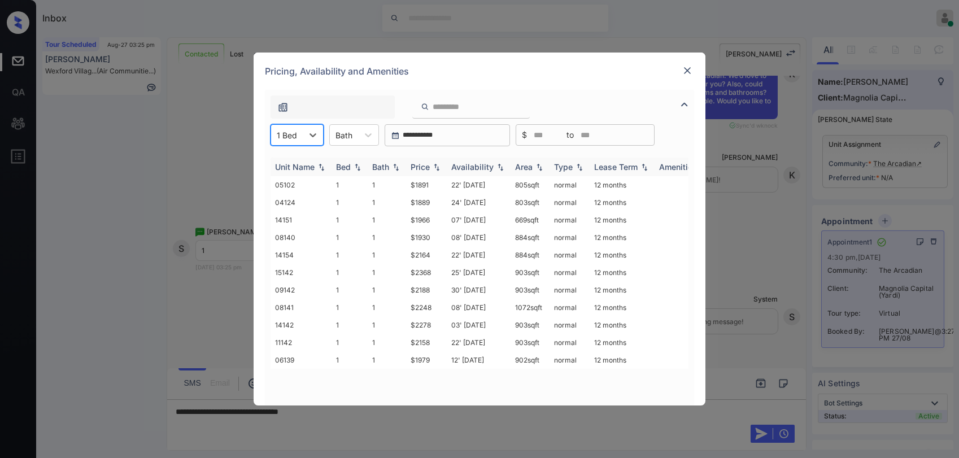
click at [427, 163] on div "Price" at bounding box center [420, 167] width 19 height 10
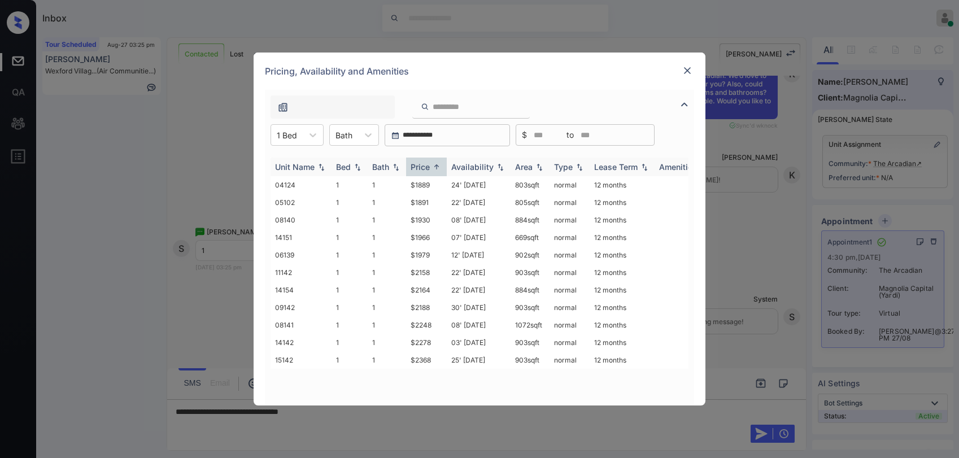
click at [427, 163] on div "Price" at bounding box center [420, 167] width 19 height 10
click at [425, 169] on div "Price" at bounding box center [420, 167] width 19 height 10
click at [426, 170] on div "Price" at bounding box center [420, 167] width 19 height 10
click at [428, 170] on div "Price" at bounding box center [420, 167] width 19 height 10
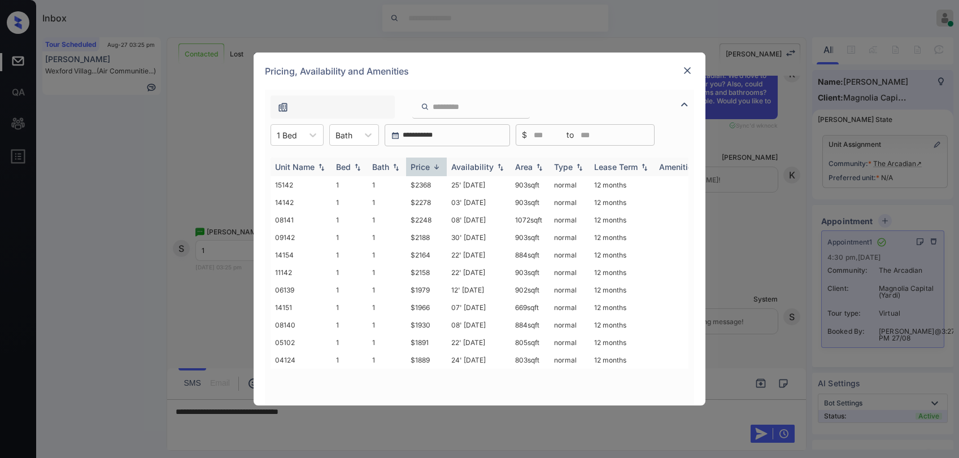
click at [428, 170] on div "Price" at bounding box center [420, 167] width 19 height 10
click at [432, 184] on td "$1889" at bounding box center [426, 185] width 41 height 18
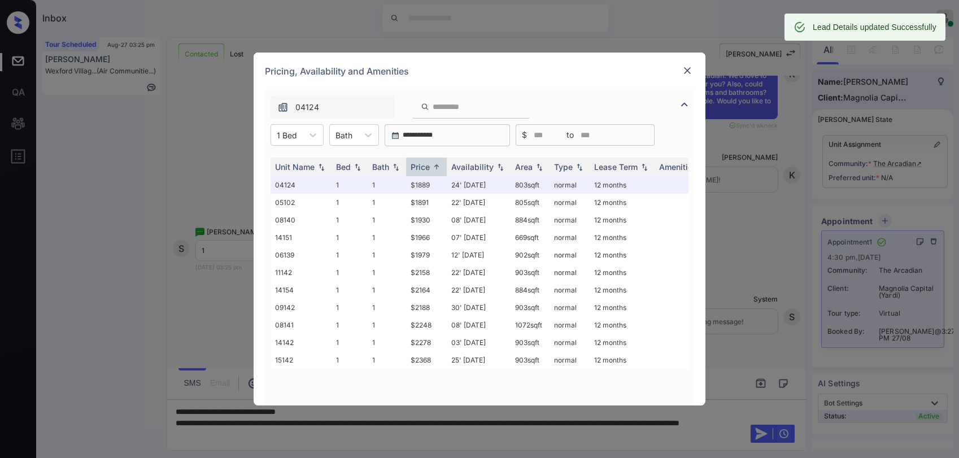
click at [686, 69] on img at bounding box center [687, 70] width 11 height 11
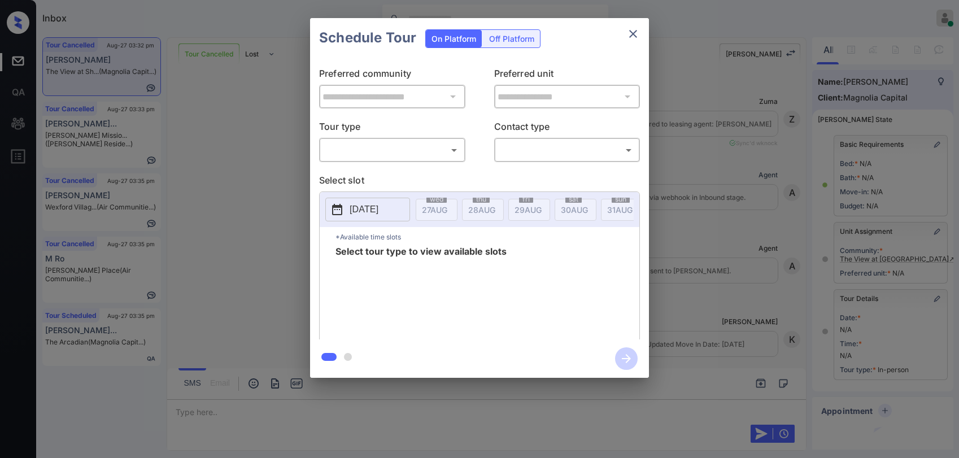
scroll to position [113, 0]
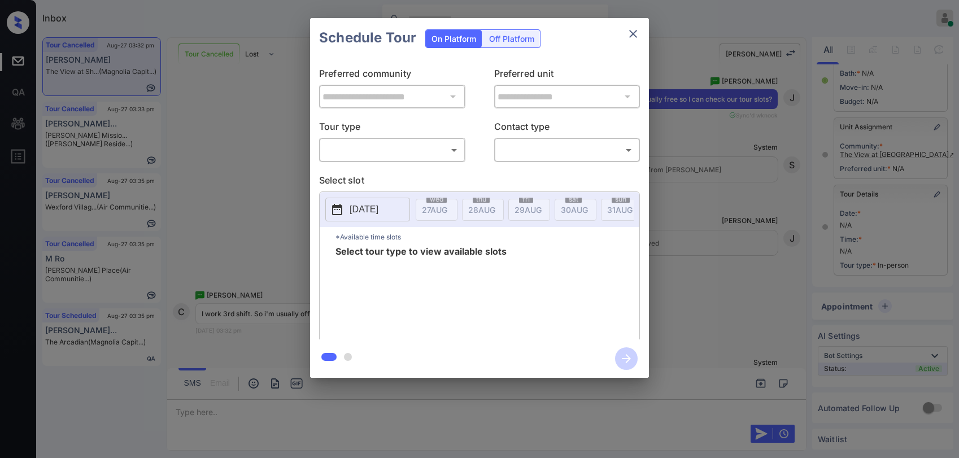
click at [403, 148] on body "Inbox Paolo Gabriel Online Set yourself offline Set yourself on break Profile S…" at bounding box center [479, 229] width 959 height 458
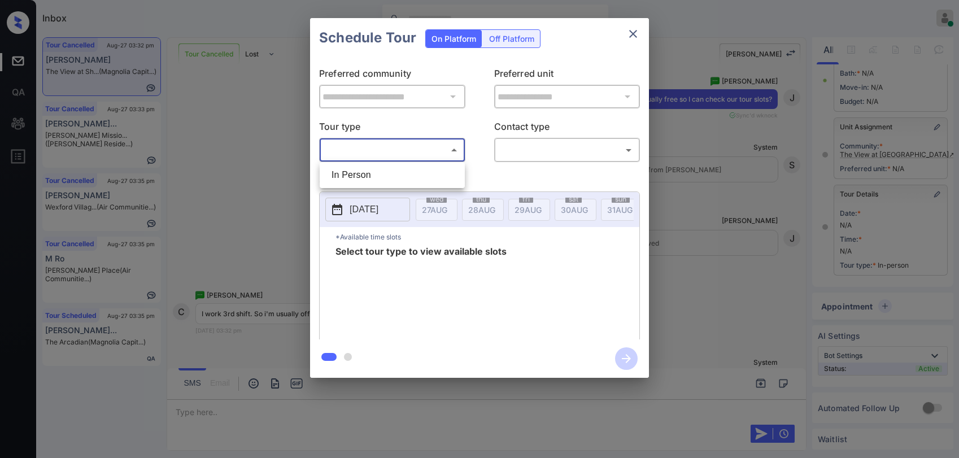
click at [393, 182] on li "In Person" at bounding box center [393, 175] width 140 height 20
type input "********"
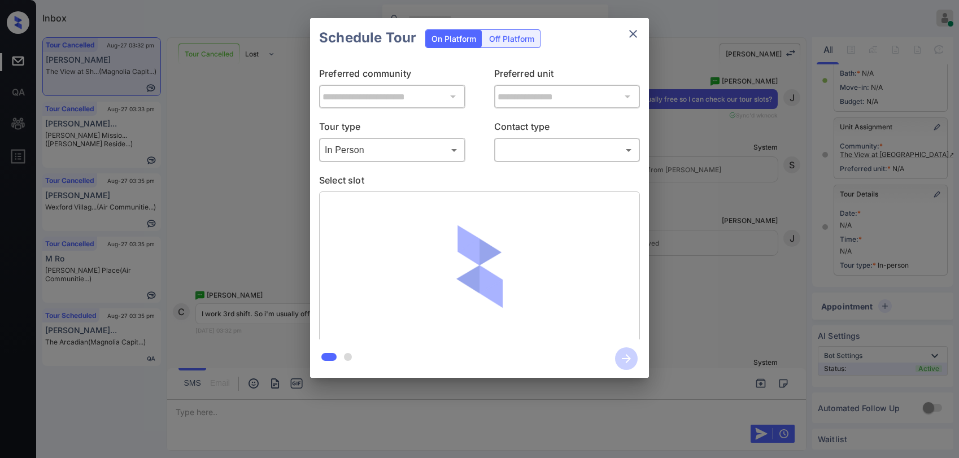
click at [526, 161] on div "​ ​" at bounding box center [567, 150] width 146 height 24
click at [525, 157] on body "Inbox Paolo Gabriel Online Set yourself offline Set yourself on break Profile S…" at bounding box center [479, 229] width 959 height 458
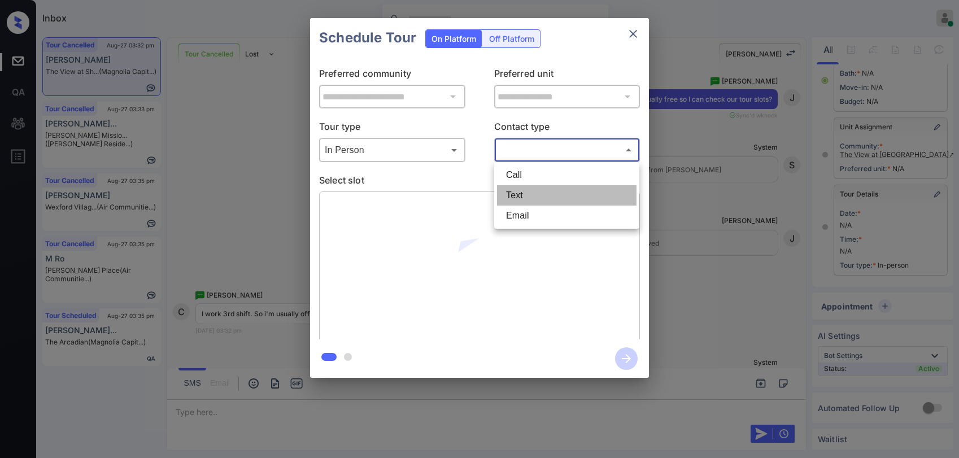
click at [507, 201] on li "Text" at bounding box center [567, 195] width 140 height 20
type input "****"
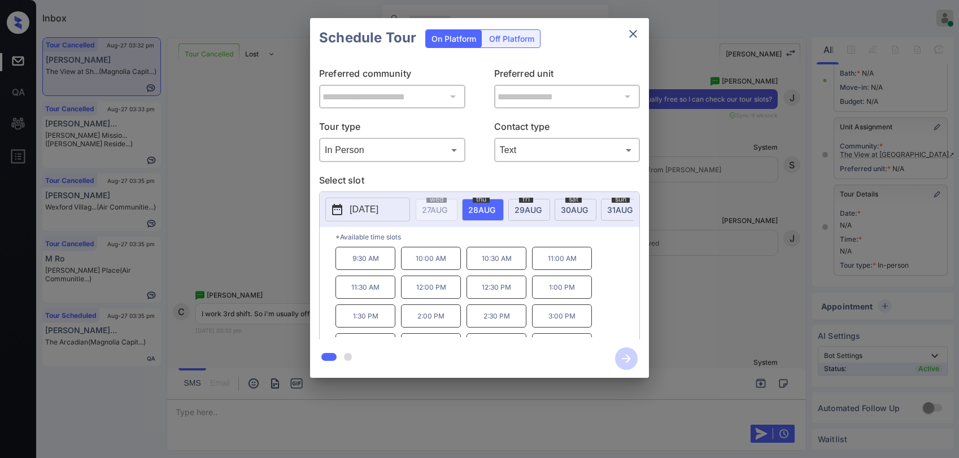
drag, startPoint x: 537, startPoint y: 210, endPoint x: 479, endPoint y: 228, distance: 60.8
click at [536, 210] on span "29 AUG" at bounding box center [528, 210] width 27 height 10
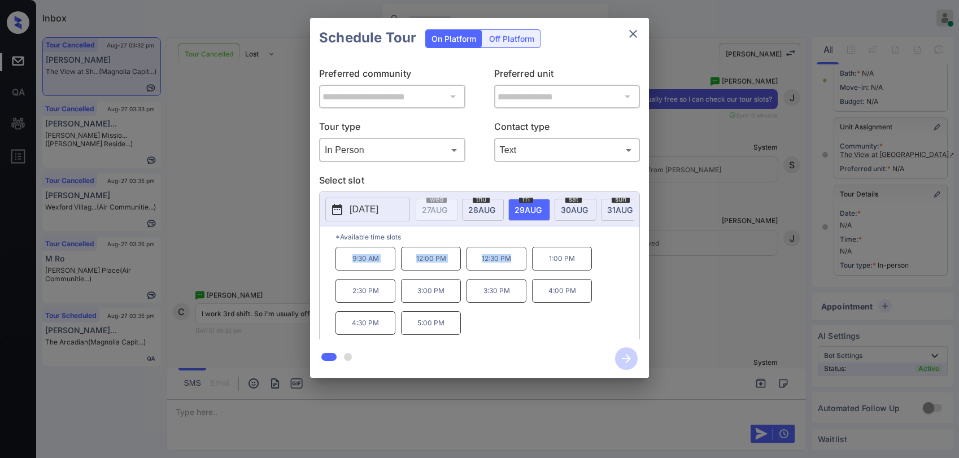
drag, startPoint x: 352, startPoint y: 260, endPoint x: 551, endPoint y: 223, distance: 202.2
click at [517, 269] on div "9:30 AM 12:00 PM 12:30 PM 1:00 PM 2:30 PM 3:00 PM 3:30 PM 4:00 PM 4:30 PM 5:00 …" at bounding box center [488, 292] width 304 height 90
copy div "9:30 AM 12:00 PM 12:30 PM"
click at [629, 34] on icon "close" at bounding box center [634, 34] width 14 height 14
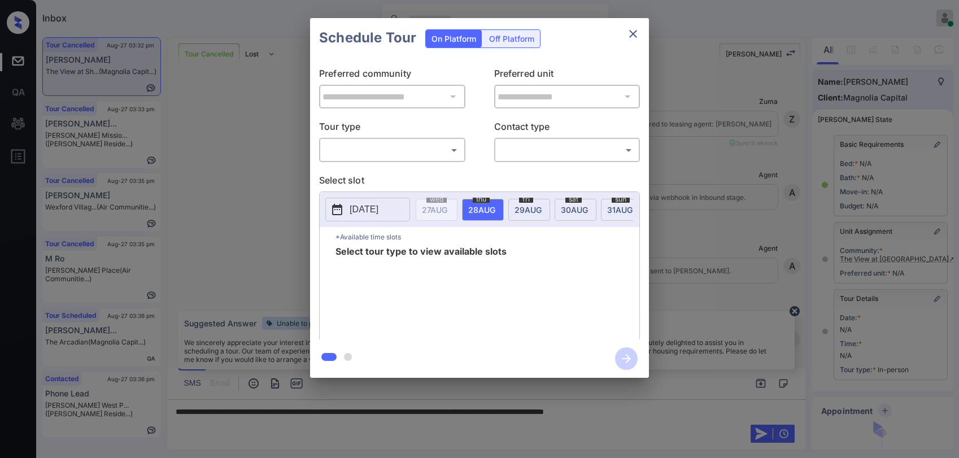
scroll to position [113, 0]
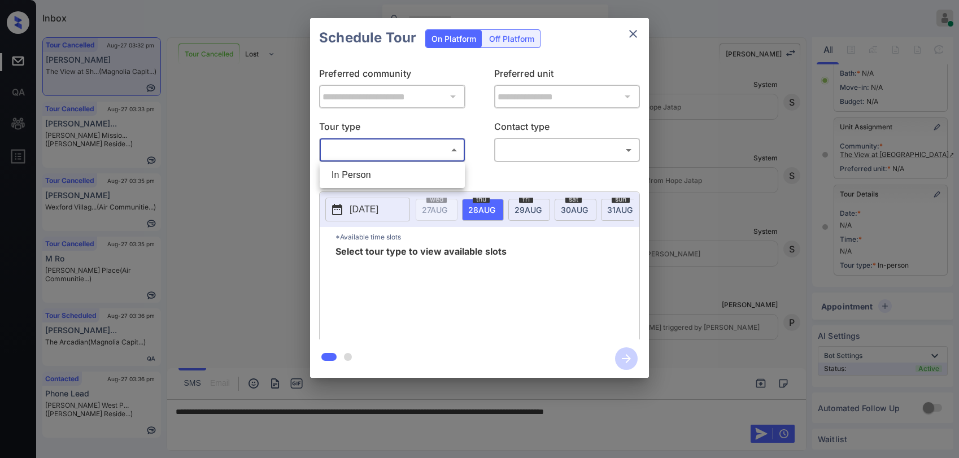
click at [421, 147] on body "Inbox [PERSON_NAME] Online Set yourself offline Set yourself on break Profile S…" at bounding box center [479, 229] width 959 height 458
click at [392, 179] on li "In Person" at bounding box center [393, 175] width 140 height 20
type input "********"
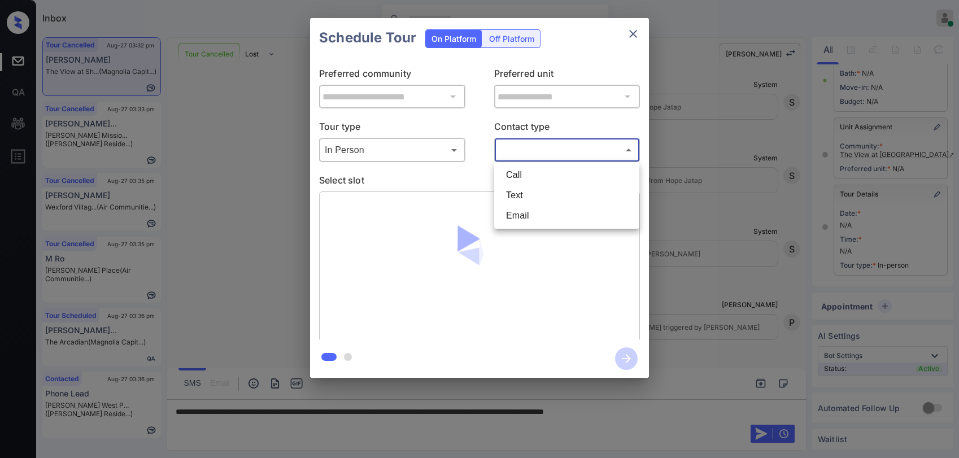
click at [563, 155] on body "Inbox Paolo Gabriel Online Set yourself offline Set yourself on break Profile S…" at bounding box center [479, 229] width 959 height 458
click at [554, 191] on li "Text" at bounding box center [567, 195] width 140 height 20
type input "****"
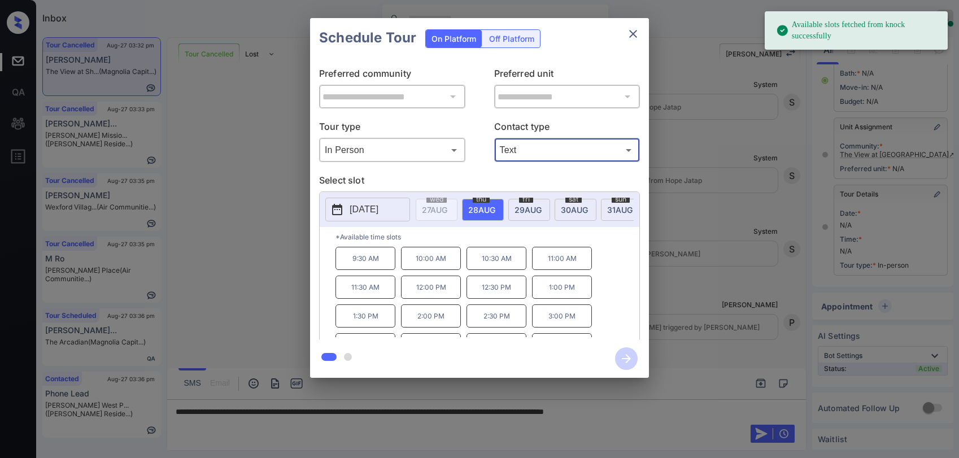
click at [523, 207] on span "29 AUG" at bounding box center [528, 210] width 27 height 10
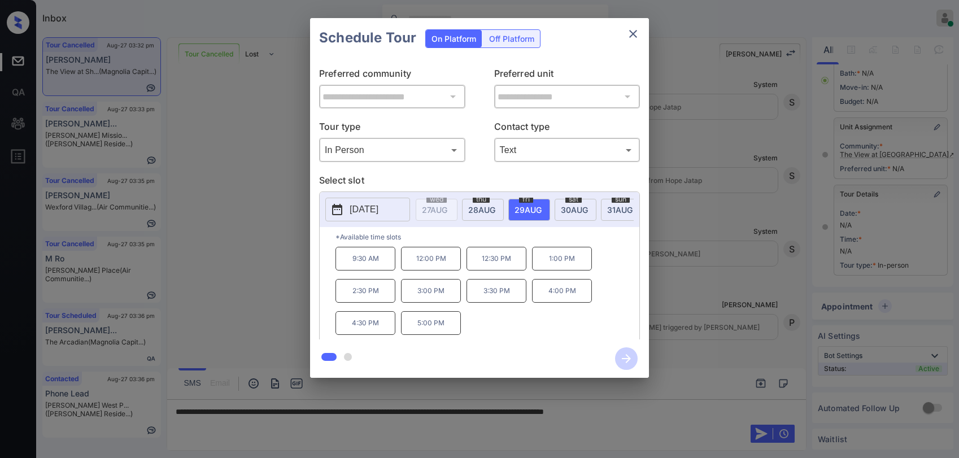
click at [632, 37] on icon "close" at bounding box center [634, 34] width 14 height 14
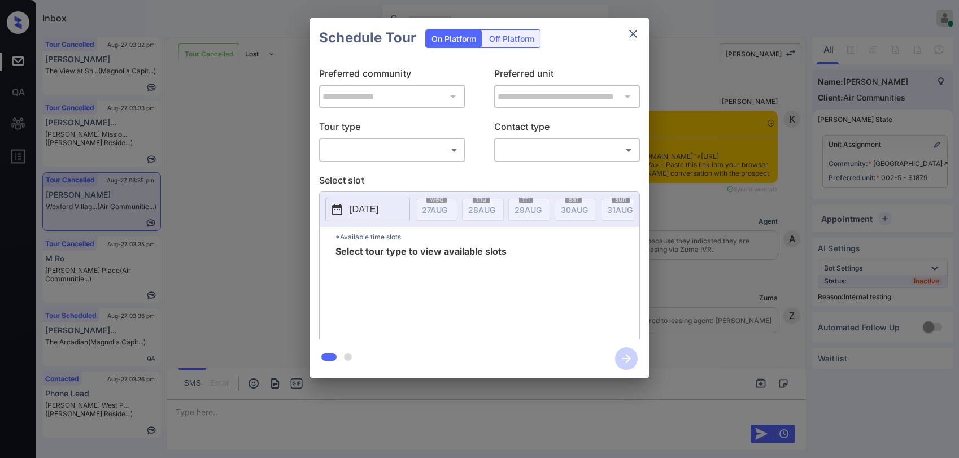
scroll to position [7467, 0]
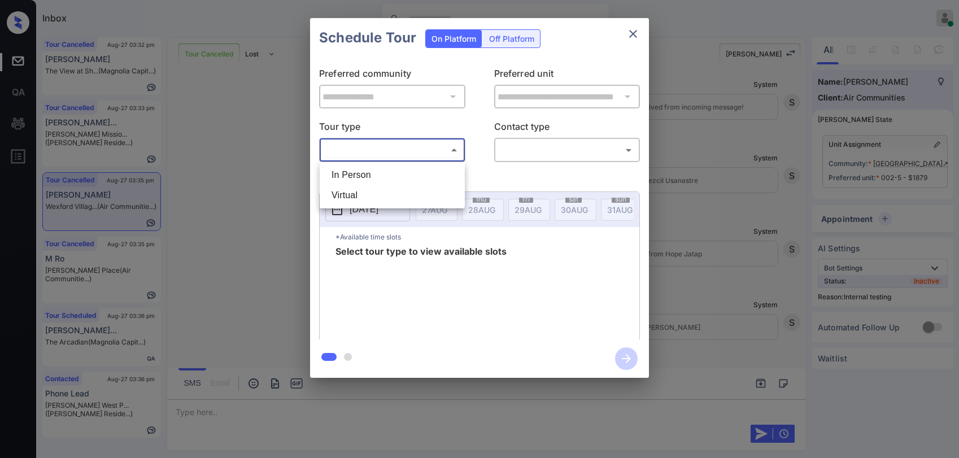
click at [392, 158] on body "Inbox [PERSON_NAME] Online Set yourself offline Set yourself on break Profile S…" at bounding box center [479, 229] width 959 height 458
click at [378, 172] on li "In Person" at bounding box center [393, 175] width 140 height 20
type input "********"
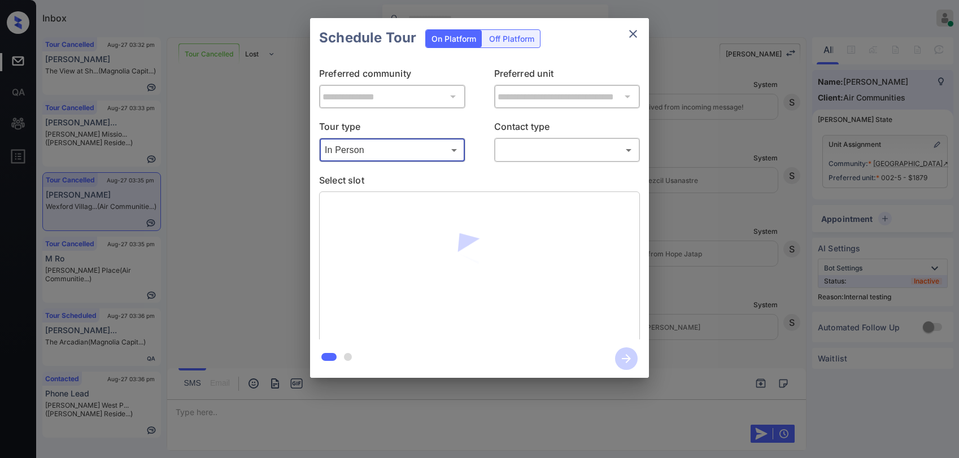
click at [521, 147] on body "Inbox [PERSON_NAME] Online Set yourself offline Set yourself on break Profile S…" at bounding box center [479, 229] width 959 height 458
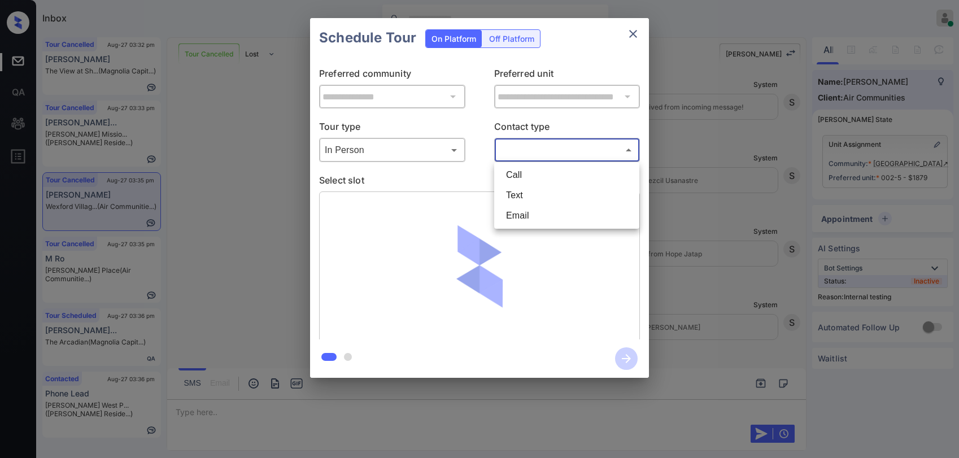
click at [509, 191] on li "Text" at bounding box center [567, 195] width 140 height 20
type input "****"
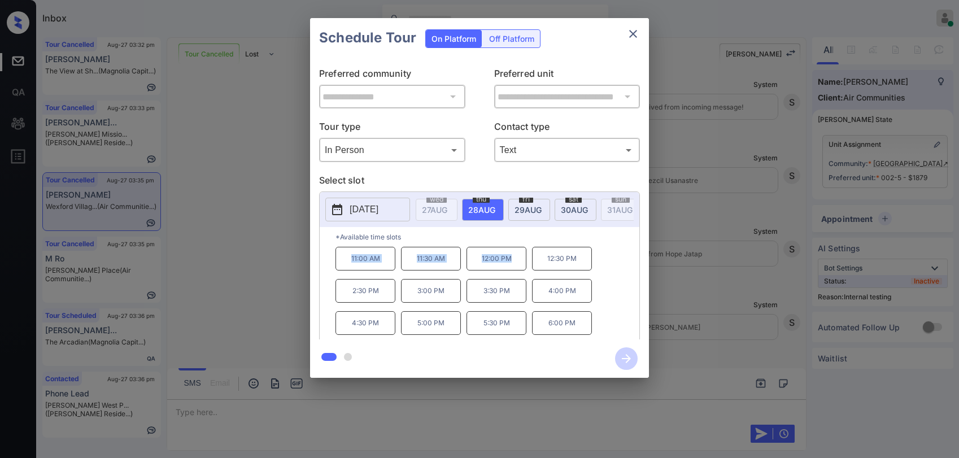
drag, startPoint x: 349, startPoint y: 265, endPoint x: 524, endPoint y: 266, distance: 175.1
click at [524, 266] on div "11:00 AM 11:30 AM 12:00 PM 12:30 PM 2:30 PM 3:00 PM 3:30 PM 4:00 PM 4:30 PM 5:0…" at bounding box center [488, 292] width 304 height 90
click at [611, 281] on div "11:00 AM 11:30 AM 12:00 PM 12:30 PM 2:30 PM 3:00 PM 3:30 PM 4:00 PM 4:30 PM 5:0…" at bounding box center [488, 292] width 304 height 90
drag, startPoint x: 353, startPoint y: 266, endPoint x: 525, endPoint y: 271, distance: 173.0
click at [525, 271] on div "11:00 AM 11:30 AM 12:00 PM 12:30 PM 2:30 PM 3:00 PM 3:30 PM 4:00 PM 4:30 PM 5:0…" at bounding box center [488, 292] width 304 height 90
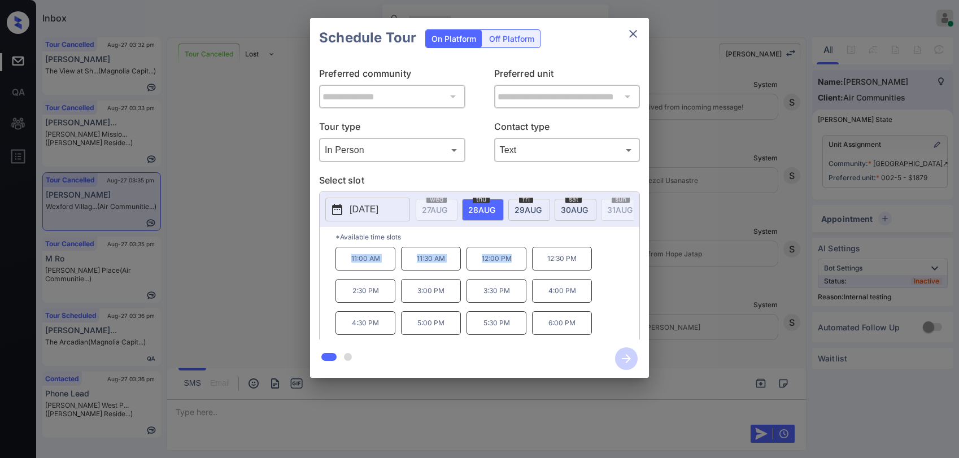
copy div "11:00 AM 11:30 AM 12:00 PM"
click at [635, 40] on icon "close" at bounding box center [634, 34] width 14 height 14
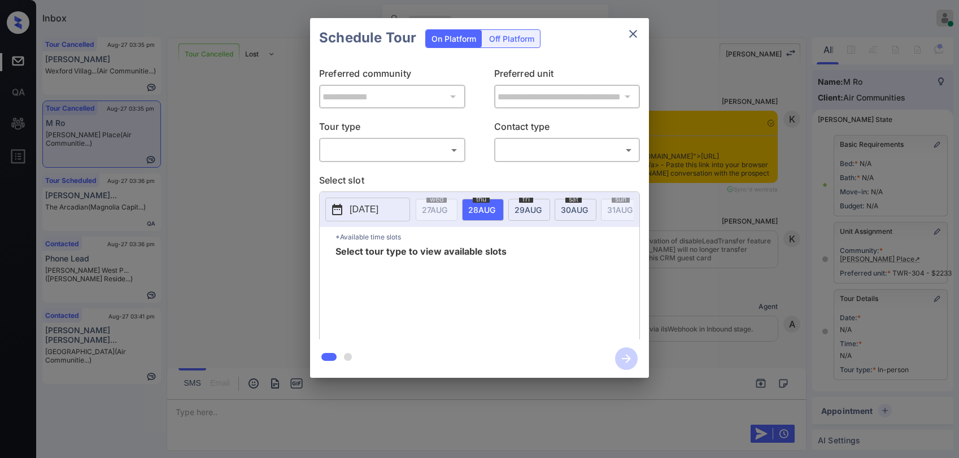
click at [397, 148] on body "Inbox [PERSON_NAME] Online Set yourself offline Set yourself on break Profile S…" at bounding box center [479, 229] width 959 height 458
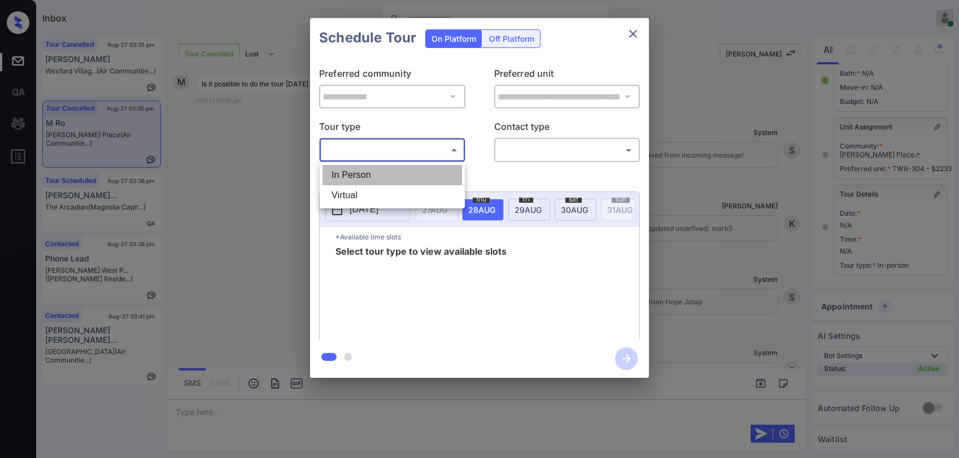
drag, startPoint x: 384, startPoint y: 173, endPoint x: 510, endPoint y: 167, distance: 126.1
click at [384, 173] on li "In Person" at bounding box center [393, 175] width 140 height 20
type input "********"
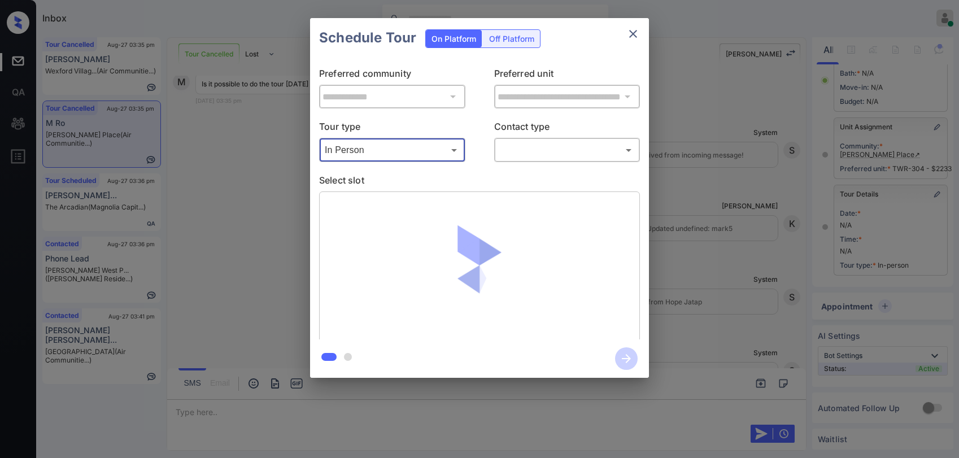
click at [521, 166] on div "**********" at bounding box center [479, 199] width 339 height 282
click at [525, 155] on body "Inbox [PERSON_NAME] Online Set yourself offline Set yourself on break Profile S…" at bounding box center [479, 229] width 959 height 458
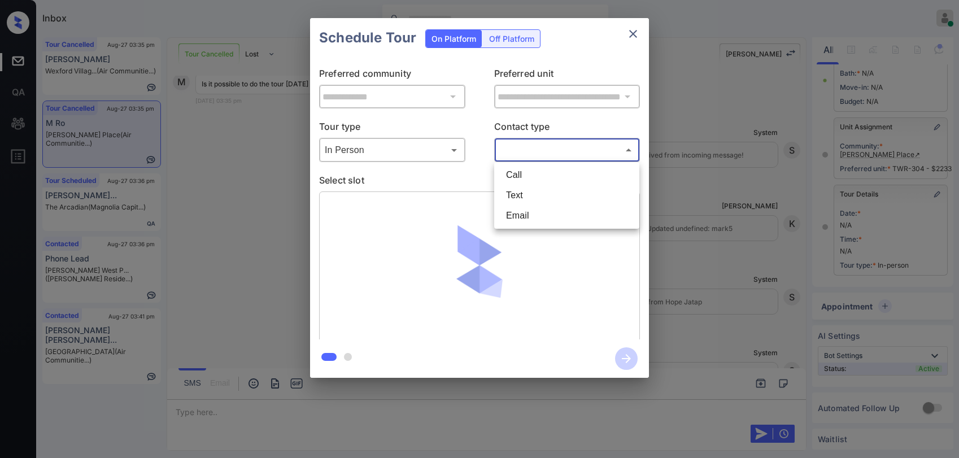
click at [520, 191] on li "Text" at bounding box center [567, 195] width 140 height 20
type input "****"
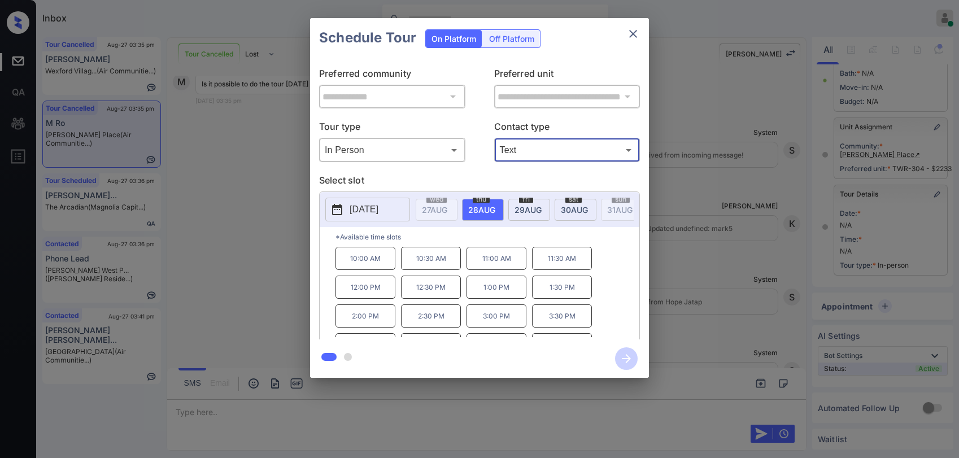
click at [533, 207] on span "[DATE]" at bounding box center [528, 210] width 27 height 10
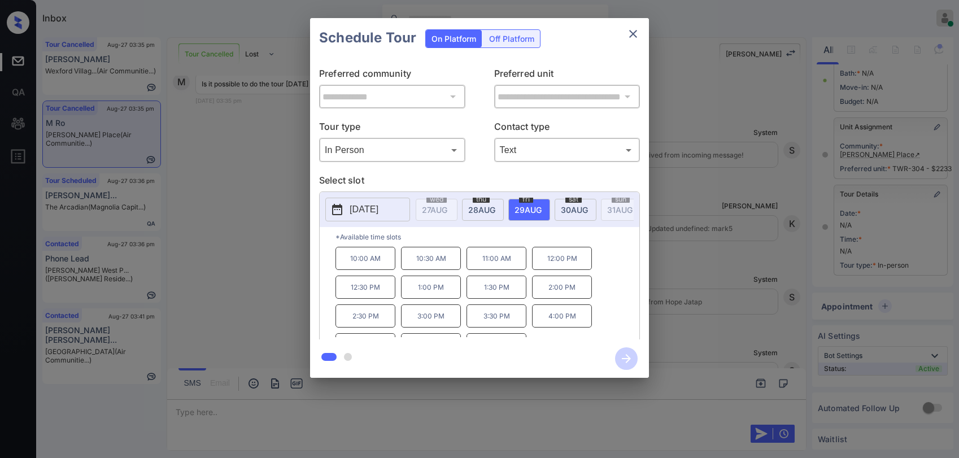
scroll to position [19, 0]
click at [631, 33] on icon "close" at bounding box center [634, 34] width 14 height 14
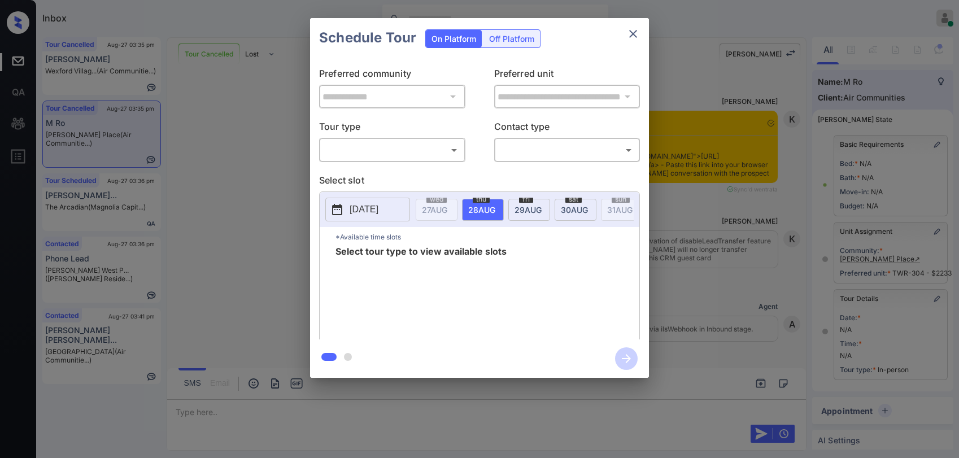
scroll to position [5775, 0]
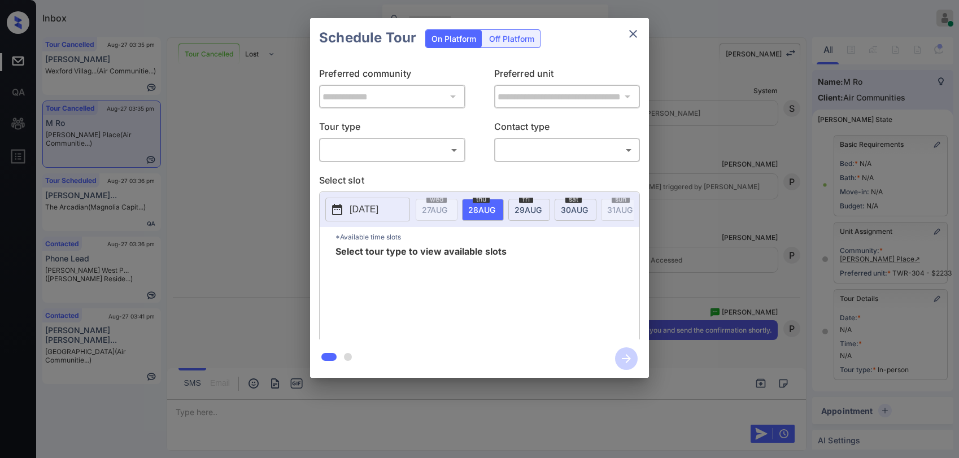
click at [403, 153] on body "Inbox [PERSON_NAME] Online Set yourself offline Set yourself on break Profile S…" at bounding box center [479, 229] width 959 height 458
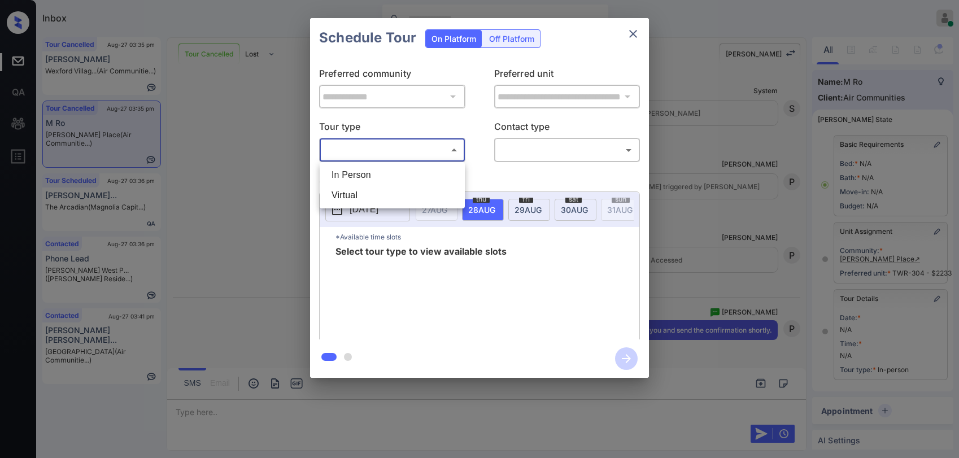
click at [372, 176] on li "In Person" at bounding box center [393, 175] width 140 height 20
type input "********"
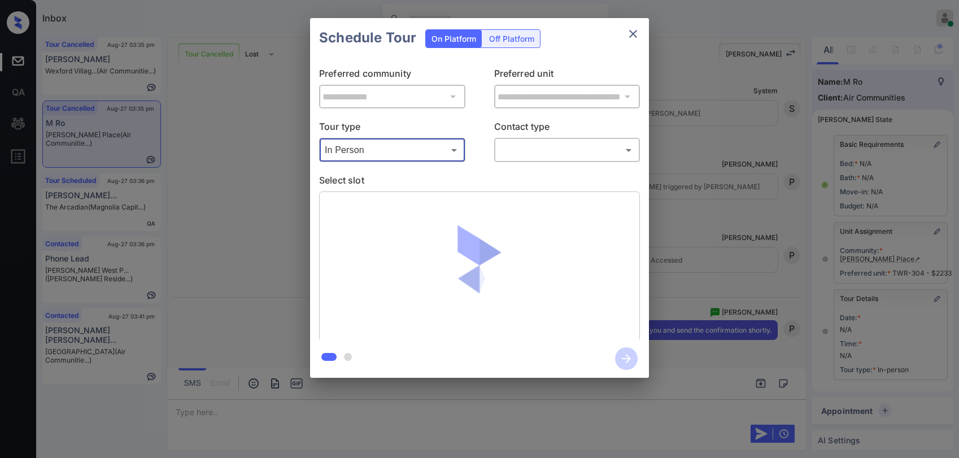
click at [506, 151] on body "Inbox Paolo Gabriel Online Set yourself offline Set yourself on break Profile S…" at bounding box center [479, 229] width 959 height 458
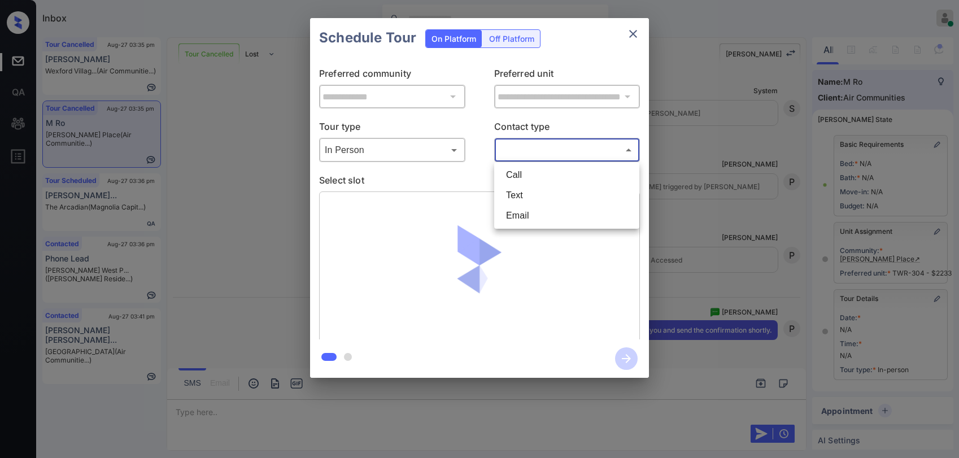
click at [507, 194] on li "Text" at bounding box center [567, 195] width 140 height 20
type input "****"
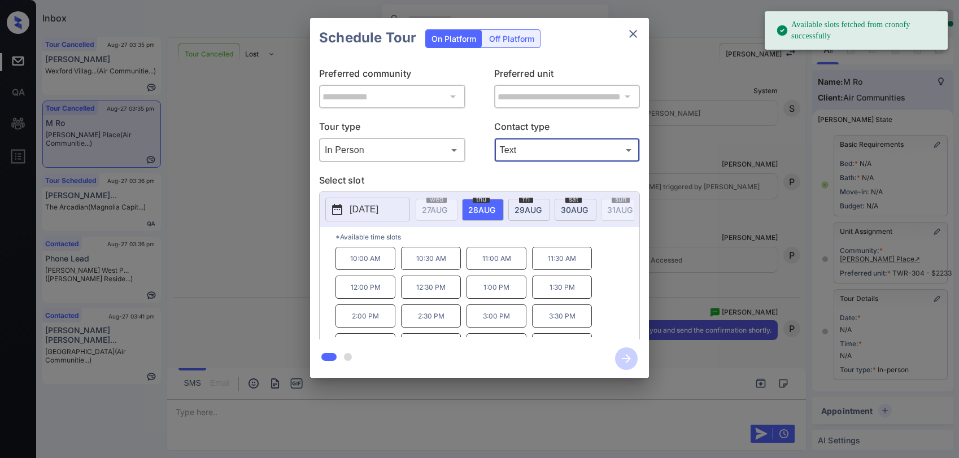
click at [528, 211] on span "29 AUG" at bounding box center [528, 210] width 27 height 10
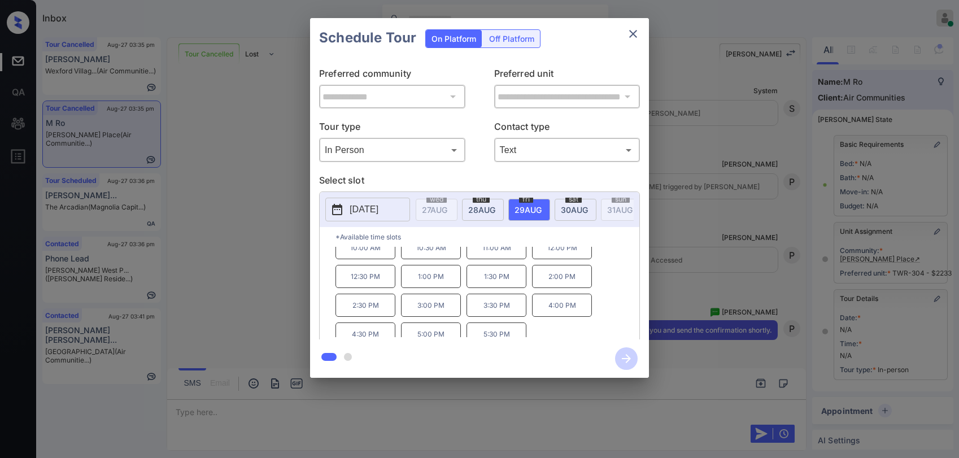
scroll to position [19, 0]
click at [628, 29] on icon "close" at bounding box center [634, 34] width 14 height 14
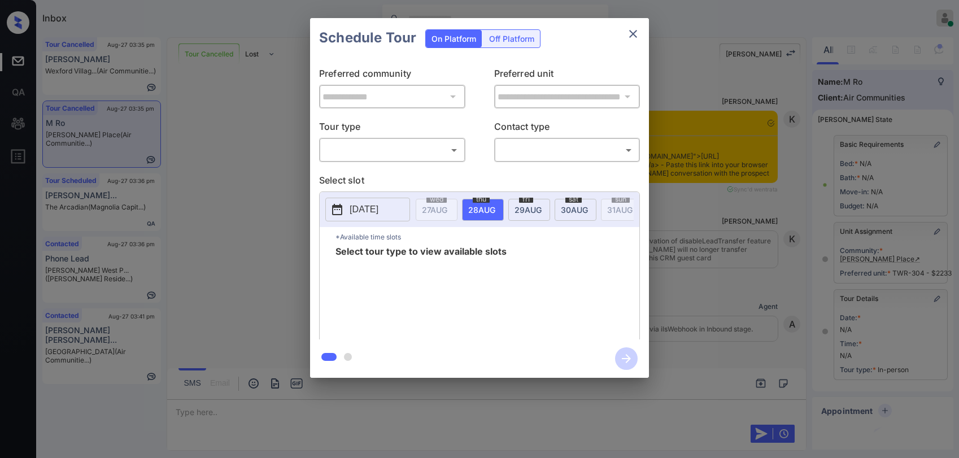
scroll to position [5436, 0]
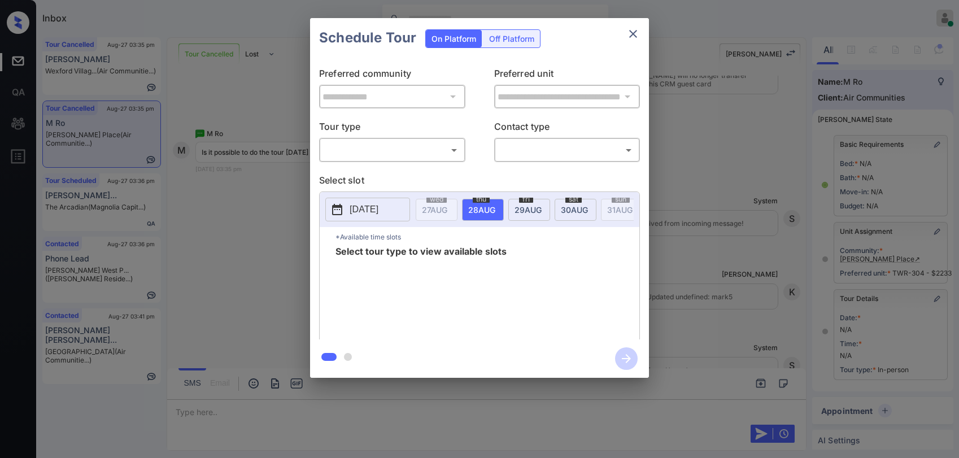
click at [402, 149] on body "Inbox [PERSON_NAME] Online Set yourself offline Set yourself on break Profile S…" at bounding box center [479, 229] width 959 height 458
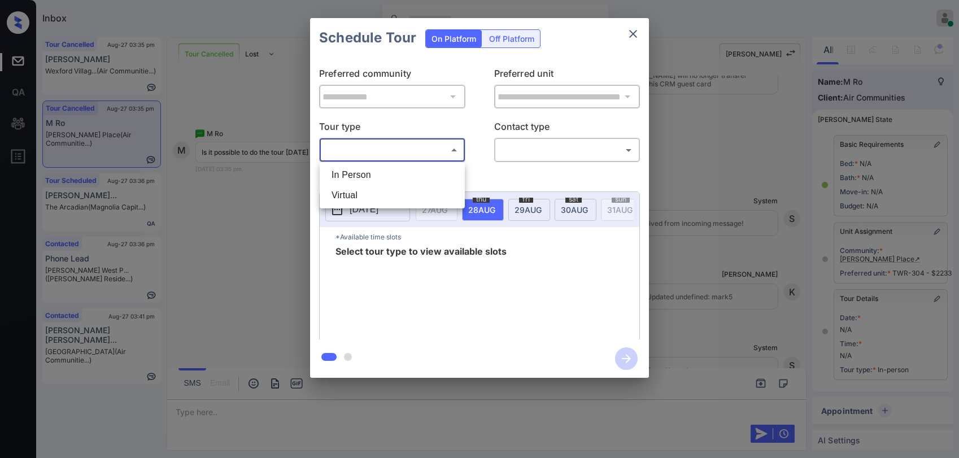
drag, startPoint x: 377, startPoint y: 177, endPoint x: 462, endPoint y: 161, distance: 86.3
click at [382, 176] on li "In Person" at bounding box center [393, 175] width 140 height 20
type input "********"
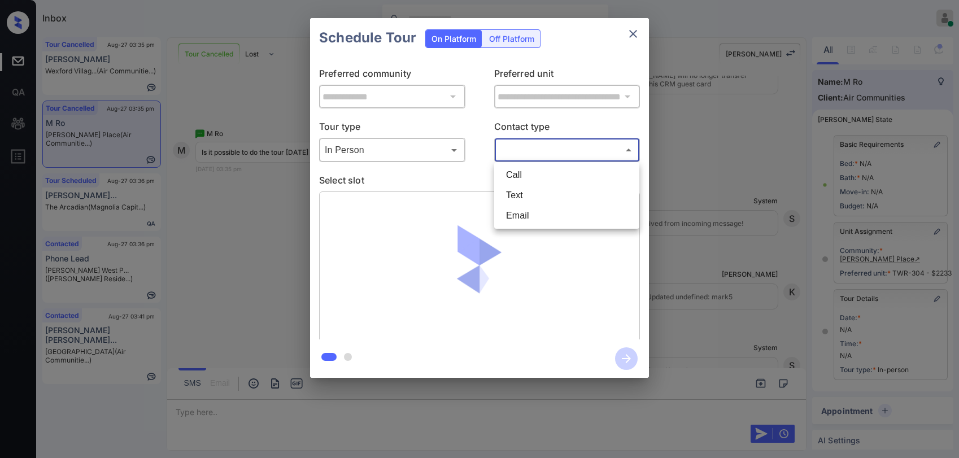
click at [500, 151] on body "Inbox [PERSON_NAME] Online Set yourself offline Set yourself on break Profile S…" at bounding box center [479, 229] width 959 height 458
click at [515, 192] on li "Text" at bounding box center [567, 195] width 140 height 20
type input "****"
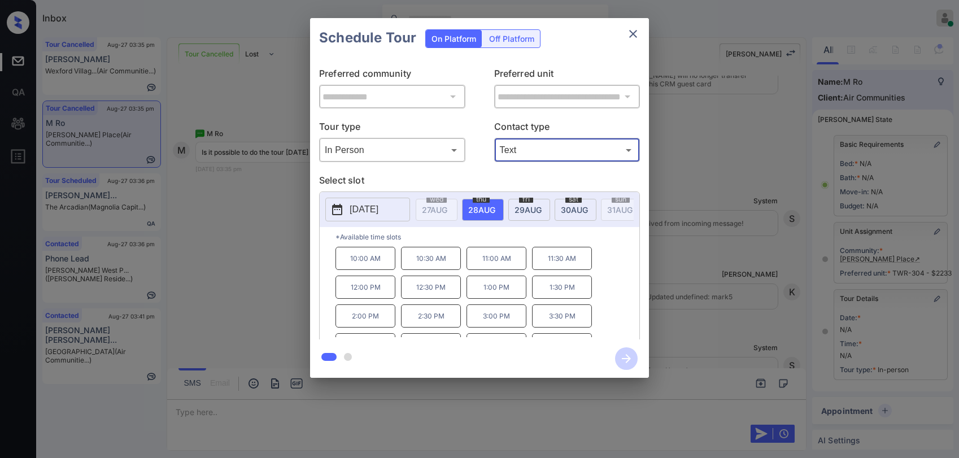
click at [523, 206] on span "29 AUG" at bounding box center [528, 210] width 27 height 10
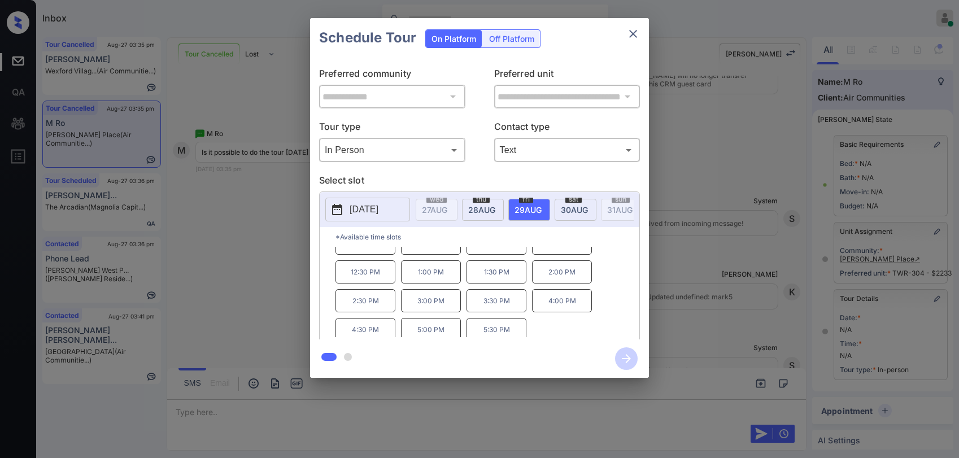
scroll to position [19, 0]
click at [431, 328] on p "5:00 PM" at bounding box center [431, 325] width 60 height 23
click at [621, 362] on icon "button" at bounding box center [626, 358] width 23 height 23
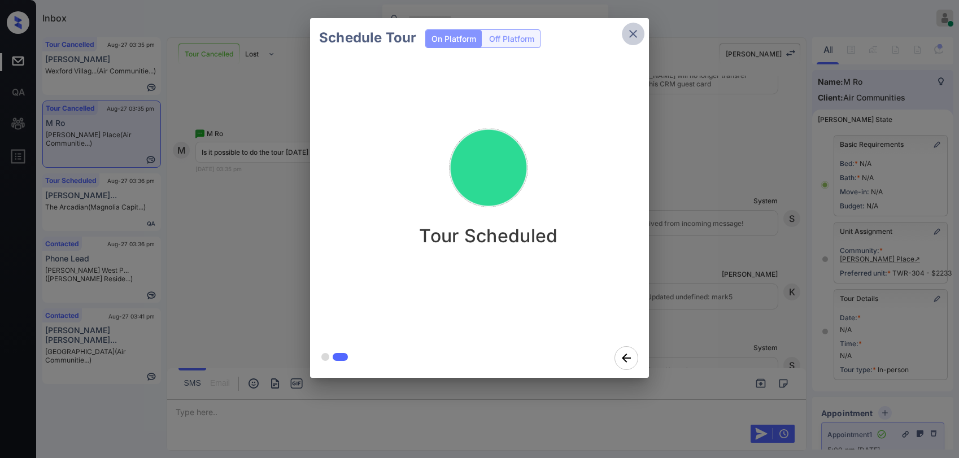
click at [637, 33] on icon "close" at bounding box center [634, 34] width 14 height 14
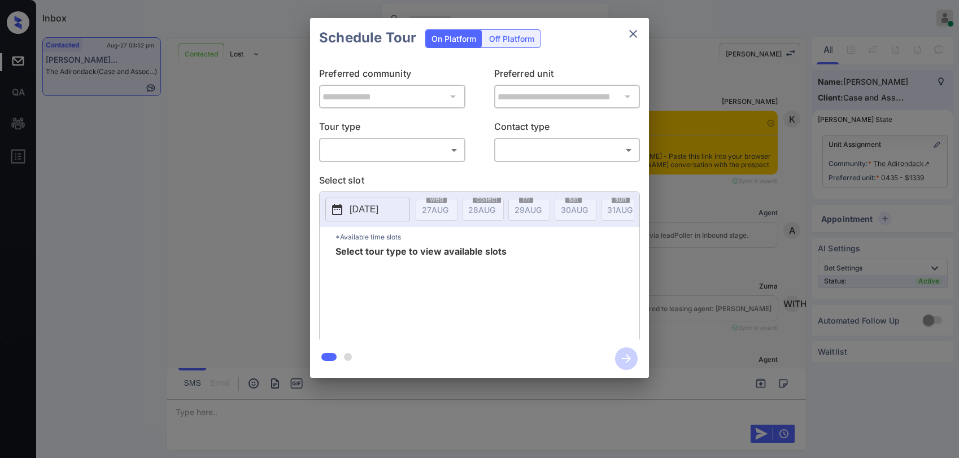
scroll to position [5714, 0]
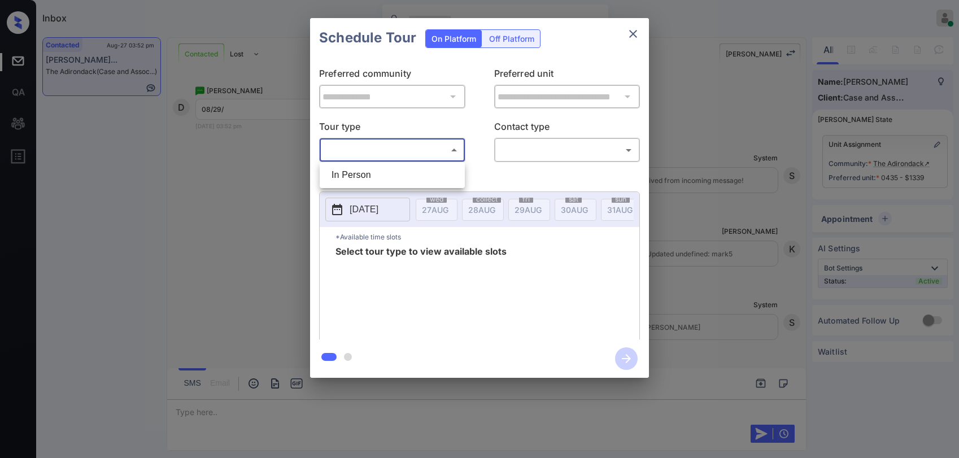
click at [434, 149] on body "Inbox [PERSON_NAME] Online Set yourself offline Set yourself on break Profile S…" at bounding box center [479, 229] width 959 height 458
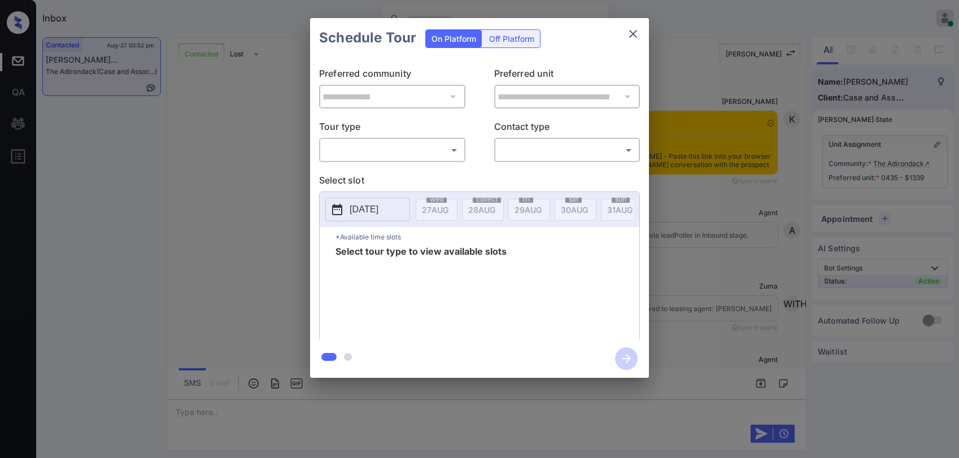
scroll to position [5714, 0]
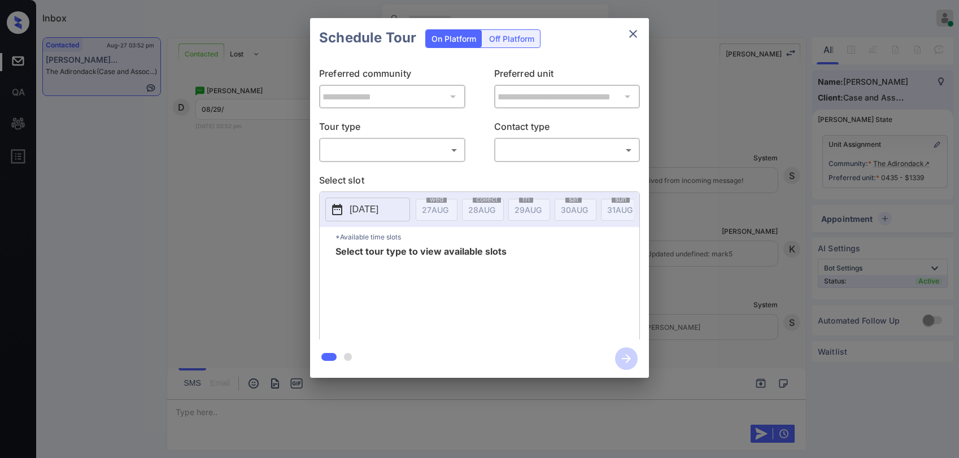
click at [629, 34] on icon "close" at bounding box center [634, 34] width 14 height 14
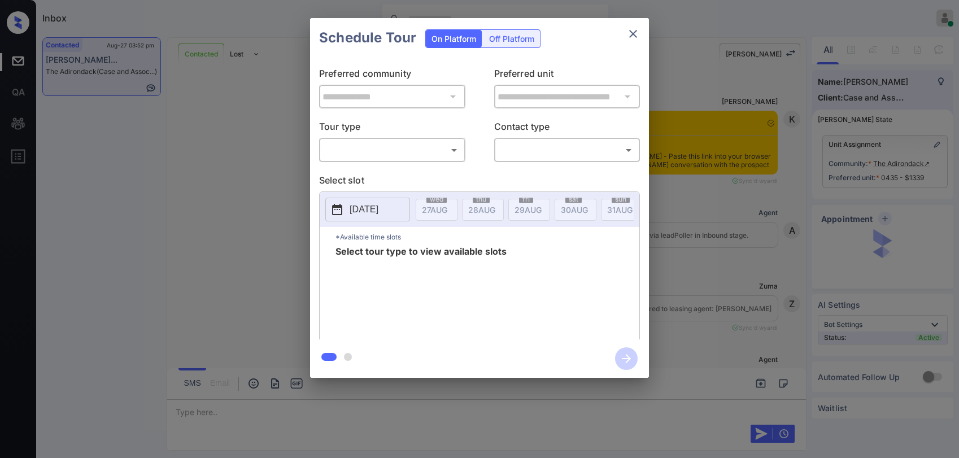
scroll to position [5714, 0]
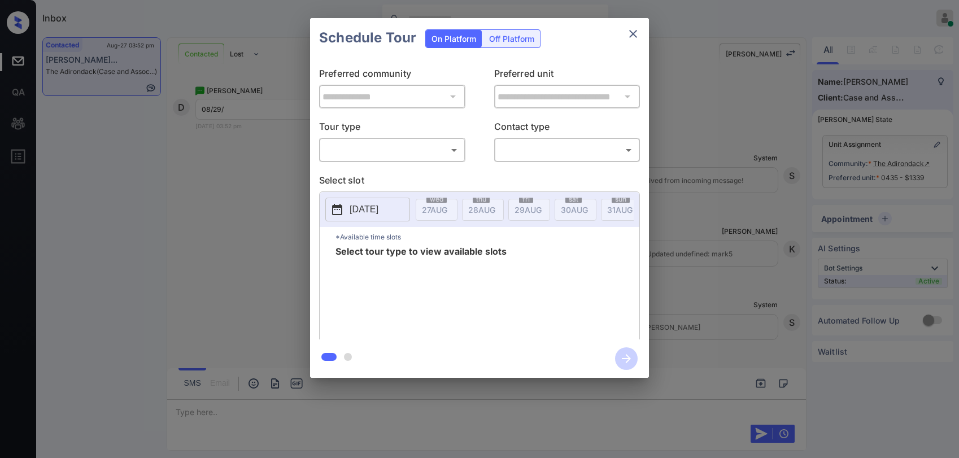
click at [359, 145] on body "Inbox [PERSON_NAME] Online Set yourself offline Set yourself on break Profile S…" at bounding box center [479, 229] width 959 height 458
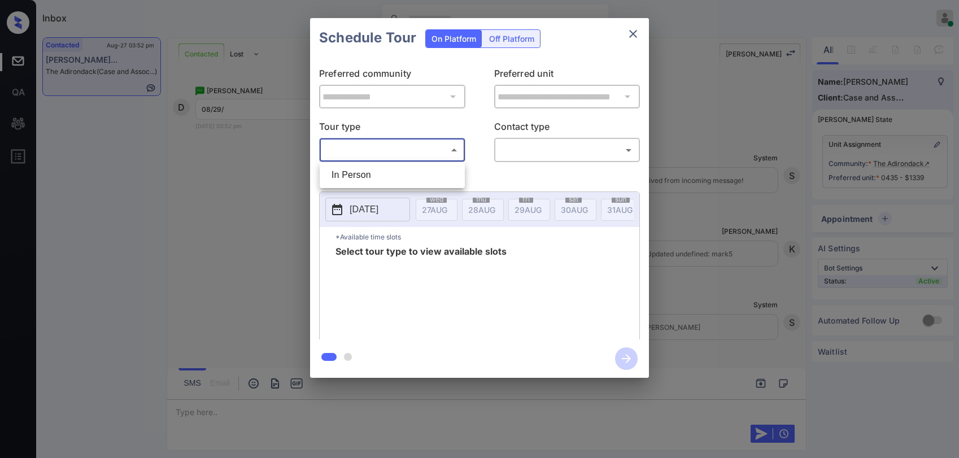
drag, startPoint x: 372, startPoint y: 184, endPoint x: 375, endPoint y: 176, distance: 9.1
click at [371, 184] on li "In Person" at bounding box center [393, 175] width 140 height 20
type input "********"
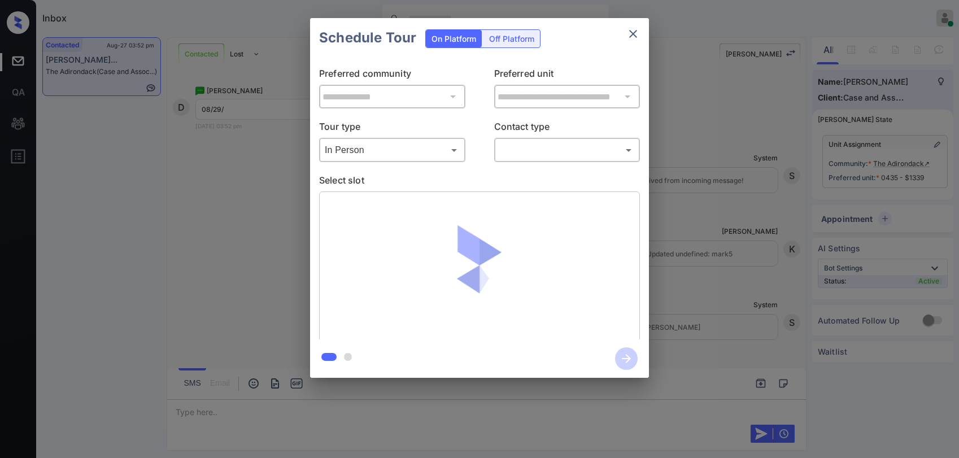
click at [560, 163] on div "**********" at bounding box center [479, 199] width 339 height 282
click at [556, 158] on body "Inbox Paolo Gabriel Online Set yourself offline Set yourself on break Profile S…" at bounding box center [479, 229] width 959 height 458
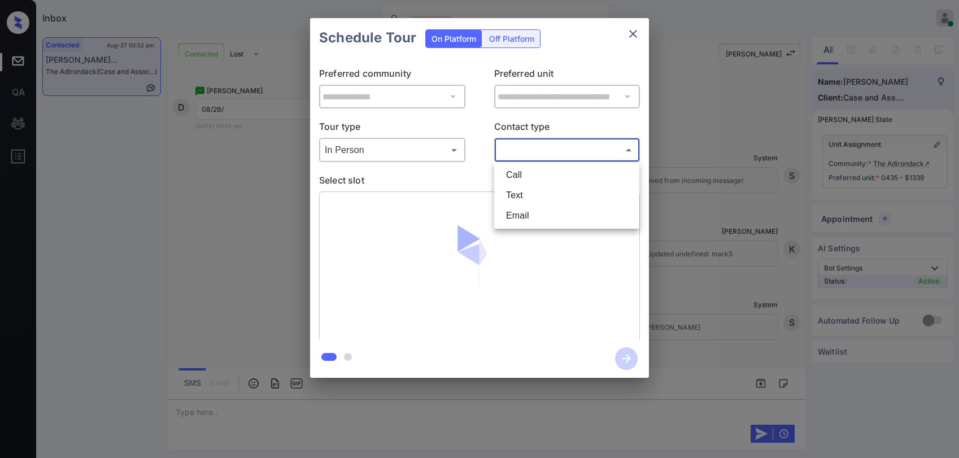
click at [536, 198] on li "Text" at bounding box center [567, 195] width 140 height 20
type input "****"
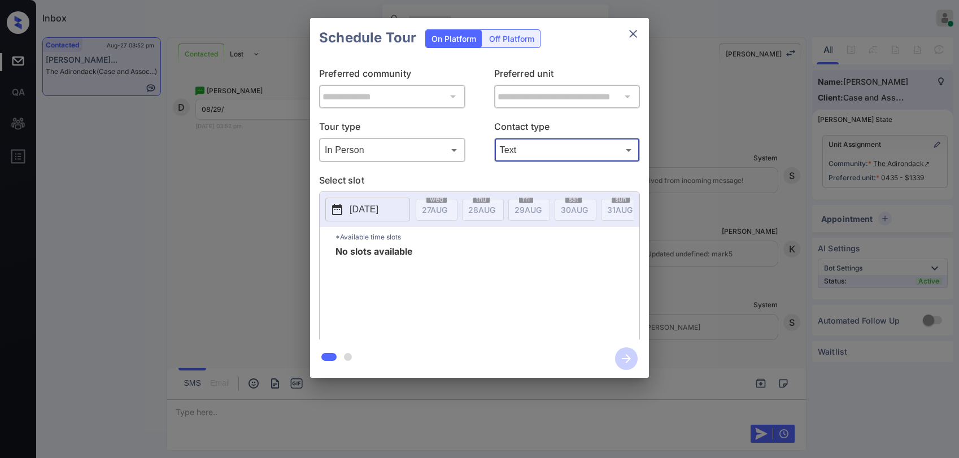
click at [631, 28] on icon "close" at bounding box center [634, 34] width 14 height 14
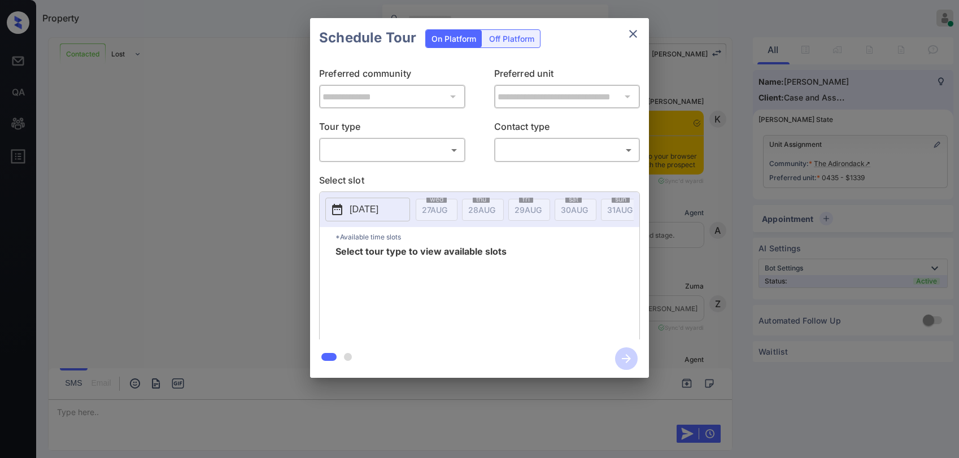
scroll to position [5467, 0]
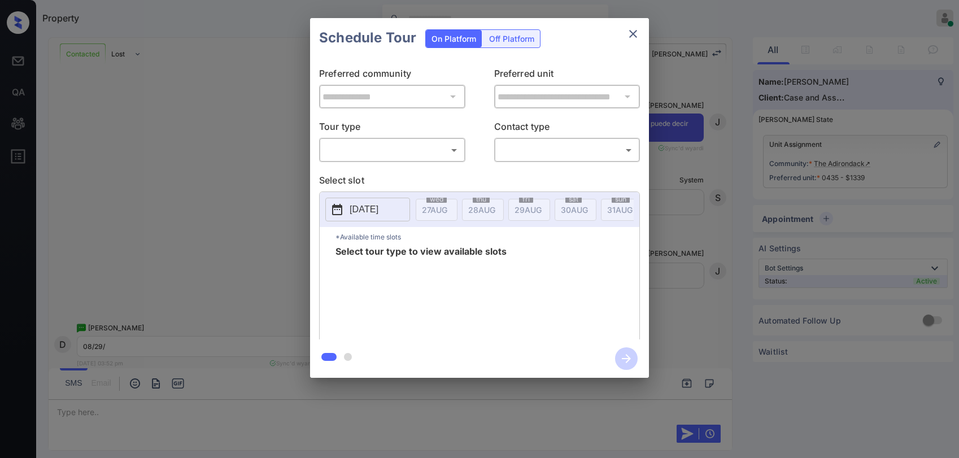
click at [381, 153] on body "Property Paolo Gabriel Online Set yourself offline Set yourself on break Profil…" at bounding box center [479, 229] width 959 height 458
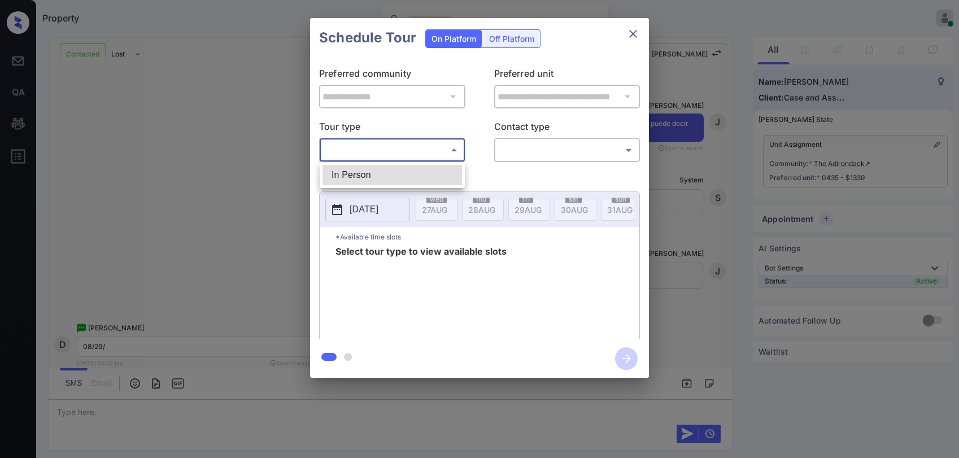
click at [371, 170] on li "In Person" at bounding box center [393, 175] width 140 height 20
type input "********"
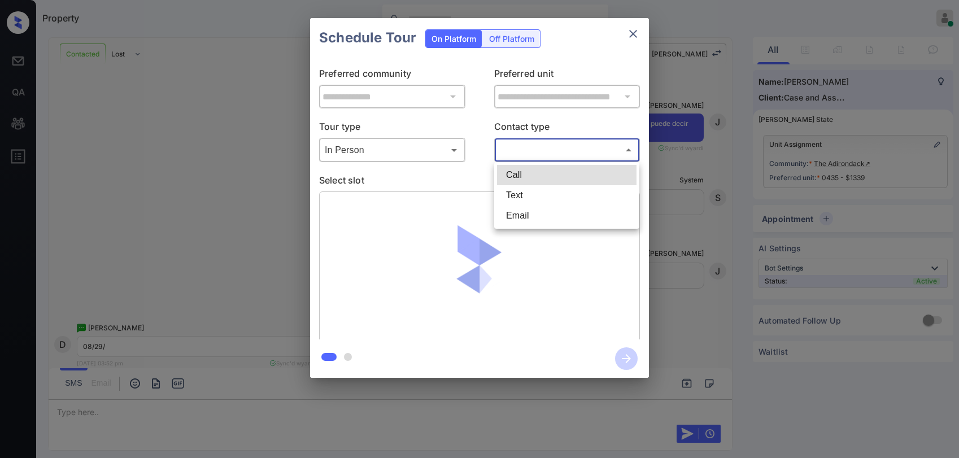
click at [505, 147] on body "Property Paolo Gabriel Online Set yourself offline Set yourself on break Profil…" at bounding box center [479, 229] width 959 height 458
click at [513, 191] on li "Text" at bounding box center [567, 195] width 140 height 20
type input "****"
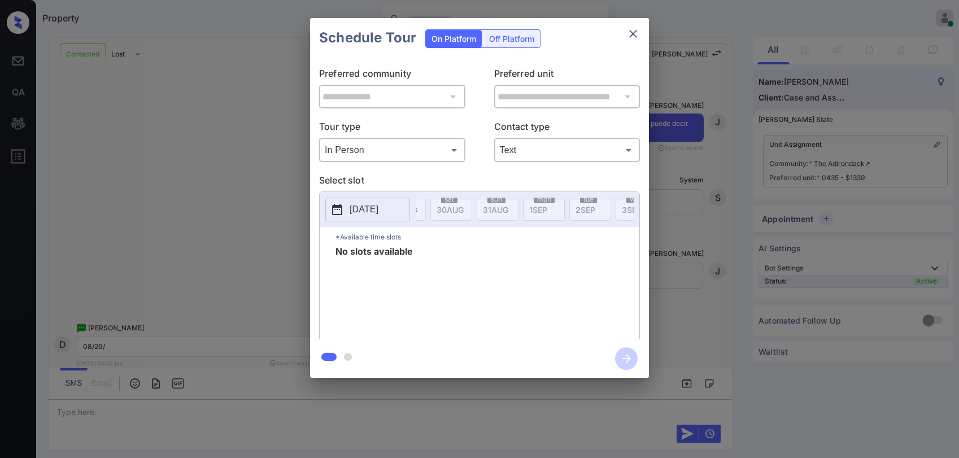
scroll to position [0, 149]
click at [632, 36] on icon "close" at bounding box center [633, 34] width 8 height 8
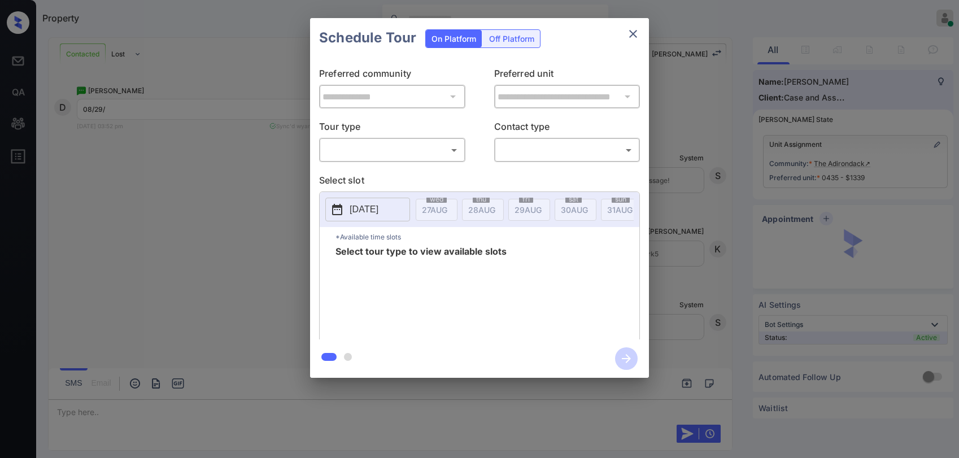
scroll to position [705, 0]
click at [424, 152] on body "Property Paolo Gabriel Online Set yourself offline Set yourself on break Profil…" at bounding box center [479, 229] width 959 height 458
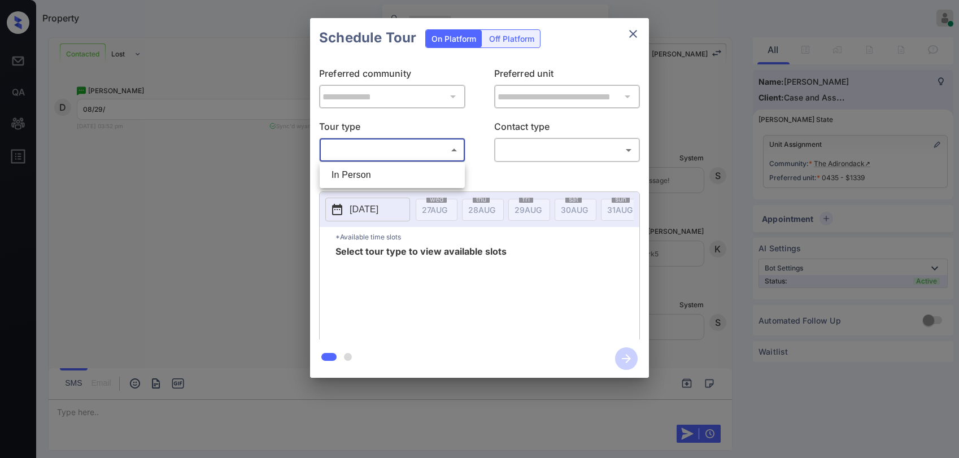
click at [408, 169] on li "In Person" at bounding box center [393, 175] width 140 height 20
type input "********"
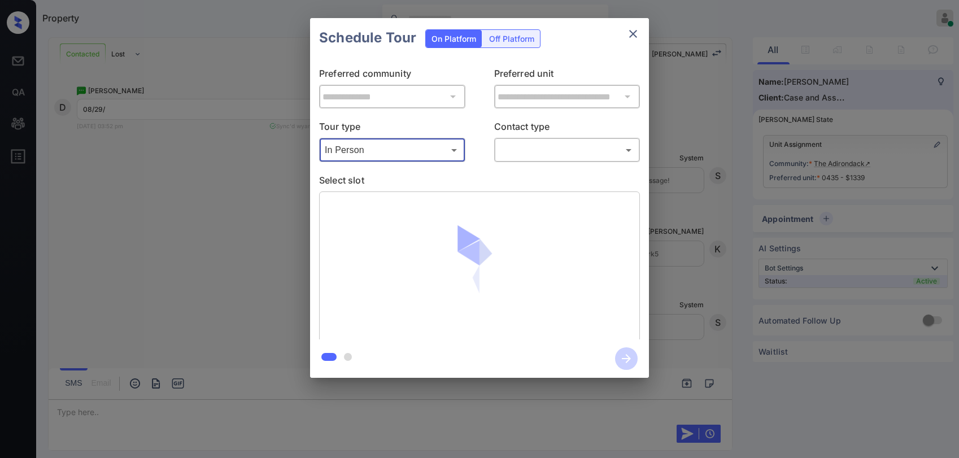
click at [521, 152] on body "Property Paolo Gabriel Online Set yourself offline Set yourself on break Profil…" at bounding box center [479, 229] width 959 height 458
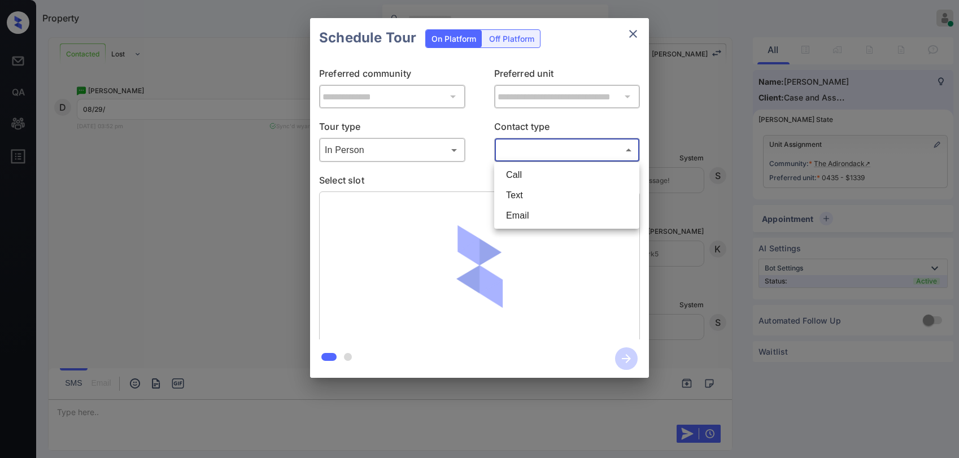
click at [516, 193] on li "Text" at bounding box center [567, 195] width 140 height 20
type input "****"
click at [630, 36] on icon "close" at bounding box center [634, 34] width 14 height 14
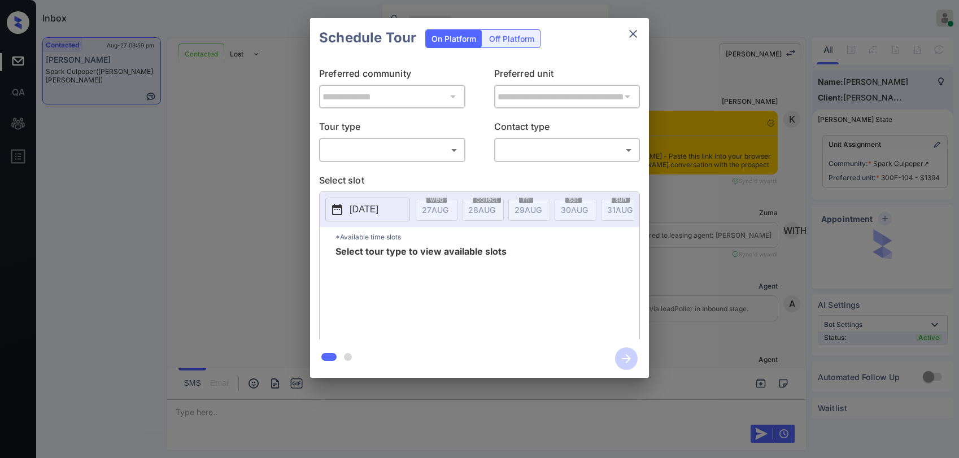
scroll to position [1510, 0]
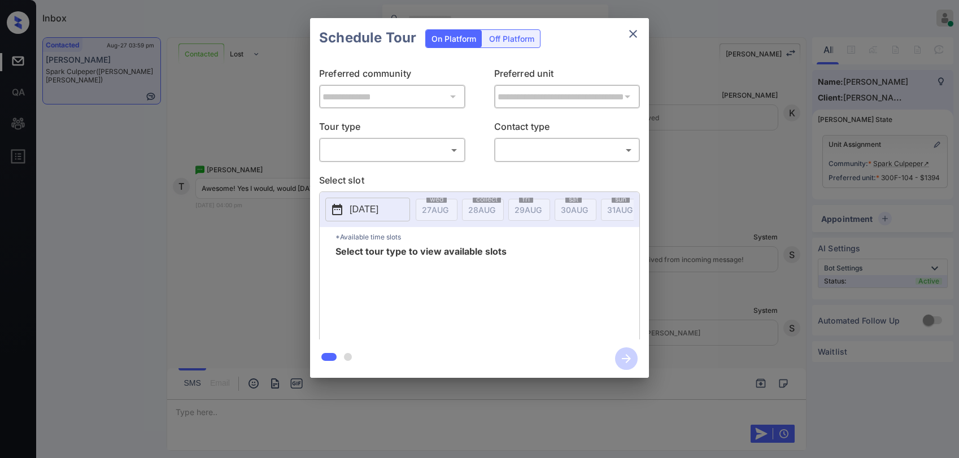
click at [446, 156] on body "Inbox [PERSON_NAME] Online Set yourself offline Set yourself on break Profile S…" at bounding box center [479, 229] width 959 height 458
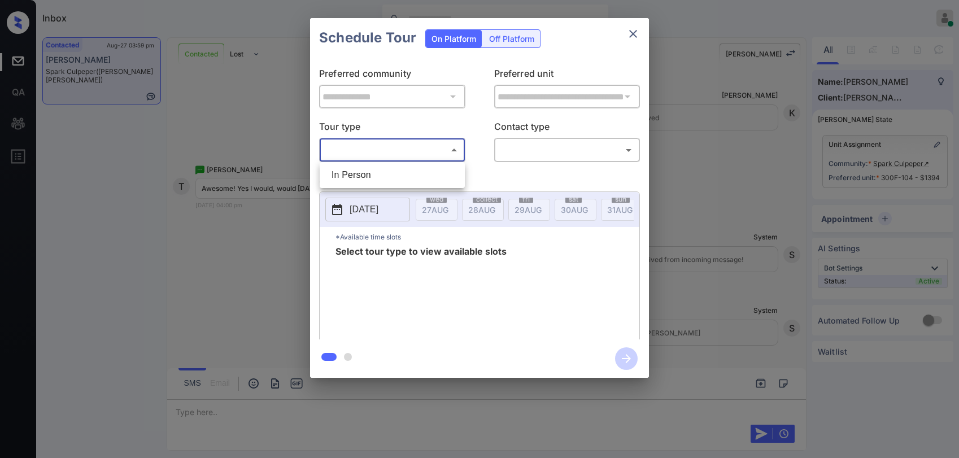
drag, startPoint x: 410, startPoint y: 179, endPoint x: 511, endPoint y: 160, distance: 102.4
click at [412, 179] on li "In Person" at bounding box center [393, 175] width 140 height 20
type input "********"
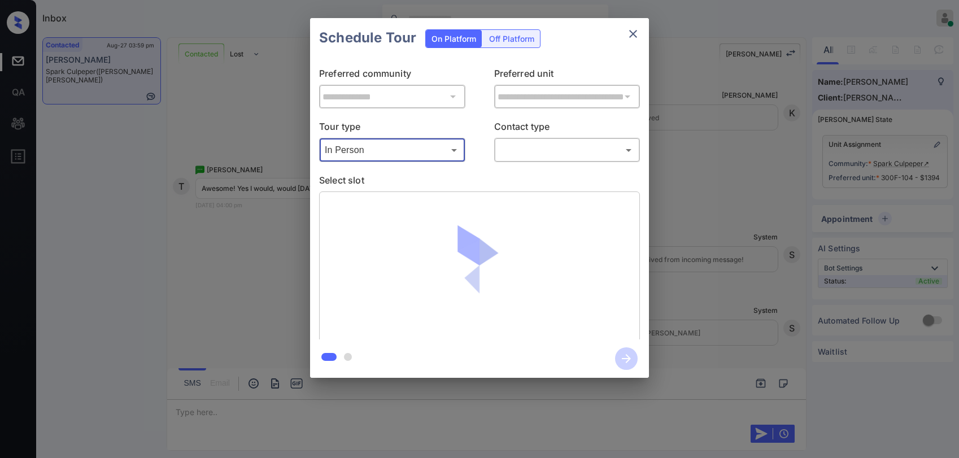
click at [538, 155] on body "Inbox [PERSON_NAME] Online Set yourself offline Set yourself on break Profile S…" at bounding box center [479, 229] width 959 height 458
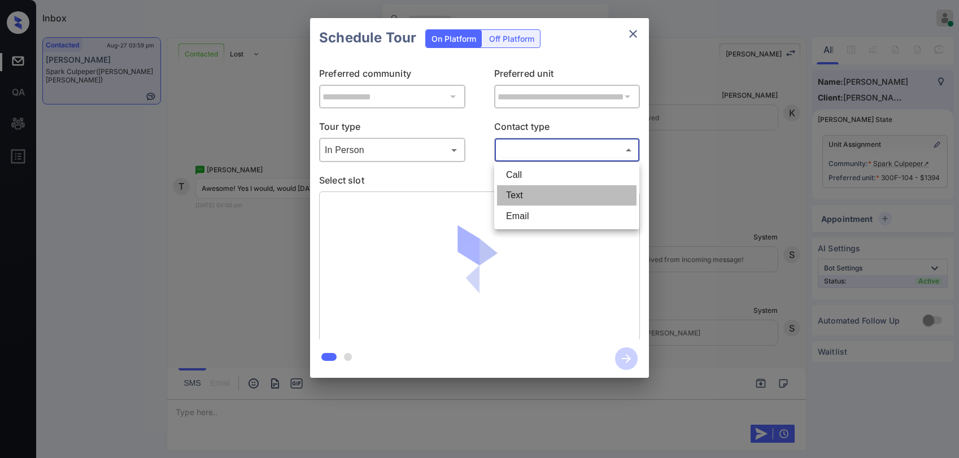
click at [542, 195] on li "Text" at bounding box center [567, 195] width 140 height 20
type input "****"
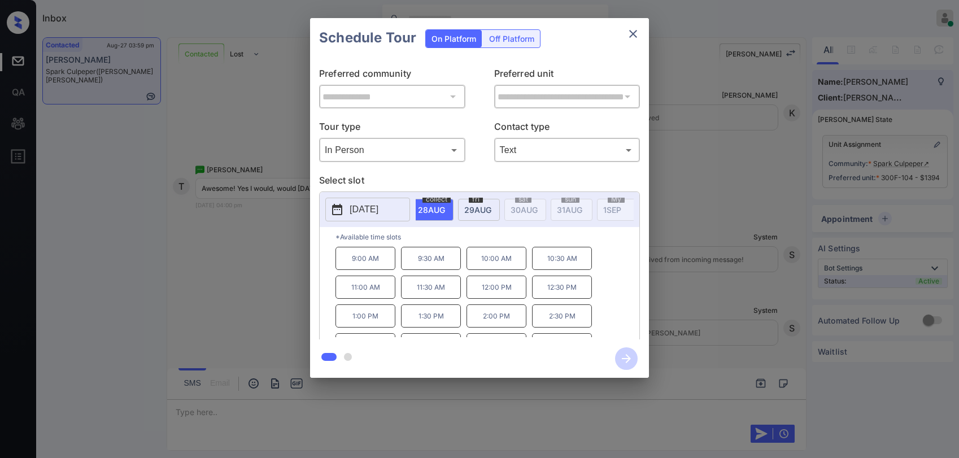
scroll to position [0, 0]
click at [528, 212] on font "AUG" at bounding box center [533, 210] width 17 height 10
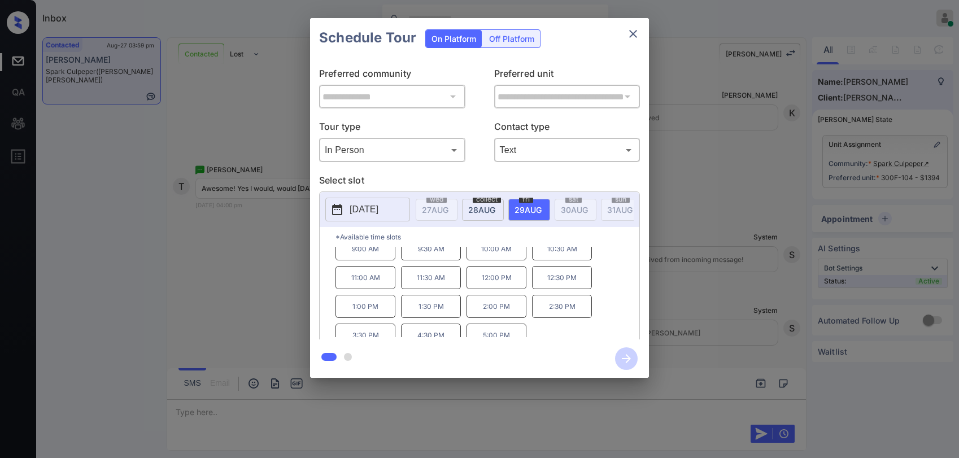
scroll to position [19, 0]
click at [637, 34] on icon "close" at bounding box center [634, 34] width 14 height 14
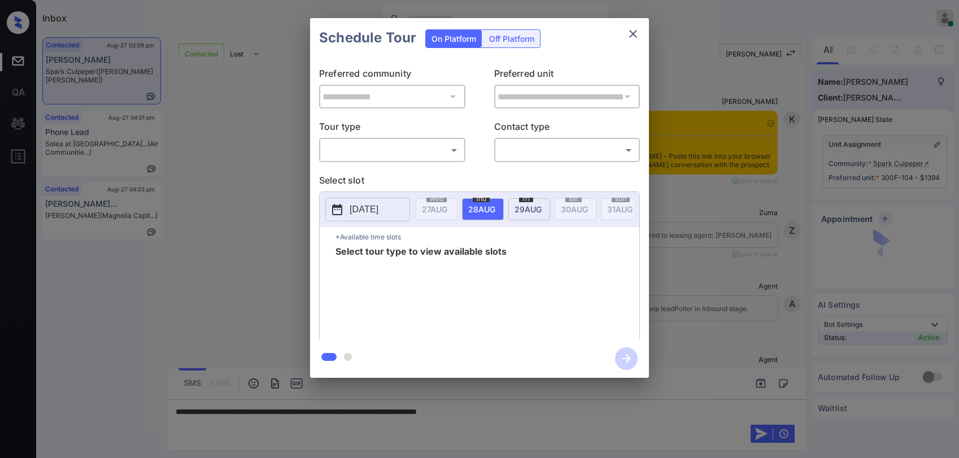
scroll to position [1679, 0]
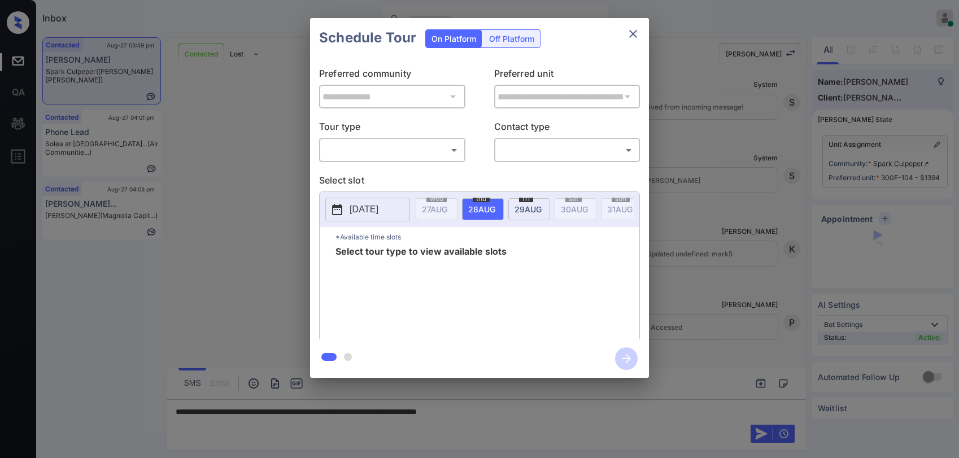
click at [403, 149] on body "Inbox [PERSON_NAME] Online Set yourself offline Set yourself on break Profile S…" at bounding box center [479, 229] width 959 height 458
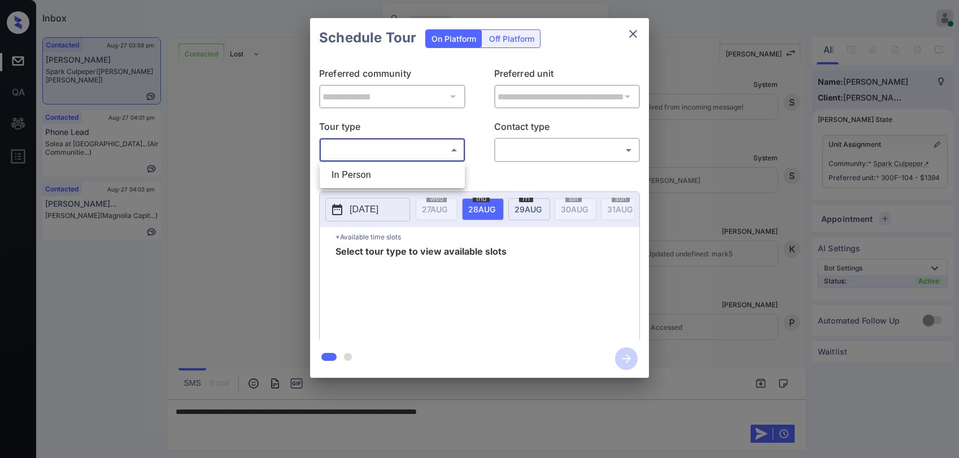
click at [397, 172] on li "In Person" at bounding box center [393, 175] width 140 height 20
type input "********"
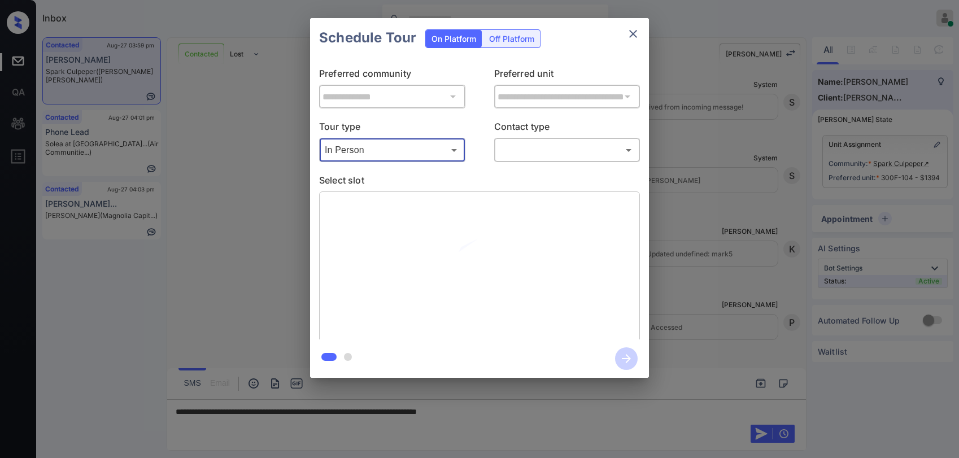
click at [523, 152] on body "Inbox [PERSON_NAME] Online Set yourself offline Set yourself on break Profile S…" at bounding box center [479, 229] width 959 height 458
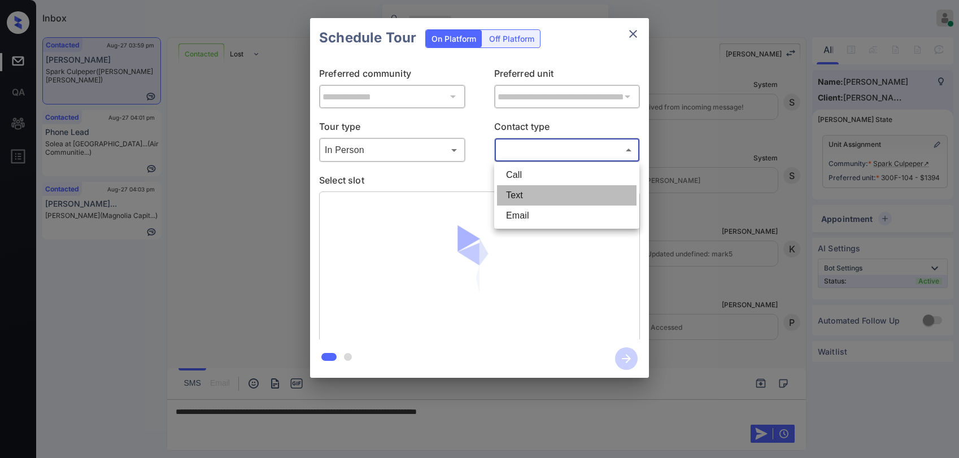
click at [518, 189] on li "Text" at bounding box center [567, 195] width 140 height 20
type input "****"
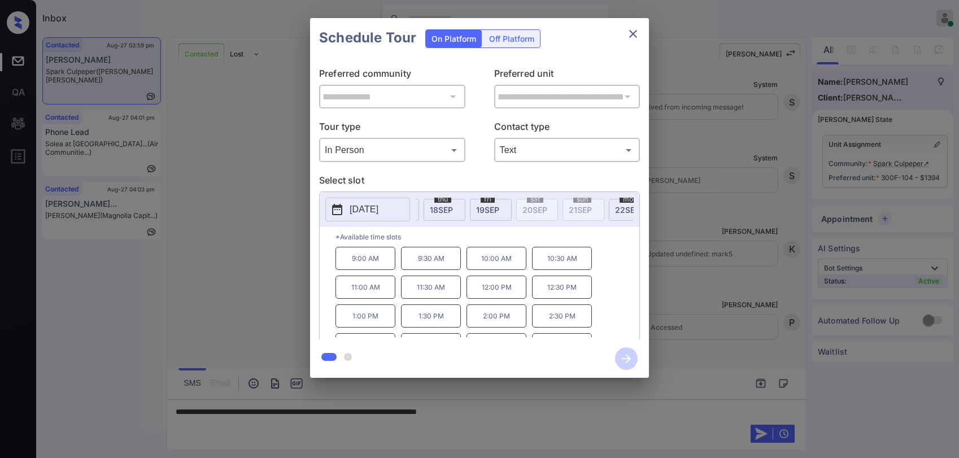
scroll to position [0, 1053]
click at [630, 35] on icon "close" at bounding box center [634, 34] width 14 height 14
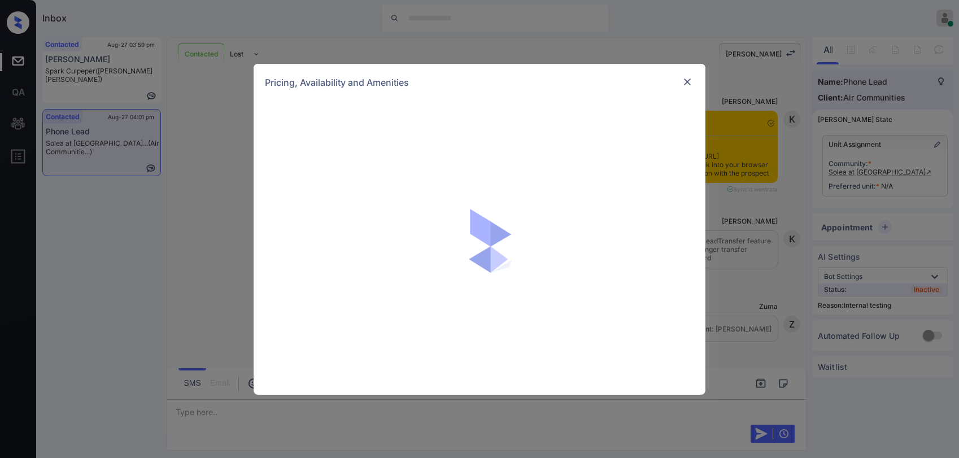
scroll to position [2013, 0]
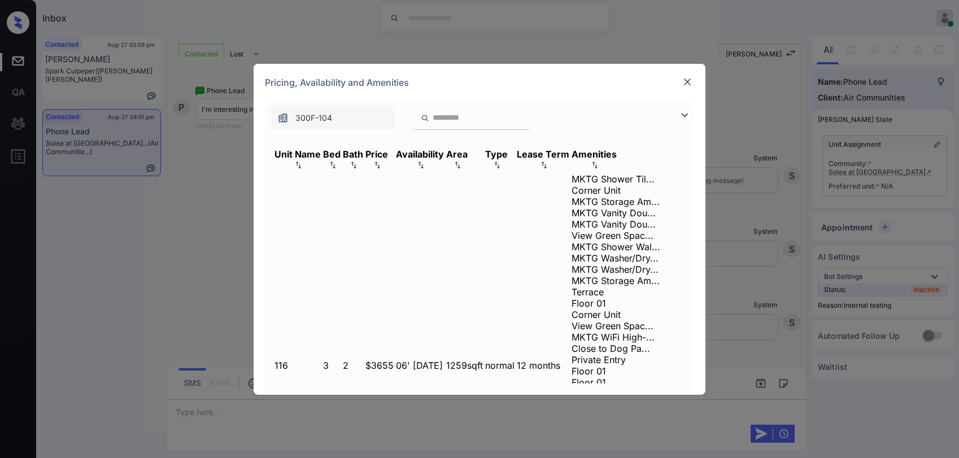
click at [681, 115] on img at bounding box center [685, 115] width 14 height 14
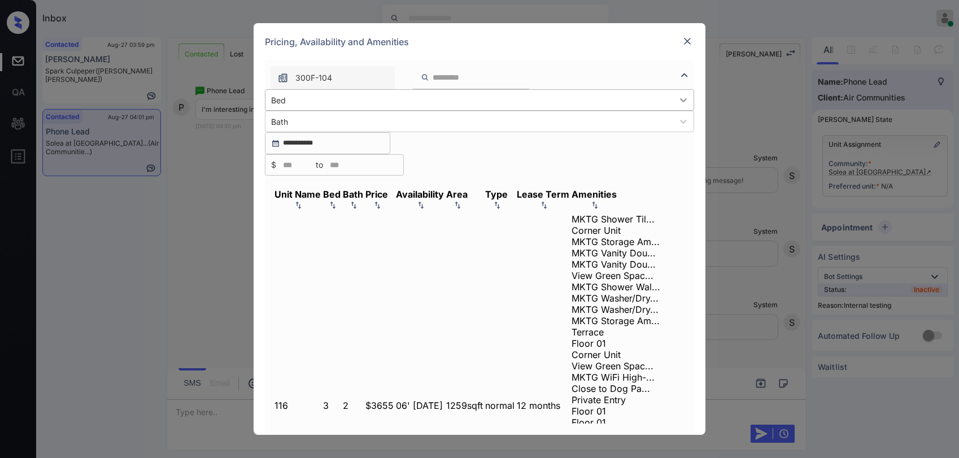
click at [673, 110] on div at bounding box center [683, 100] width 20 height 20
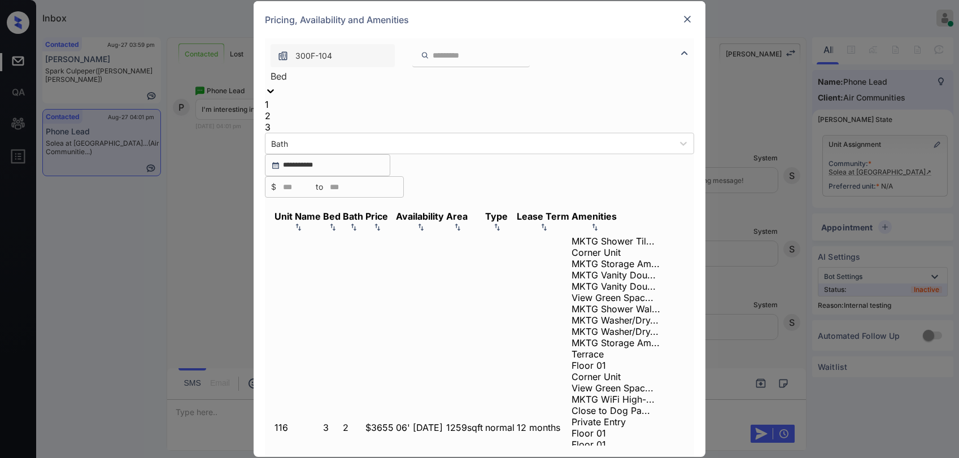
click at [286, 133] on div "3" at bounding box center [479, 126] width 429 height 11
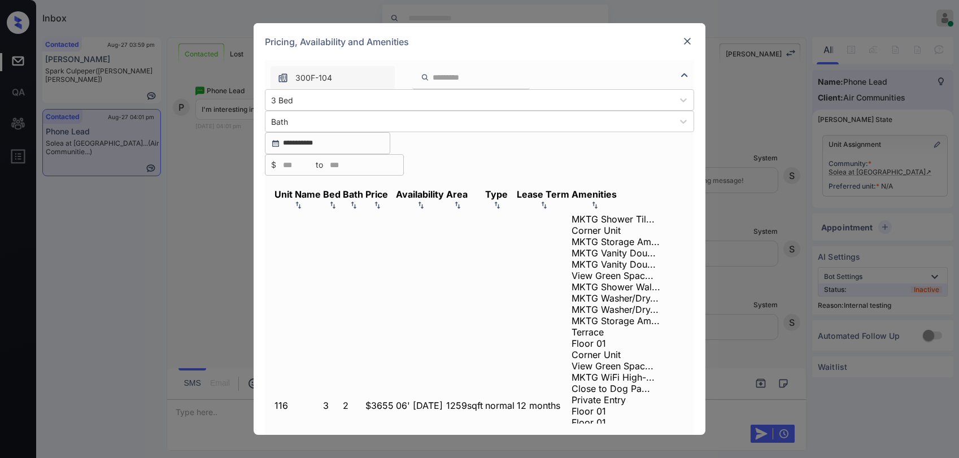
click at [383, 201] on img at bounding box center [377, 205] width 11 height 8
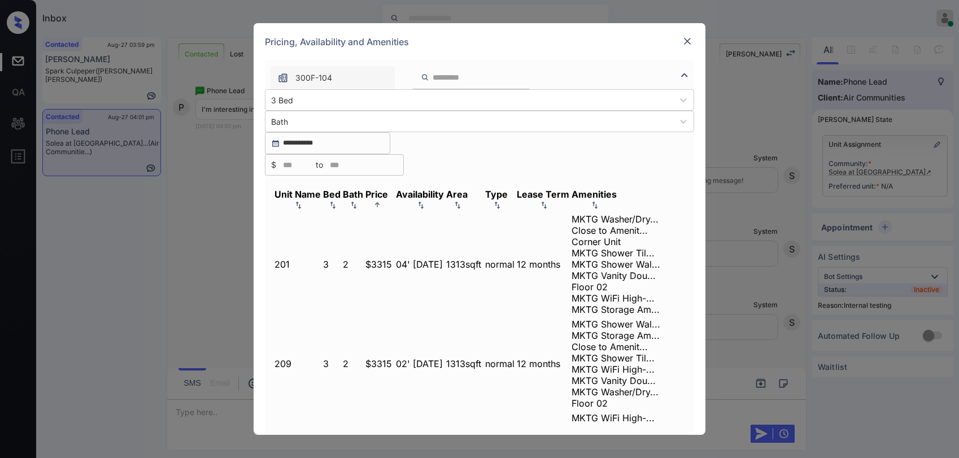
click at [388, 189] on div "Price" at bounding box center [377, 194] width 23 height 11
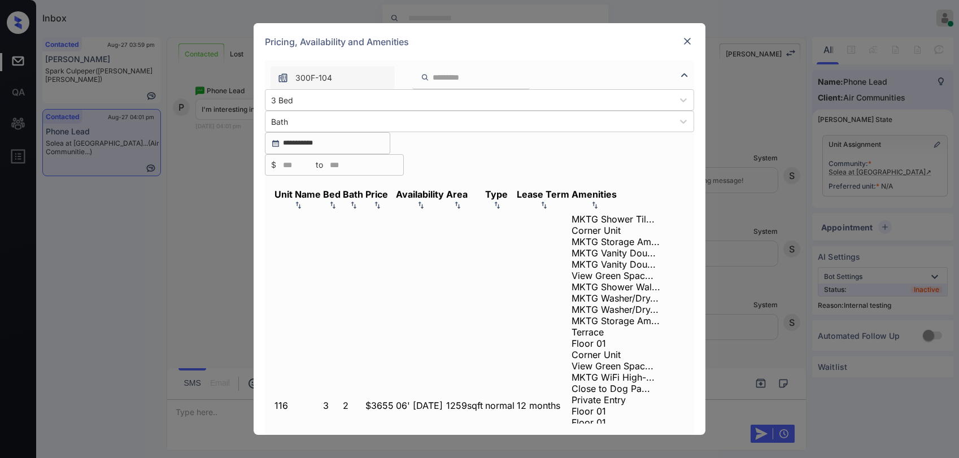
click at [388, 189] on div "Price" at bounding box center [377, 194] width 23 height 11
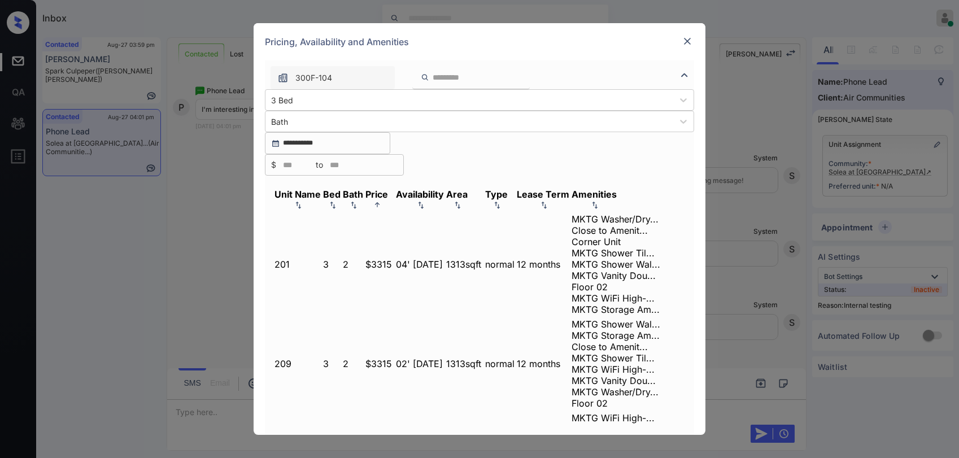
click at [388, 189] on div "Price" at bounding box center [377, 194] width 23 height 11
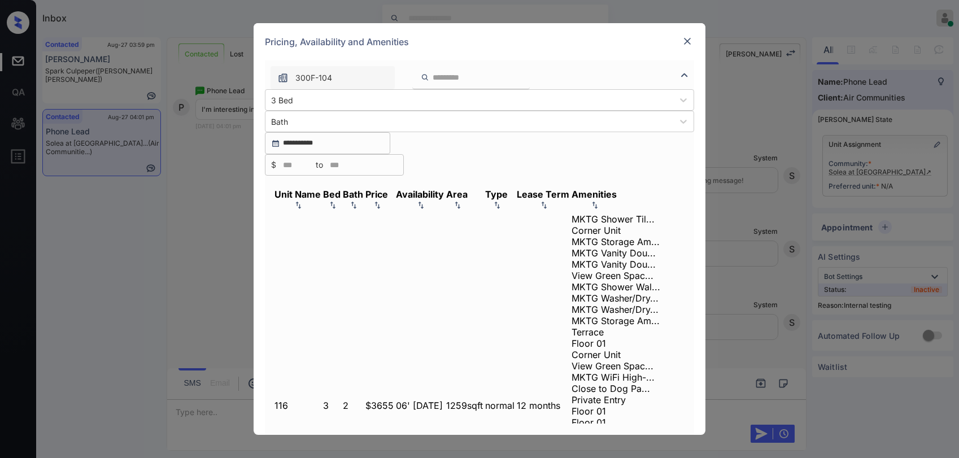
click at [388, 189] on div "Price" at bounding box center [377, 194] width 23 height 11
click at [388, 189] on div "Price" at bounding box center [377, 200] width 23 height 23
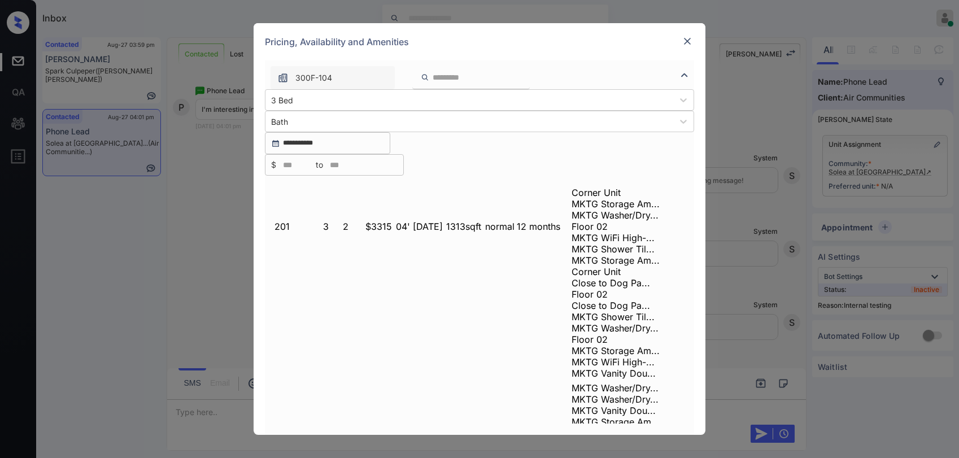
scroll to position [0, 0]
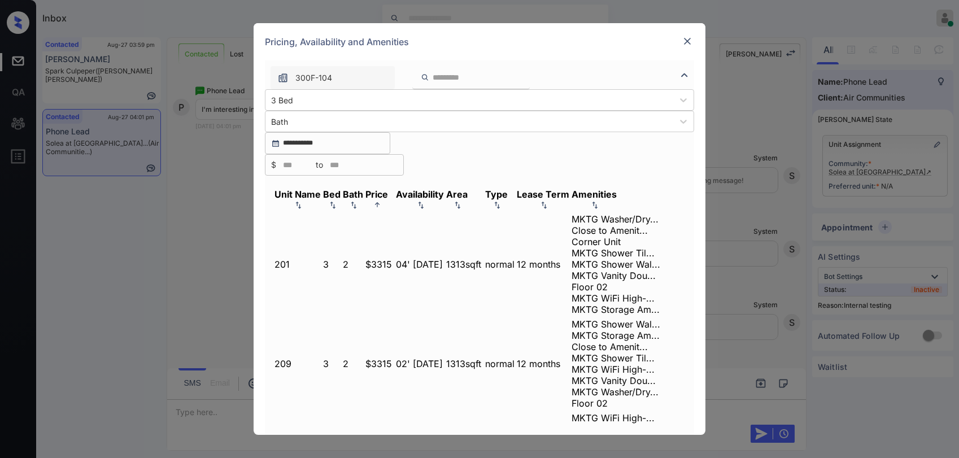
click at [394, 213] on td "$3315" at bounding box center [379, 264] width 29 height 103
click at [685, 47] on img at bounding box center [687, 41] width 11 height 11
